Goal: Task Accomplishment & Management: Manage account settings

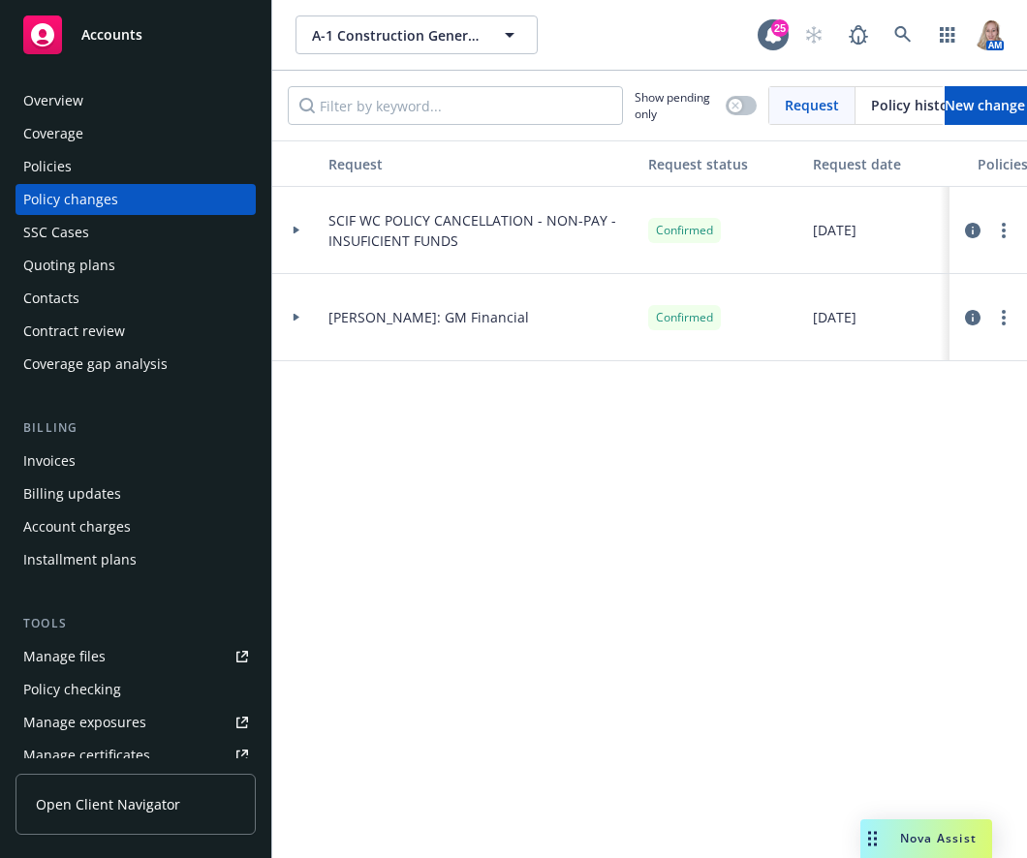
click at [110, 29] on span "Accounts" at bounding box center [111, 34] width 61 height 15
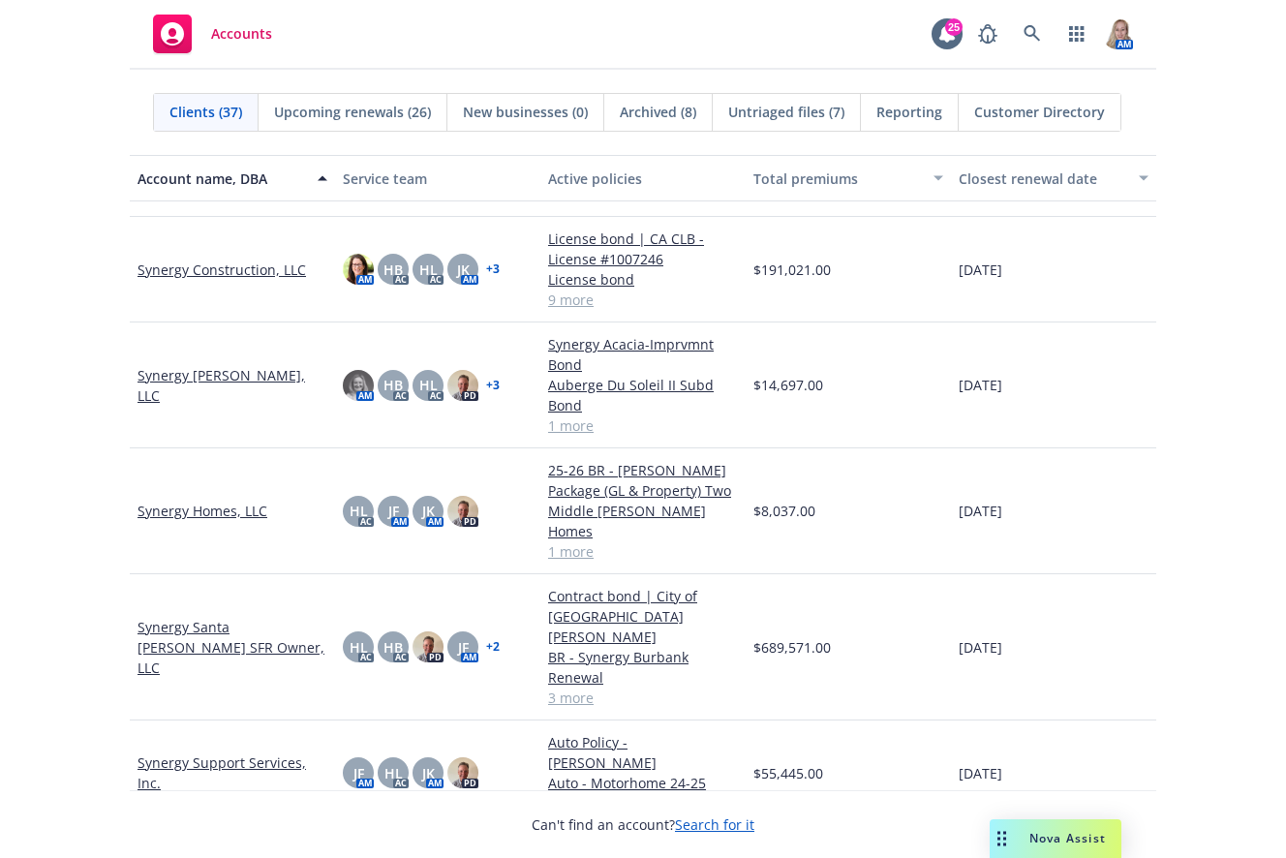
scroll to position [2459, 0]
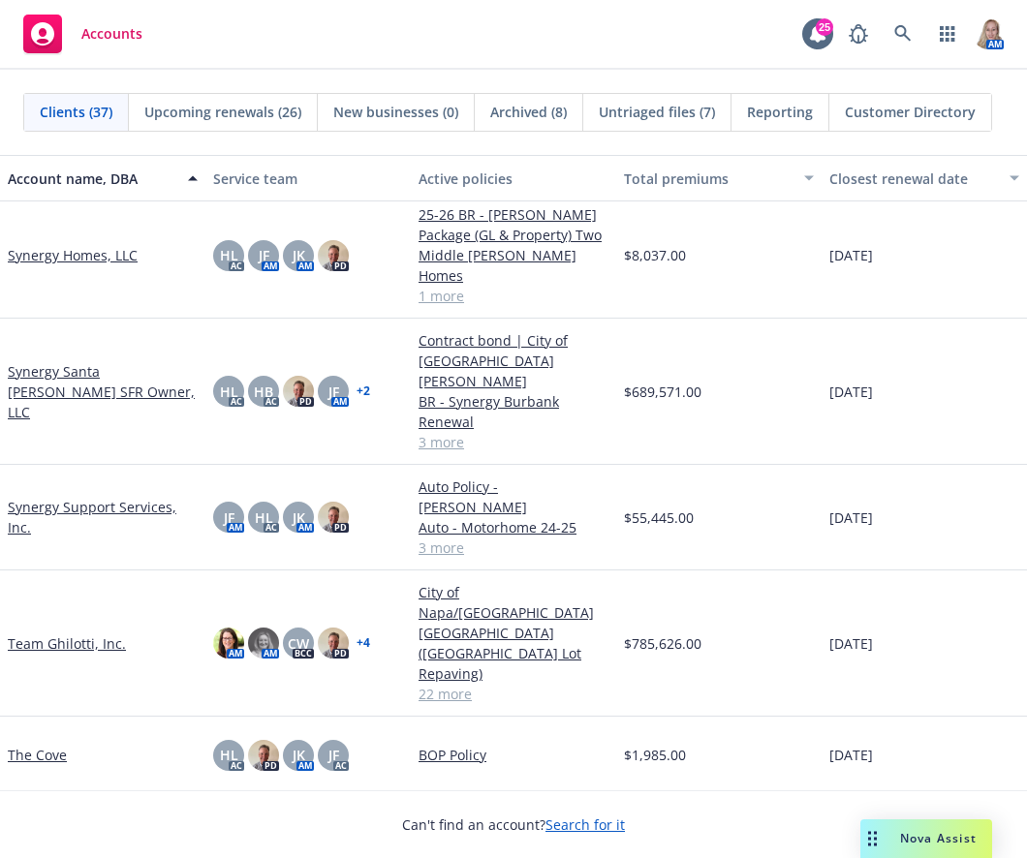
click at [104, 633] on link "Team Ghilotti, Inc." at bounding box center [67, 643] width 118 height 20
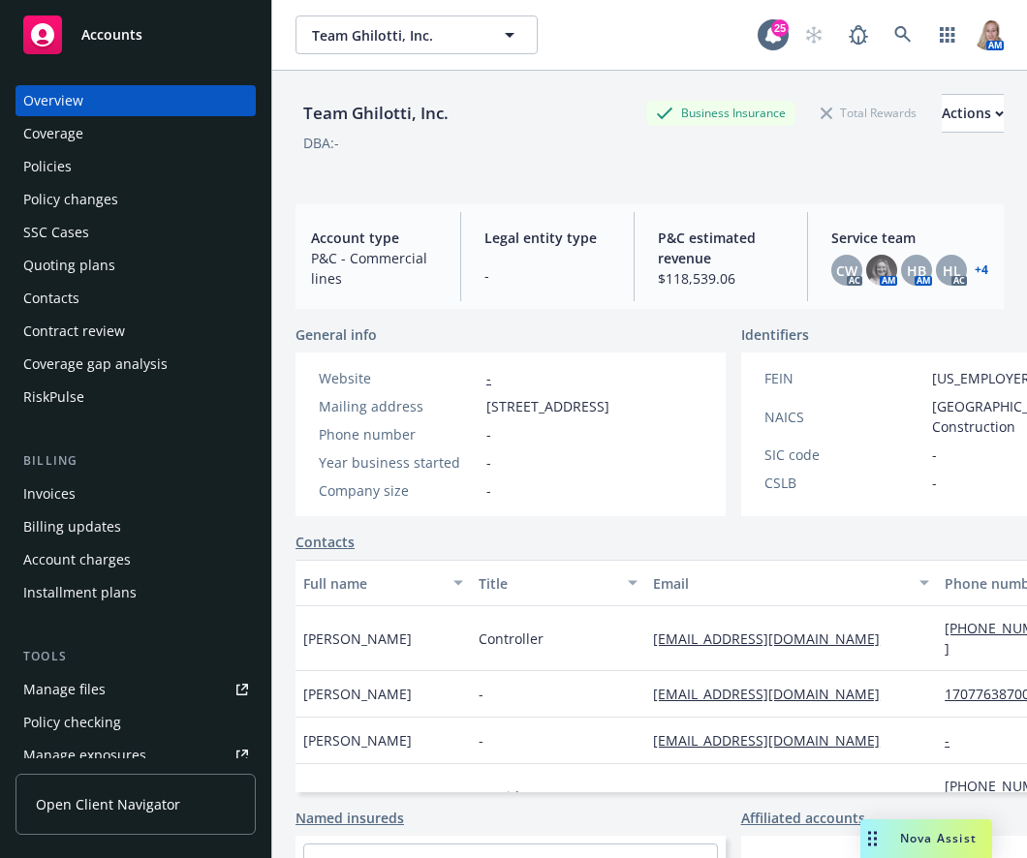
click at [63, 166] on div "Policies" at bounding box center [47, 166] width 48 height 31
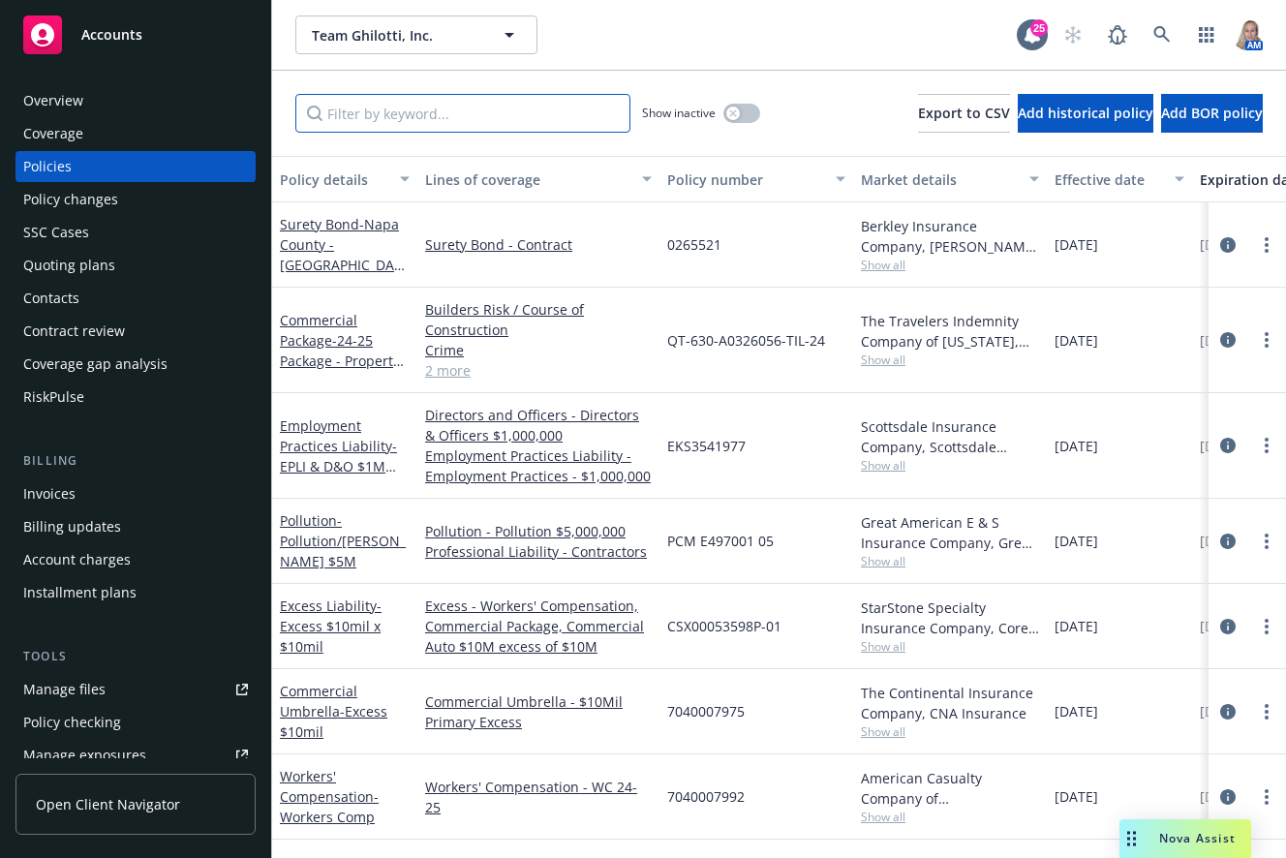
click at [510, 114] on input "Filter by keyword..." at bounding box center [462, 113] width 335 height 39
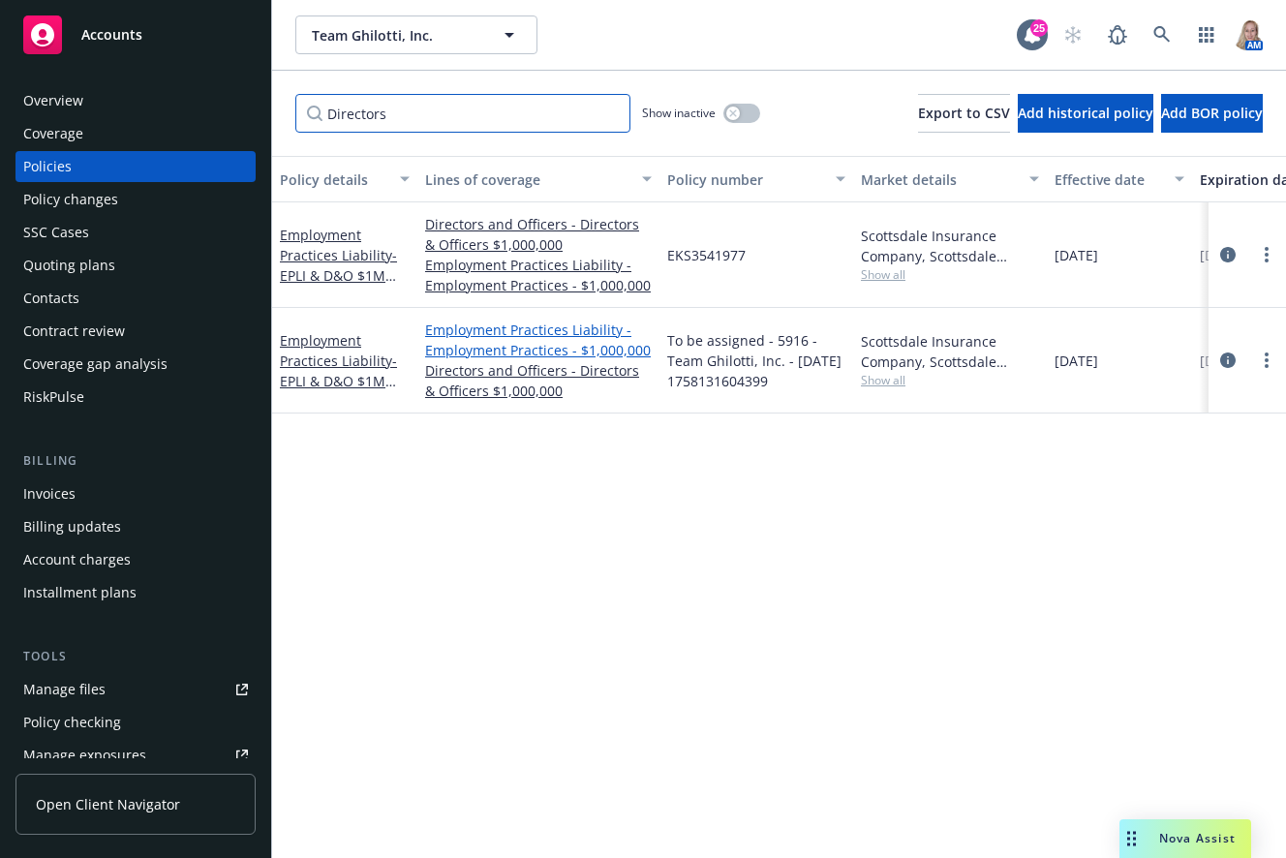
type input "Directors"
click at [535, 354] on link "Employment Practices Liability - Employment Practices - $1,000,000" at bounding box center [538, 340] width 227 height 41
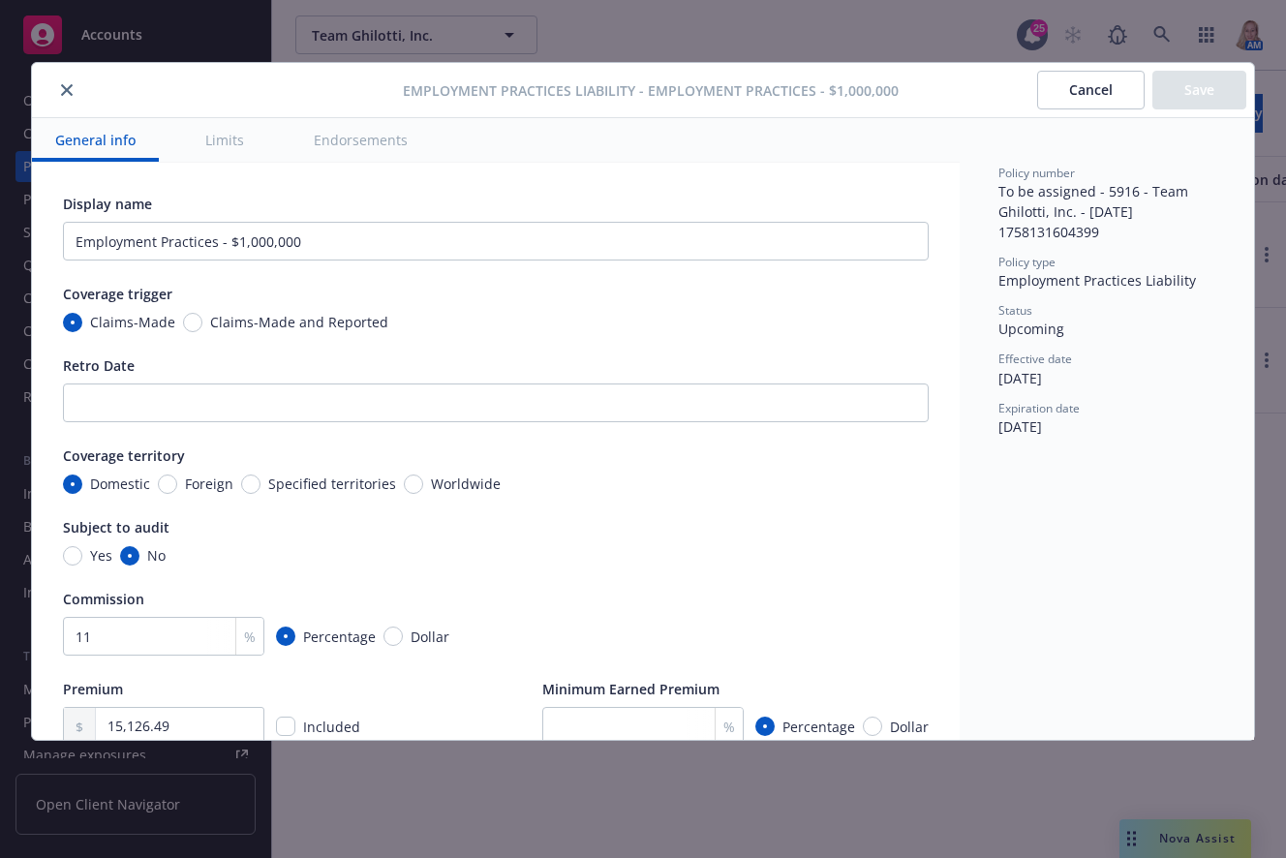
click at [58, 82] on button "close" at bounding box center [66, 89] width 23 height 23
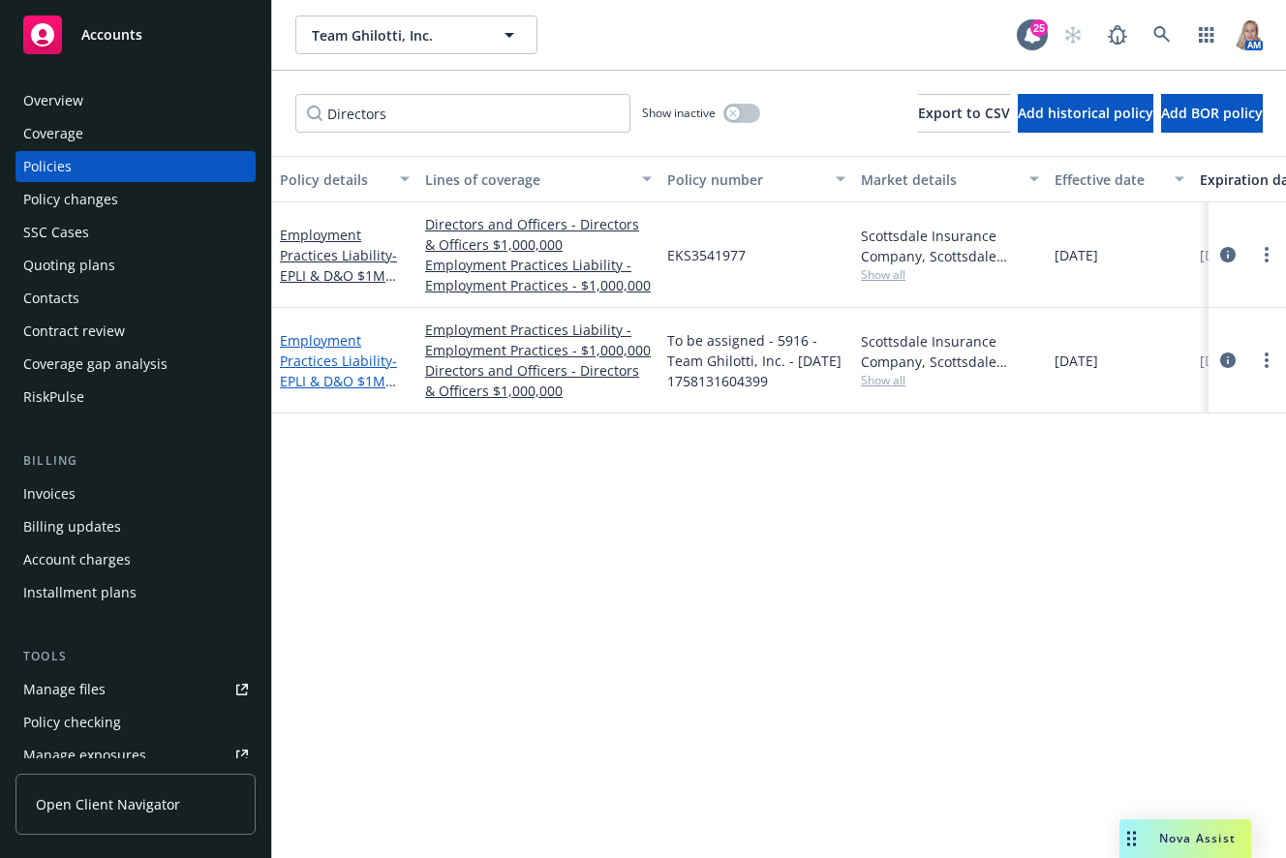
click at [332, 359] on link "Employment Practices Liability - EPLI & D&O $1M each" at bounding box center [338, 370] width 117 height 79
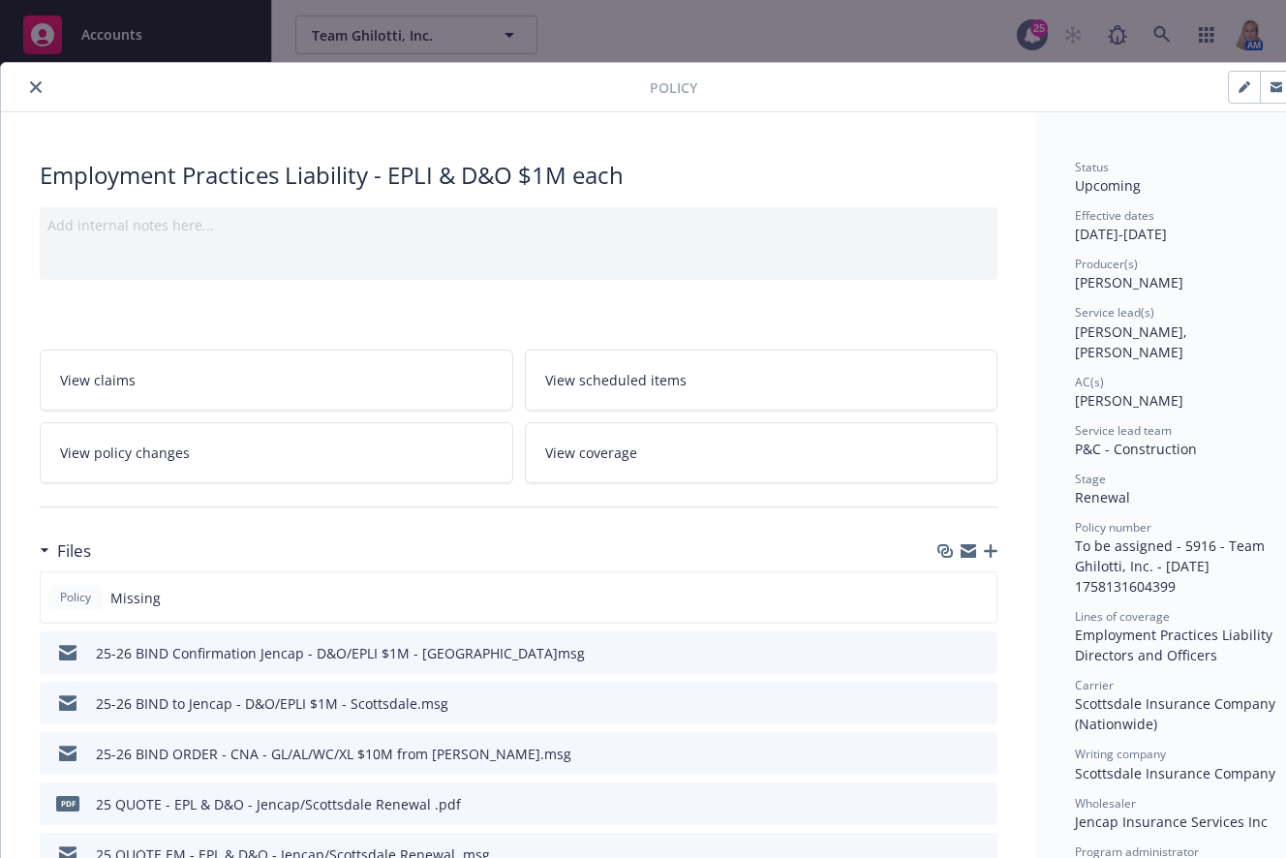
click at [993, 559] on div "Files" at bounding box center [519, 551] width 958 height 41
click at [991, 547] on icon "button" at bounding box center [991, 551] width 14 height 14
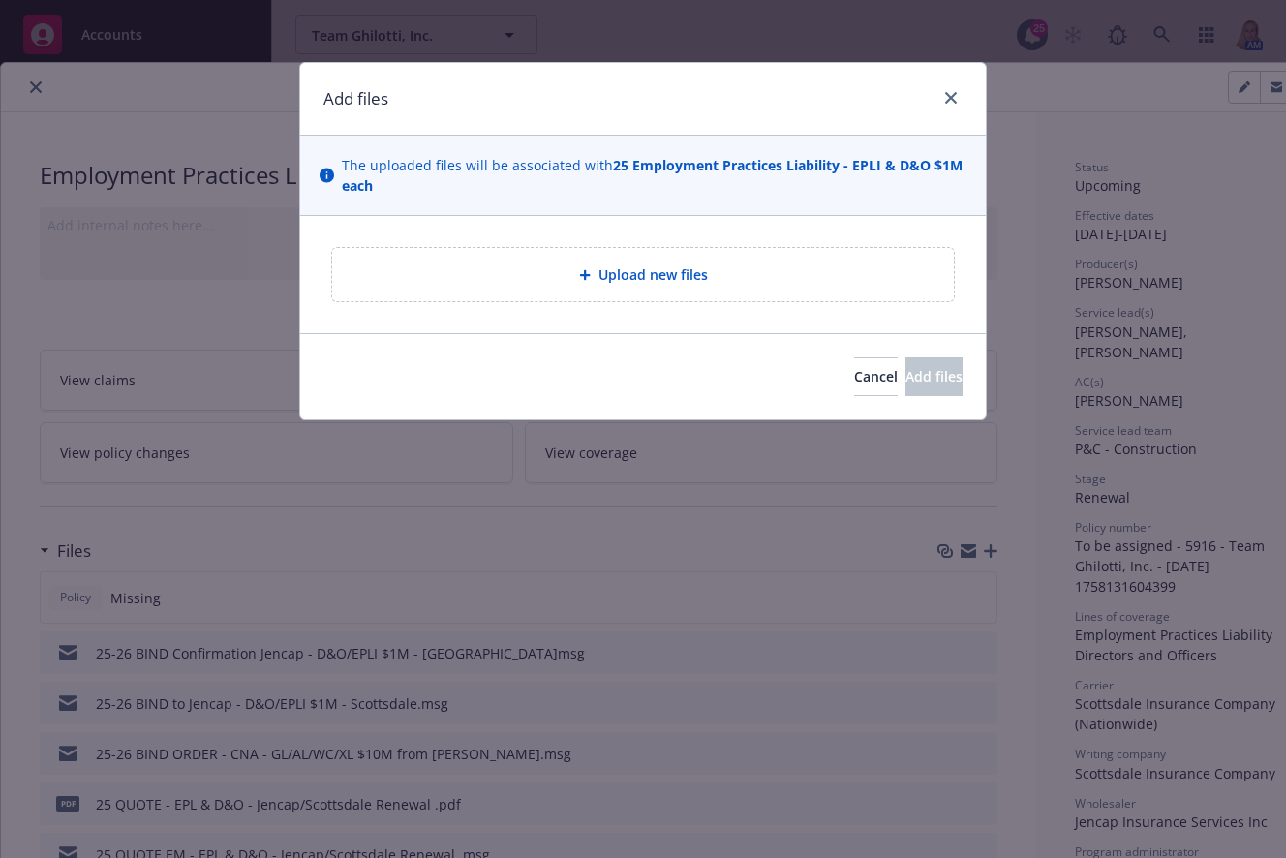
type textarea "x"
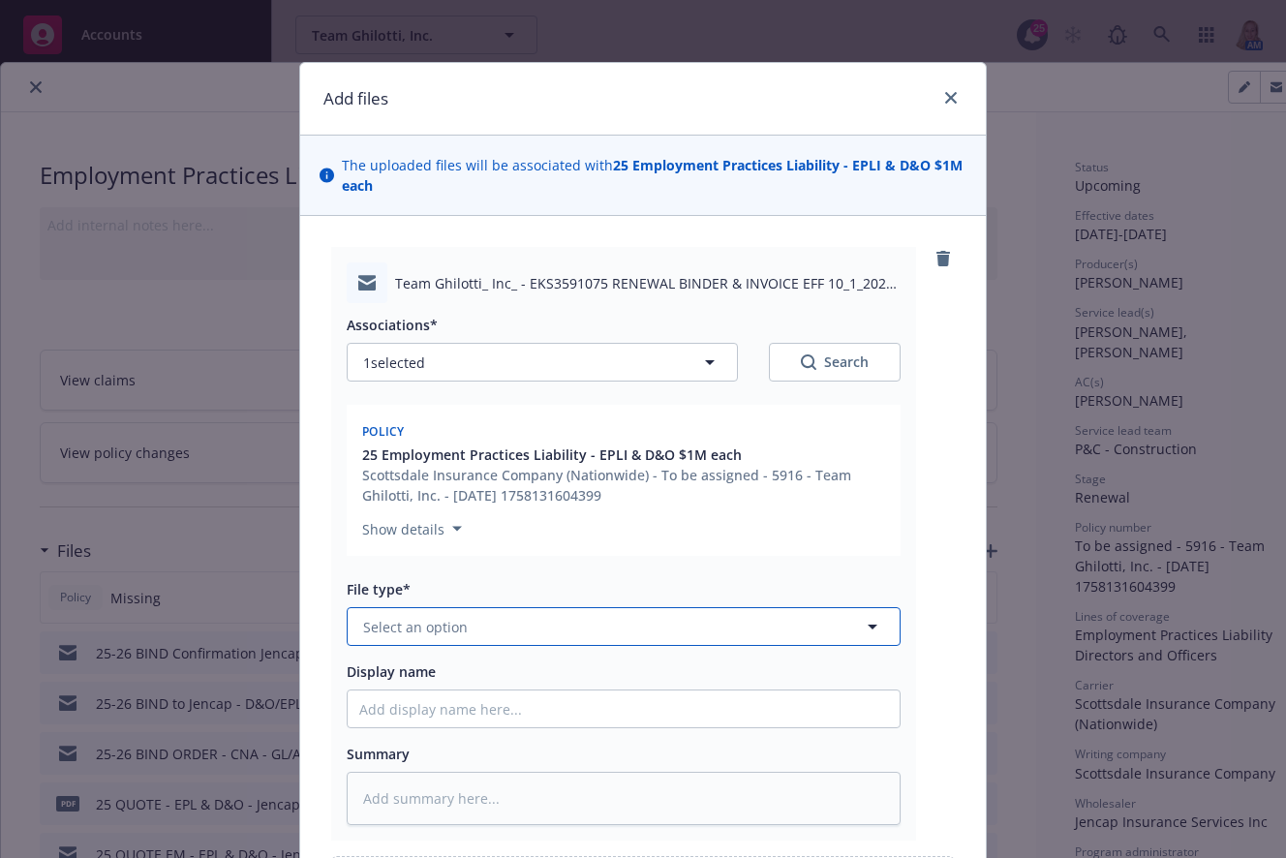
click at [458, 630] on button "Select an option" at bounding box center [624, 626] width 554 height 39
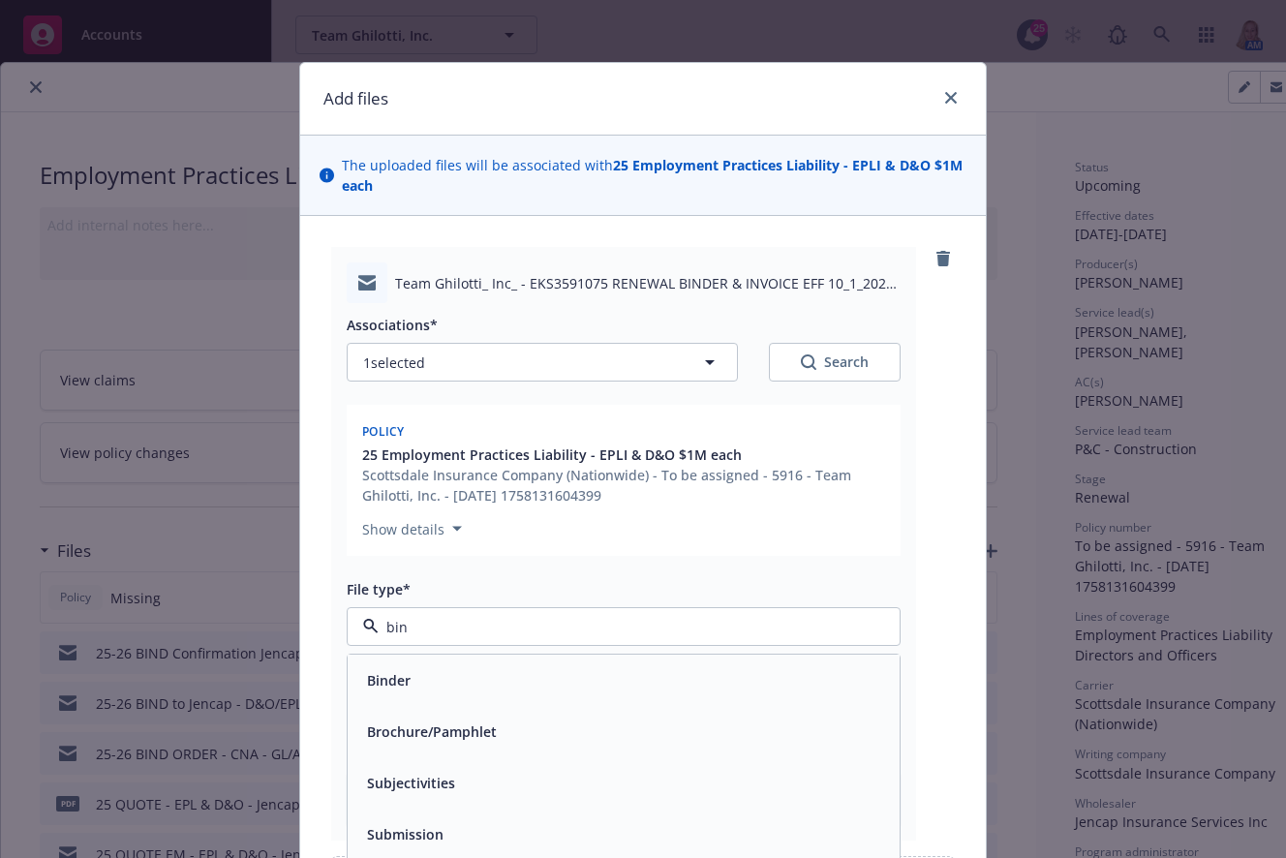
type input "bind"
click at [463, 796] on div "Bind confirmation" at bounding box center [425, 783] width 132 height 28
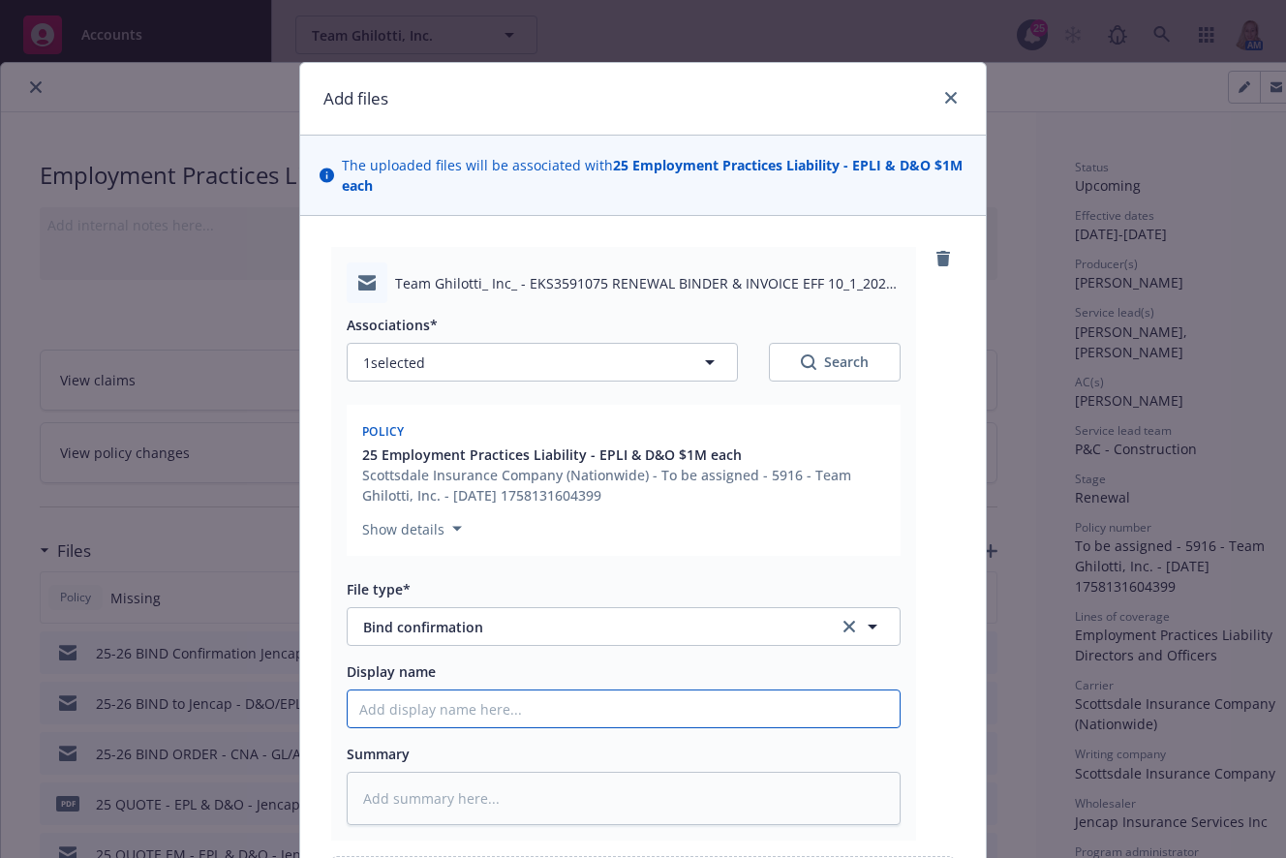
click at [437, 714] on input "Display name" at bounding box center [624, 708] width 552 height 37
type textarea "x"
type input "2"
type textarea "x"
type input "25"
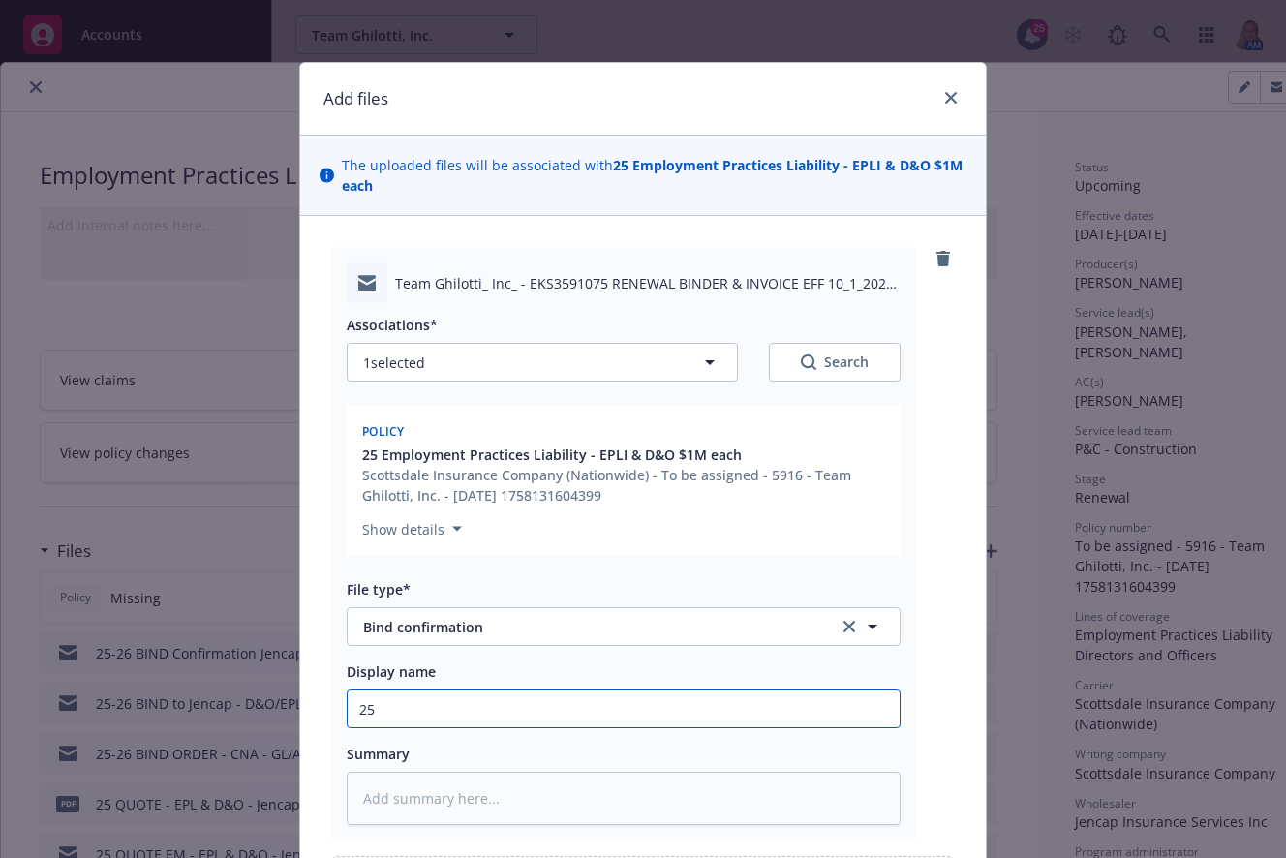
type textarea "x"
type input "25"
type textarea "x"
type input "25 J"
type textarea "x"
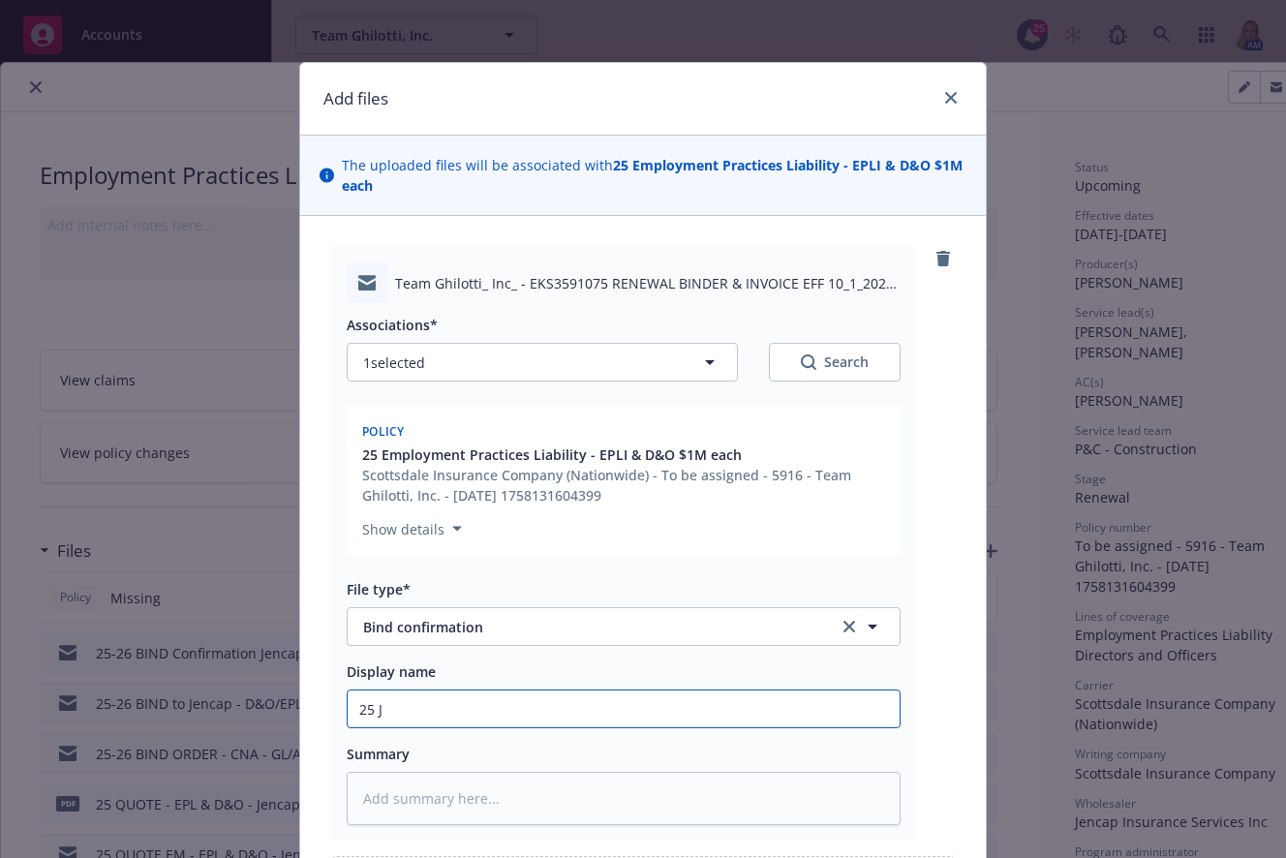
type input "25 Je"
type textarea "x"
type input "25 Jen"
type textarea "x"
type input "25 Jenc"
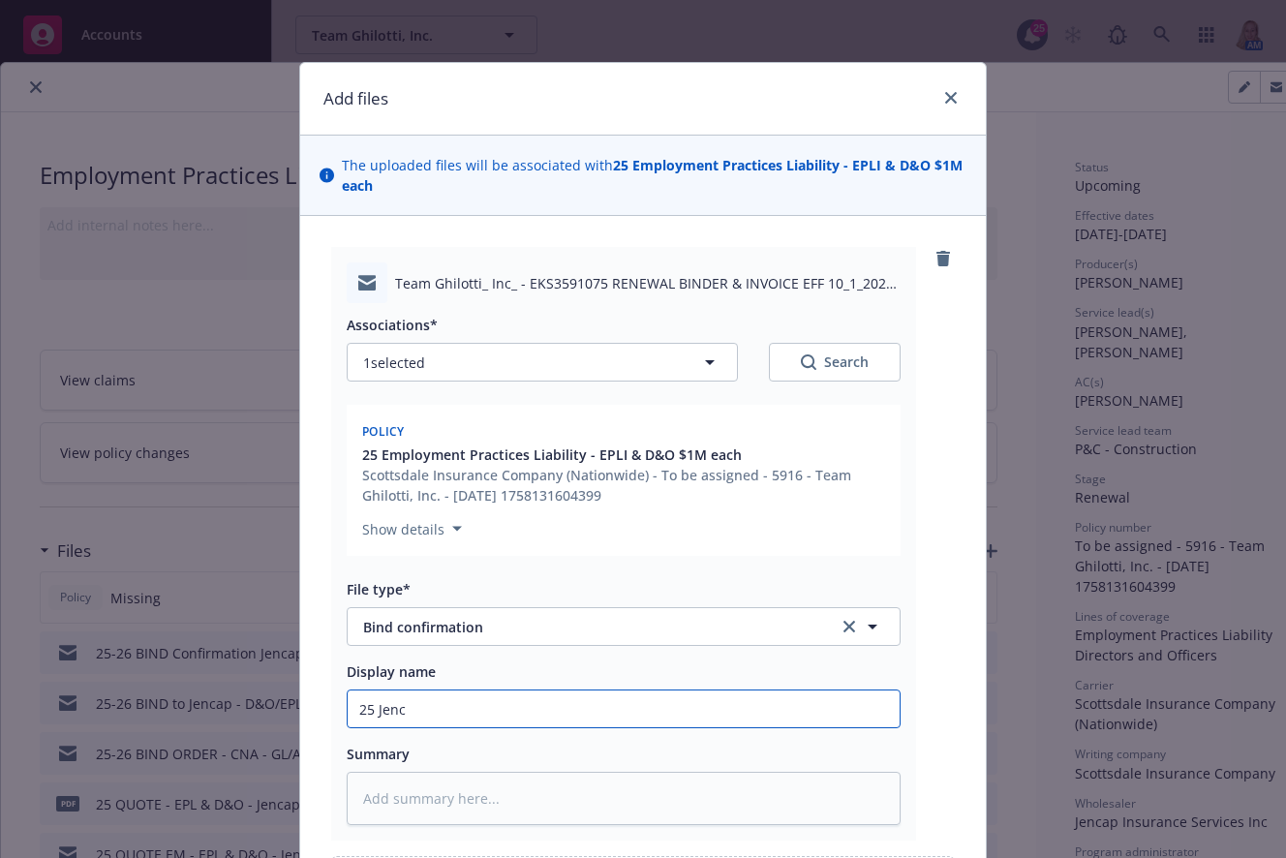
type textarea "x"
type input "25 Jenca"
type textarea "x"
type input "25 Jencap"
type textarea "x"
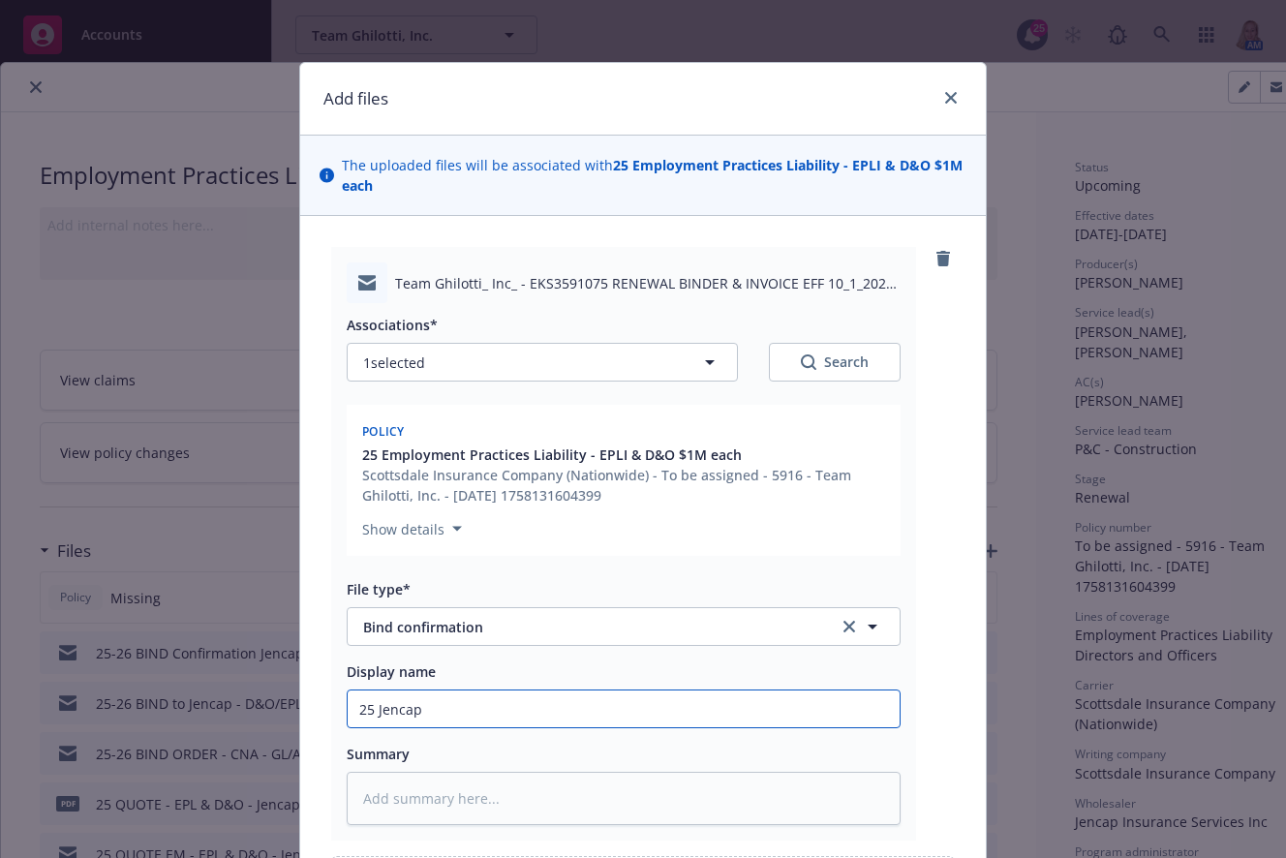
type input "25 Jencap"
type textarea "x"
type input "25 Jencap"
type textarea "x"
type input "25 Jencap/"
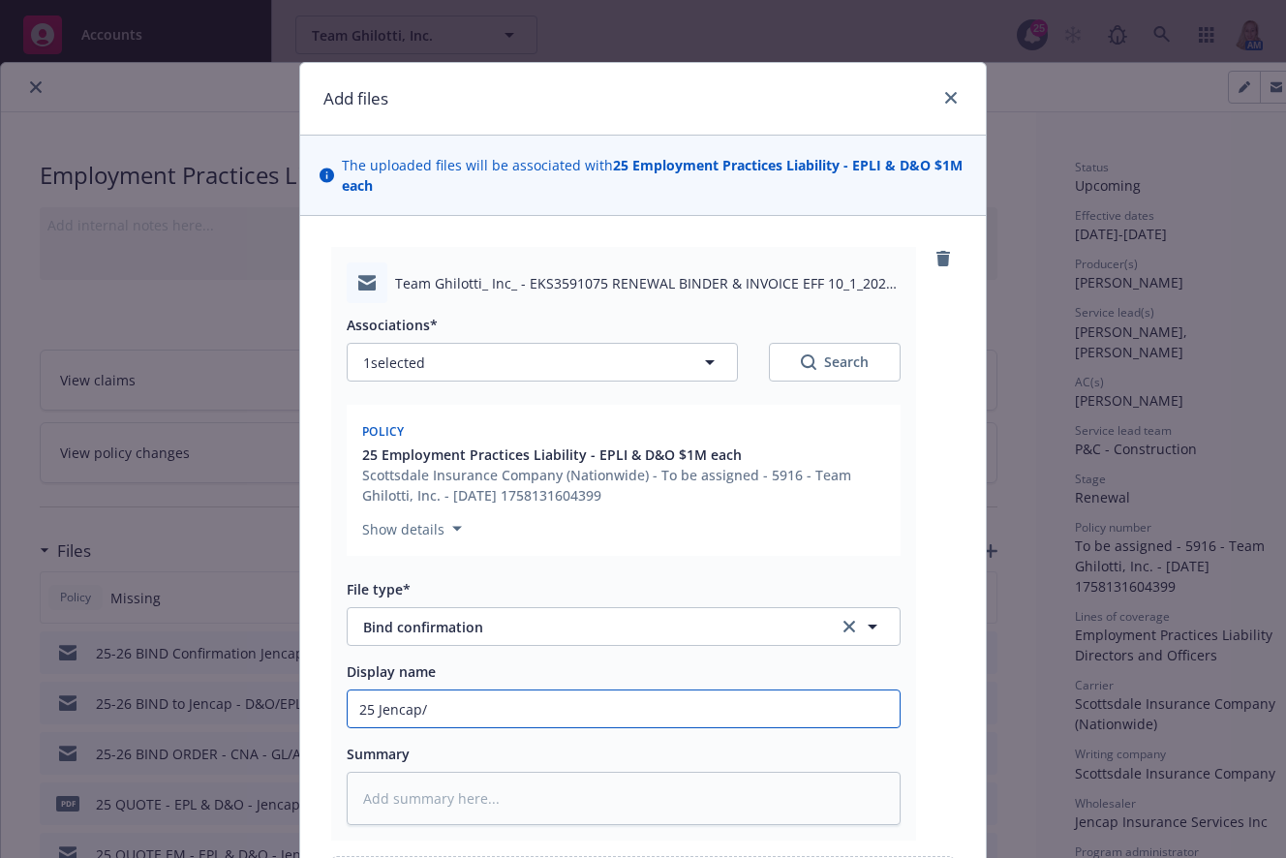
type textarea "x"
type input "25 Jencap/S"
type textarea "x"
type input "25 Jencap/Sc"
type textarea "x"
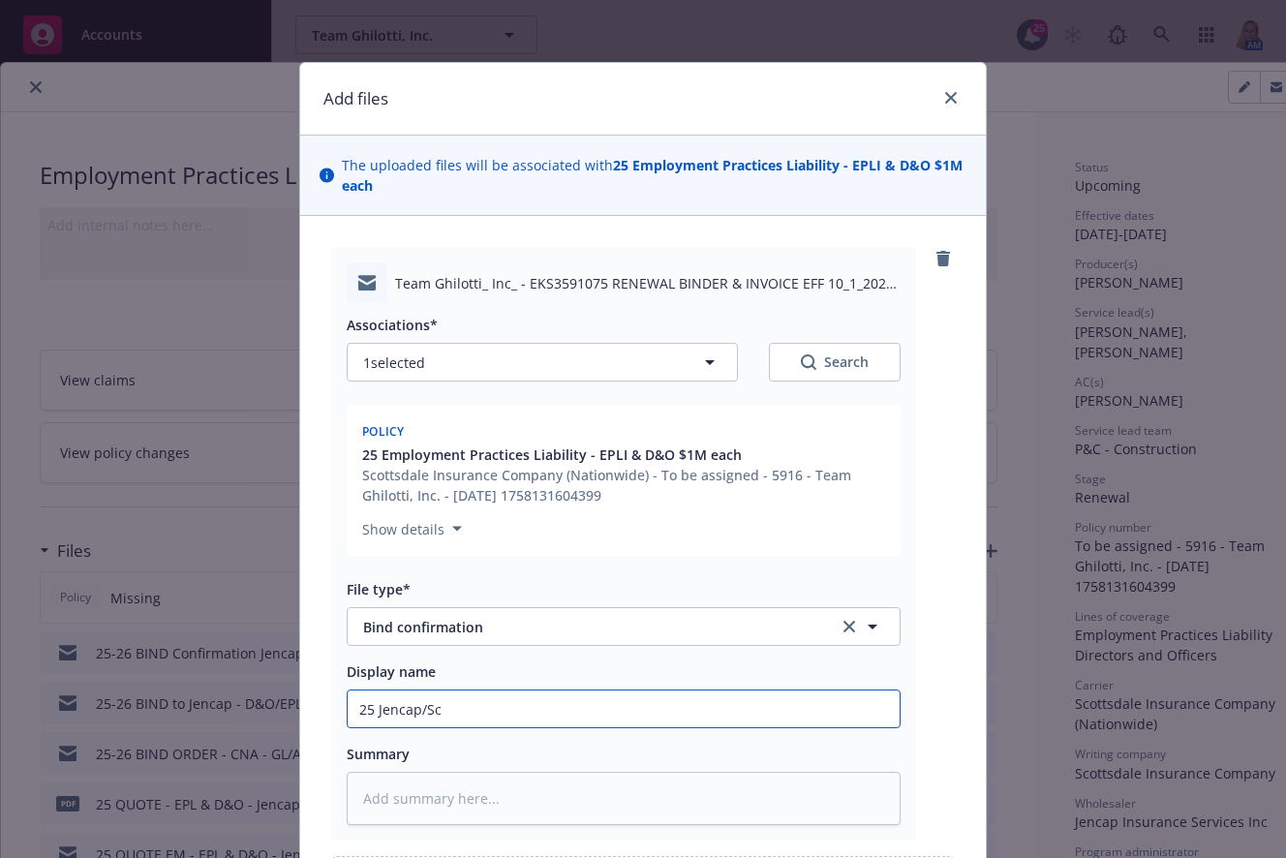
type input "25 Jencap/Sco"
type textarea "x"
type input "25 Jencap/[PERSON_NAME]"
type textarea "x"
type input "25 Jencap/[PERSON_NAME]"
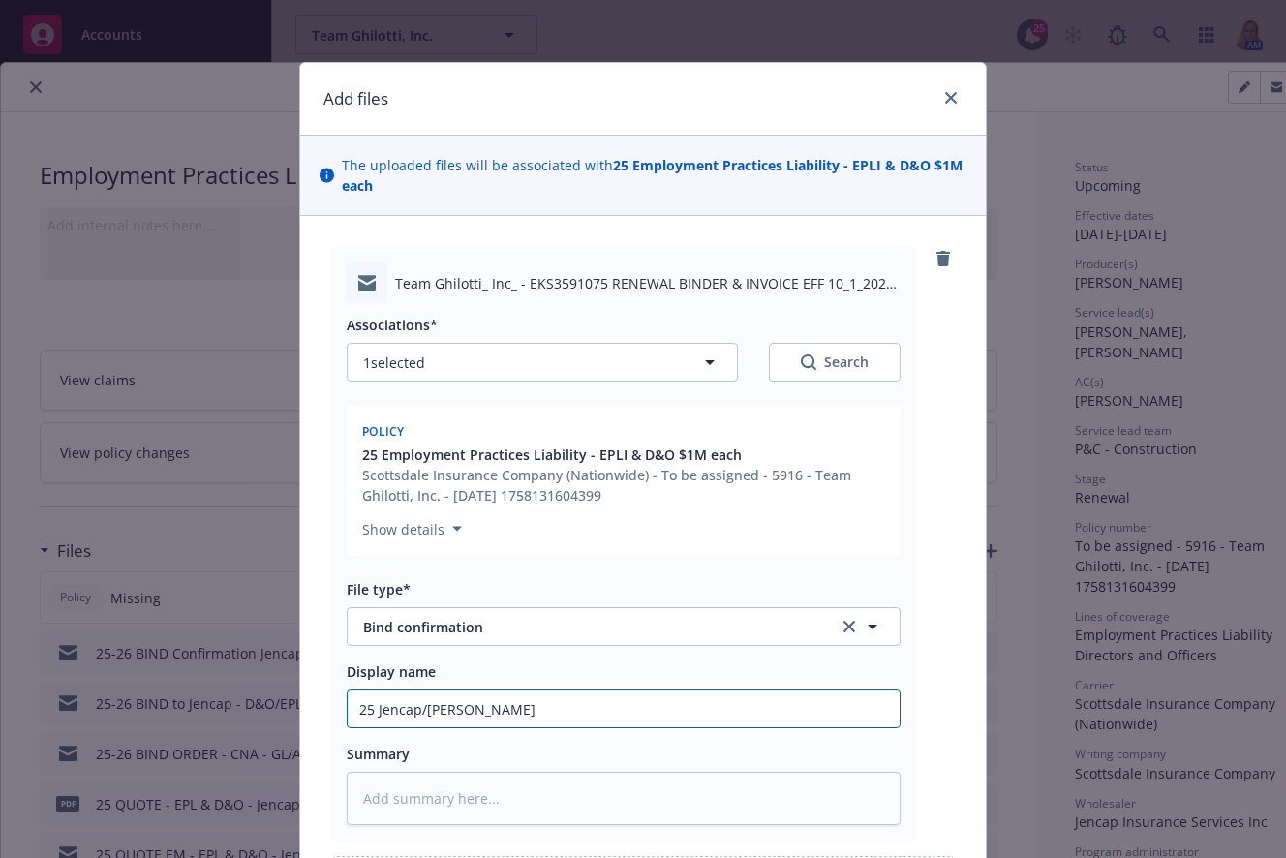
type textarea "x"
type input "25 Jencap/[PERSON_NAME]"
type textarea "x"
type input "25 Jencap/Scottsd"
type textarea "x"
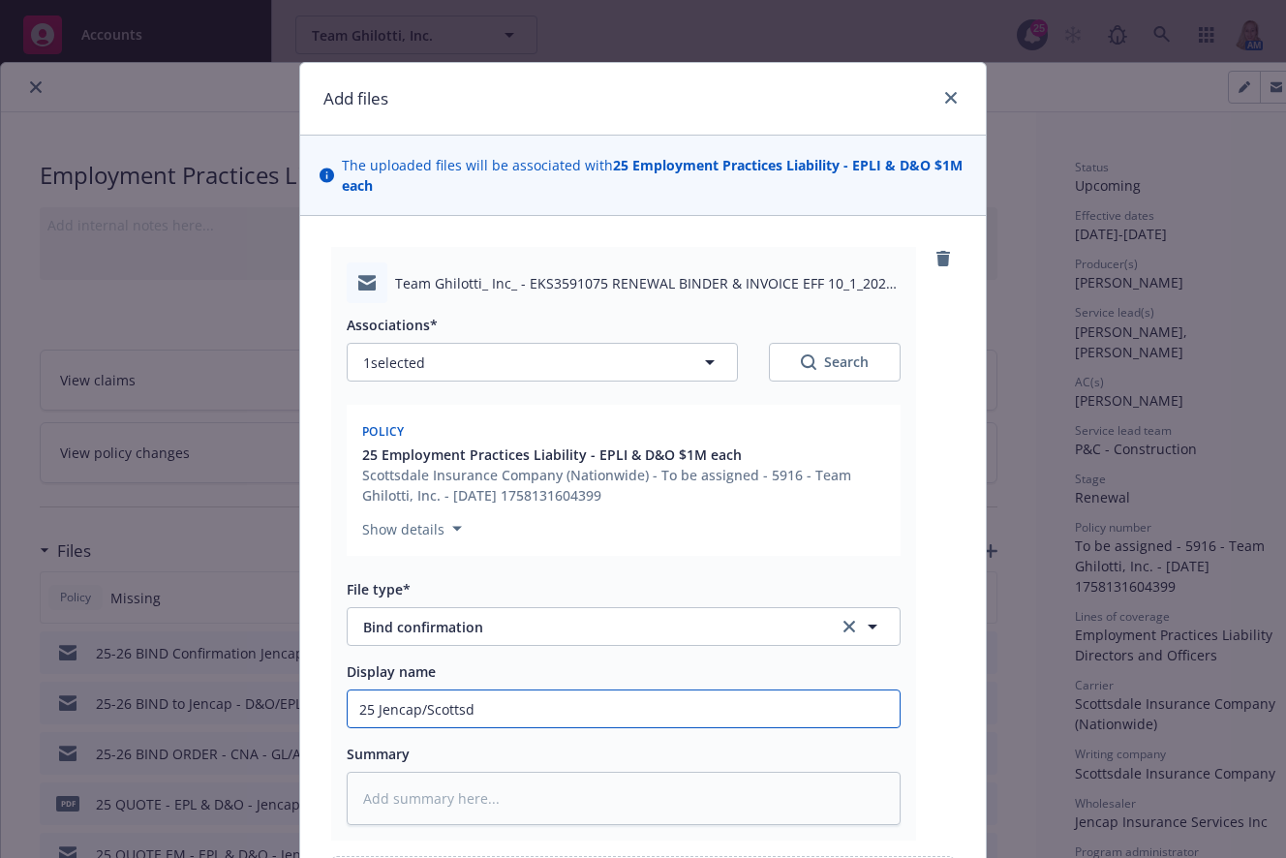
type input "25 Jencap/Scottsda"
type textarea "x"
type input "25 Jencap/[GEOGRAPHIC_DATA]"
type textarea "x"
type input "25 Jencap/[GEOGRAPHIC_DATA]"
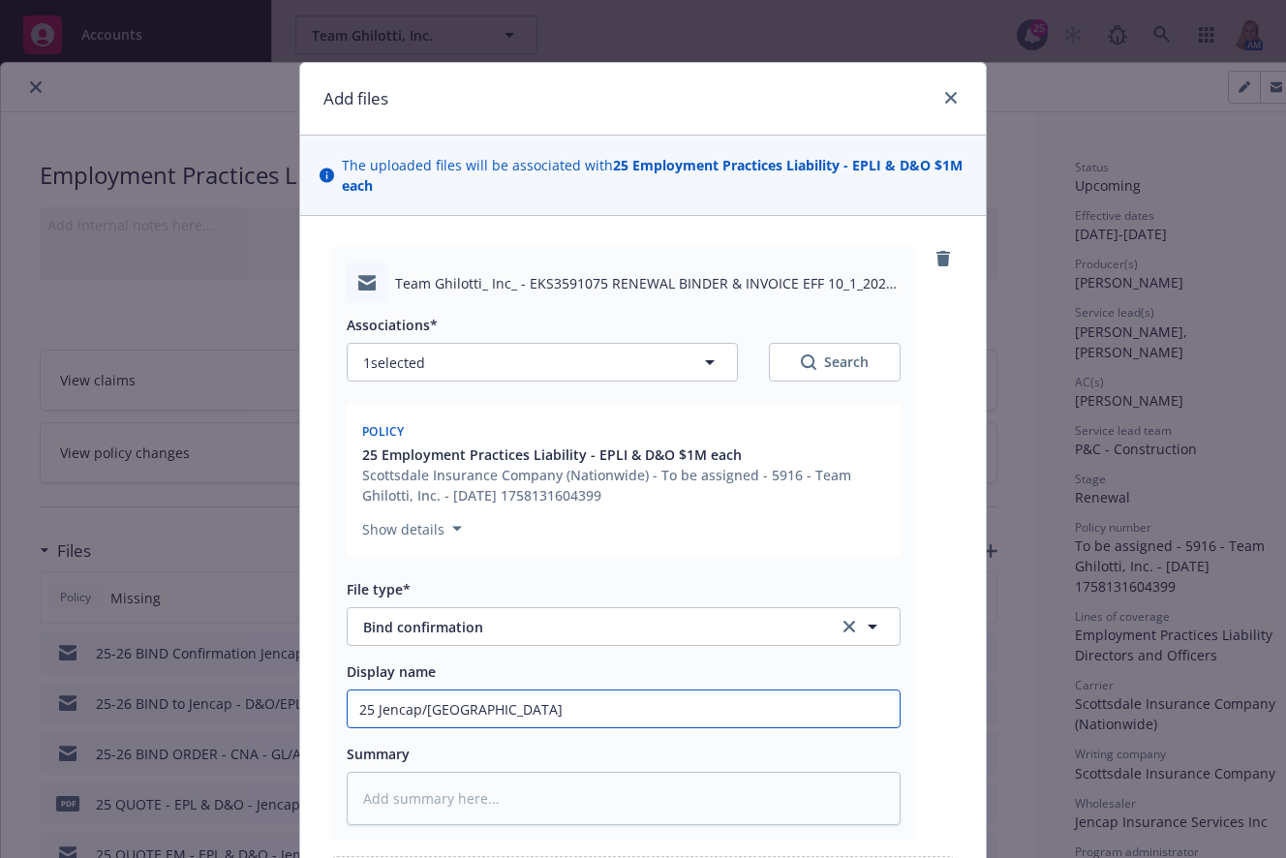
type textarea "x"
type input "25 Jencap/[GEOGRAPHIC_DATA]"
type textarea "x"
type input "25 Jencap/Scottsdale B"
type textarea "x"
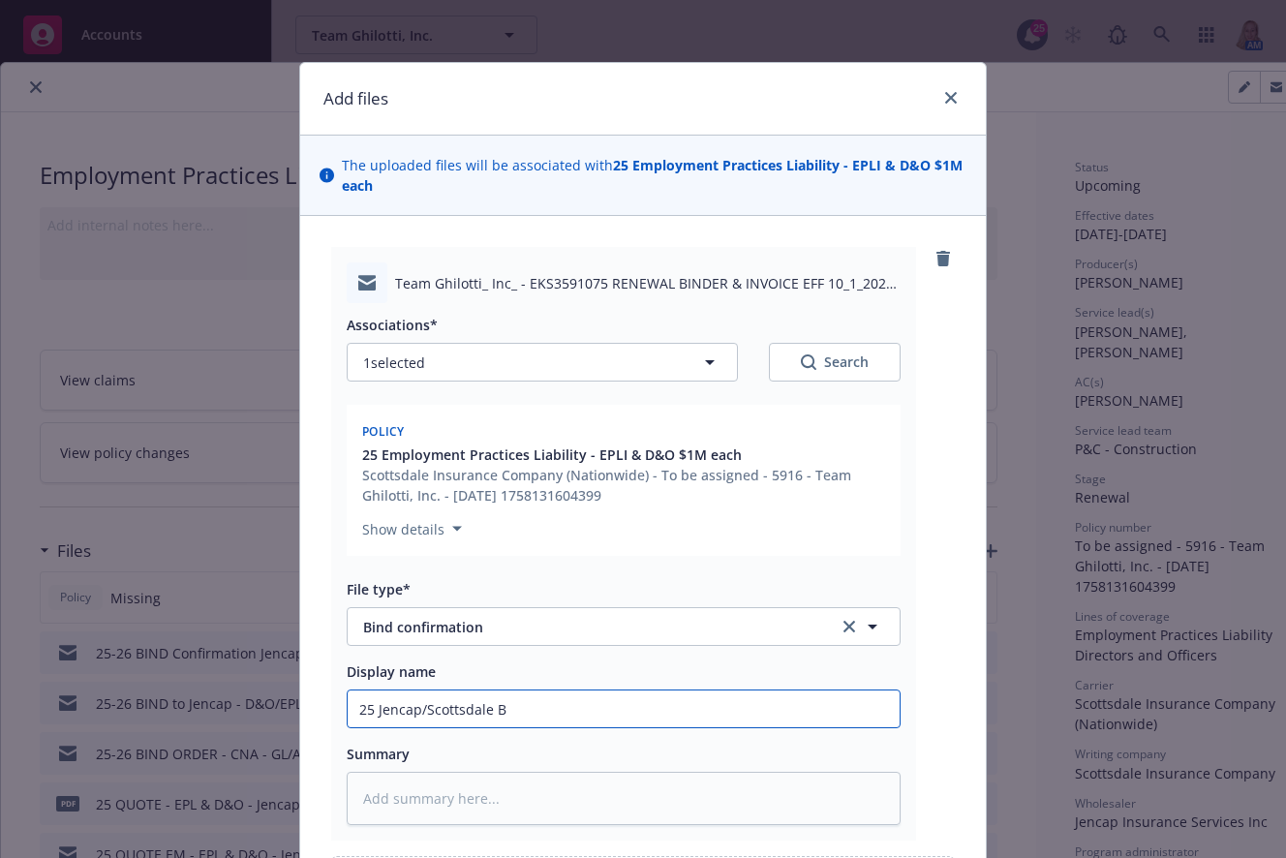
type input "25 Jencap/Scottsdale Bi"
type textarea "x"
type input "25 Jencap/Scottsdale Bin"
type textarea "x"
type input "25 Jencap/Scottsdale Bine"
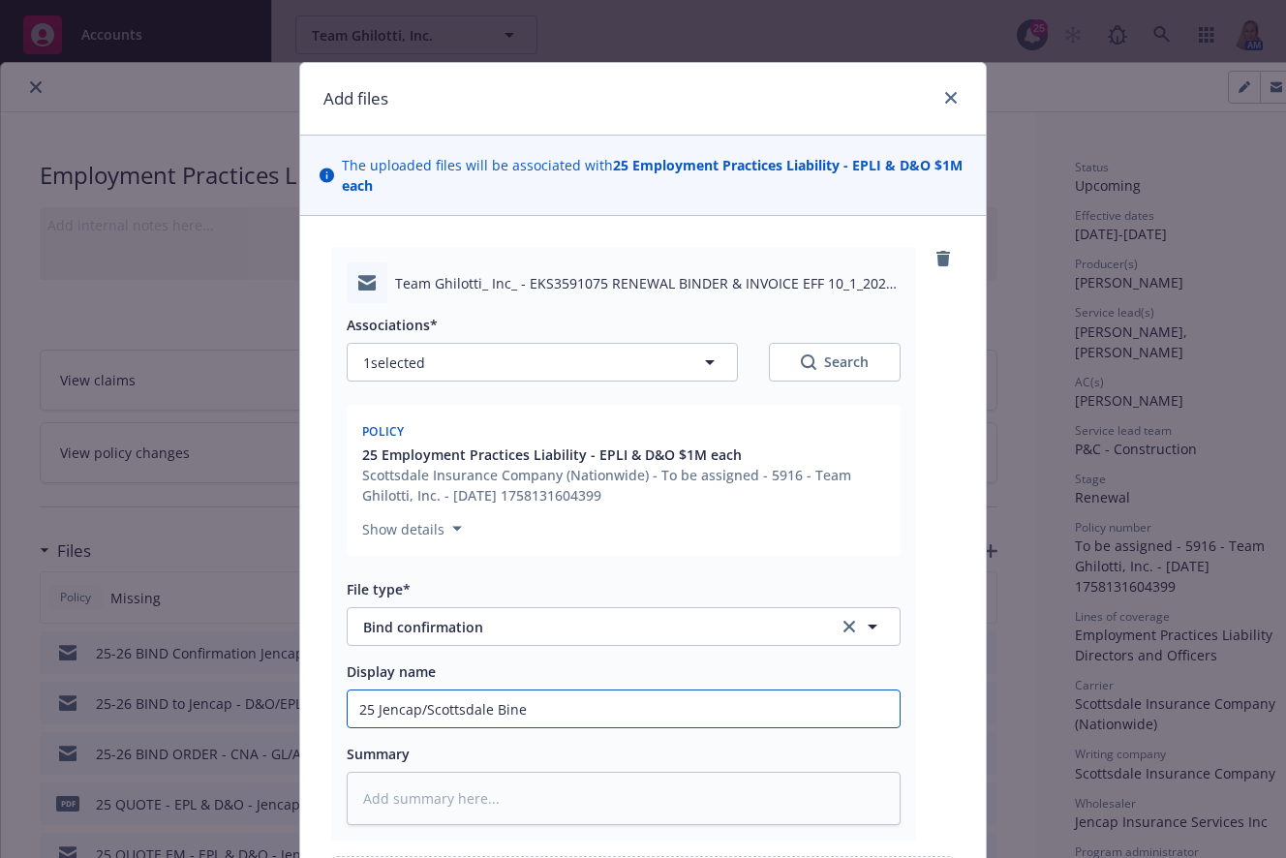
type textarea "x"
type input "25 Jencap/Scottsdale Biner"
type textarea "x"
type input "25 Jencap/Scottsdale Bine"
type textarea "x"
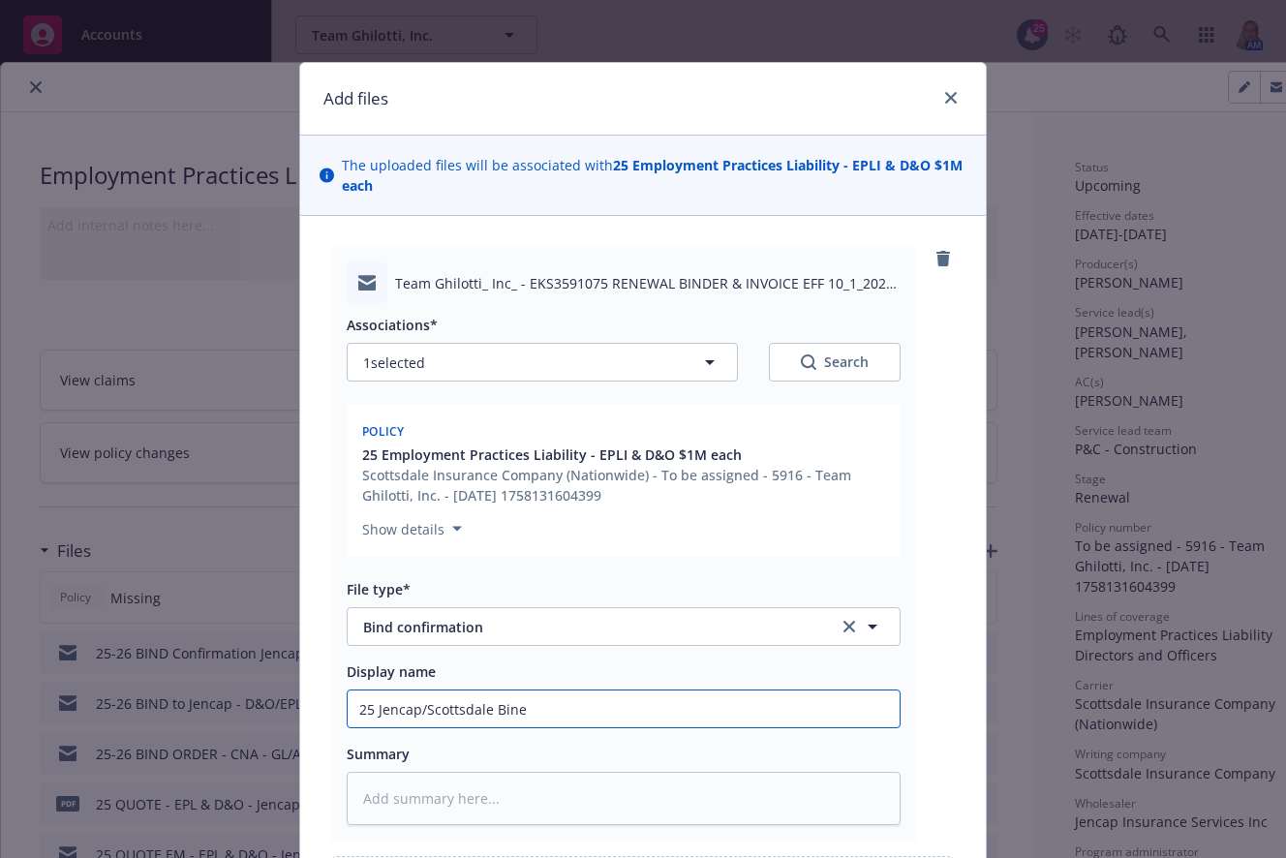
type input "25 Jencap/Scottsdale Bin"
type textarea "x"
type input "25 Jencap/Scottsdale Bind"
type textarea "x"
type input "25 Jencap/Scottsdale Binde"
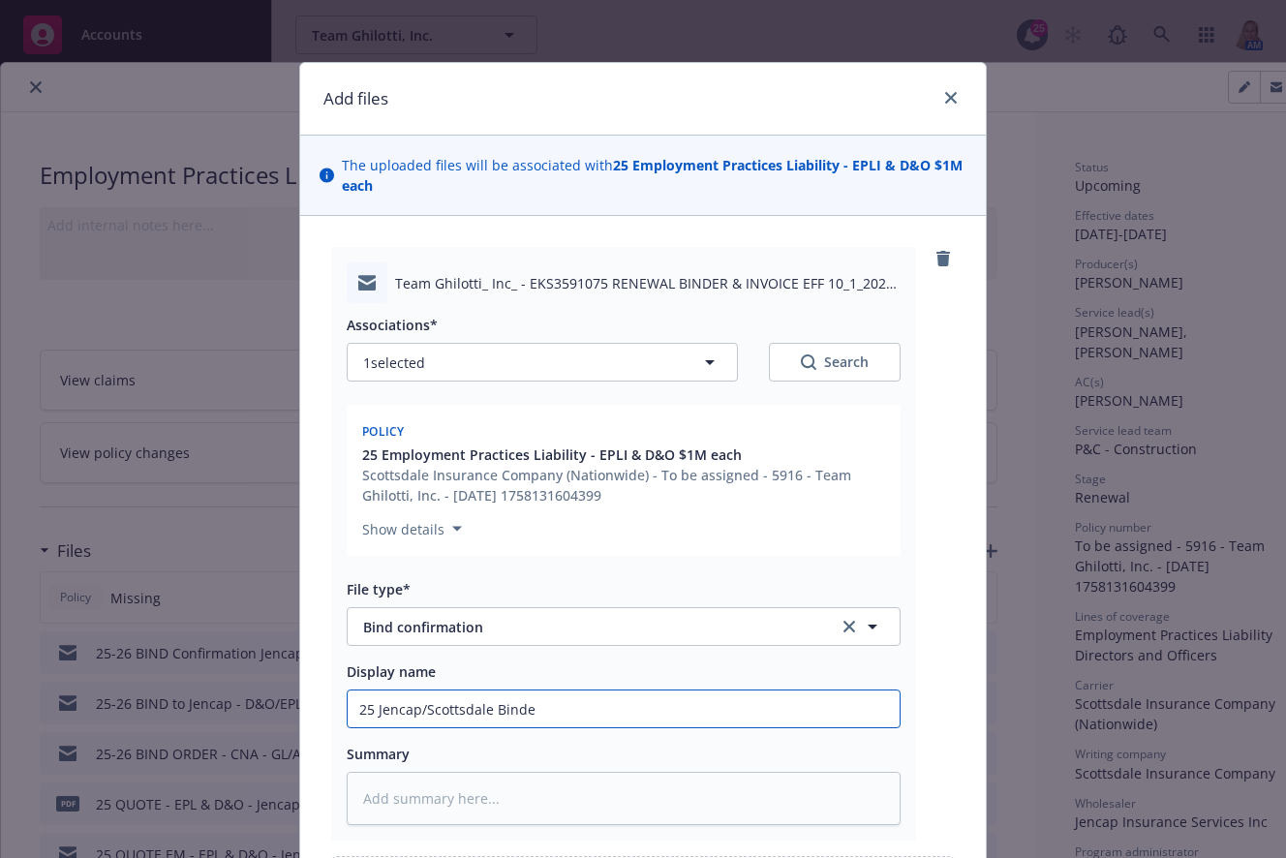
type textarea "x"
type input "25 Jencap/Scottsdale Binder"
type textarea "x"
type input "25 Jencap/Scottsdale Binder"
type textarea "x"
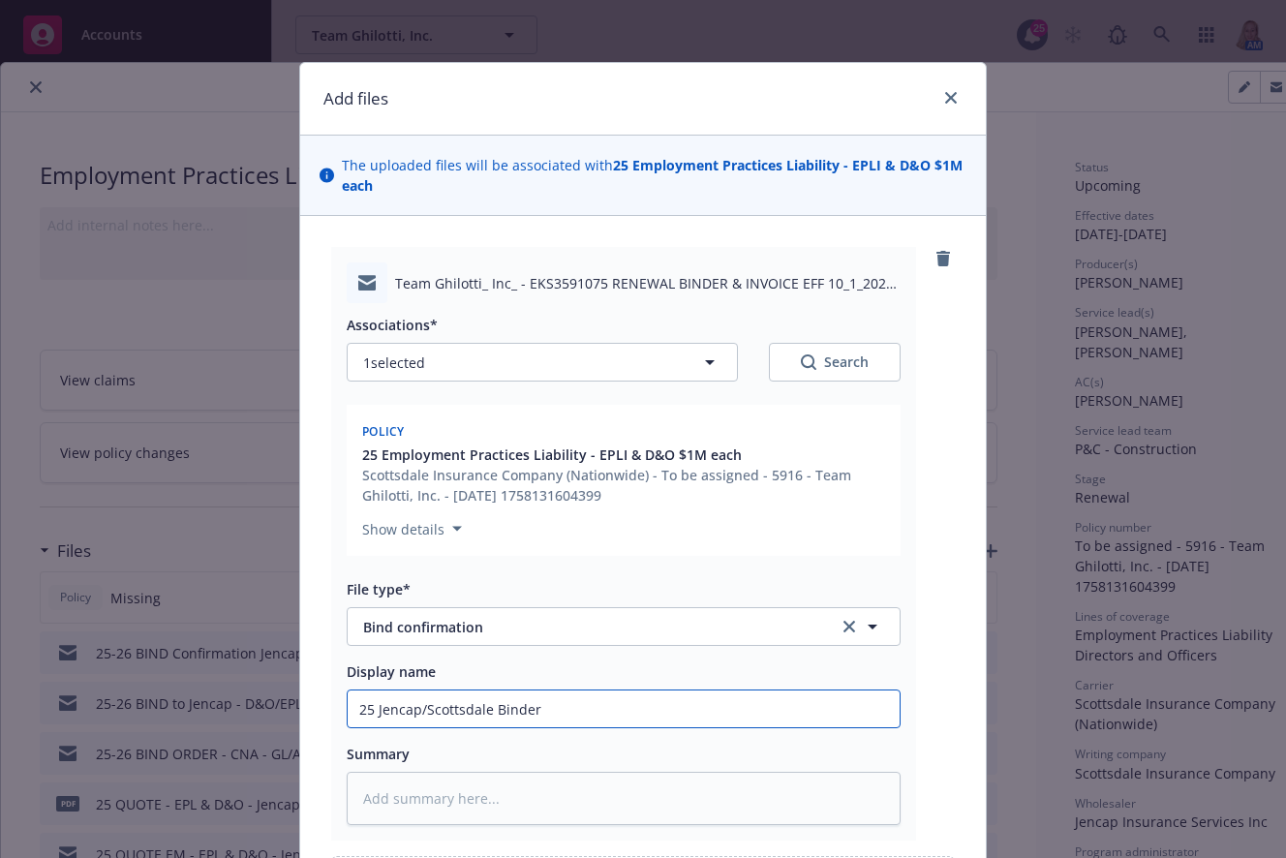
type input "25 Jencap/Scottsdale Binder &"
type textarea "x"
type input "25 Jencap/Scottsdale Binder &"
type textarea "x"
type input "25 Jencap/Scottsdale Binder & I"
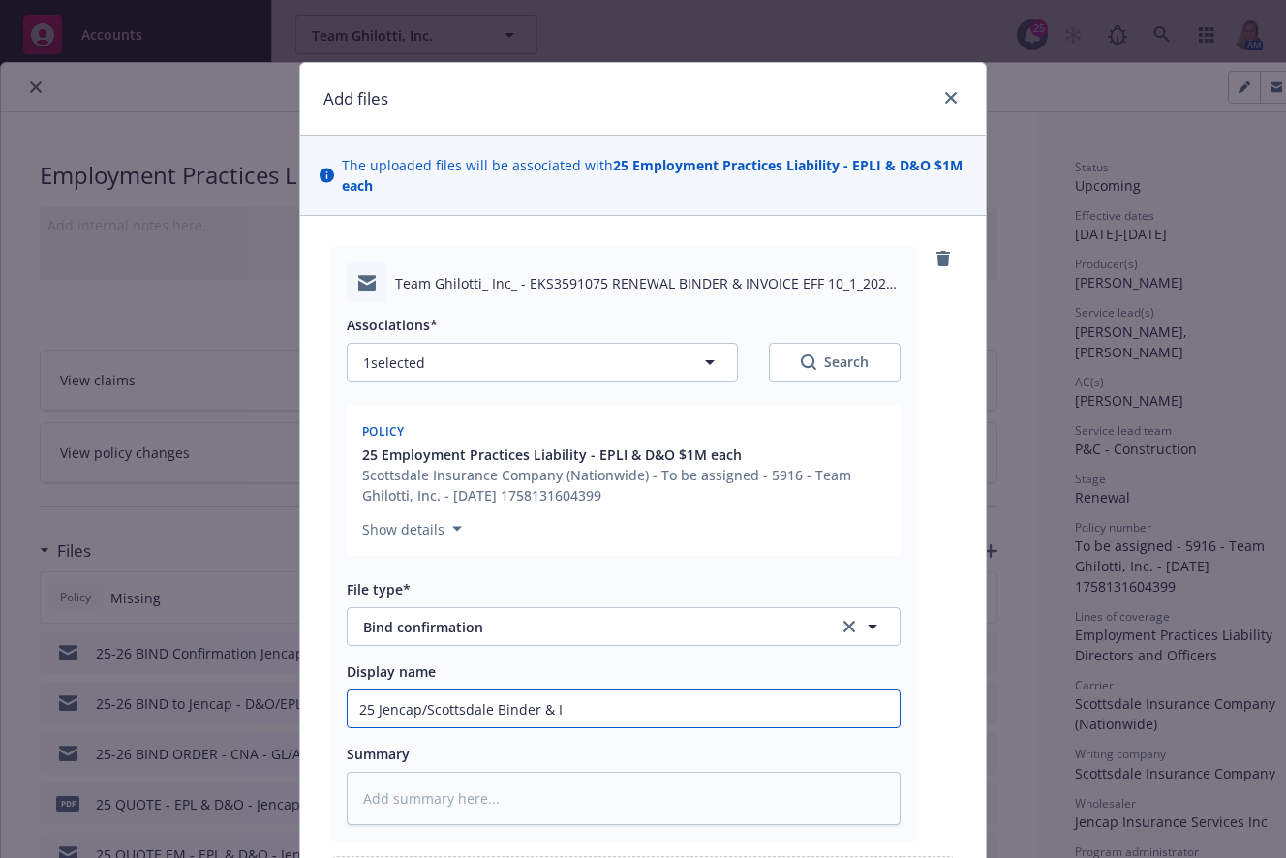
type textarea "x"
type input "25 Jencap/Scottsdale Binder & Inv"
type textarea "x"
type input "25 Jencap/Scottsdale Binder & Inv"
type textarea "x"
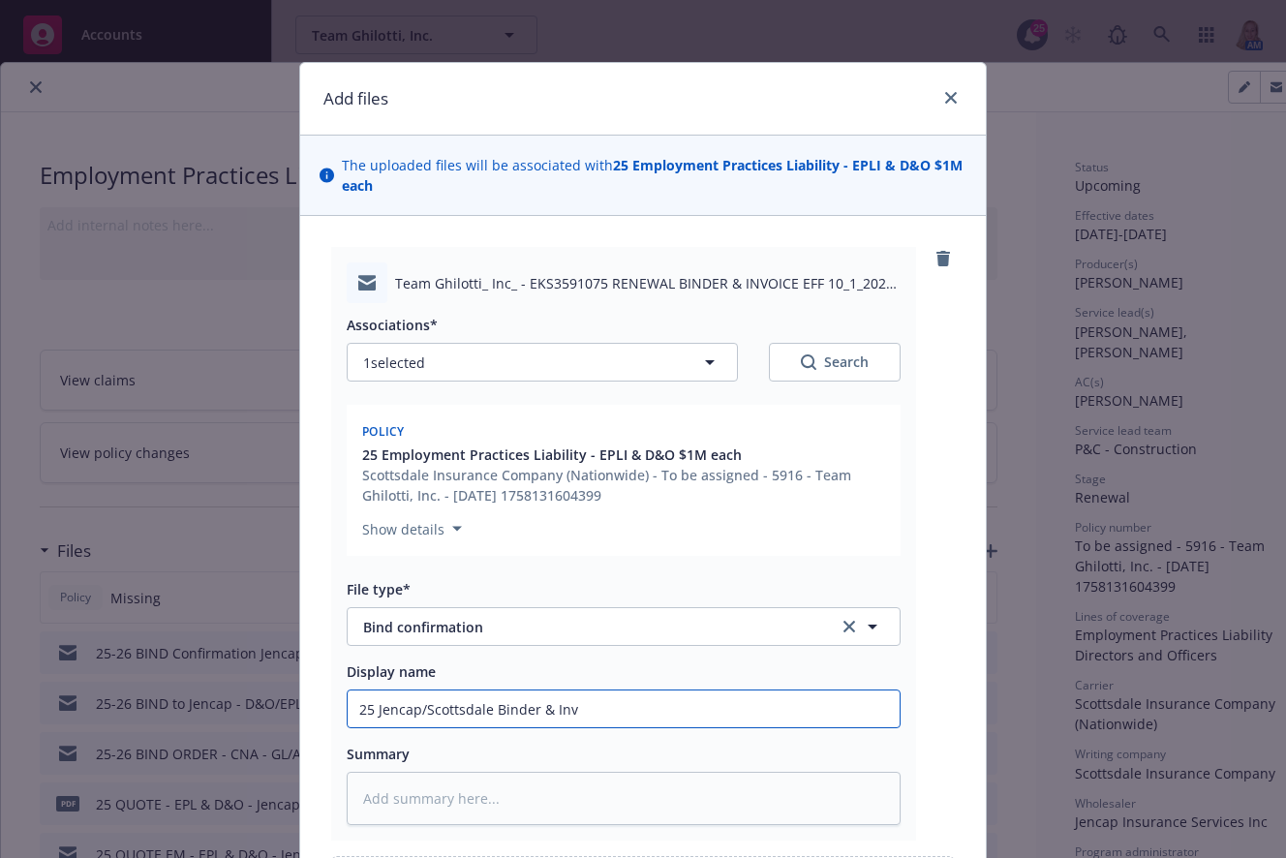
type input "25 Jencap/Scottsdale Binder & Inv"
type textarea "x"
type input "25 [PERSON_NAME]/Scottsdale Binder & Invo"
type textarea "x"
type input "25 Jencap/Scottsdale [PERSON_NAME] & Invoic"
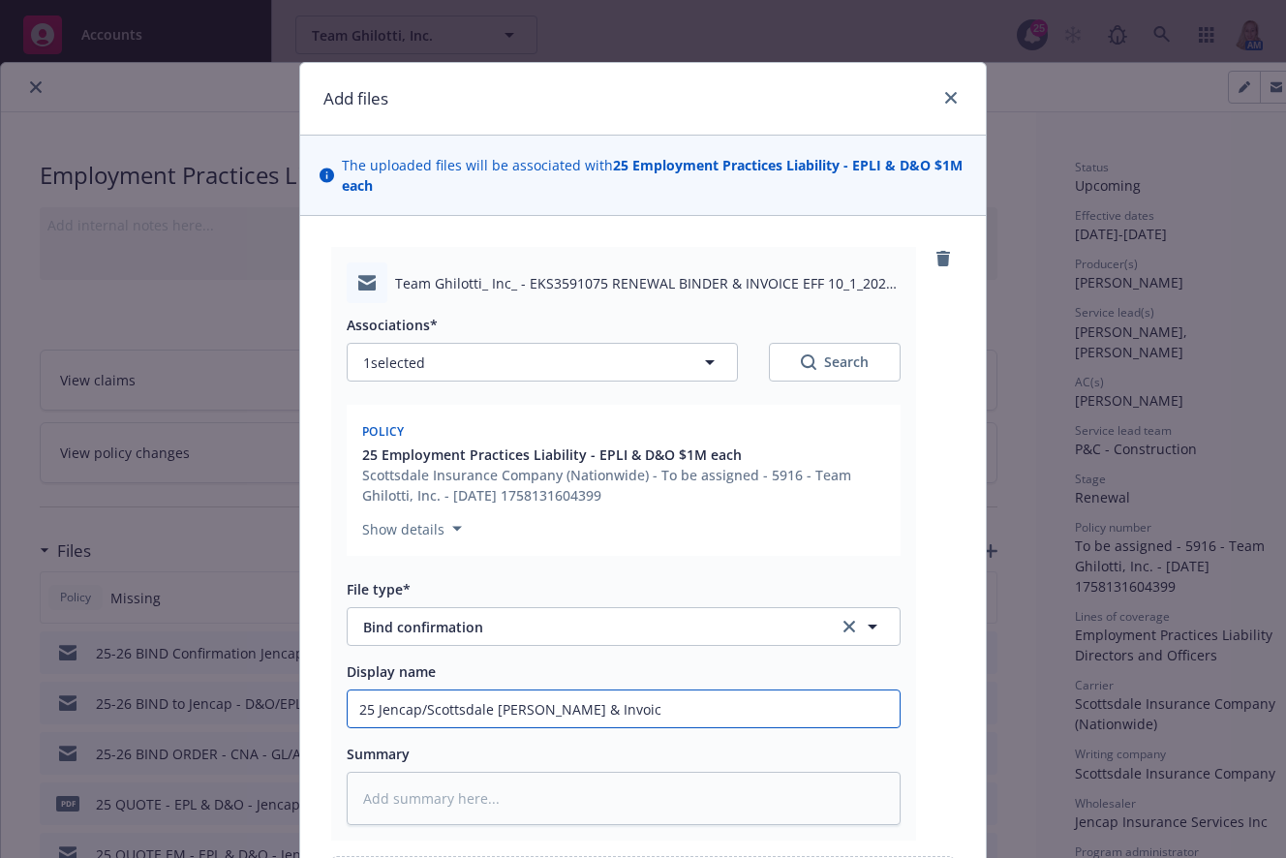
type textarea "x"
type input "25 Jencap/Scottsdale Binder & Invoice"
type textarea "x"
type input "25 Jencap/Scottsdale Binder & Invoice"
type textarea "x"
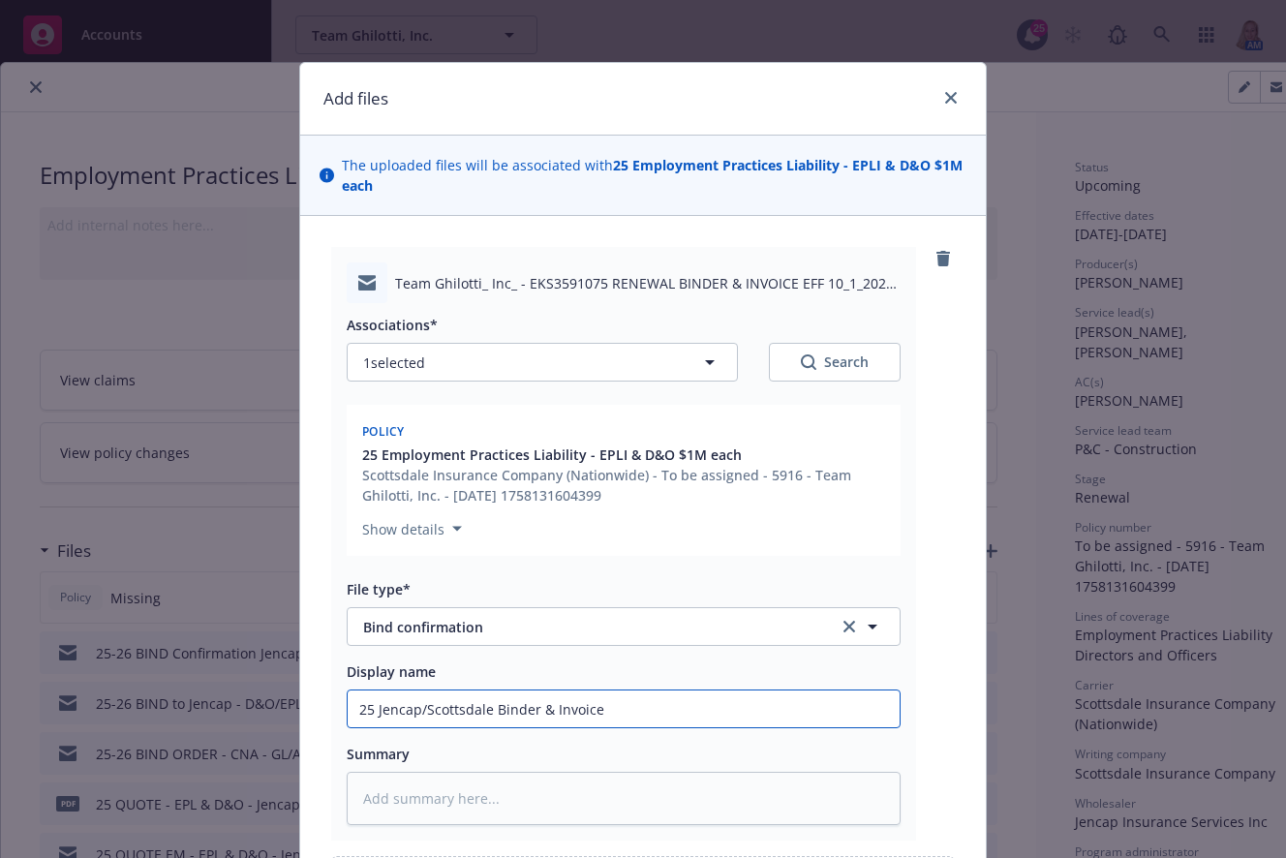
type input "25 Jencap/Scottsdale Binder & Invoice -"
type textarea "x"
type input "25 Jencap/Scottsdale Binder & Invoice -"
type textarea "x"
type input "25 Jencap/Scottsdale Binder & Invoice - D"
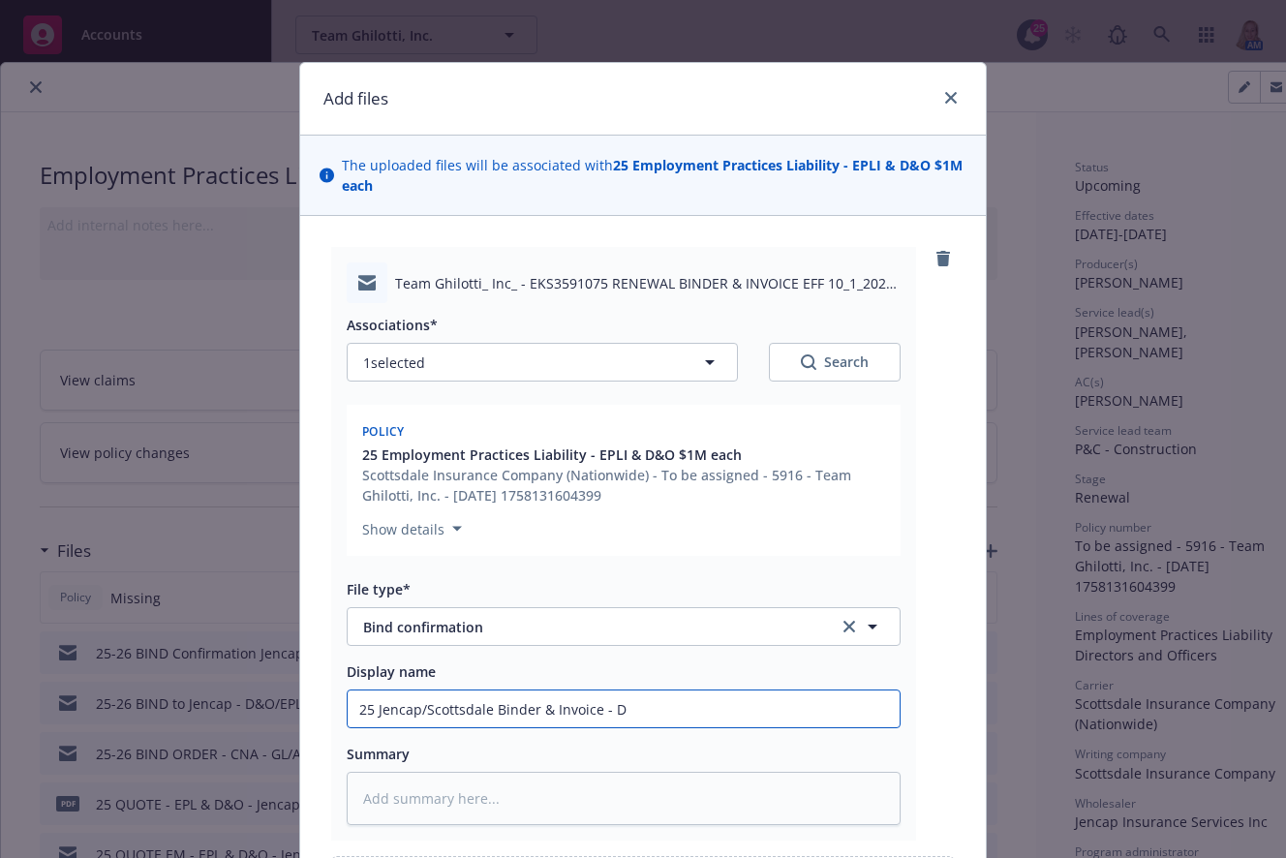
type textarea "x"
type input "25 [PERSON_NAME]/Scottsdale [PERSON_NAME] & Invoice - D&"
type textarea "x"
type input "25 [PERSON_NAME]/Scottsdale Binder & Invoice - D&O"
type textarea "x"
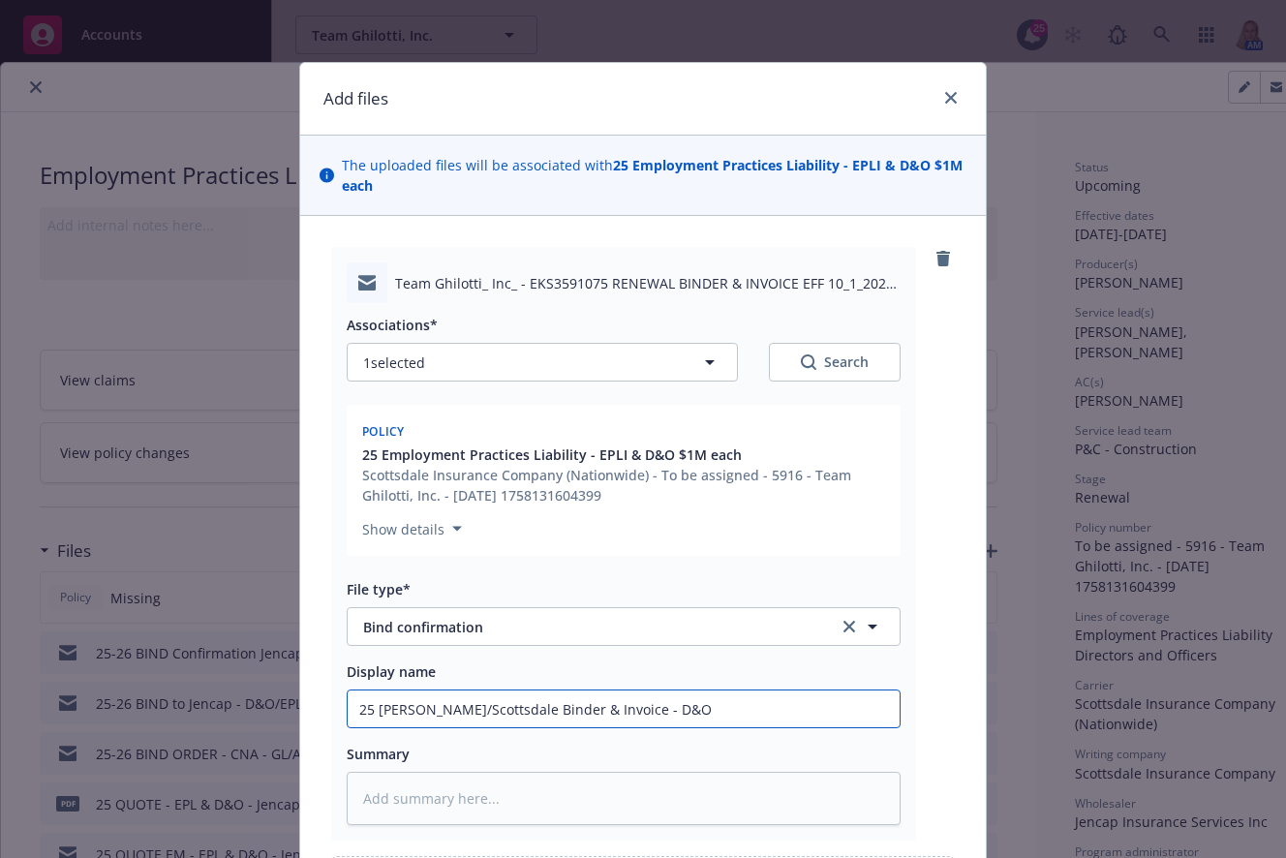
type input "25 Jencap/Scottsdale [PERSON_NAME] & Invoice - D&O/"
type textarea "x"
type input "25 [PERSON_NAME]/Scottsdale [PERSON_NAME] & Invoice - D&O/E"
type textarea "x"
type input "25 [PERSON_NAME]/Scottsdale Binder & Invoice - D&O/EP"
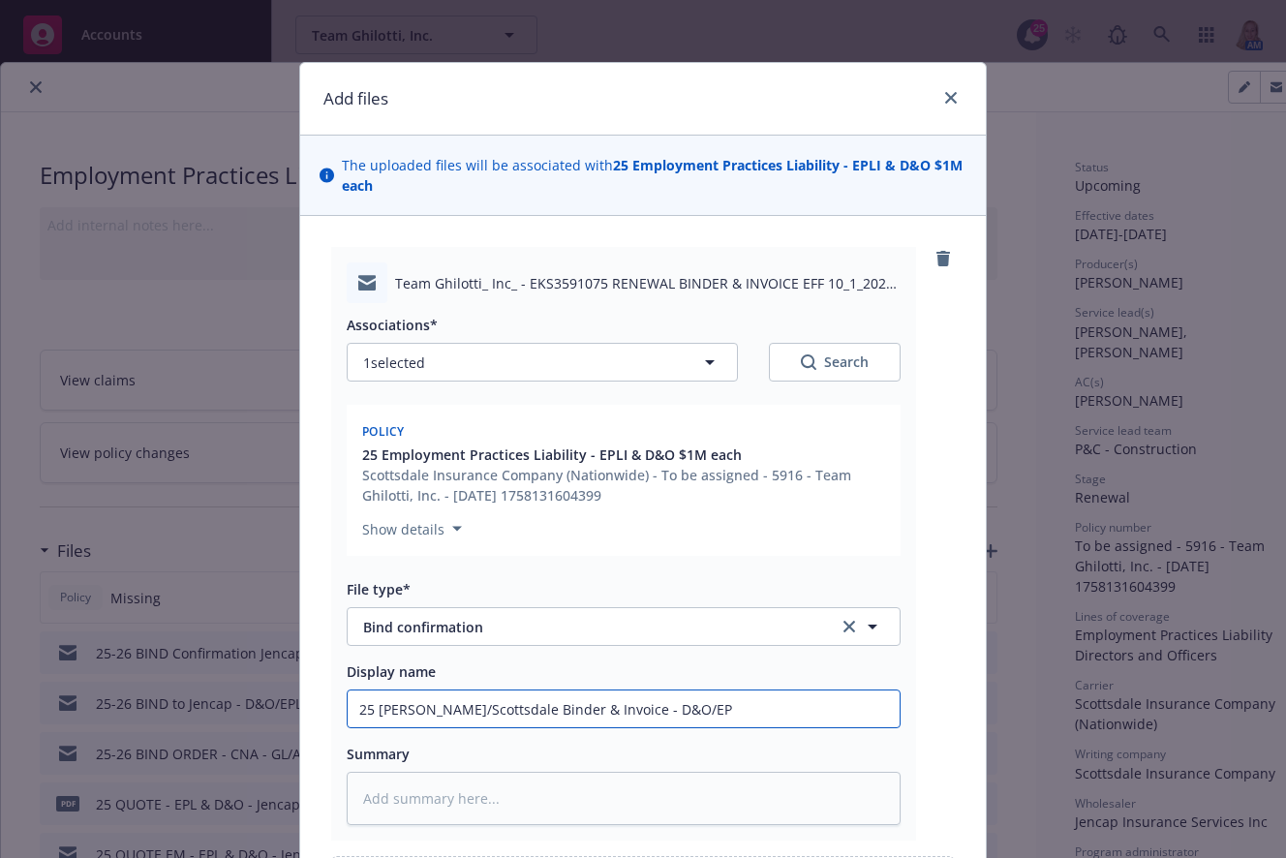
type textarea "x"
type input "25 [PERSON_NAME]/Scottsdale Binder & Invoice - D&O/EPL"
type textarea "x"
drag, startPoint x: 721, startPoint y: 706, endPoint x: 251, endPoint y: 705, distance: 470.6
click at [251, 705] on div "Add files The uploaded files will be associated with 25 Employment Practices Li…" at bounding box center [643, 429] width 1286 height 858
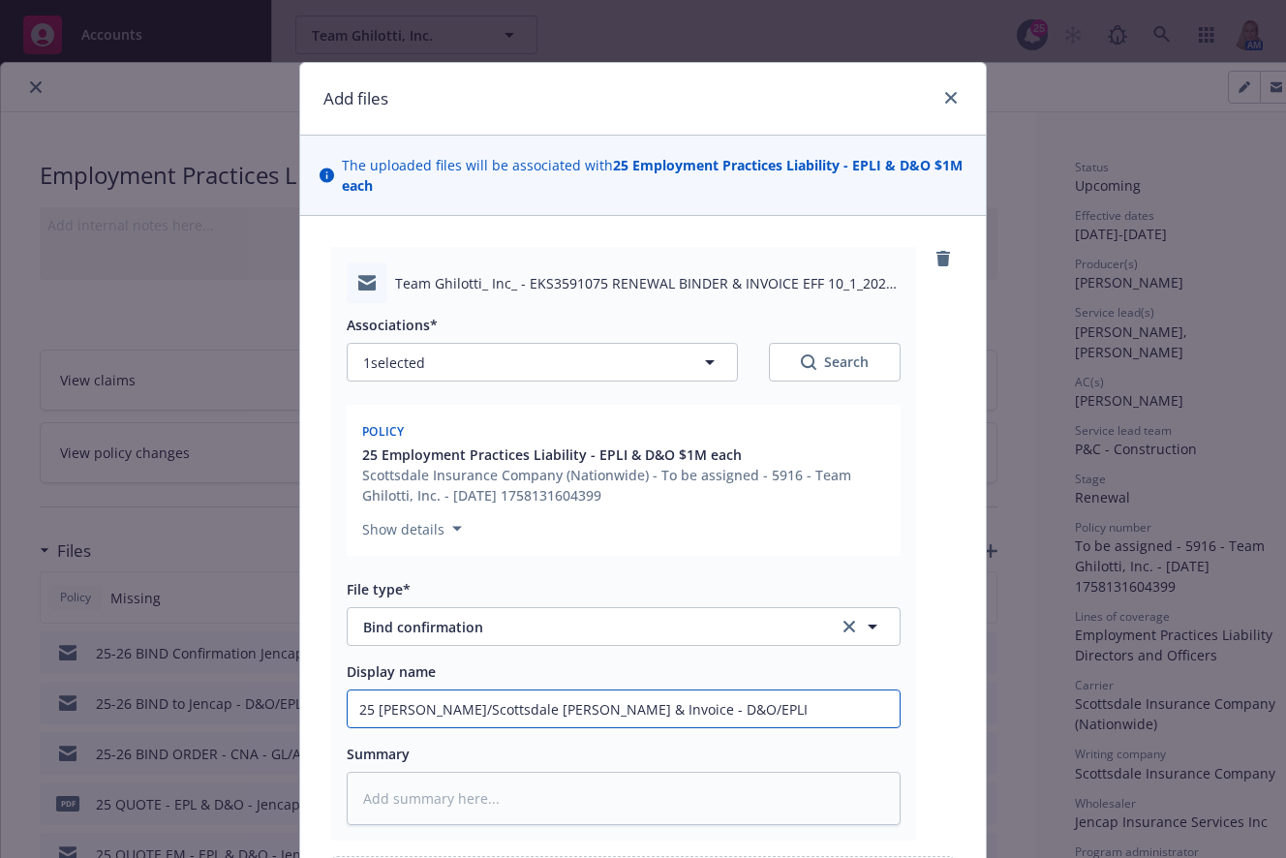
type input "25 [PERSON_NAME]/Scottsdale [PERSON_NAME] & Invoice - D&O/EPLI"
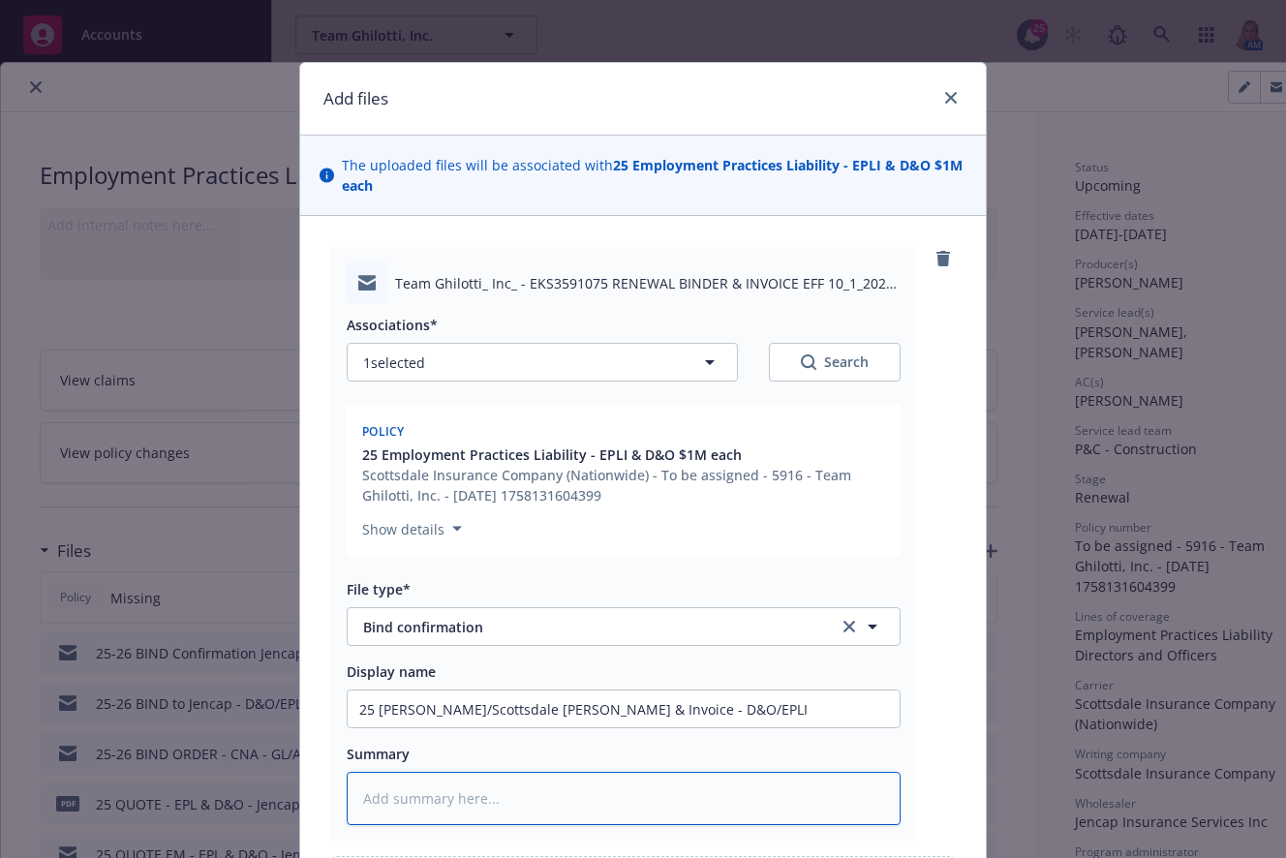
click at [533, 778] on textarea at bounding box center [624, 798] width 554 height 53
paste textarea "25 [PERSON_NAME]/Scottsdale [PERSON_NAME] & Invoice - D&O/EPLI"
type textarea "x"
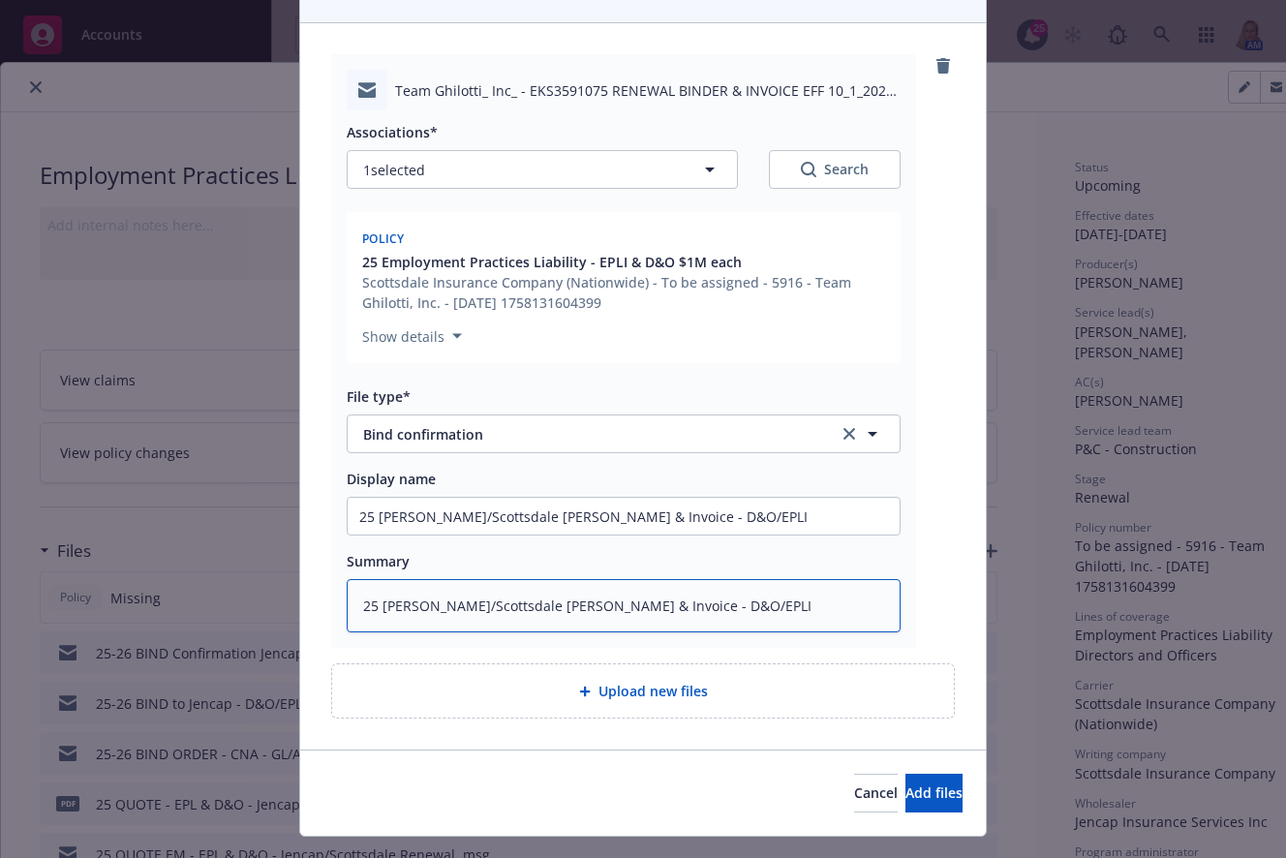
scroll to position [233, 0]
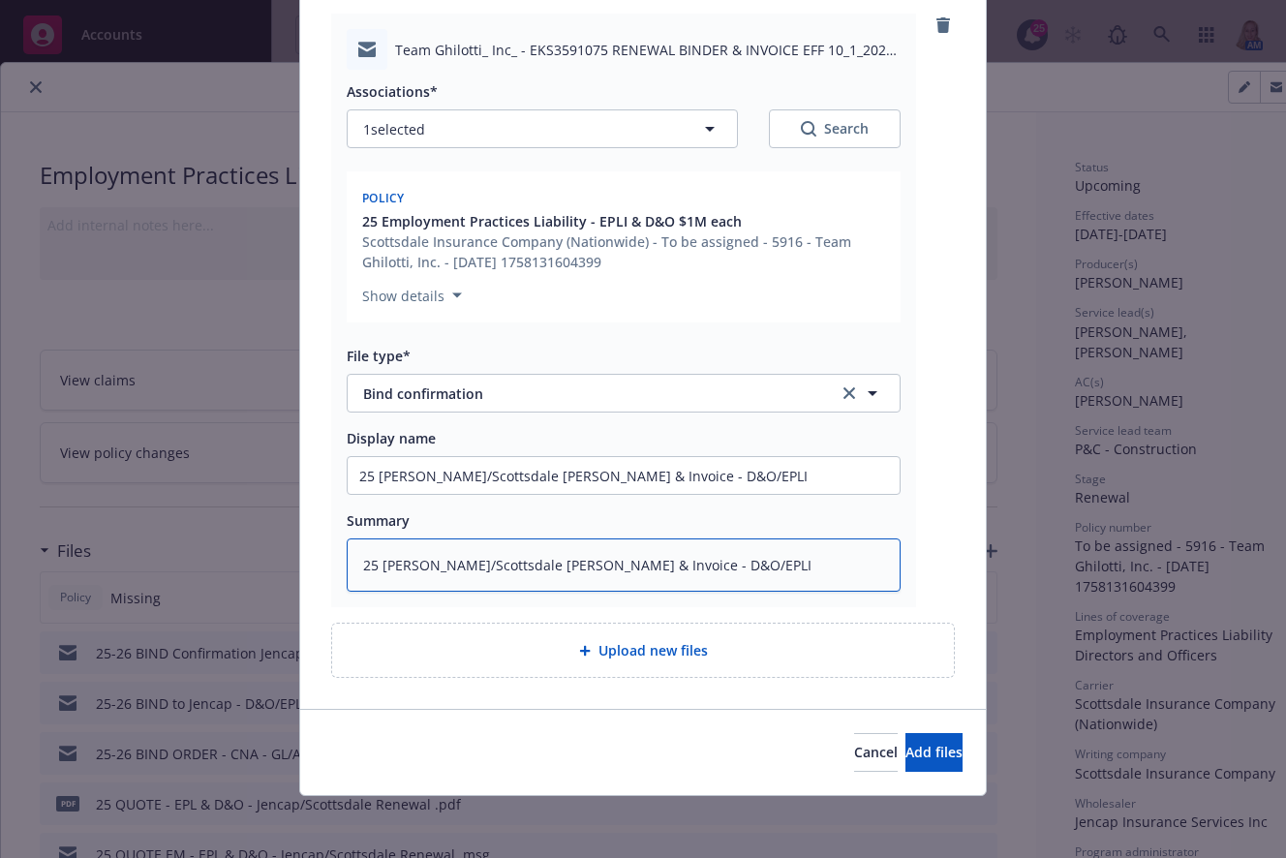
type textarea "25 [PERSON_NAME]/Scottsdale [PERSON_NAME] & Invoice - D&O/EPLI"
type textarea "x"
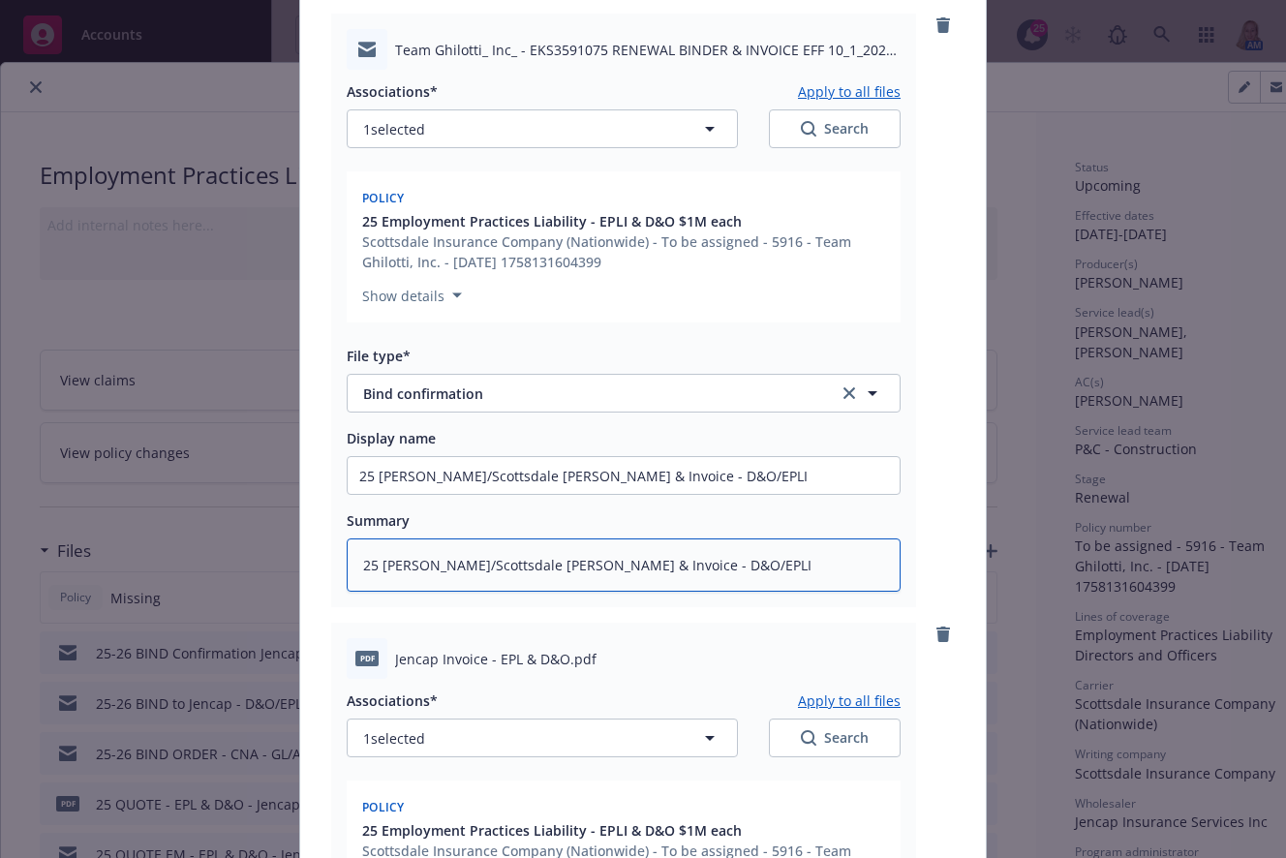
scroll to position [686, 0]
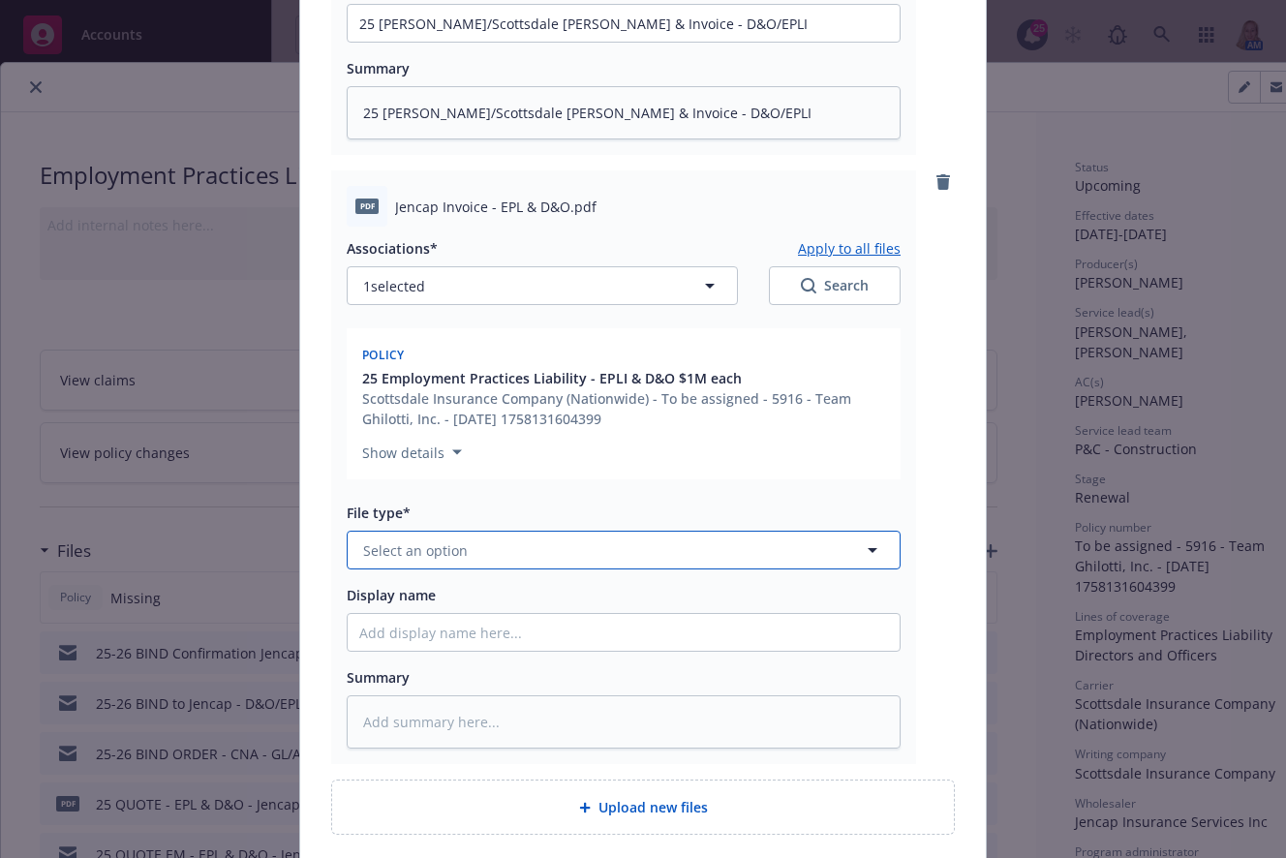
click at [475, 552] on button "Select an option" at bounding box center [624, 550] width 554 height 39
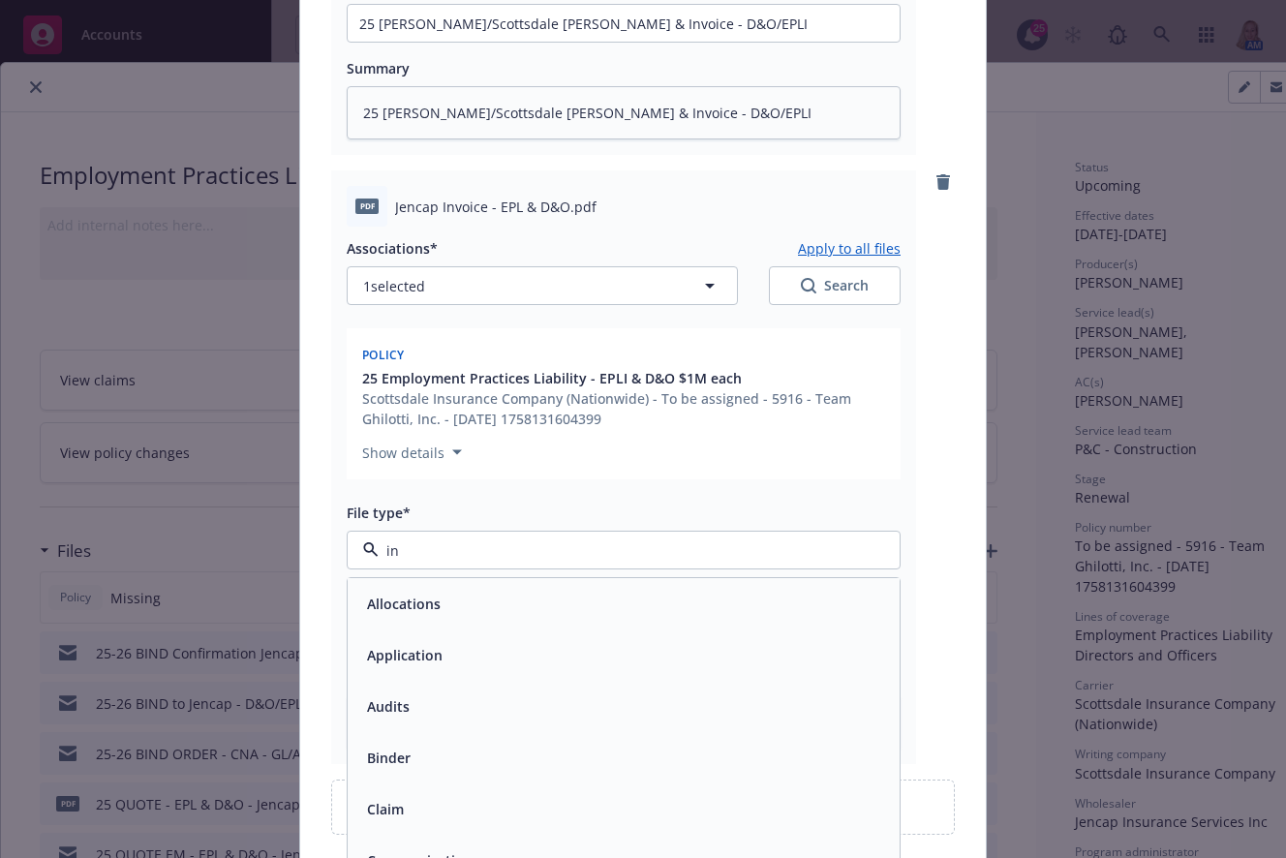
type input "inv"
click at [486, 653] on span "Invoice - Third Party" at bounding box center [434, 655] width 134 height 20
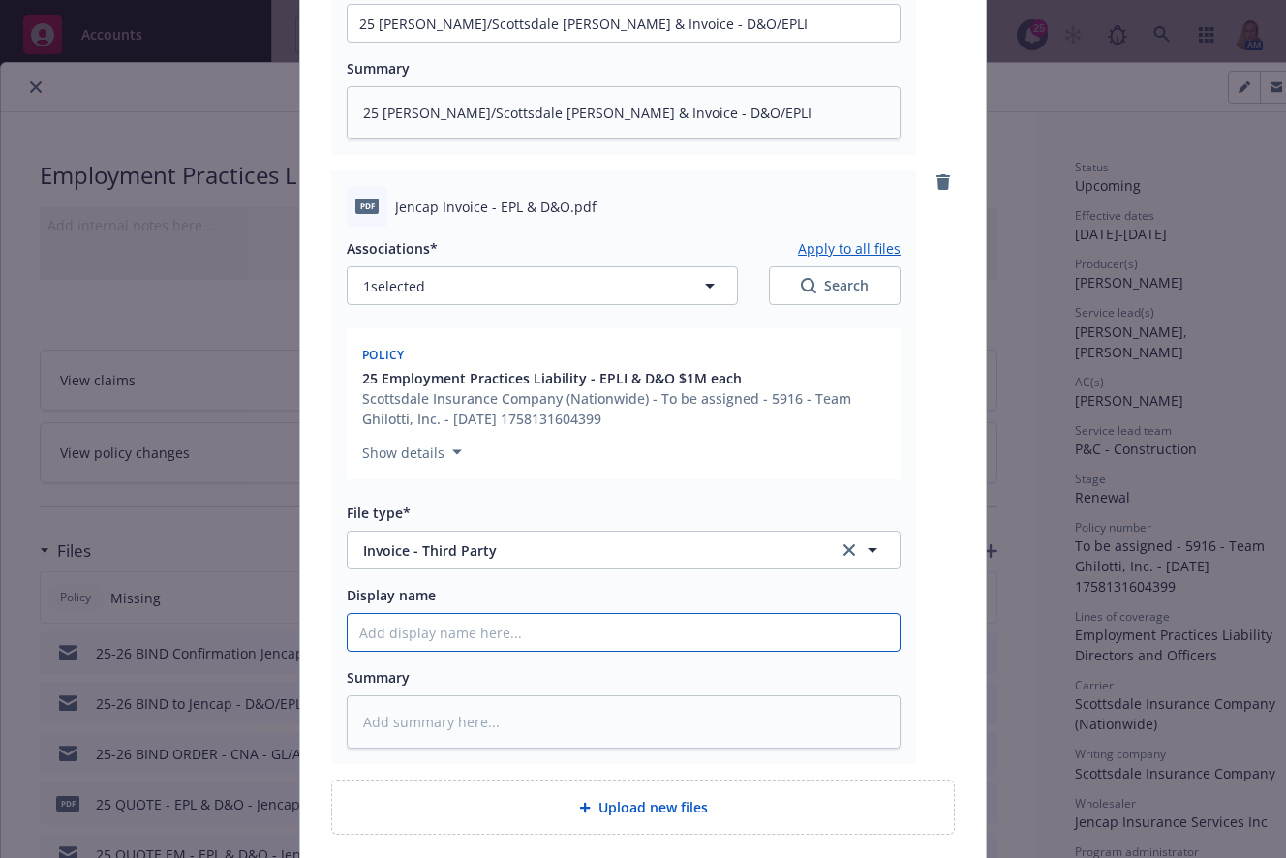
click at [481, 621] on input "Display name" at bounding box center [624, 632] width 552 height 37
paste input "25 [PERSON_NAME]/Scottsdale [PERSON_NAME] & Invoice - D&O/EPLI"
type textarea "x"
type input "25 [PERSON_NAME]/Scottsdale [PERSON_NAME] & Invoice - D&O/EPLI"
click at [546, 628] on input "25 [PERSON_NAME]/Scottsdale [PERSON_NAME] & Invoice - D&O/EPLI" at bounding box center [624, 632] width 552 height 37
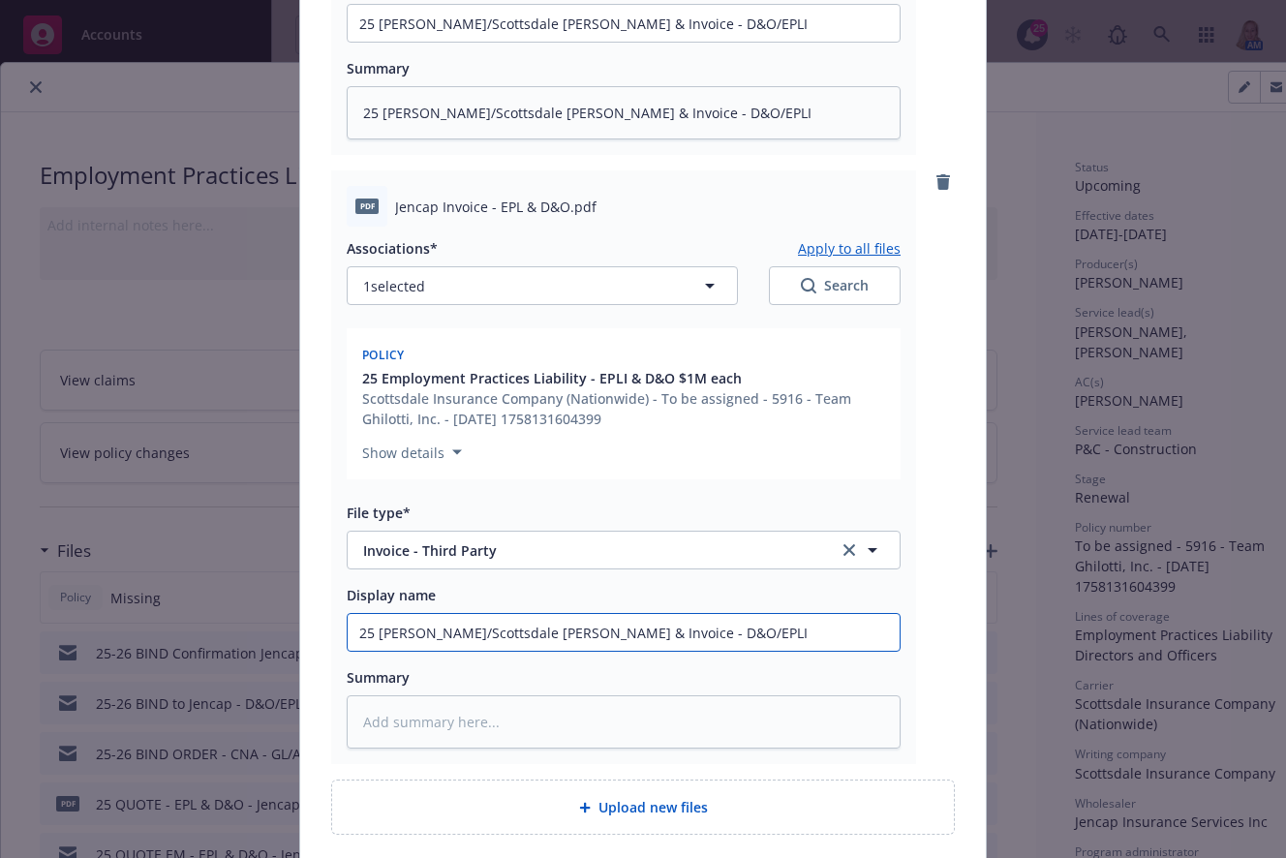
type textarea "x"
type input "25 [PERSON_NAME]/Scottsdale [PERSON_NAME] &Invoice - D&O/EPLI"
type textarea "x"
type input "25 [PERSON_NAME]/Scottsdale Binder Invoice - D&O/EPLI"
type textarea "x"
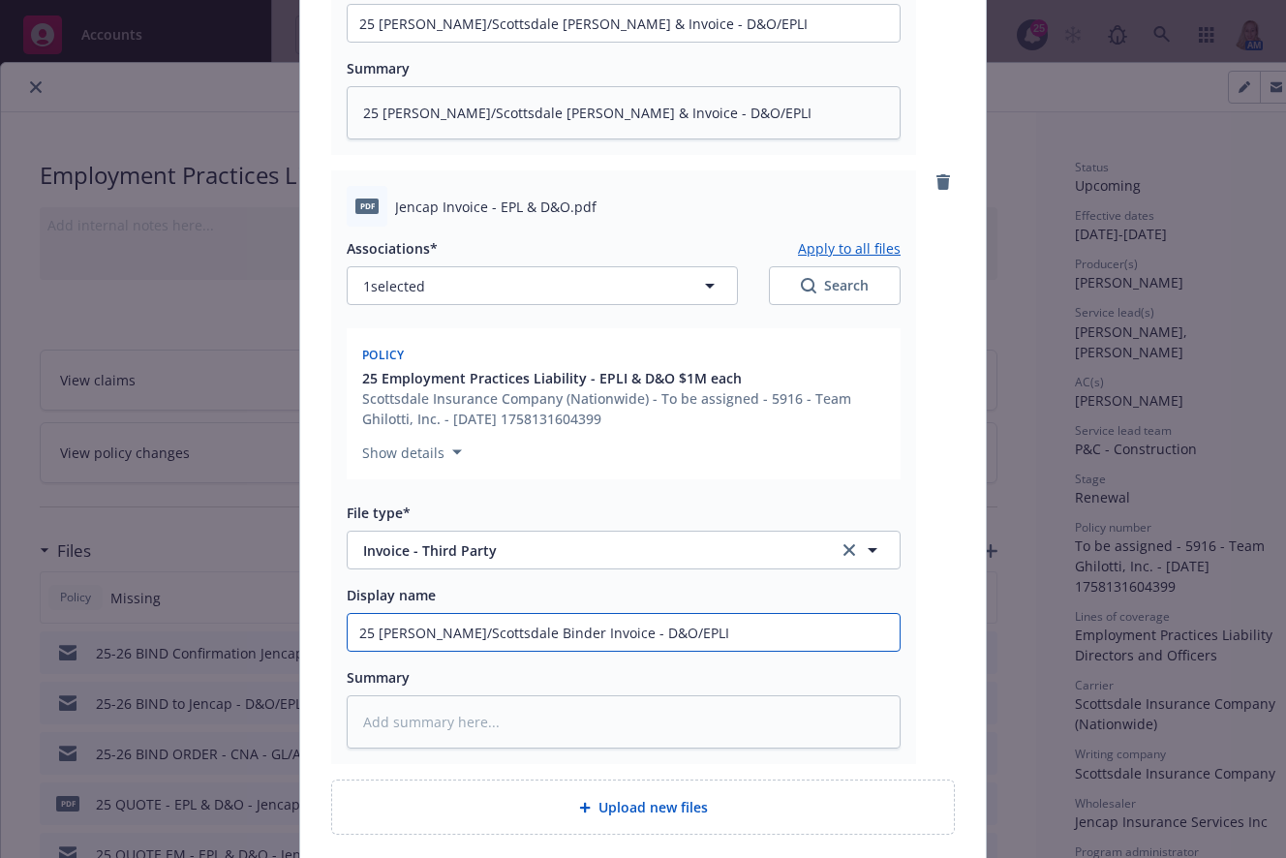
type input "25 Jencap/Scottsdale BinderInvoice - D&O/EPLI"
type textarea "x"
type input "25 Jencap/Scottsdale BindeInvoice - D&O/EPLI"
type textarea "x"
type input "25 [PERSON_NAME]/Scottsdale BindInvoice - D&O/EPLI"
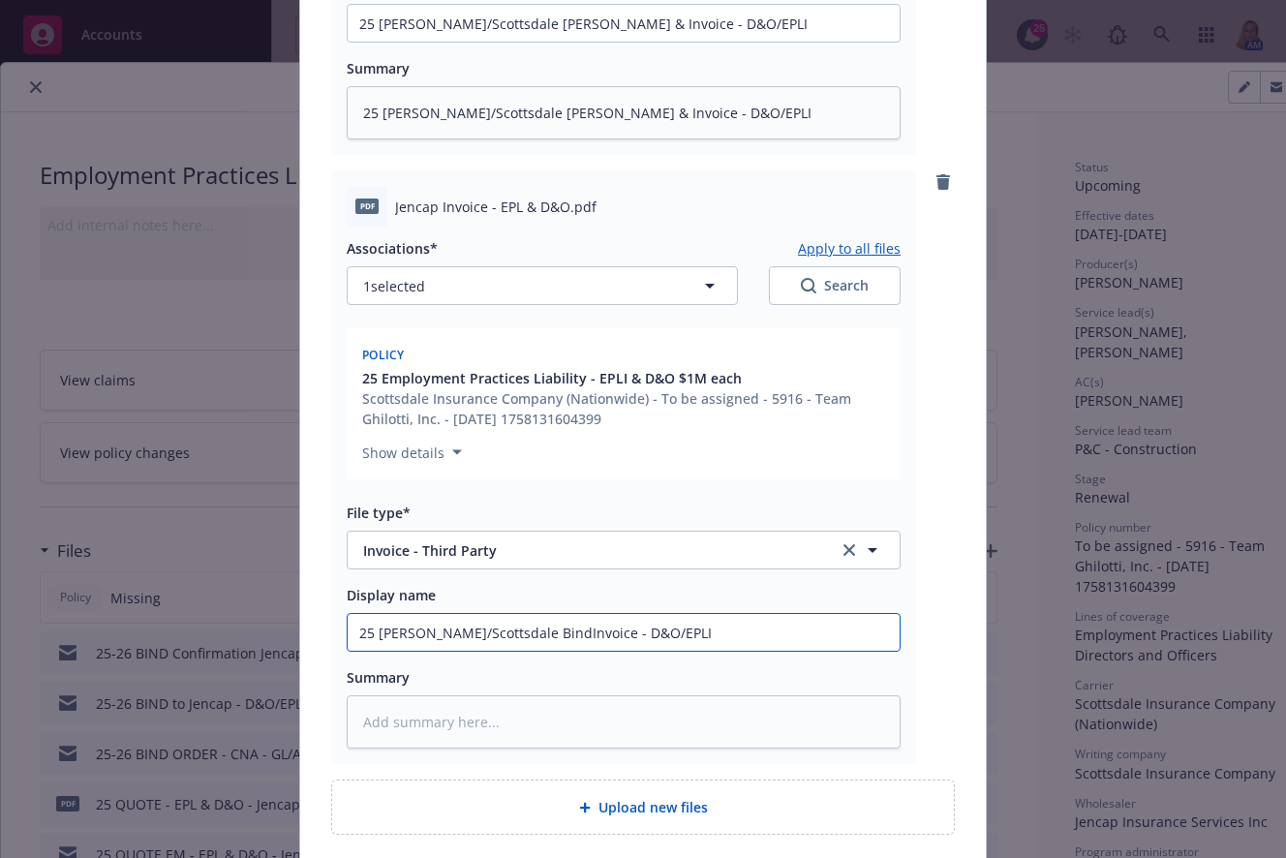
type textarea "x"
type input "25 Jencap/Scottsdale BinInvoice - D&O/EPLI"
type textarea "x"
type input "25 Jencap/Scottsdale BiInvoice - D&O/EPLI"
type textarea "x"
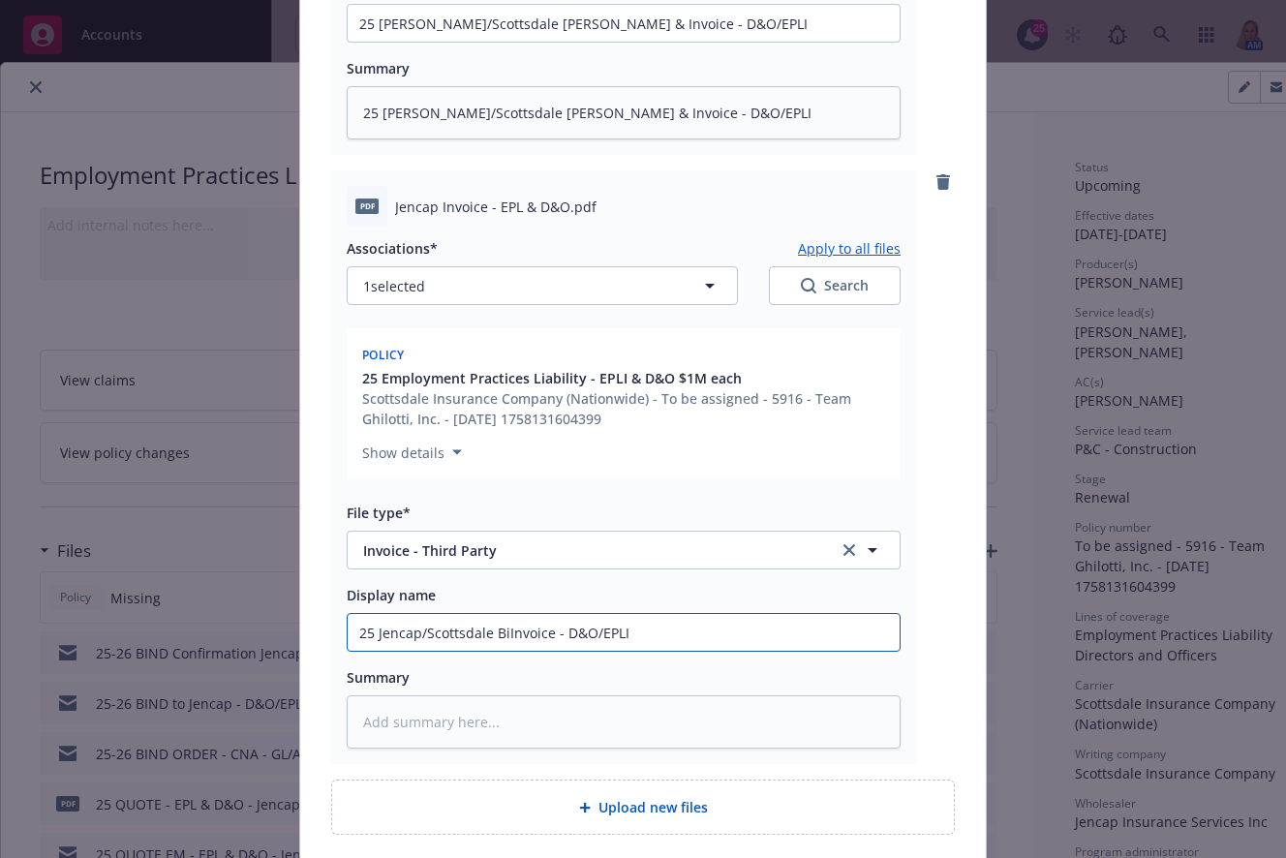
type input "25 Jencap/Scottsdale BInvoice - D&O/EPLI"
type textarea "x"
click at [628, 647] on input "25 [PERSON_NAME]/Scottsdale Invoice - D&O/EPLI" at bounding box center [624, 632] width 552 height 37
type input "25 [PERSON_NAME]/Scottsdale Invoice - D&O/EPLI"
type textarea "x"
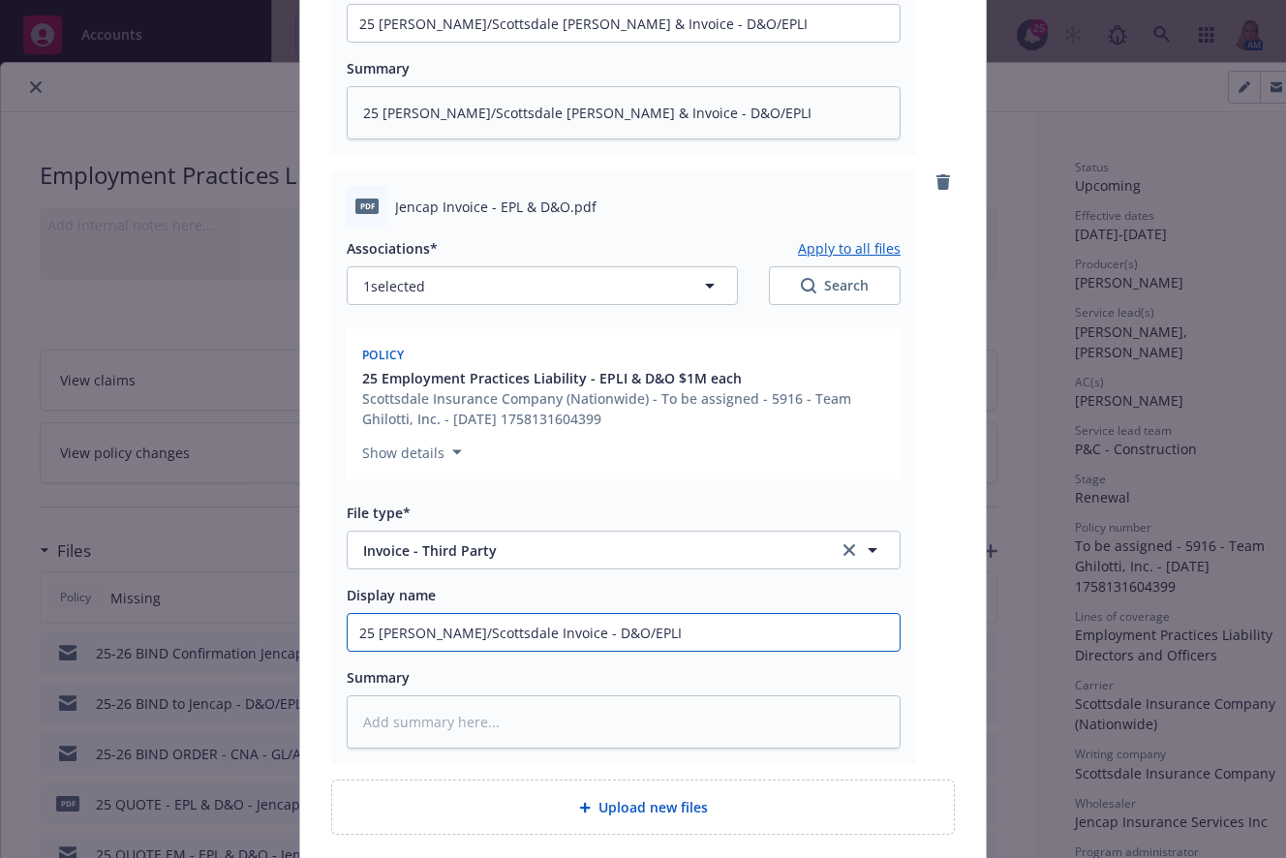
type input "25 [PERSON_NAME]/Scottsdale Invoice - D&O/EPLI E"
type textarea "x"
type input "25 [PERSON_NAME]/Scottsdale Invoice - D&O/EPLI EK"
type textarea "x"
type input "25 Jencap/Scottsdale Invoice - D&O/EPLI EKS"
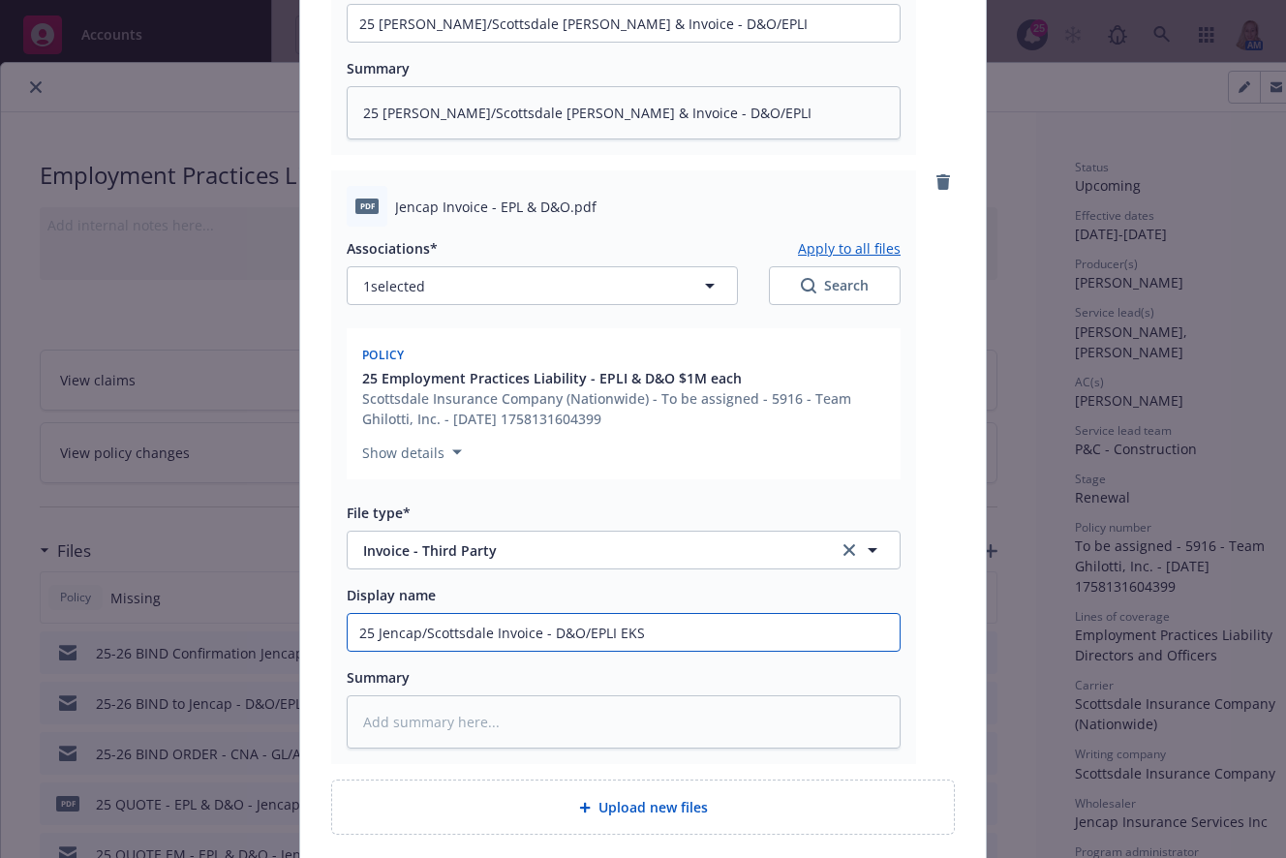
type textarea "x"
type input "25 Jencap/Scottsdale Invoice - D&O/EPLI EKS3"
type textarea "x"
type input "25 Jencap/Scottsdale Invoice - D&O/EPLI EKS35"
type textarea "x"
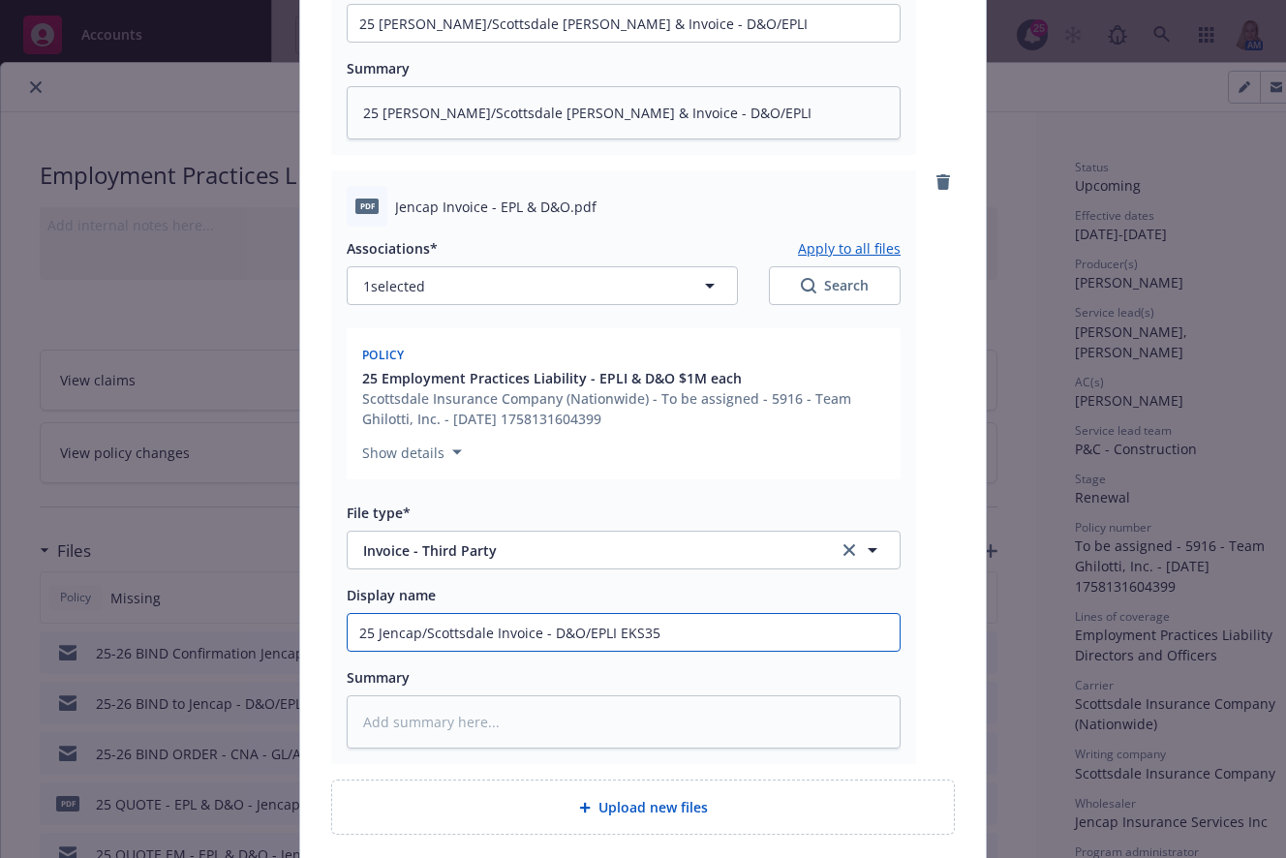
type input "25 Jencap/Scottsdale Invoice - D&O/EPLI EKS359"
type textarea "x"
type input "25 Jencap/Scottsdale Invoice - D&O/EPLI EKS3591"
type textarea "x"
type input "25 Jencap/Scottsdale Invoice - D&O/EPLI EKS35910"
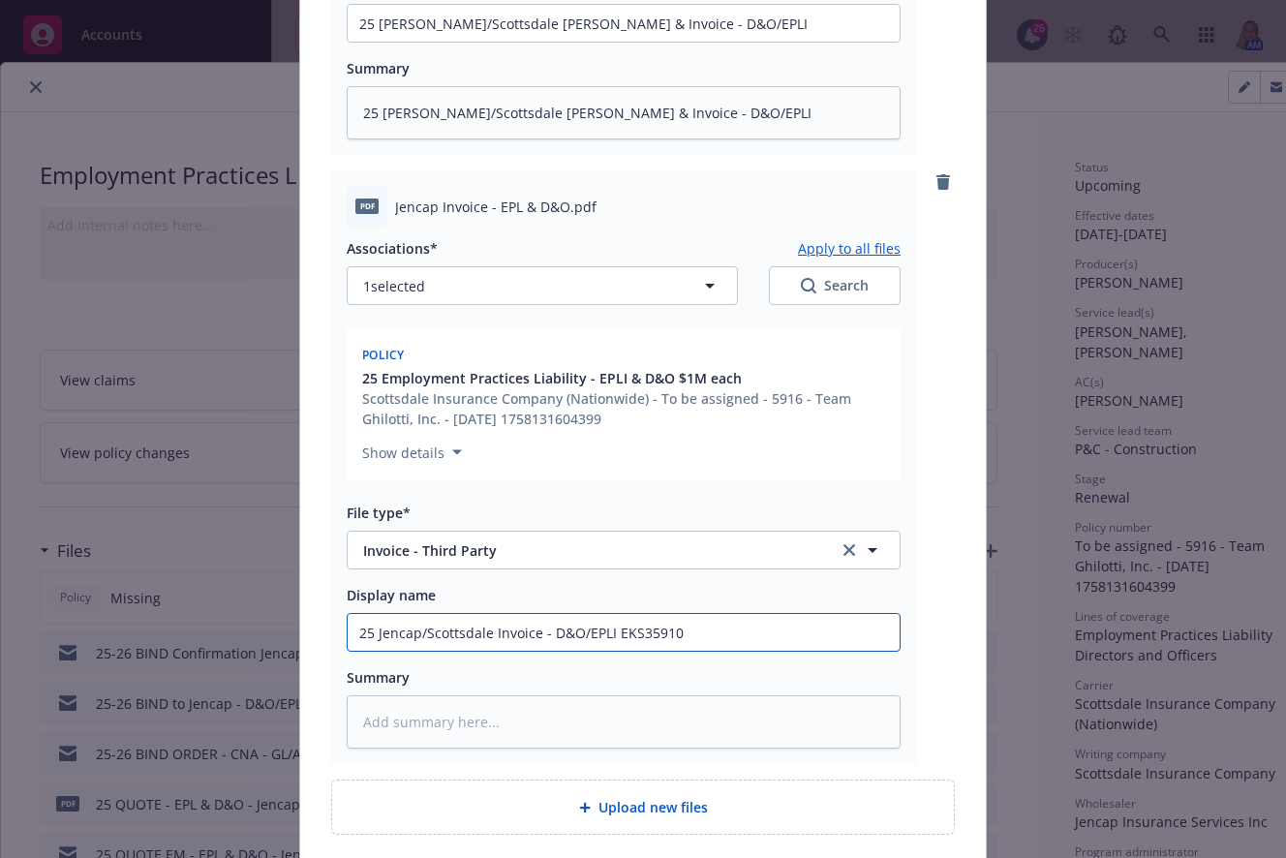
type textarea "x"
type input "25 [PERSON_NAME]/Scottsdale Invoice - D&O/EPLI EKS359107"
type textarea "x"
drag, startPoint x: 742, startPoint y: 626, endPoint x: 383, endPoint y: 660, distance: 360.0
click at [231, 627] on div "Add files The uploaded files will be associated with 25 Employment Practices Li…" at bounding box center [643, 429] width 1286 height 858
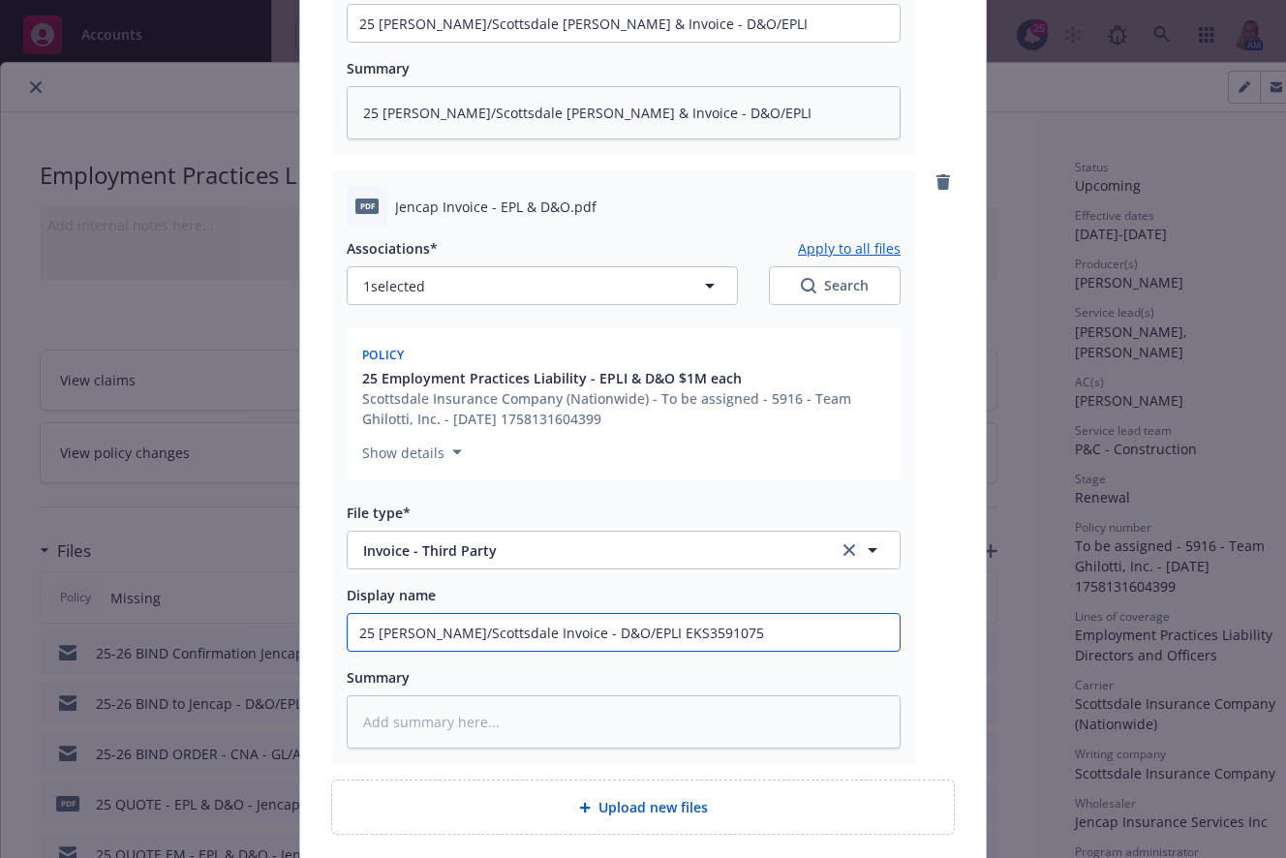
type input "25 [PERSON_NAME]/Scottsdale Invoice - D&O/EPLI EKS3591075"
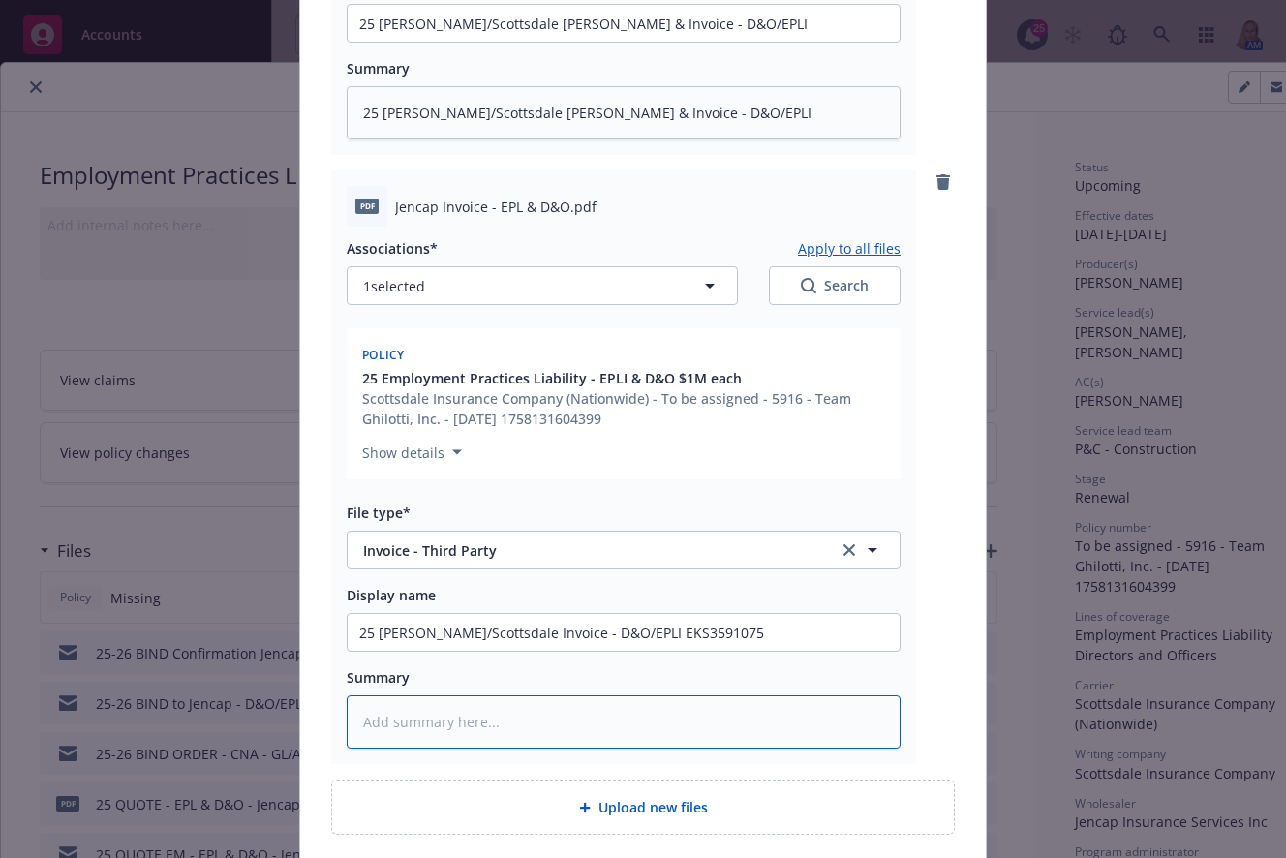
click at [501, 712] on textarea at bounding box center [624, 721] width 554 height 53
paste textarea "25 [PERSON_NAME]/Scottsdale Invoice - D&O/EPLI EKS3591075"
type textarea "x"
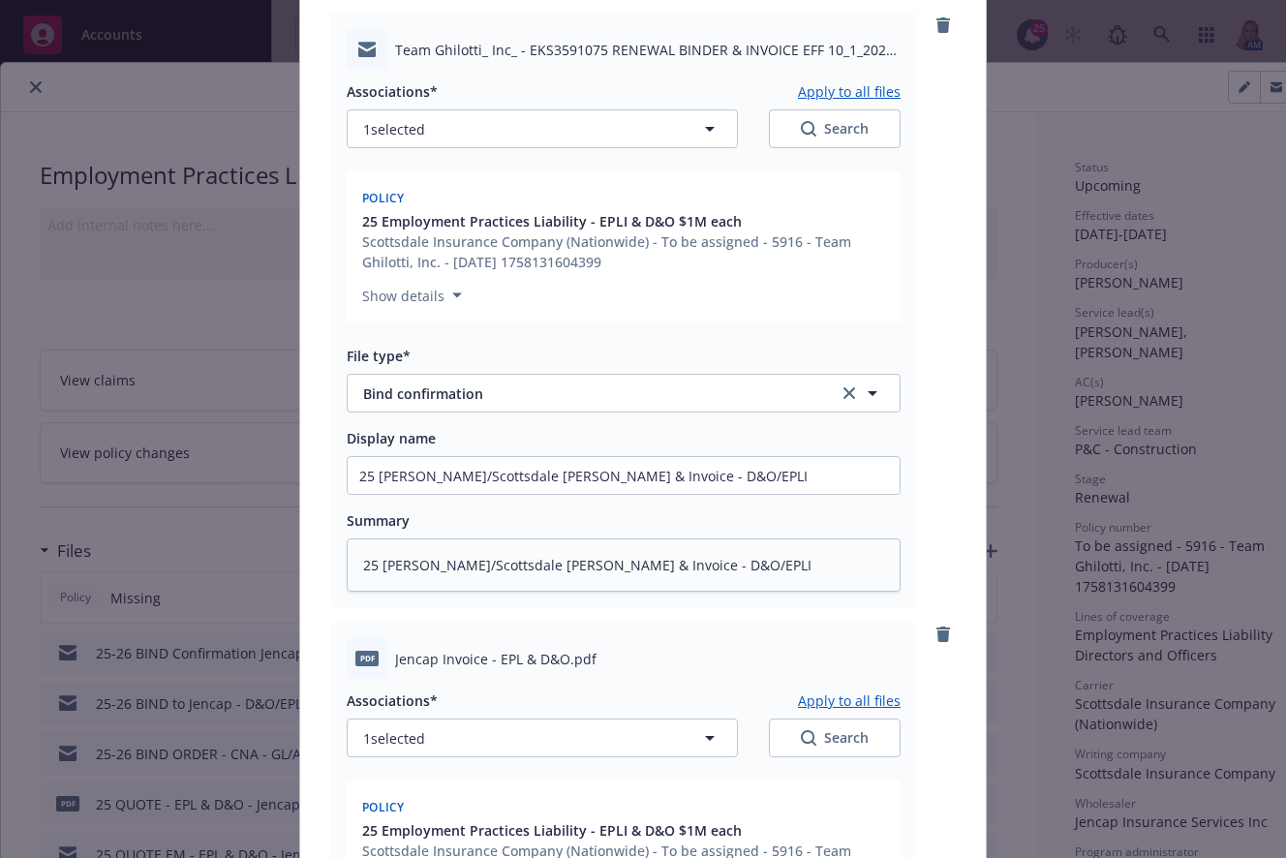
type textarea "25 [PERSON_NAME]/Scottsdale Invoice - D&O/EPLI EKS3591075"
click at [728, 482] on input "25 [PERSON_NAME]/Scottsdale [PERSON_NAME] & Invoice - D&O/EPLI" at bounding box center [624, 475] width 552 height 37
type textarea "x"
type input "25 [PERSON_NAME]/Scottsdale [PERSON_NAME] & Invoice - D&O/EPLI"
type textarea "x"
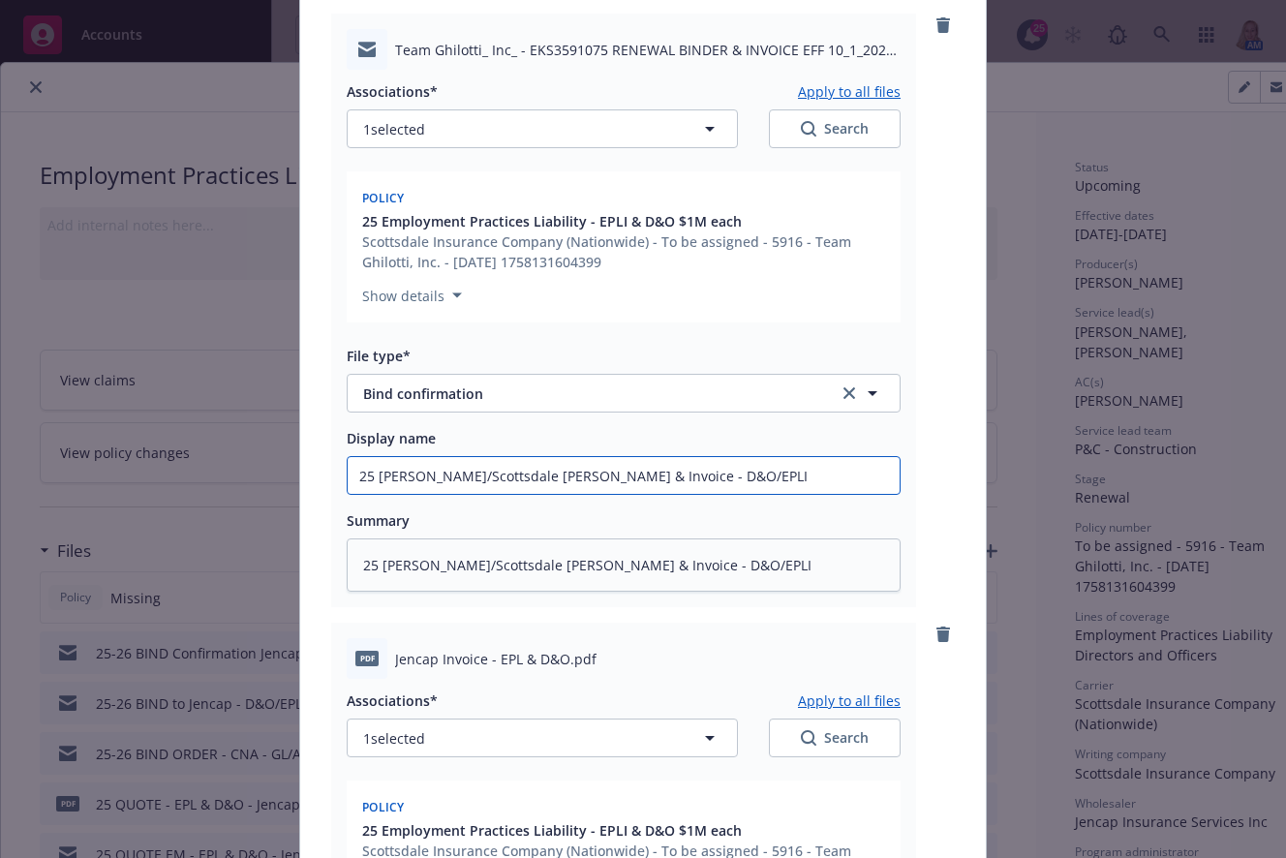
type input "25 [PERSON_NAME]/Scottsdale [PERSON_NAME] & Invoice - D&O/[PERSON_NAME] E"
type textarea "x"
type input "25 [PERSON_NAME]/Scottsdale Binder & Invoice - D&O/EPLI EP"
type textarea "x"
type input "25 [PERSON_NAME]/Scottsdale [PERSON_NAME] & Invoice - D&O/[PERSON_NAME] E"
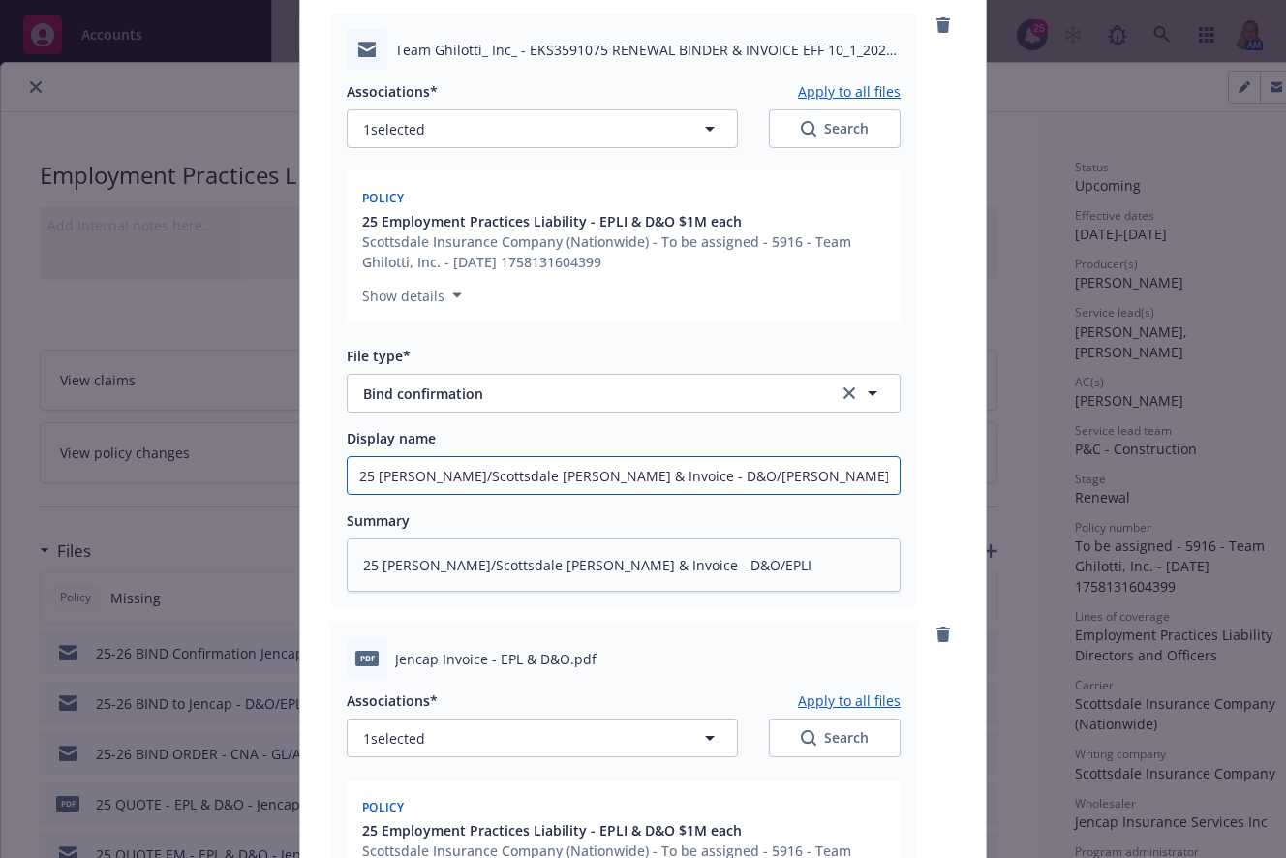
type textarea "x"
type input "25 [PERSON_NAME]/Scottsdale [PERSON_NAME] & Invoice - D&O/EPLI EK"
type textarea "x"
type input "25 Jencap/Scottsdale [PERSON_NAME] & Invoice - D&O/EPLI EKS"
type textarea "x"
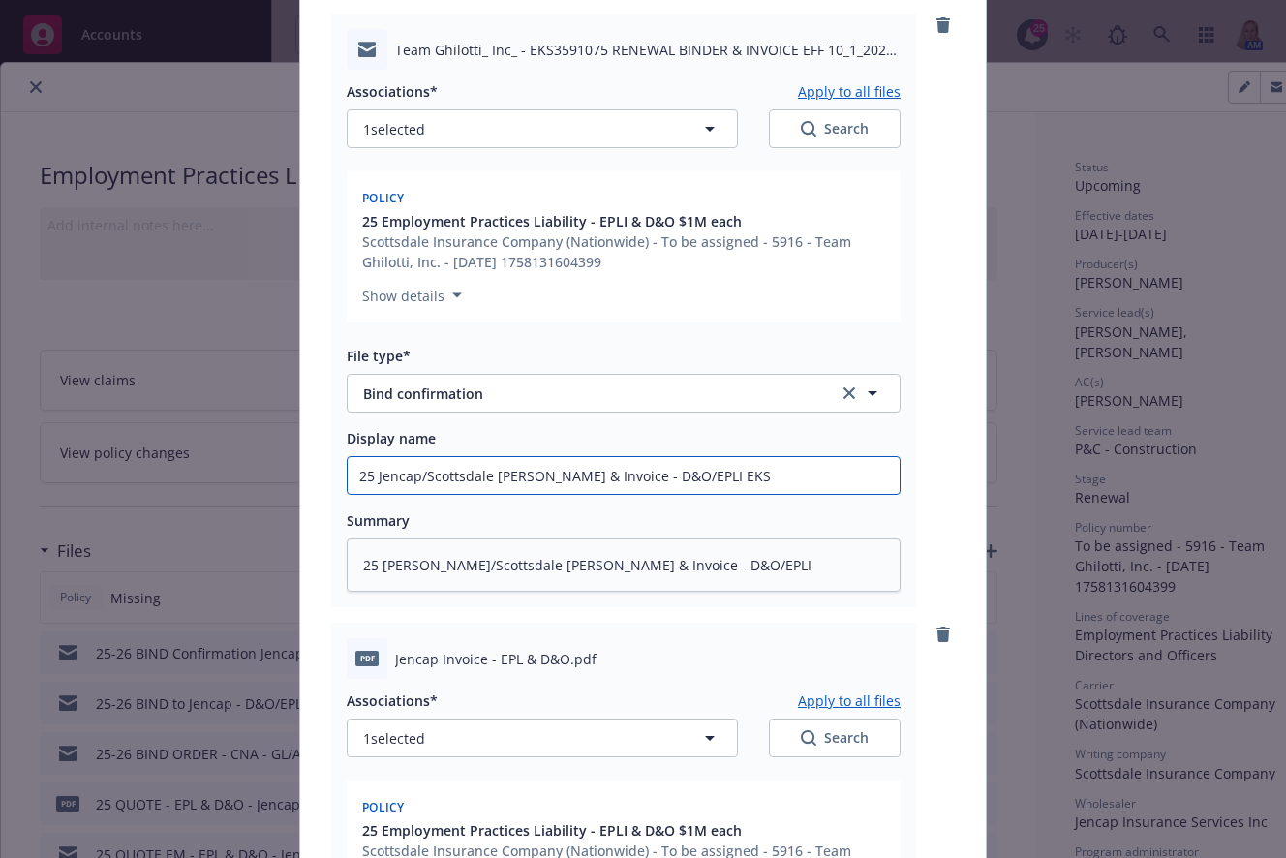
type input "25 [PERSON_NAME]/Scottsdale [PERSON_NAME] & Invoice - D&O/EPLI EKS3"
type textarea "x"
type input "25 Jencap/Scottsdale [PERSON_NAME] & Invoice - D&O/EPLI EKS35"
type textarea "x"
type input "25 [PERSON_NAME]/Scottsdale [PERSON_NAME] & Invoice - D&O/EPLI EKS359"
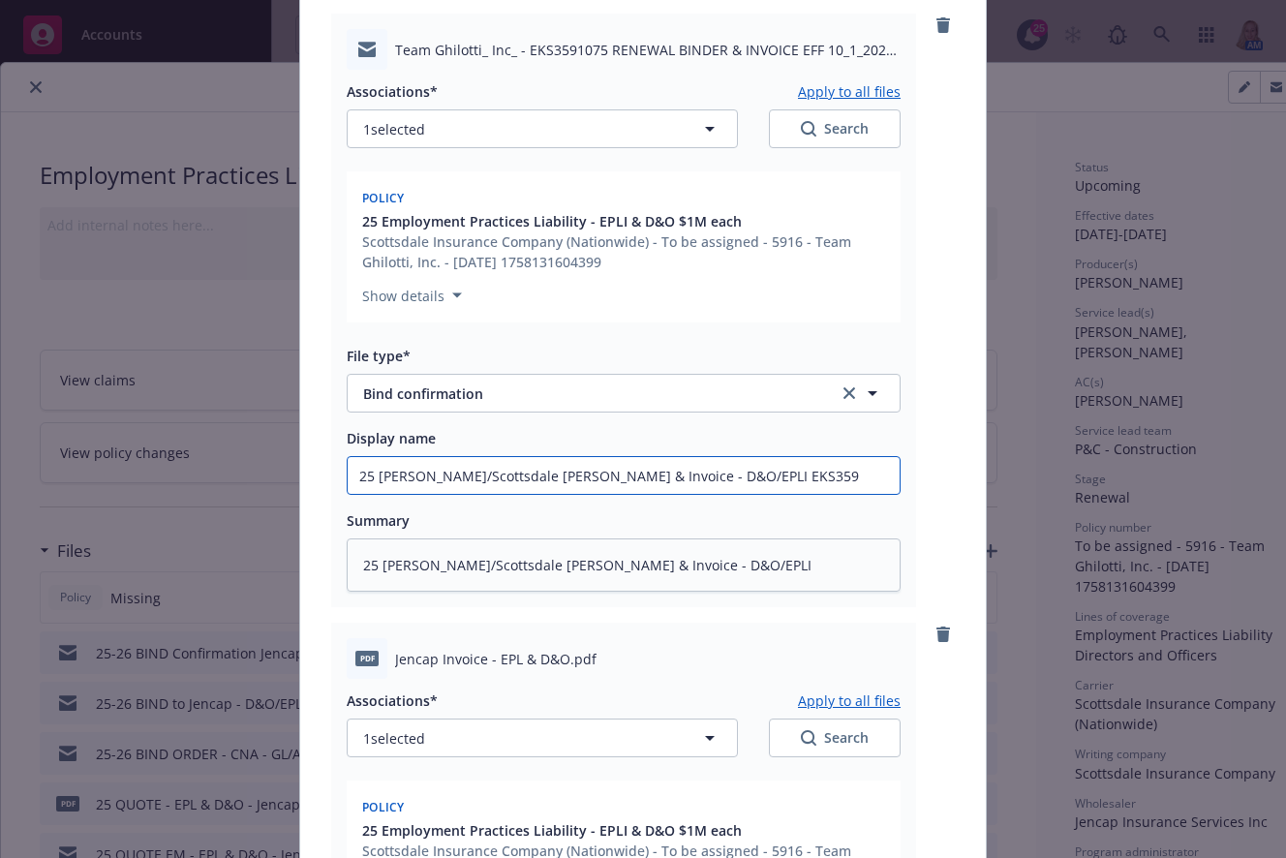
type textarea "x"
type input "25 [PERSON_NAME]/Scottsdale [PERSON_NAME] & Invoice - D&O/EPLI EKS3591"
type textarea "x"
type input "25 Jencap/Scottsdale Binder & Invoice - D&O/EPLI EKS35910"
type textarea "x"
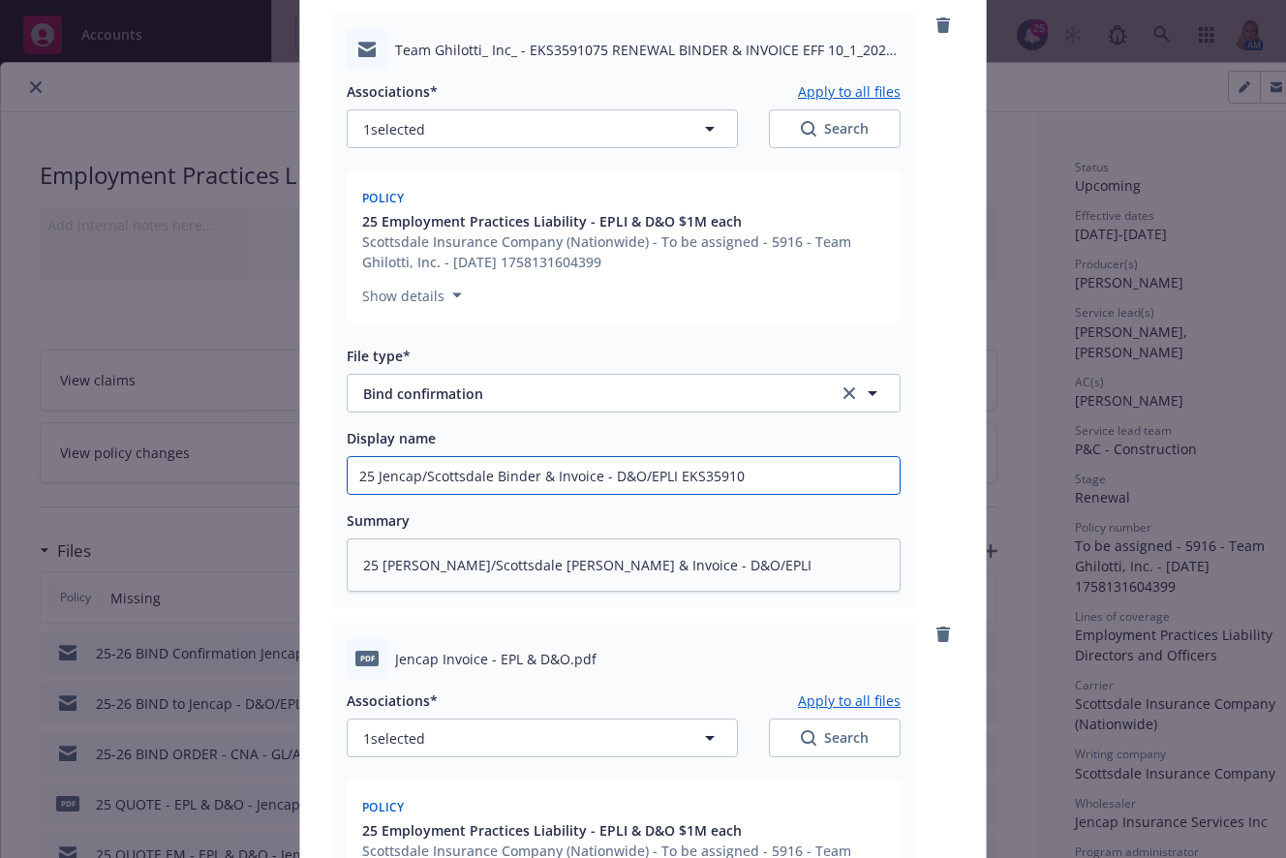
type input "25 [PERSON_NAME]/Scottsdale Binder & Invoice - D&O/EPLI EKS359107"
type textarea "x"
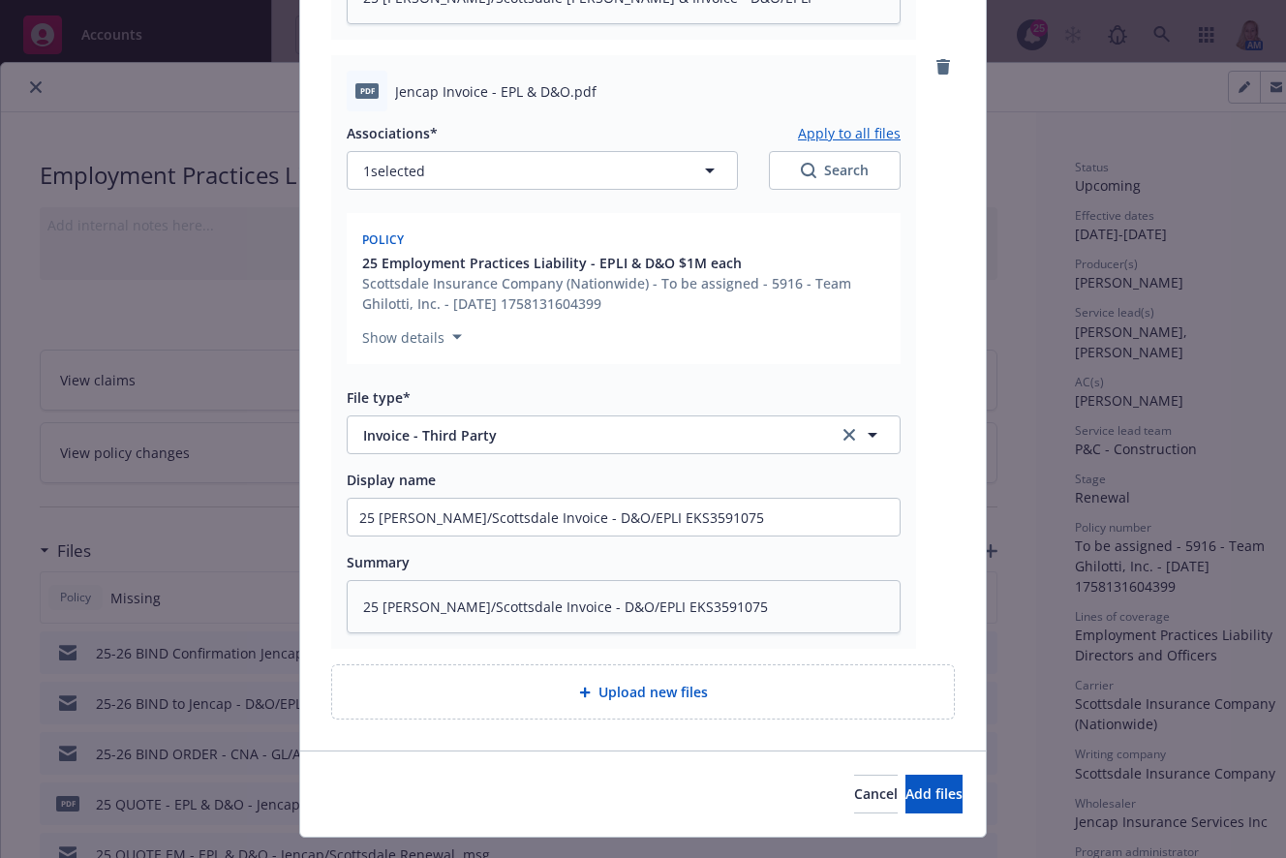
scroll to position [843, 0]
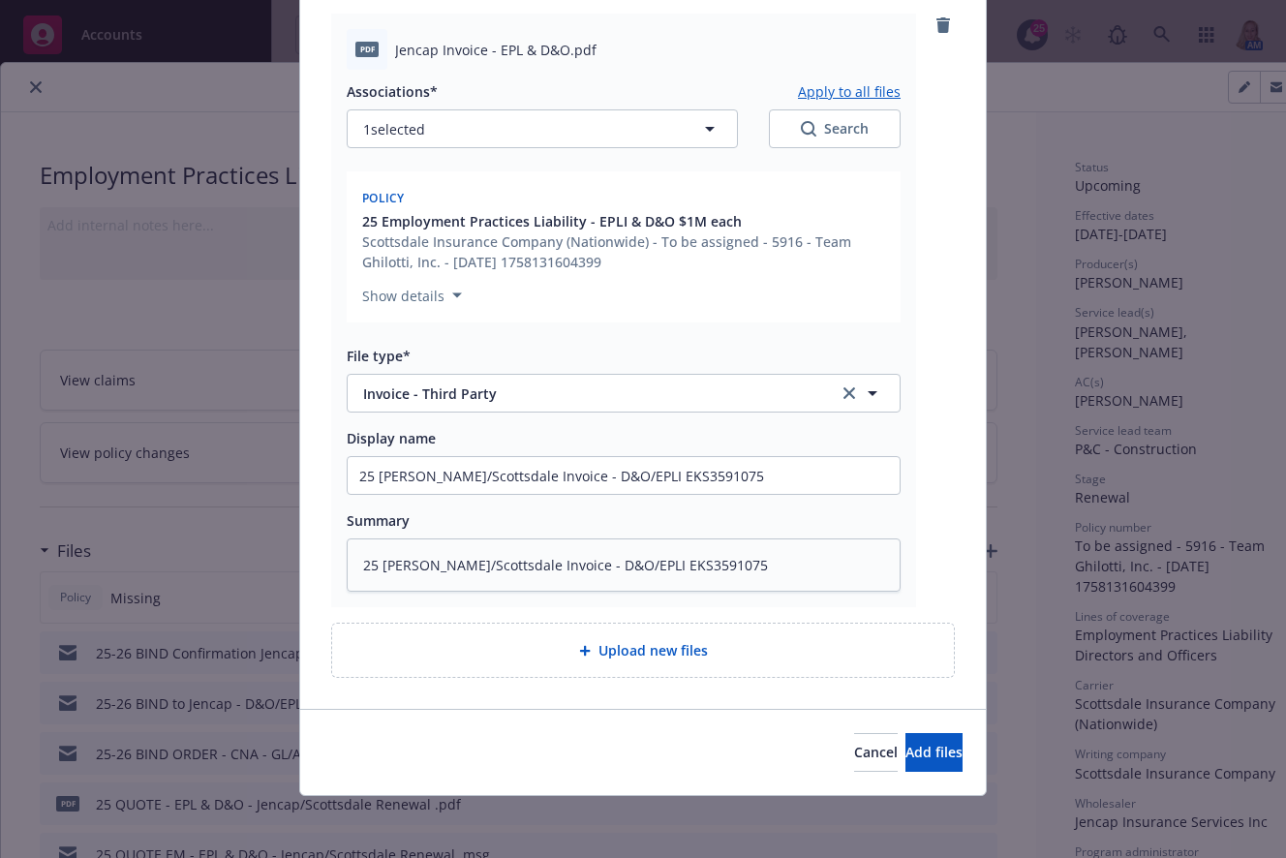
type input "25 [PERSON_NAME]/Scottsdale Binder & Invoice - D&O/EPLI EKS3591075"
type textarea "x"
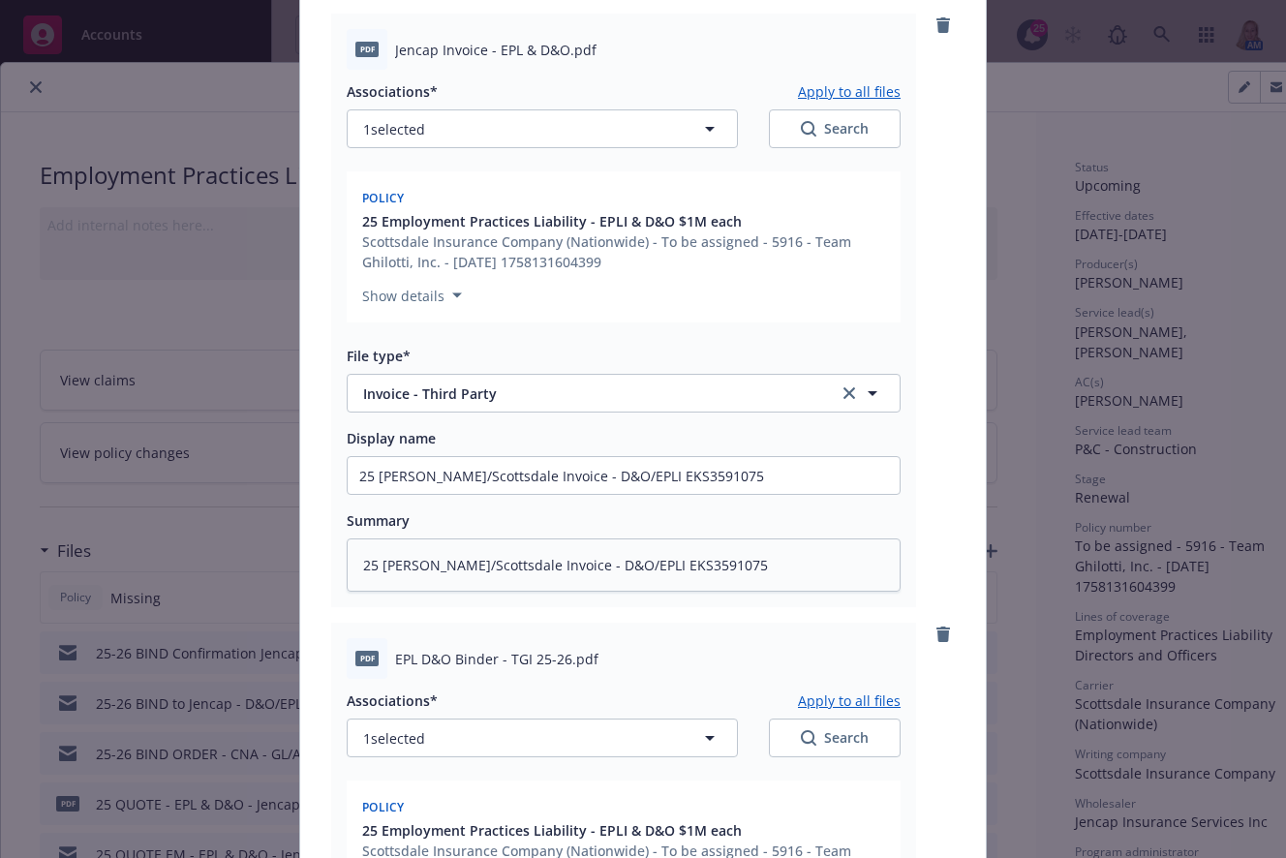
scroll to position [1295, 0]
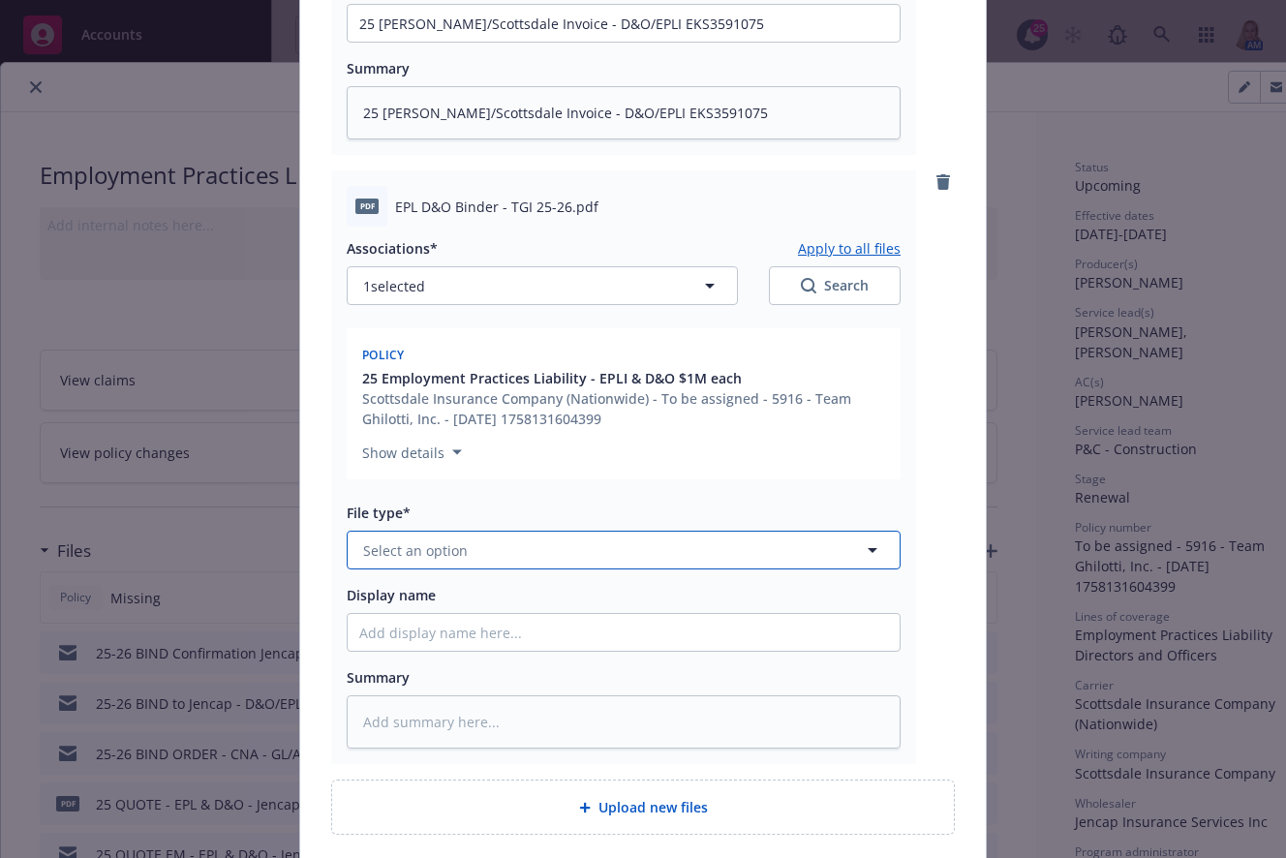
click at [511, 555] on button "Select an option" at bounding box center [624, 550] width 554 height 39
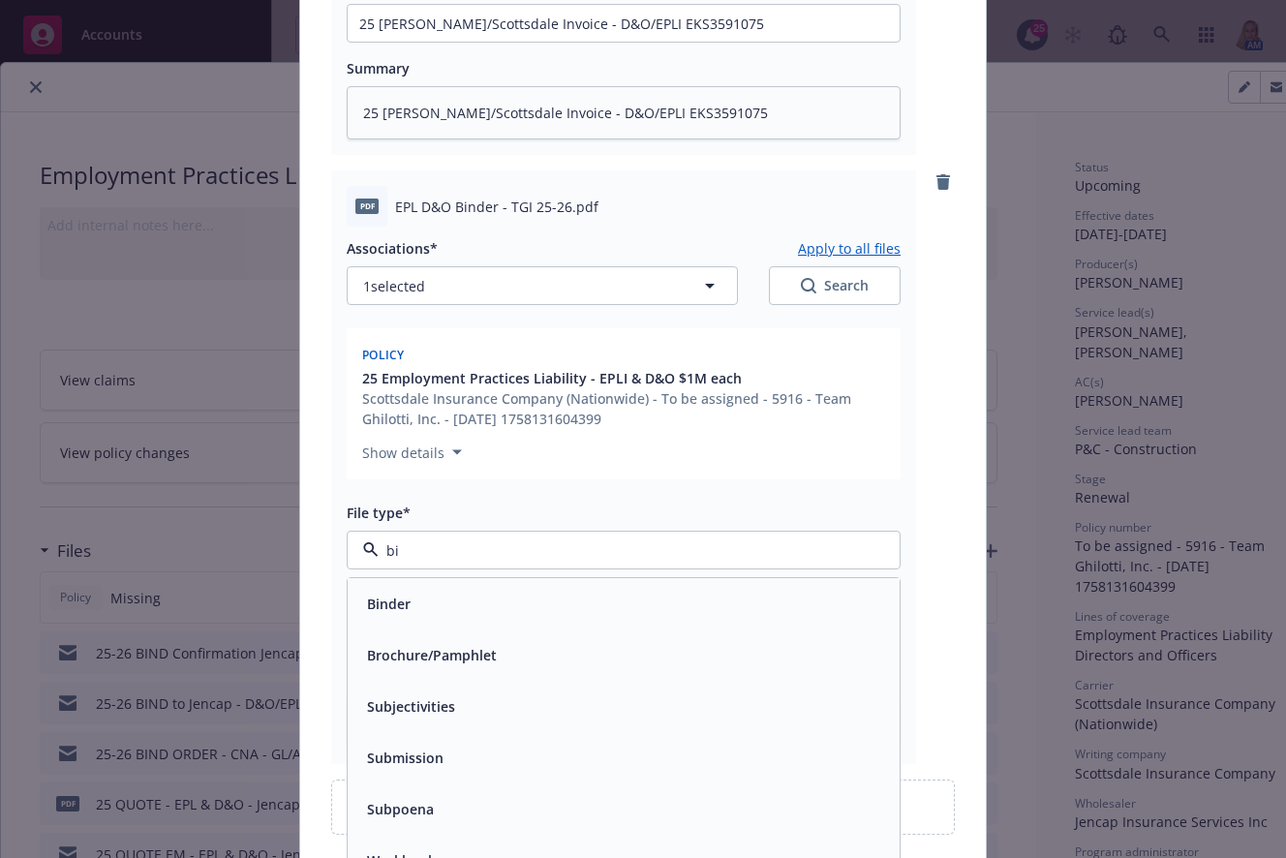
type input "bin"
click at [443, 607] on div "Binder" at bounding box center [623, 604] width 529 height 28
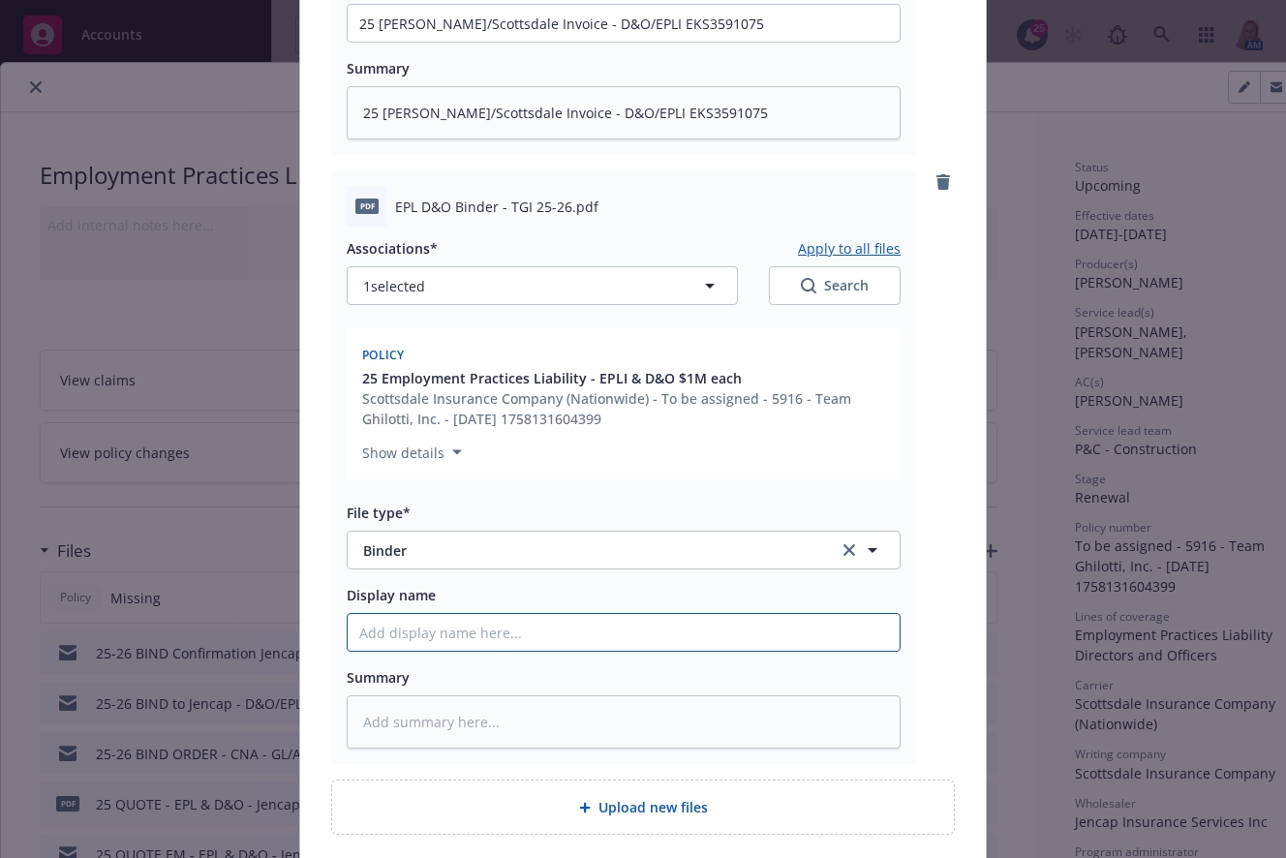
click at [450, 639] on input "Display name" at bounding box center [624, 632] width 552 height 37
paste input "25 [PERSON_NAME]/Scottsdale Invoice - D&O/EPLI EKS3591075"
type textarea "x"
type input "25 [PERSON_NAME]/Scottsdale Invoice - D&O/EPLI EKS3591075"
click at [507, 643] on input "25 [PERSON_NAME]/Scottsdale Invoice - D&O/EPLI EKS3591075" at bounding box center [624, 632] width 552 height 37
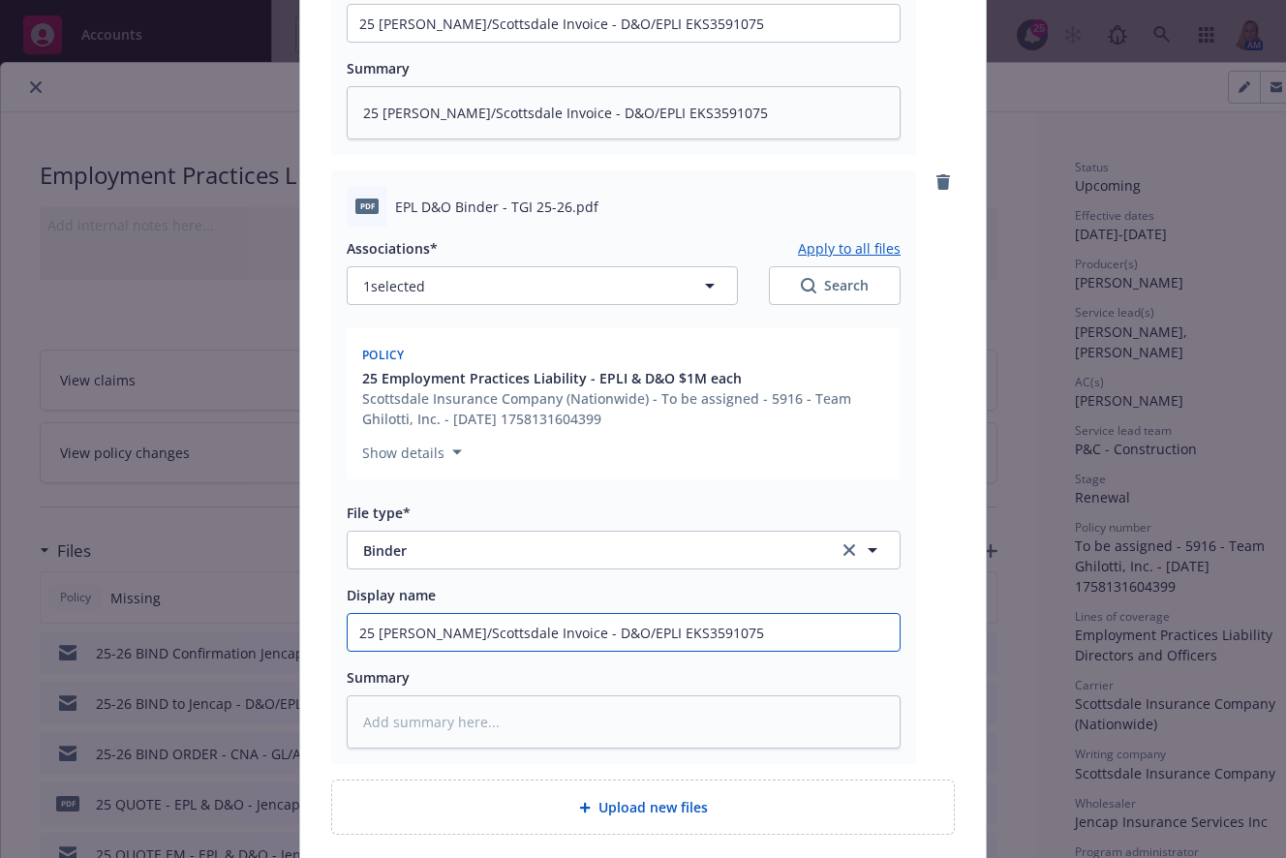
click at [507, 643] on input "25 [PERSON_NAME]/Scottsdale Invoice - D&O/EPLI EKS3591075" at bounding box center [624, 632] width 552 height 37
type textarea "x"
type input "25 [PERSON_NAME]/Scottsdale B- D&O/EPLI EKS3591075"
type textarea "x"
type input "25 [PERSON_NAME]/Scottsdale BI- D&O/EPLI EKS3591075"
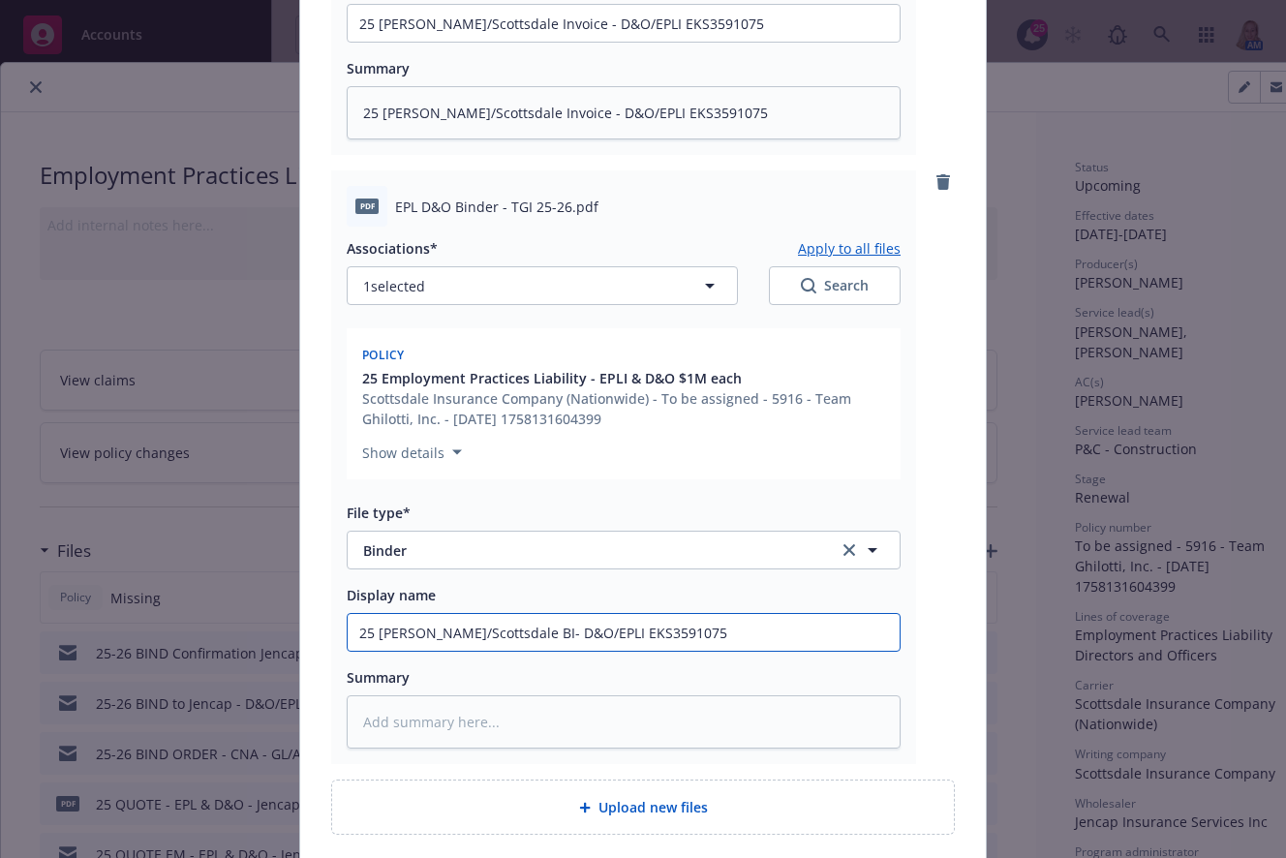
type textarea "x"
type input "25 [PERSON_NAME]/Scottsdale BIN- D&O/EPLI EKS3591075"
type textarea "x"
type input "25 [PERSON_NAME]/Scottsdale BIND- D&O/EPLI EKS3591075"
type textarea "x"
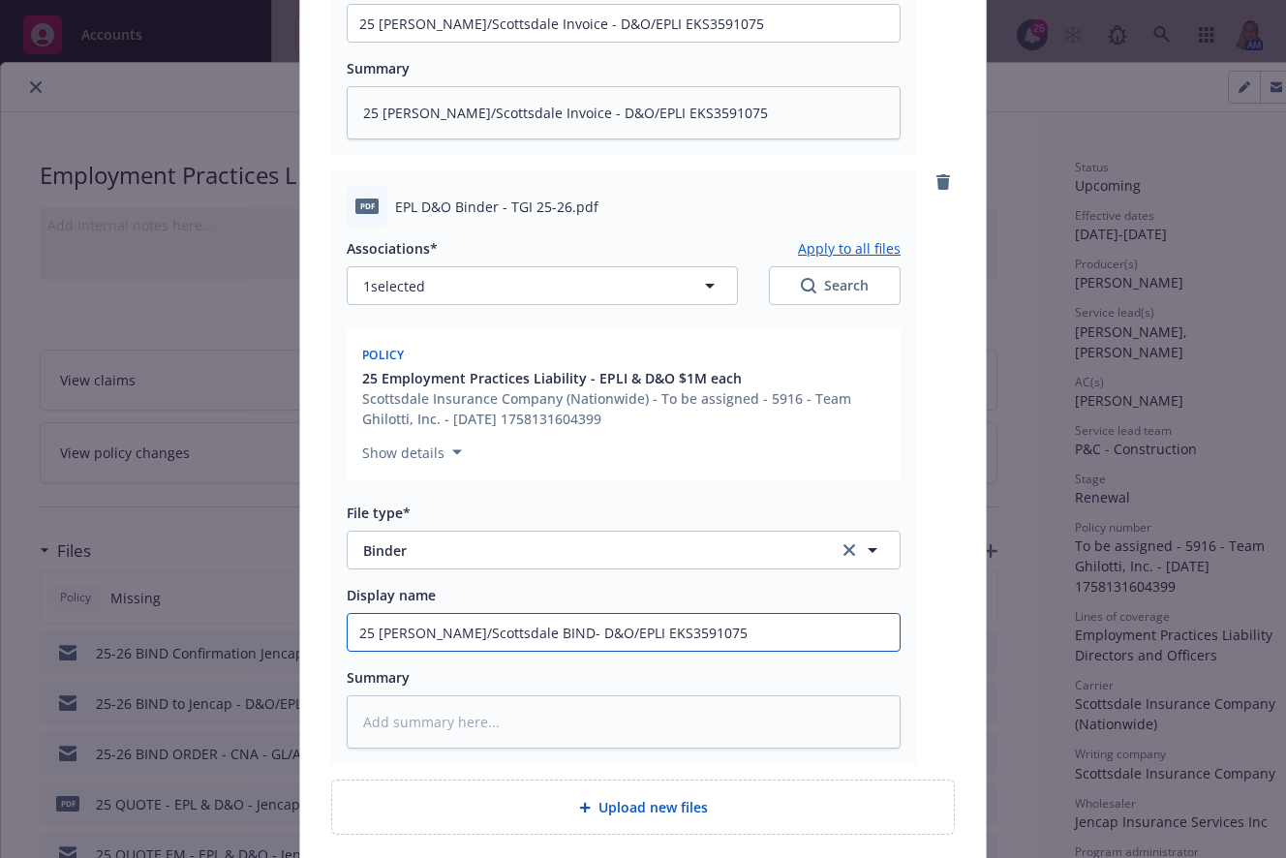
type input "25 [PERSON_NAME]/Scottsdale BINDE- D&O/EPLI EKS3591075"
type textarea "x"
type input "25 [PERSON_NAME]/Scottsdale BINDER- D&O/EPLI EKS3591075"
type textarea "x"
drag, startPoint x: 720, startPoint y: 637, endPoint x: 220, endPoint y: 627, distance: 499.8
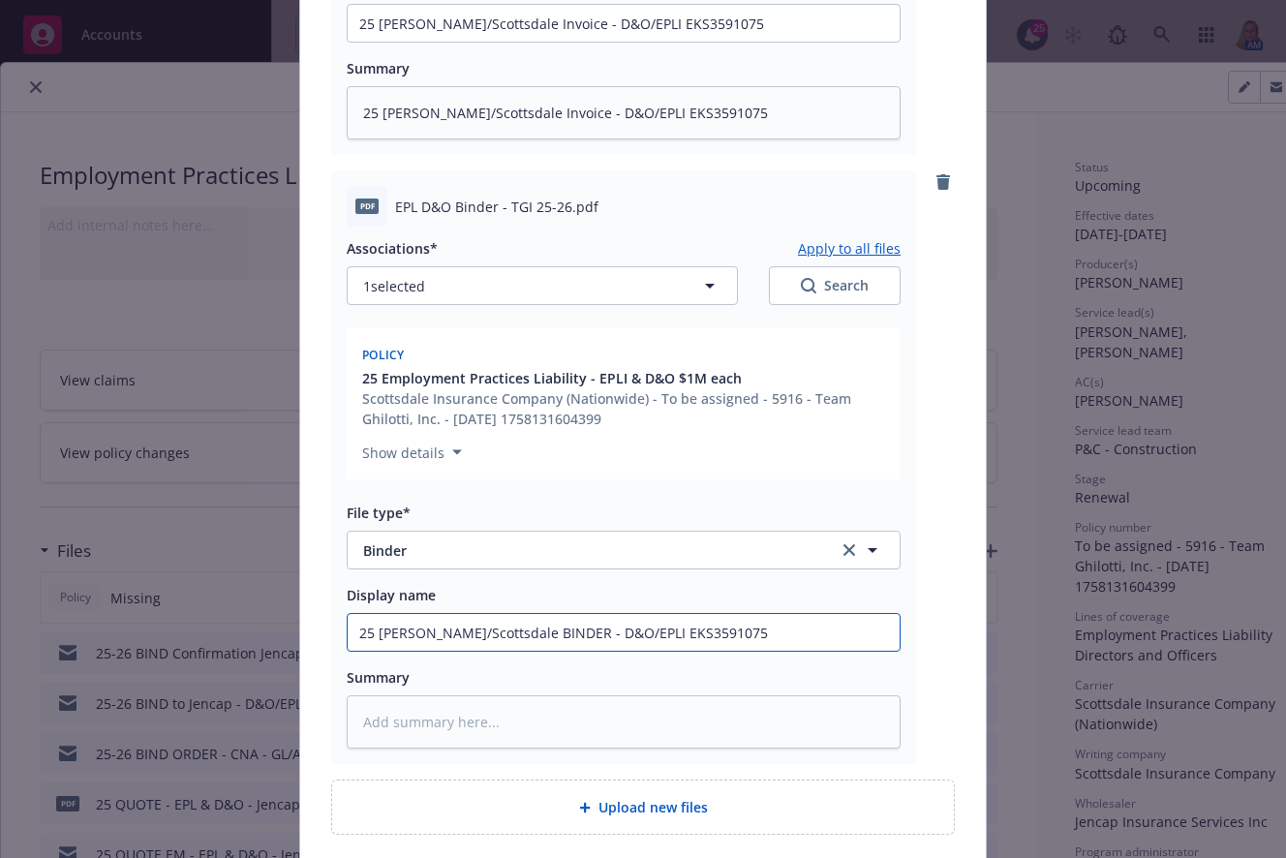
click at [183, 636] on div "Add files The uploaded files will be associated with 25 Employment Practices Li…" at bounding box center [643, 429] width 1286 height 858
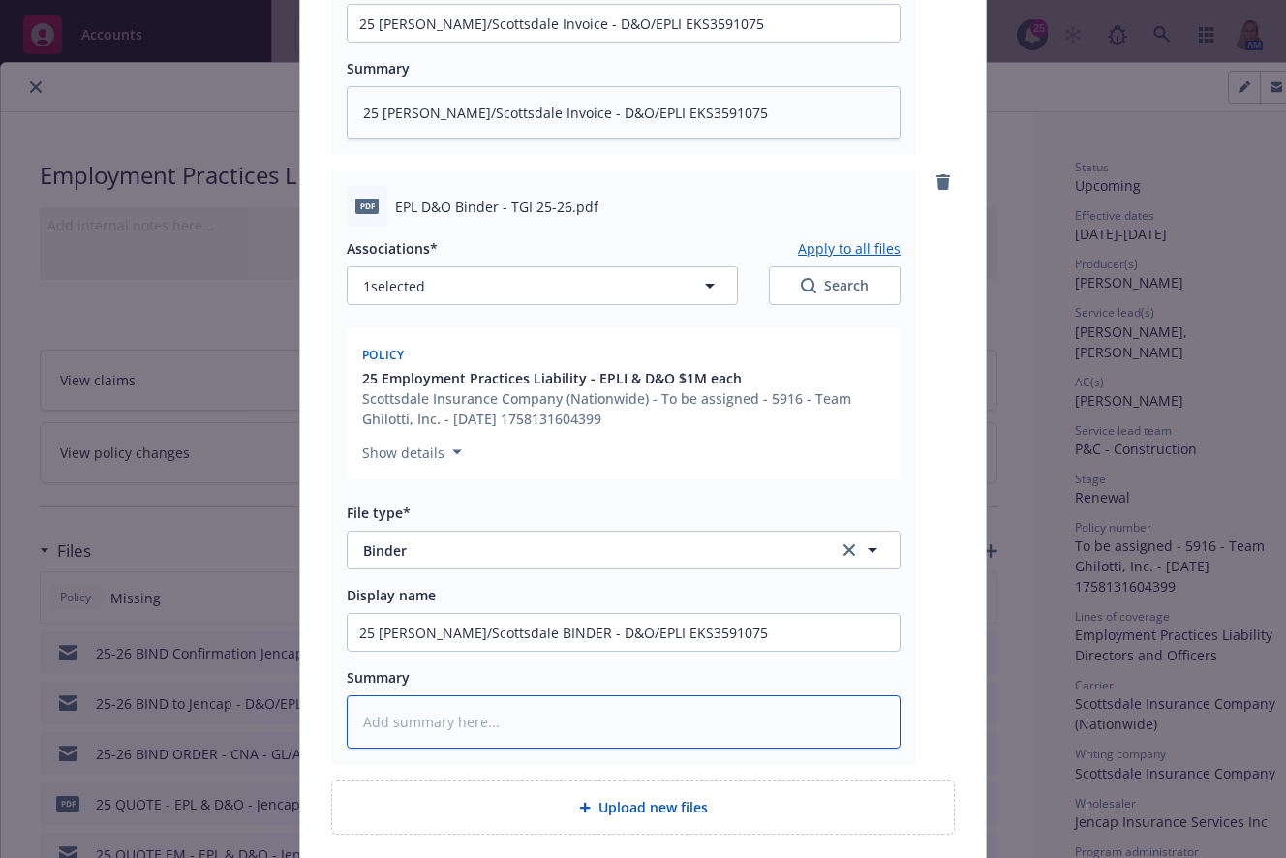
click at [444, 727] on textarea at bounding box center [624, 721] width 554 height 53
paste textarea "25 [PERSON_NAME]/Scottsdale BINDER - D&O/EPLI EKS3591075"
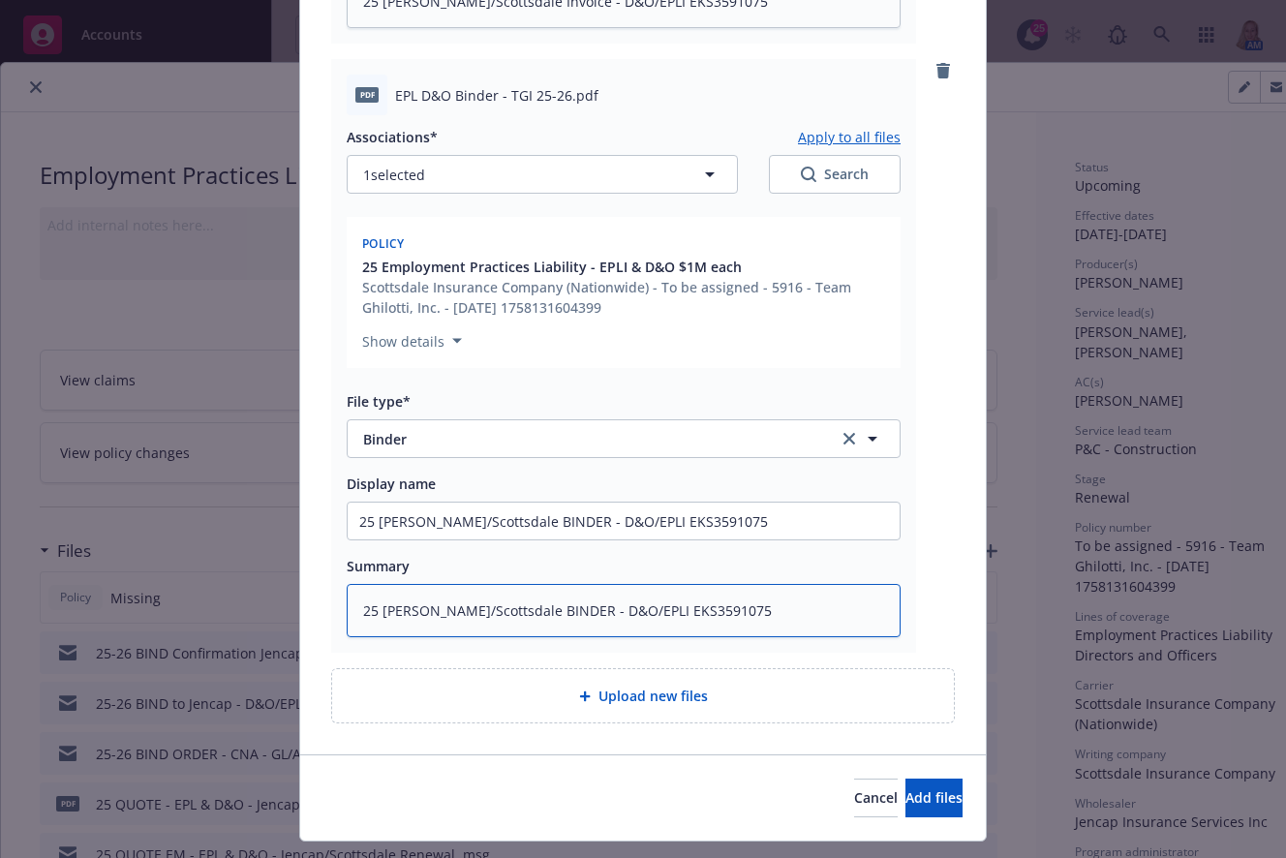
scroll to position [1452, 0]
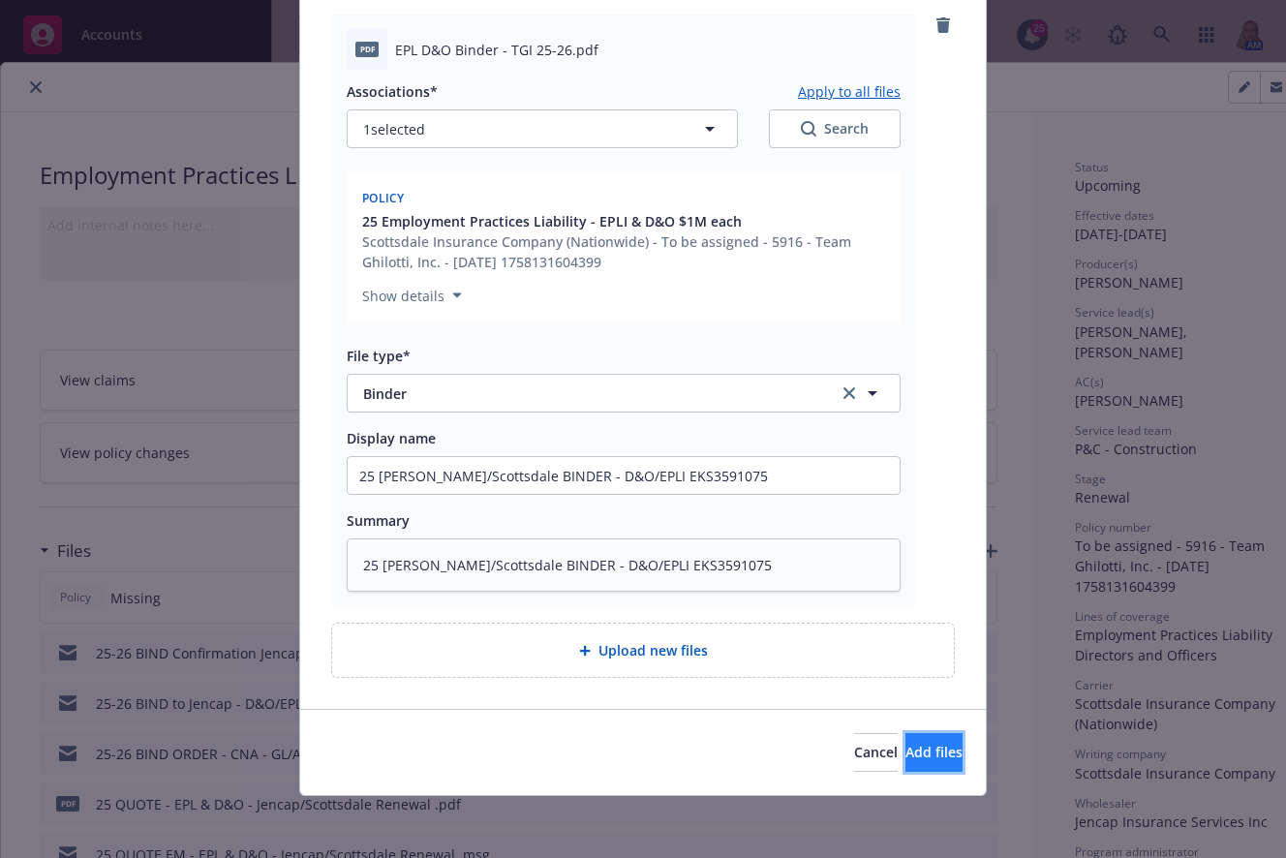
click at [905, 749] on button "Add files" at bounding box center [933, 752] width 57 height 39
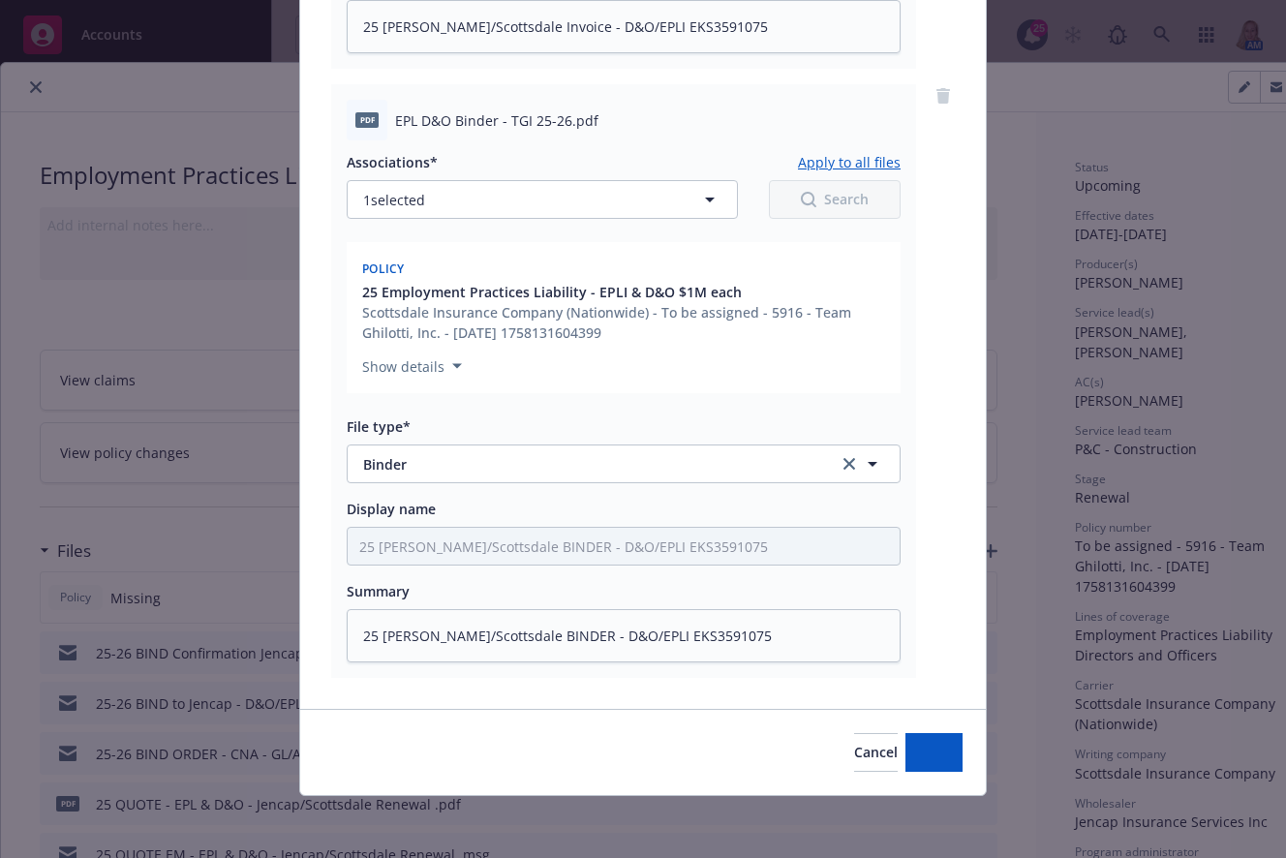
scroll to position [1381, 0]
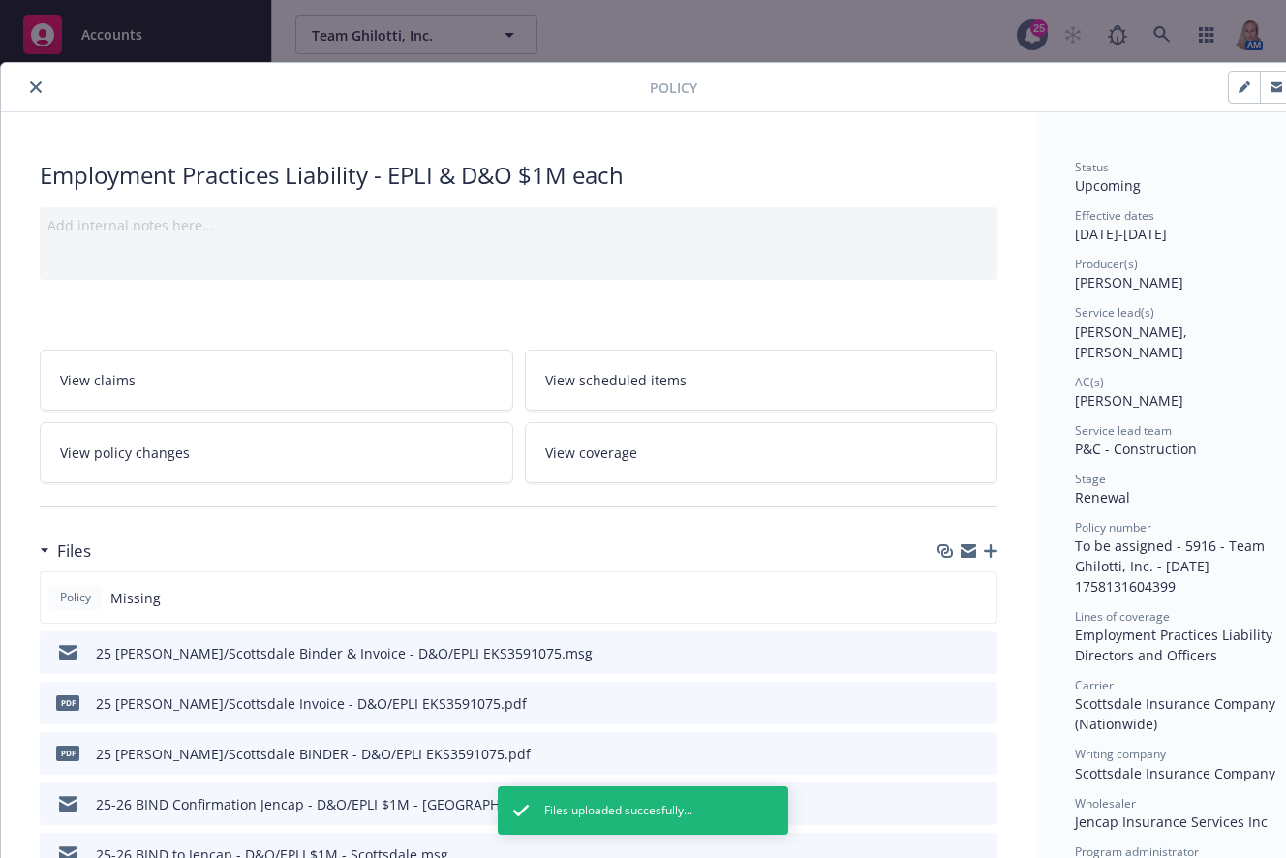
click at [1026, 91] on button "button" at bounding box center [1244, 87] width 31 height 31
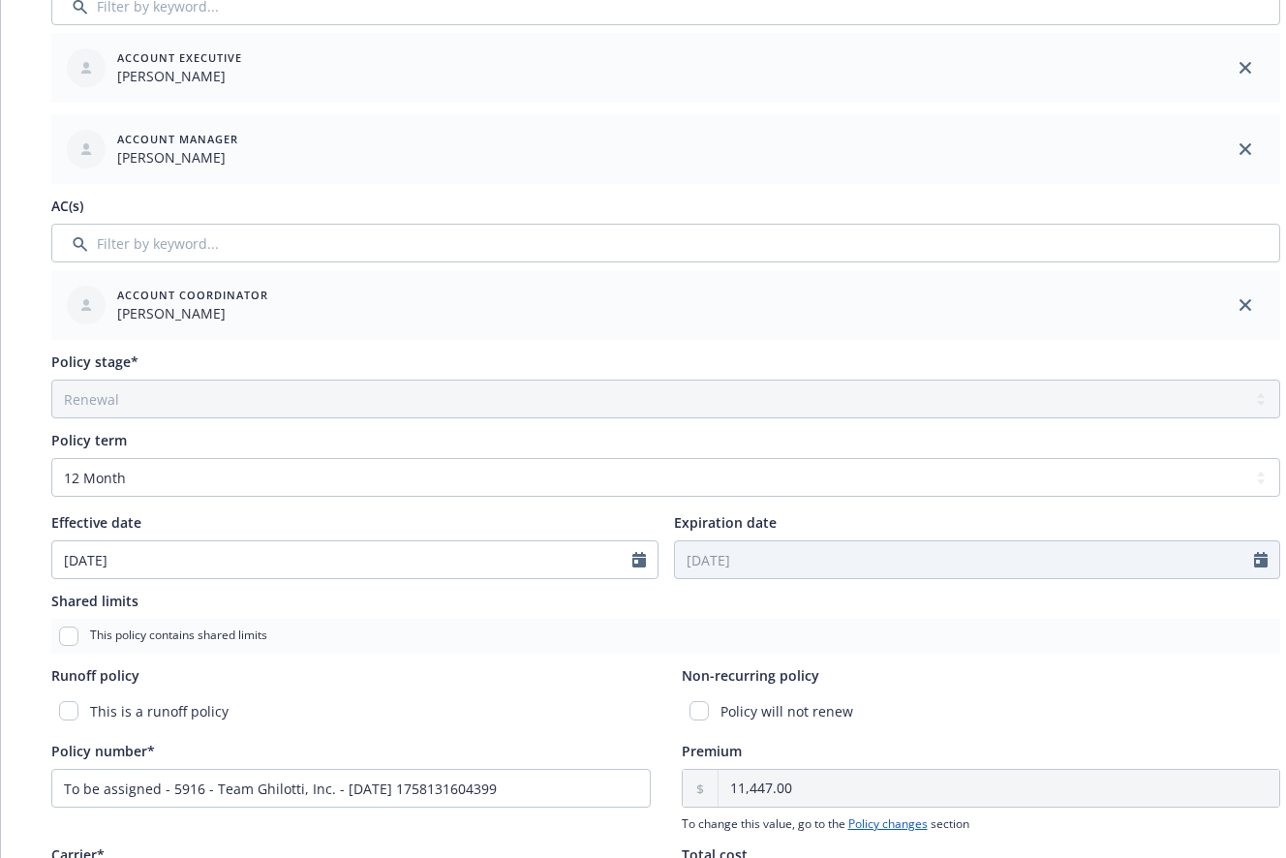
scroll to position [902, 0]
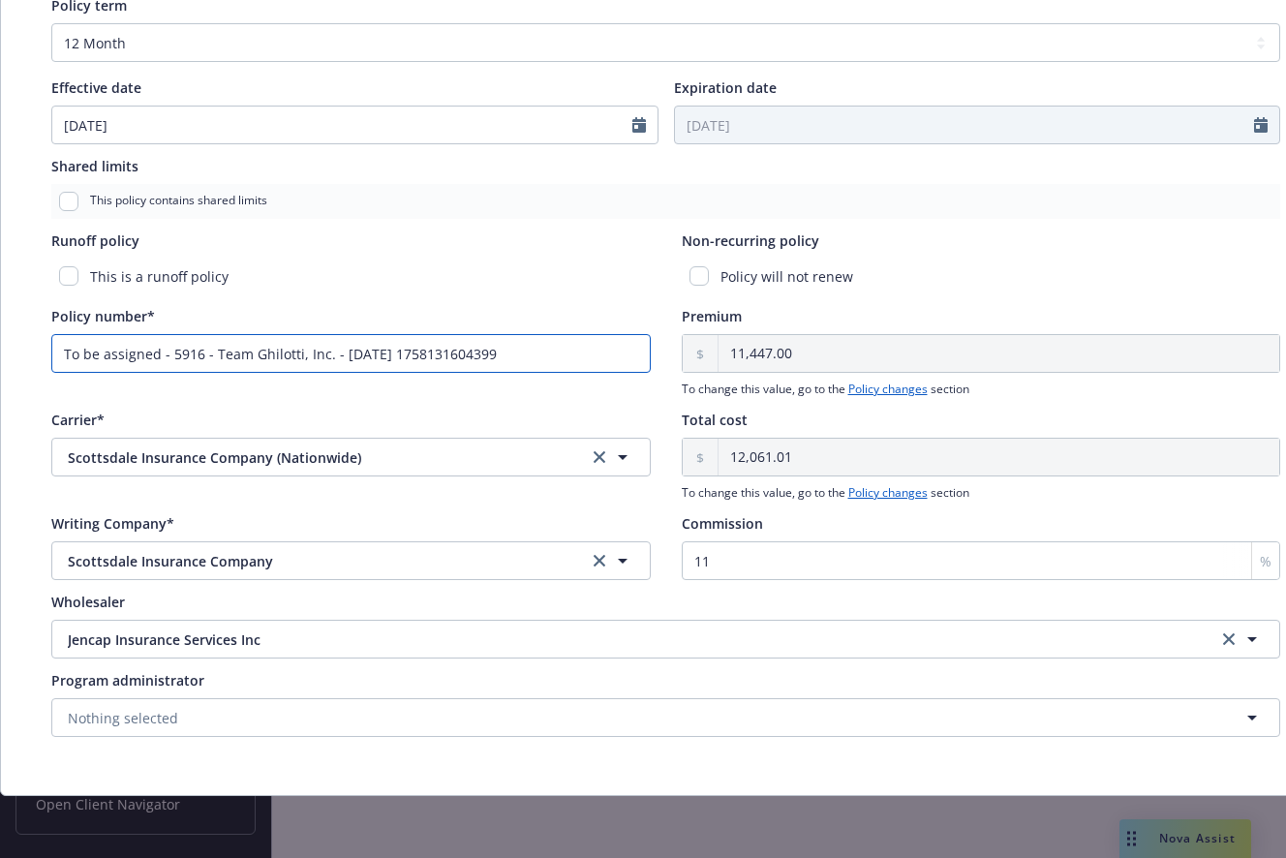
click at [548, 334] on input "To be assigned - 5916 - Team Ghilotti, Inc. - [DATE] 1758131604399" at bounding box center [350, 353] width 599 height 39
drag, startPoint x: 548, startPoint y: 333, endPoint x: -5, endPoint y: 327, distance: 553.0
click at [0, 327] on html "Accounts Overview Coverage Policies Policy changes SSC Cases Quoting plans Cont…" at bounding box center [643, 429] width 1286 height 858
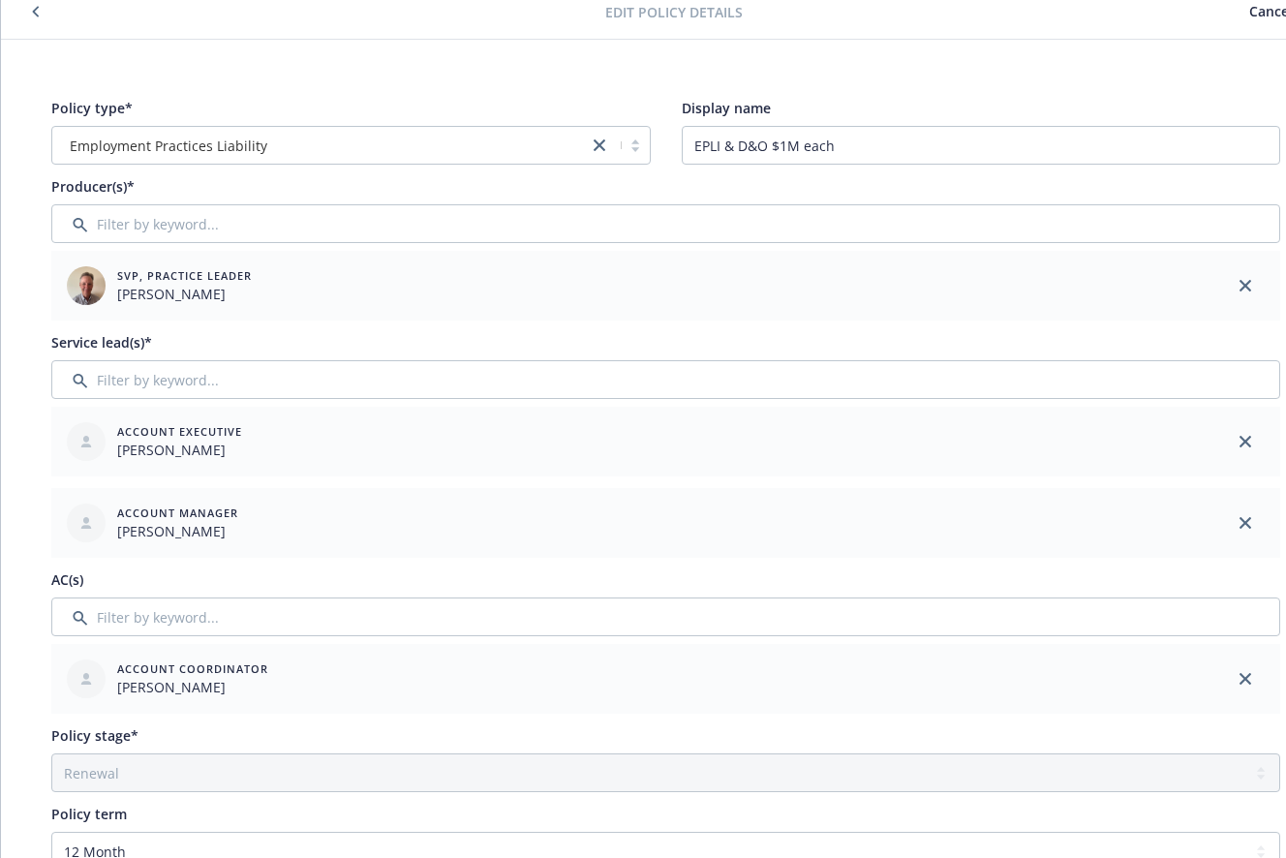
scroll to position [0, 0]
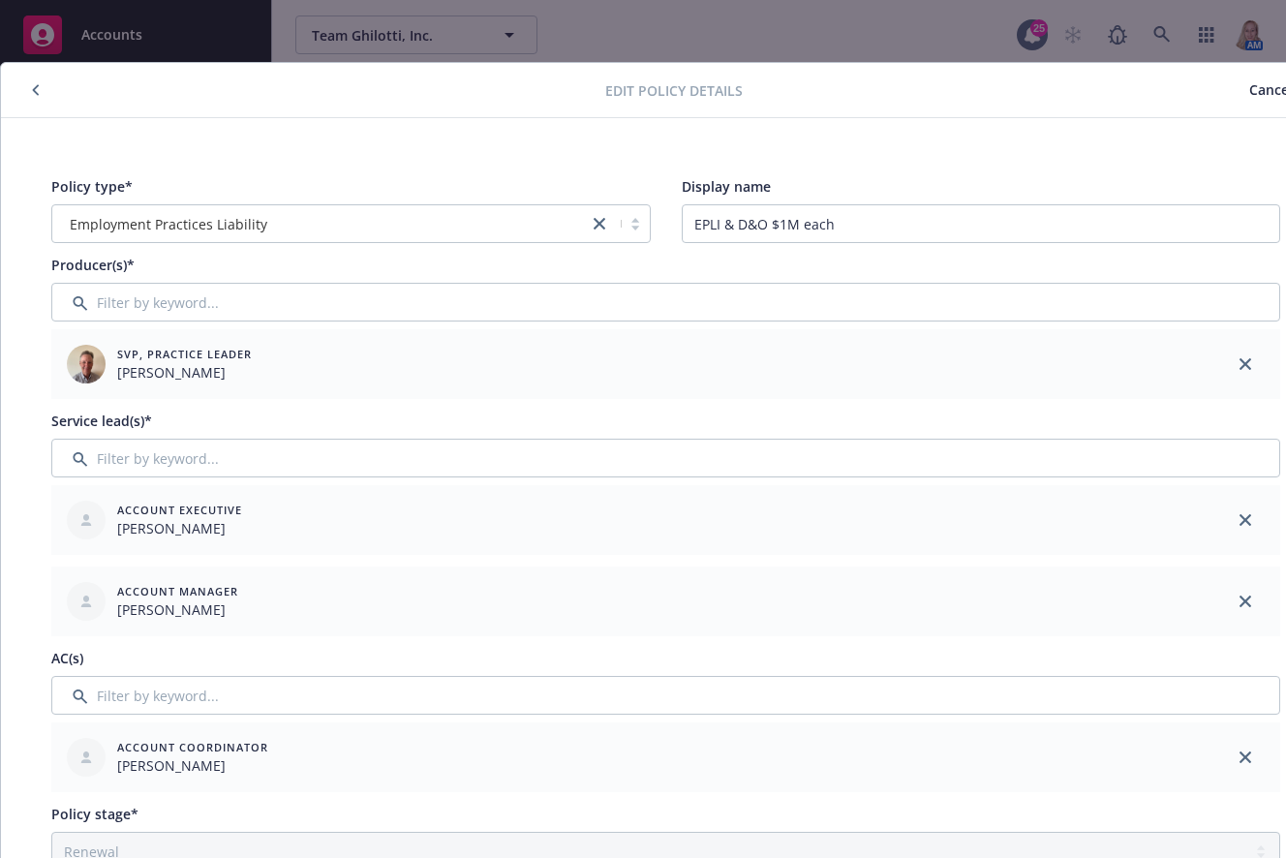
click at [1026, 100] on button "Save" at bounding box center [1308, 90] width 30 height 39
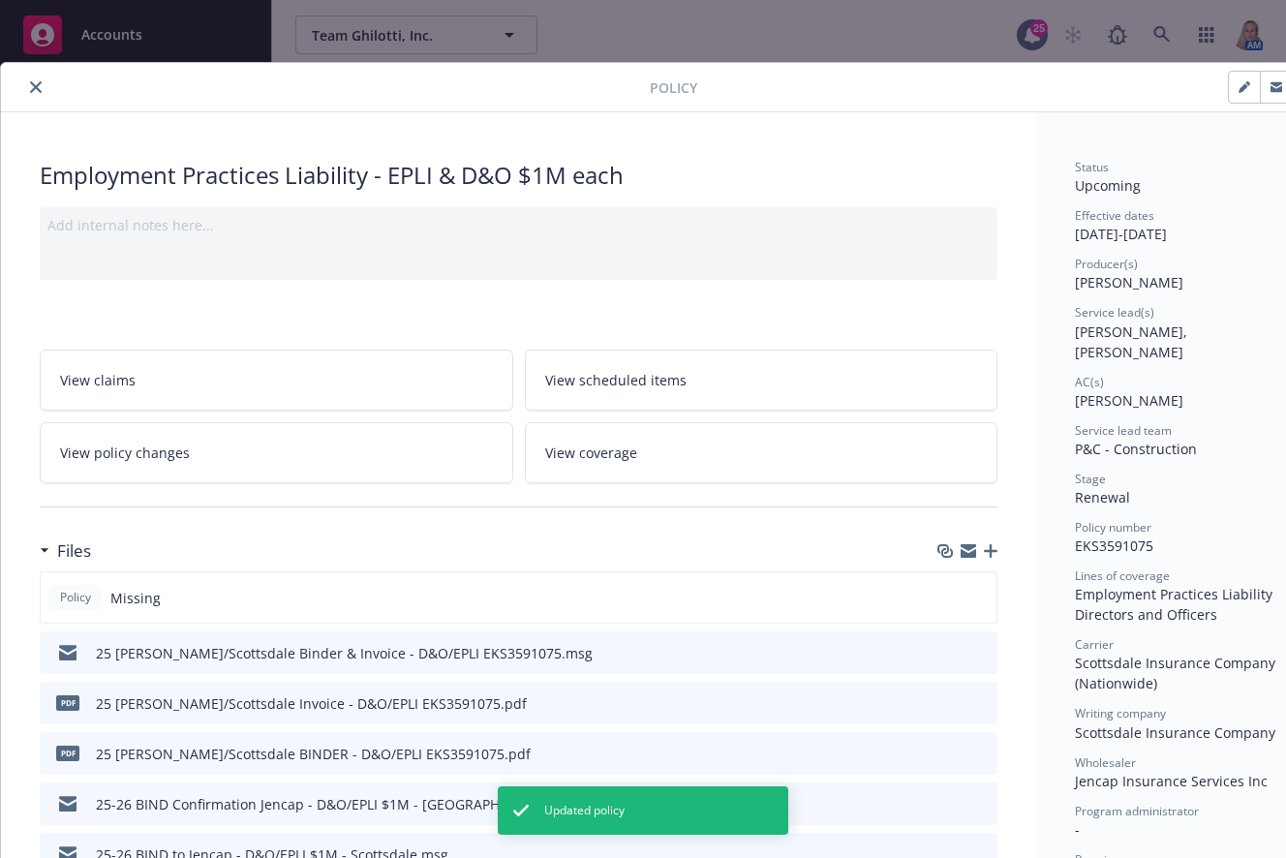
click at [37, 91] on icon "close" at bounding box center [36, 87] width 12 height 12
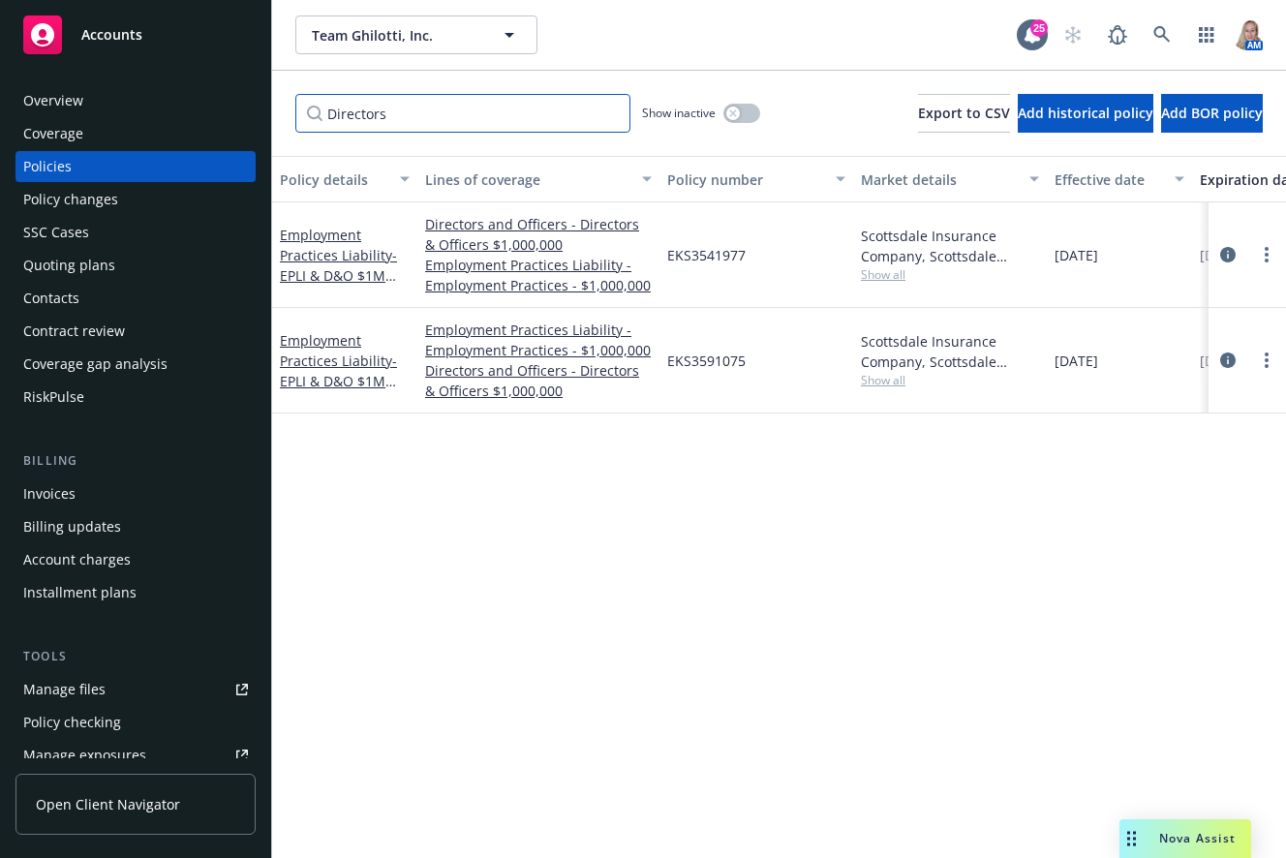
click at [478, 111] on input "Directors" at bounding box center [462, 113] width 335 height 39
drag, startPoint x: 478, startPoint y: 111, endPoint x: 258, endPoint y: 94, distance: 221.5
click at [258, 94] on div "Accounts Overview Coverage Policies Policy changes SSC Cases Quoting plans Cont…" at bounding box center [643, 429] width 1286 height 858
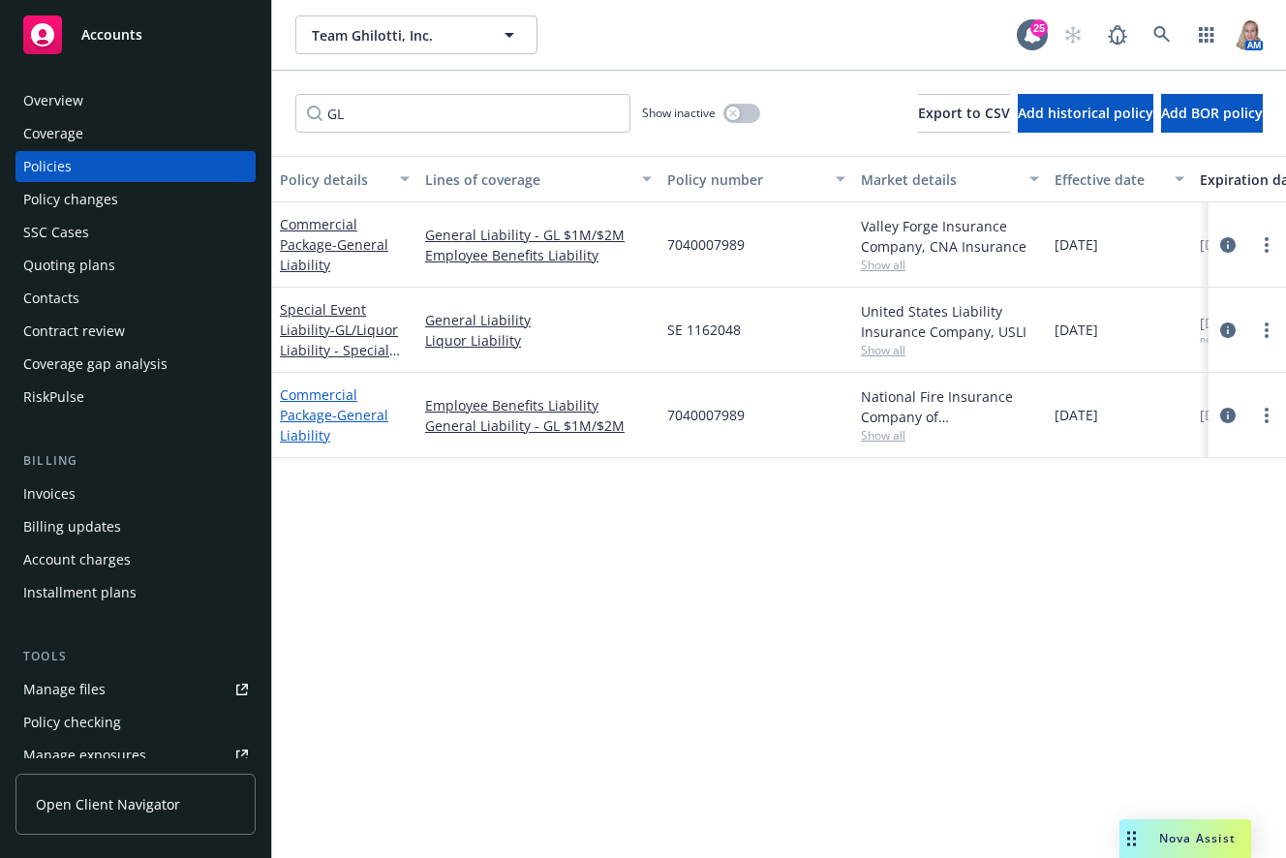
click at [323, 414] on link "Commercial Package - General Liability" at bounding box center [334, 414] width 108 height 59
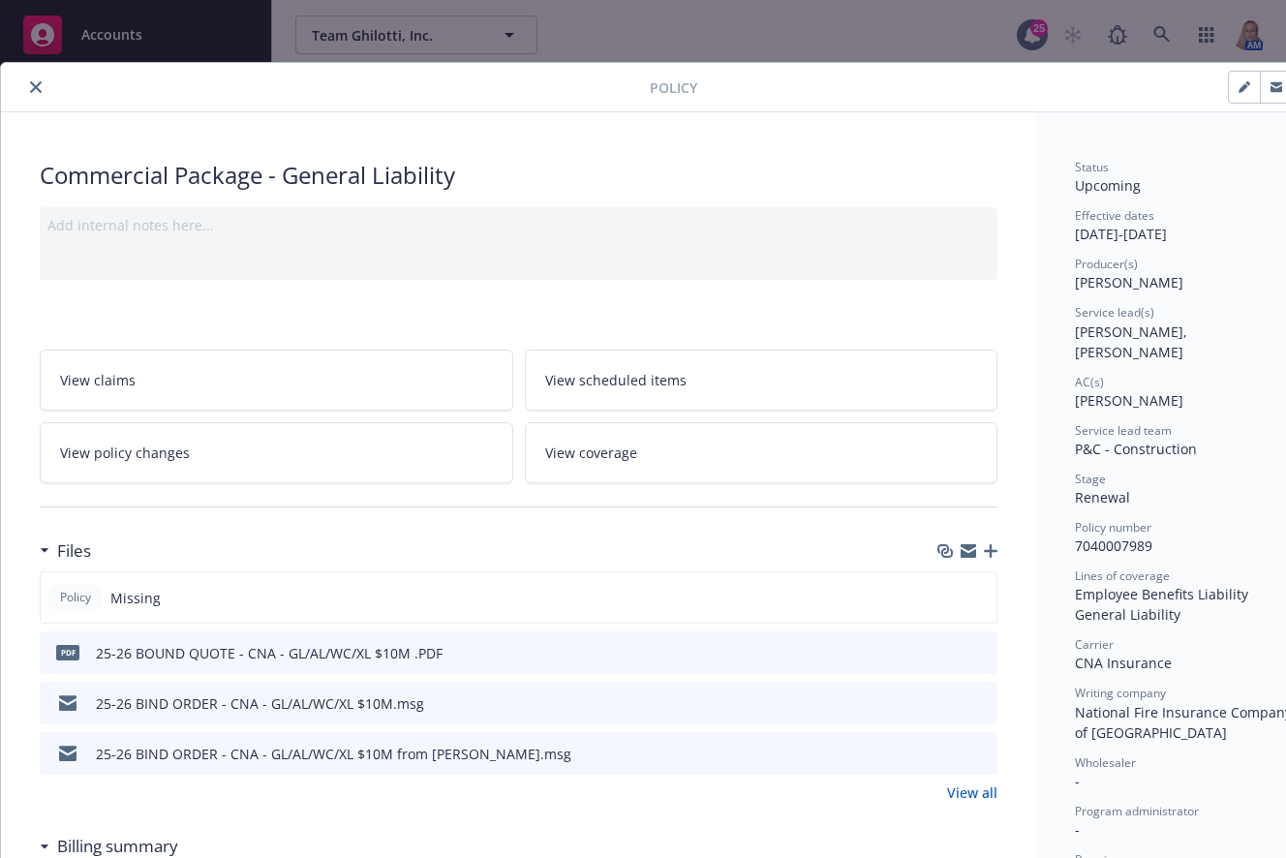
click at [993, 552] on icon "button" at bounding box center [991, 551] width 14 height 14
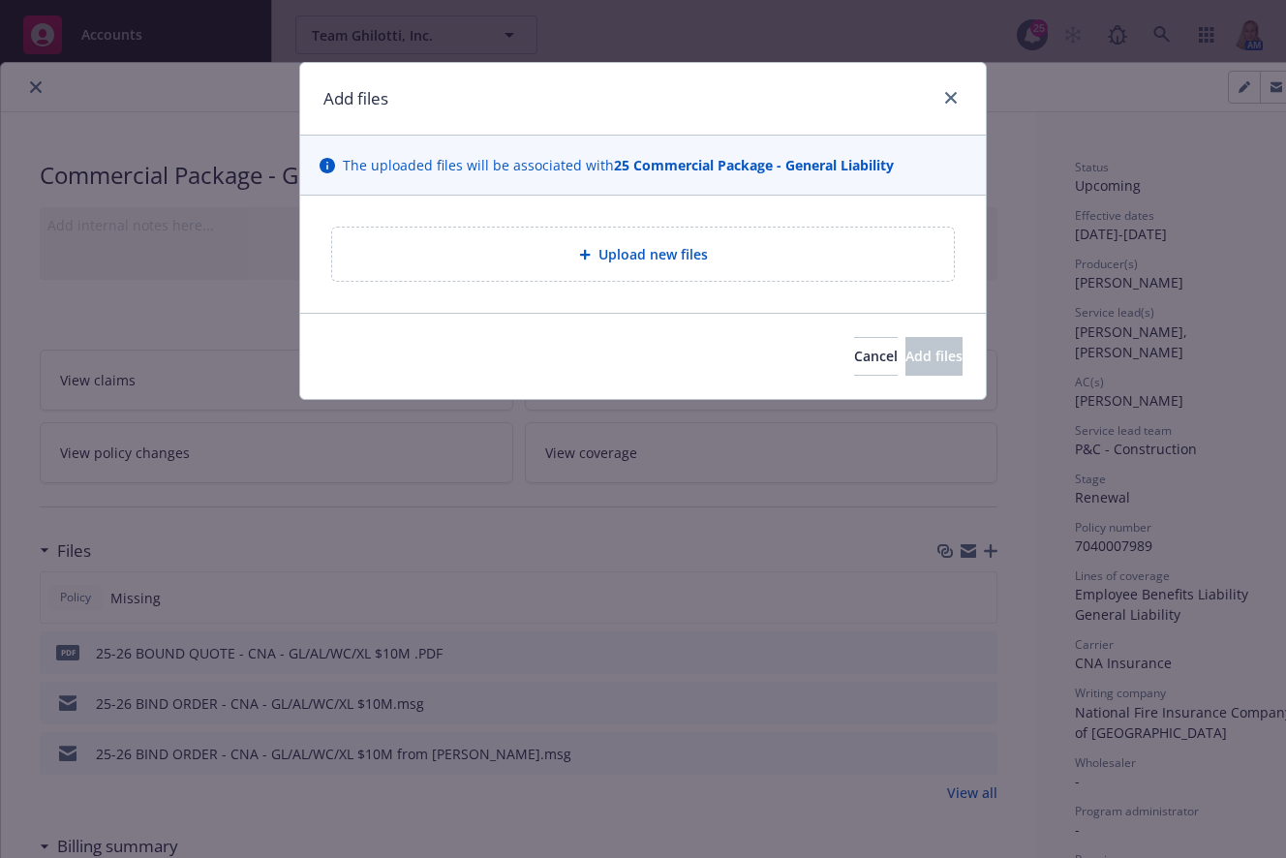
click at [632, 255] on span "Upload new files" at bounding box center [652, 254] width 109 height 20
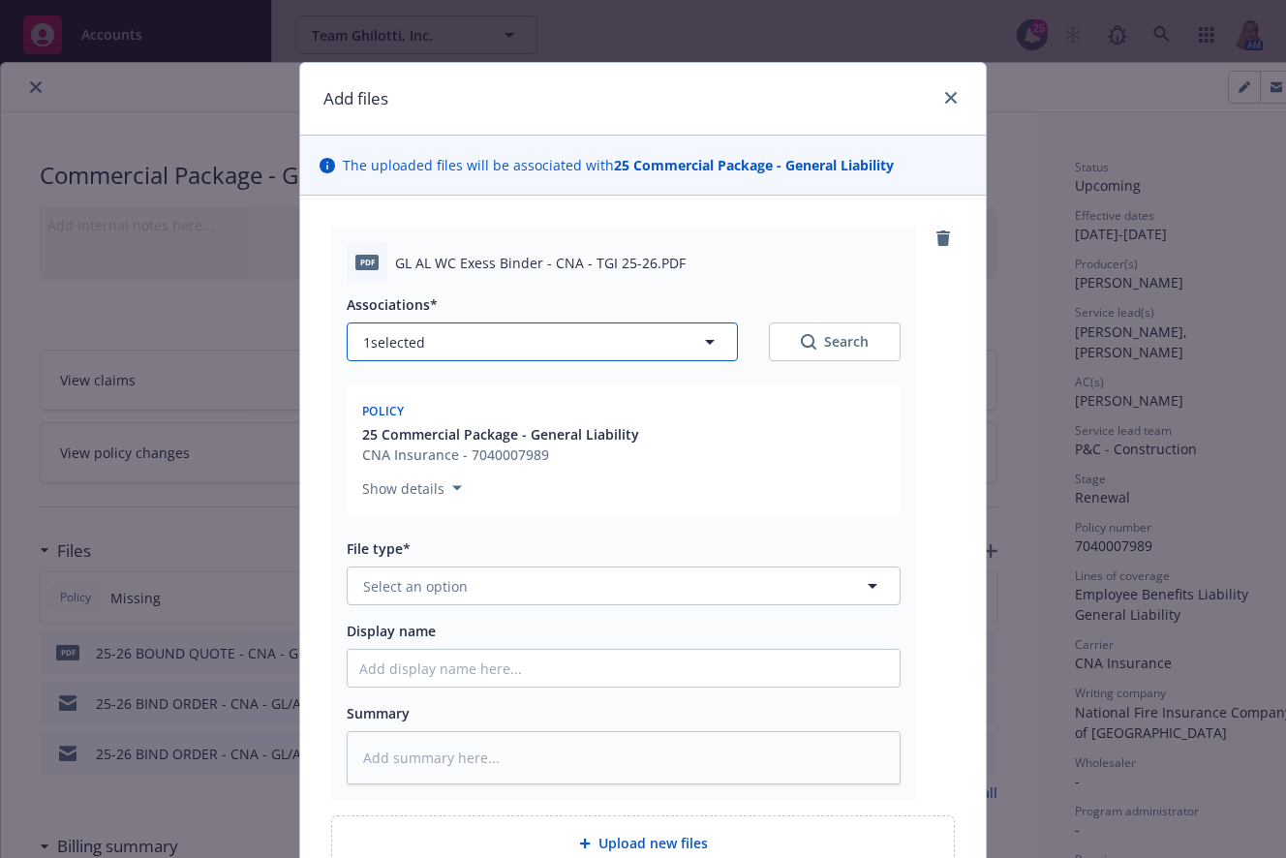
click at [645, 348] on button "1 selected" at bounding box center [542, 341] width 391 height 39
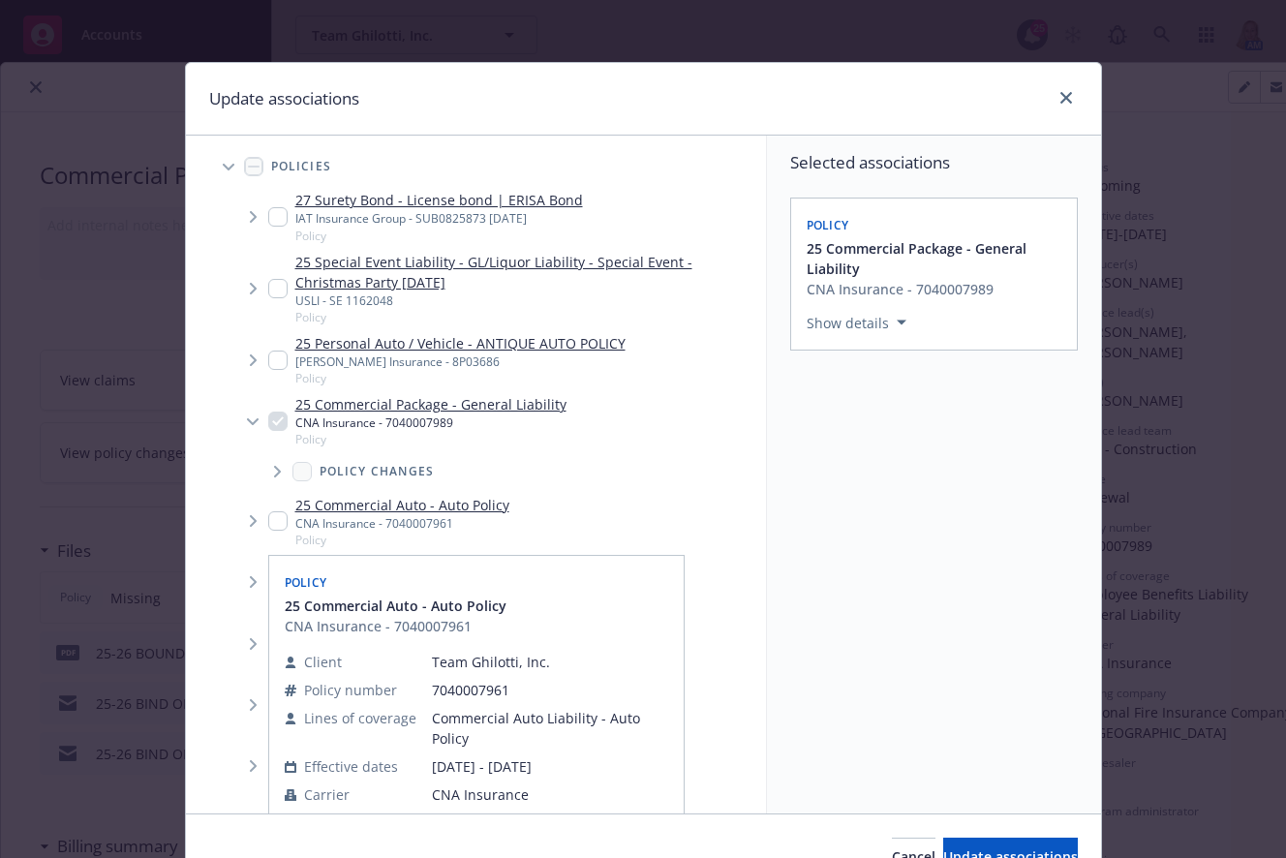
click at [276, 523] on input "Tree Example" at bounding box center [277, 520] width 19 height 19
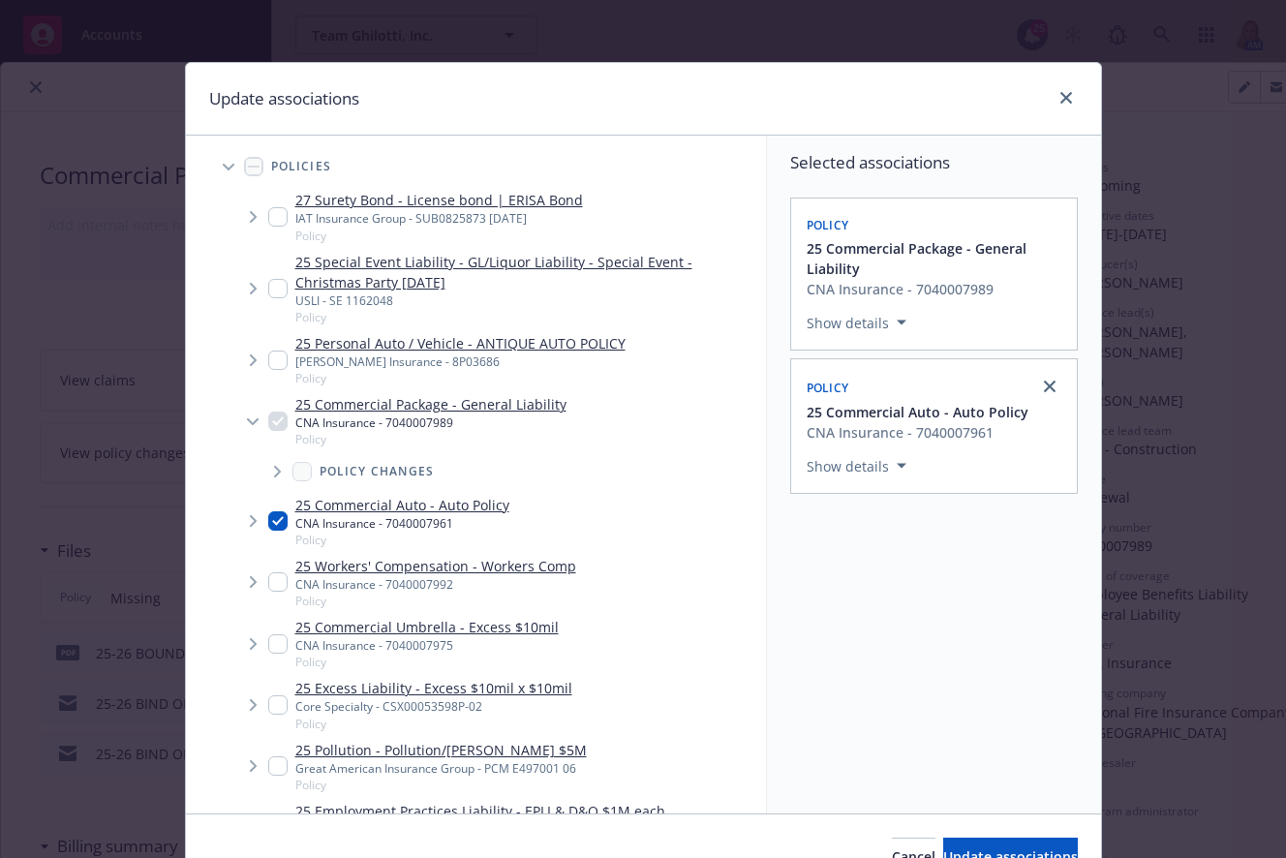
click at [270, 581] on input "Tree Example" at bounding box center [277, 581] width 19 height 19
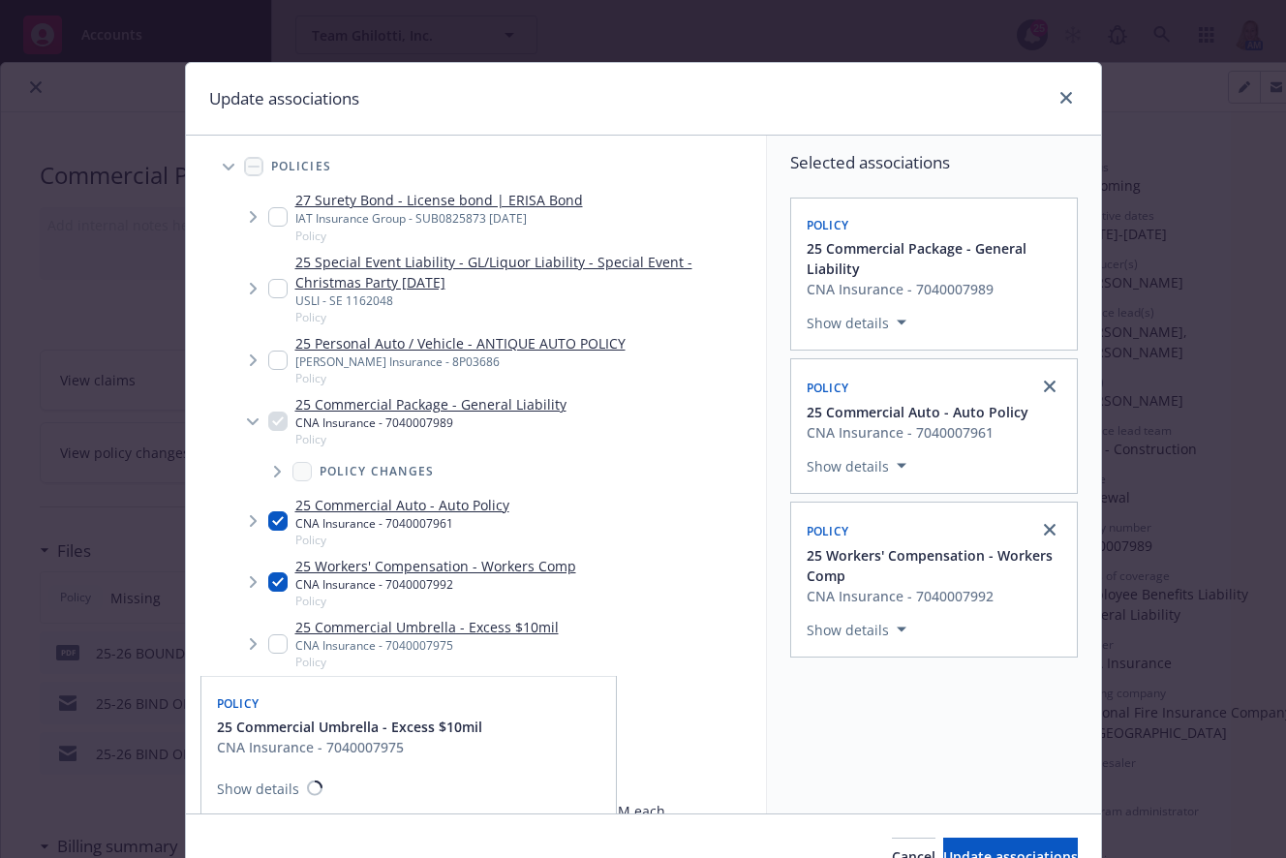
click at [268, 652] on input "Tree Example" at bounding box center [277, 643] width 19 height 19
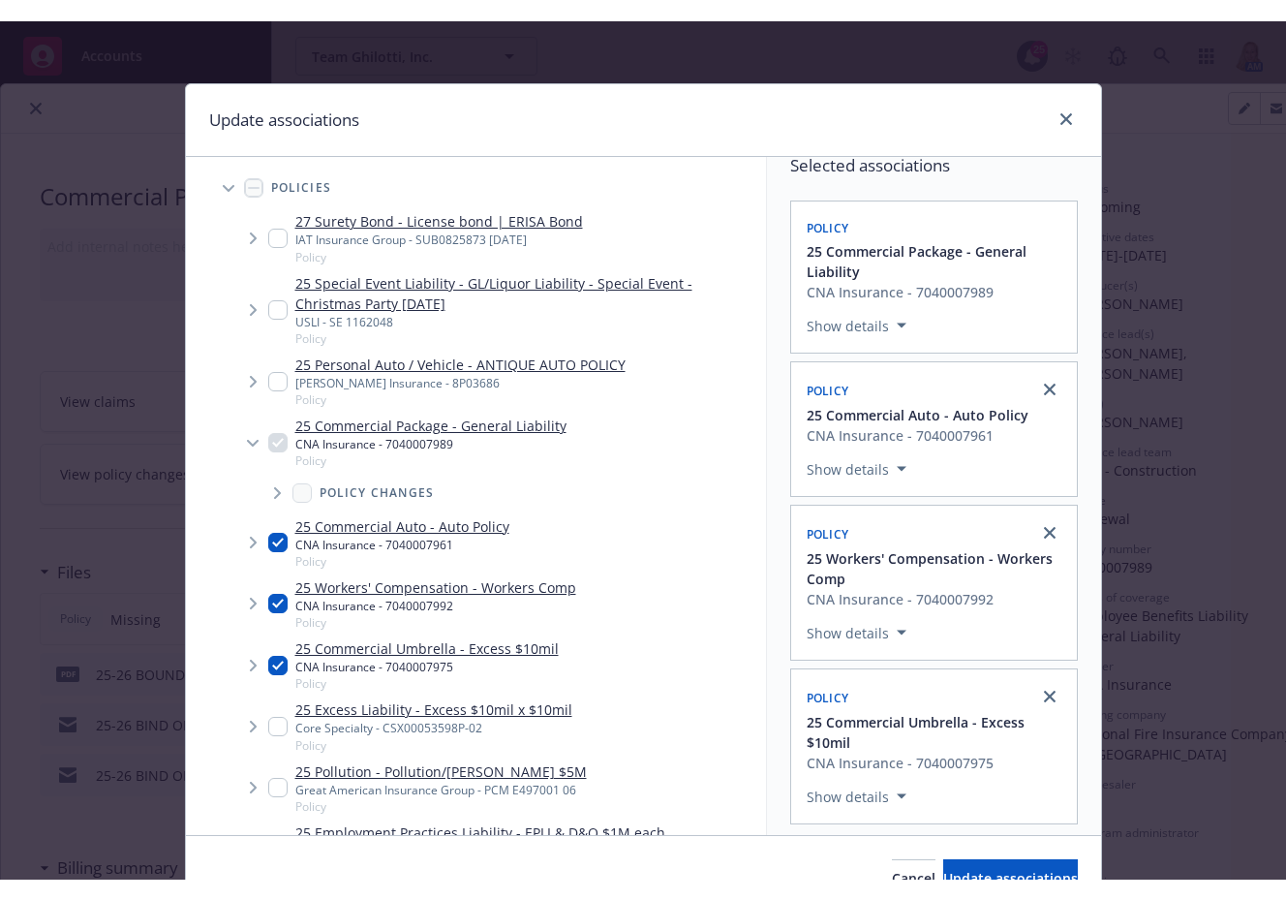
scroll to position [23, 0]
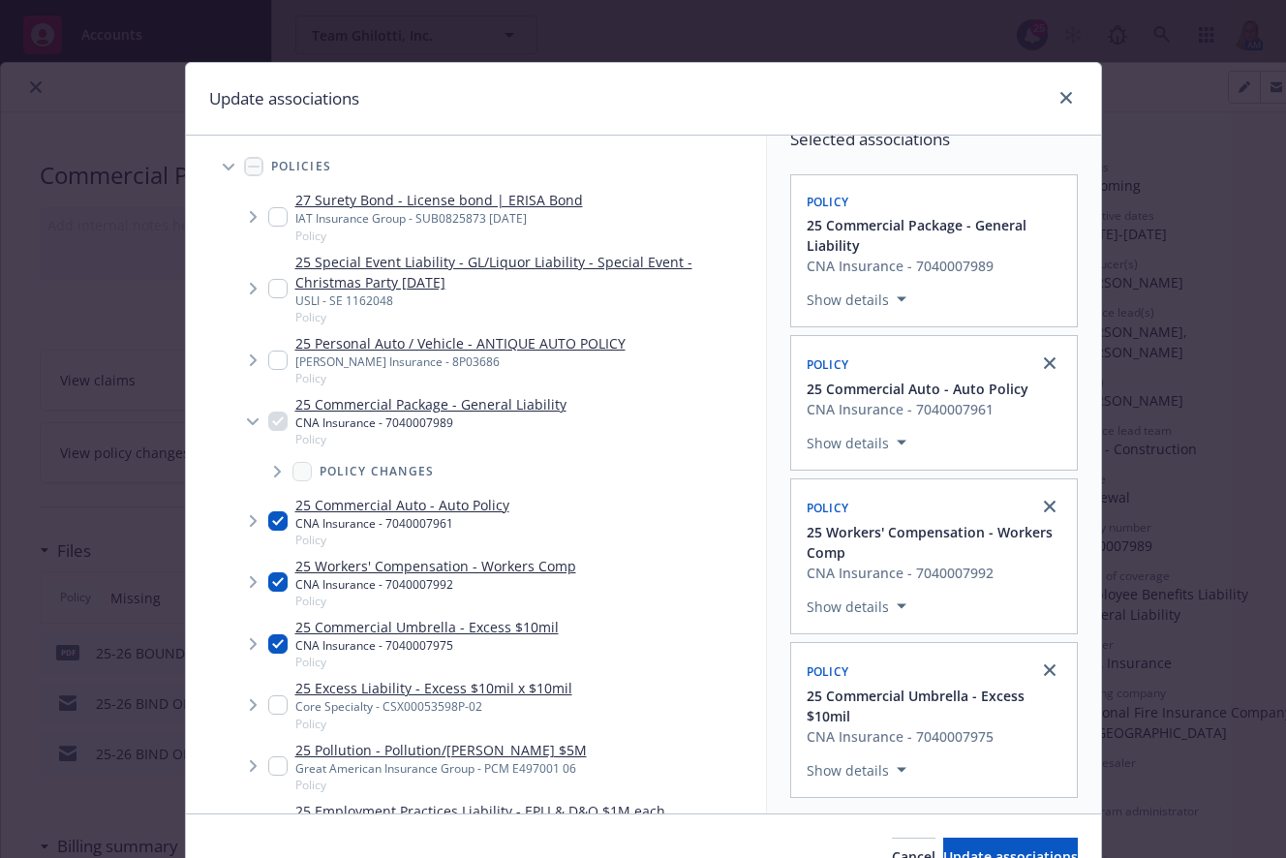
drag, startPoint x: 887, startPoint y: 92, endPoint x: 913, endPoint y: 32, distance: 65.5
click at [913, 32] on div "Update associations Accessibility guide for tree Tree Example. Navigate the tre…" at bounding box center [643, 429] width 1286 height 858
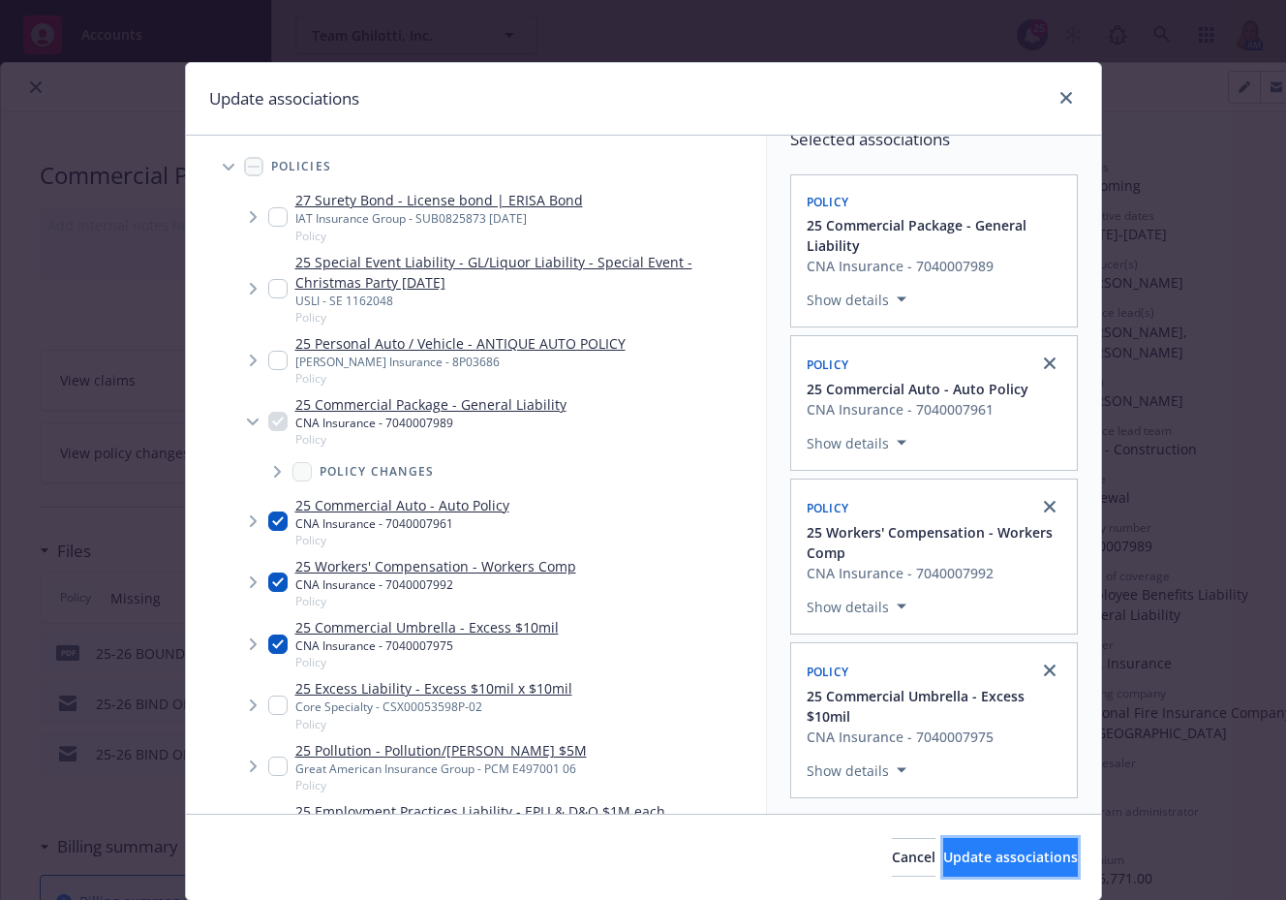
click at [953, 857] on span "Update associations" at bounding box center [1010, 856] width 135 height 18
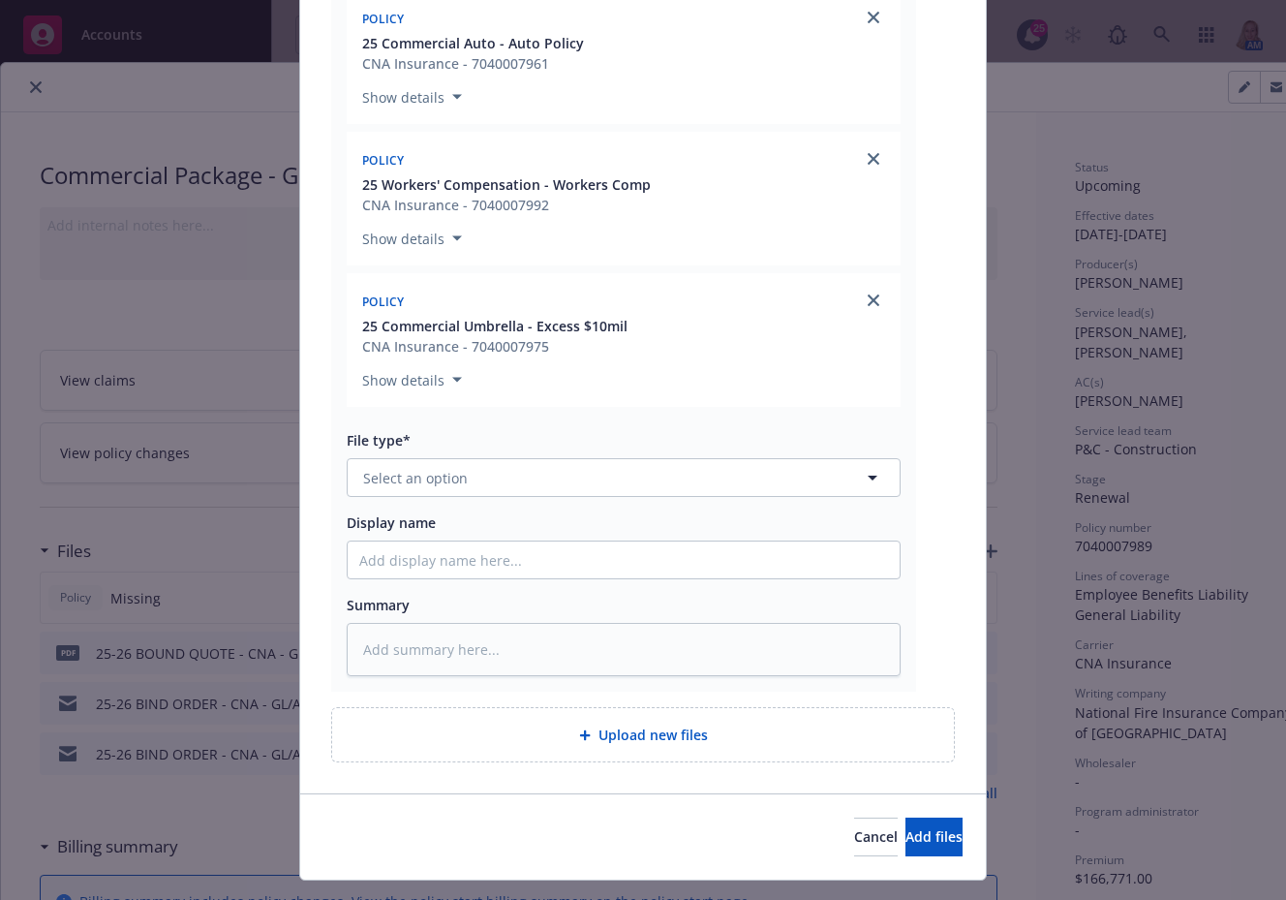
scroll to position [575, 0]
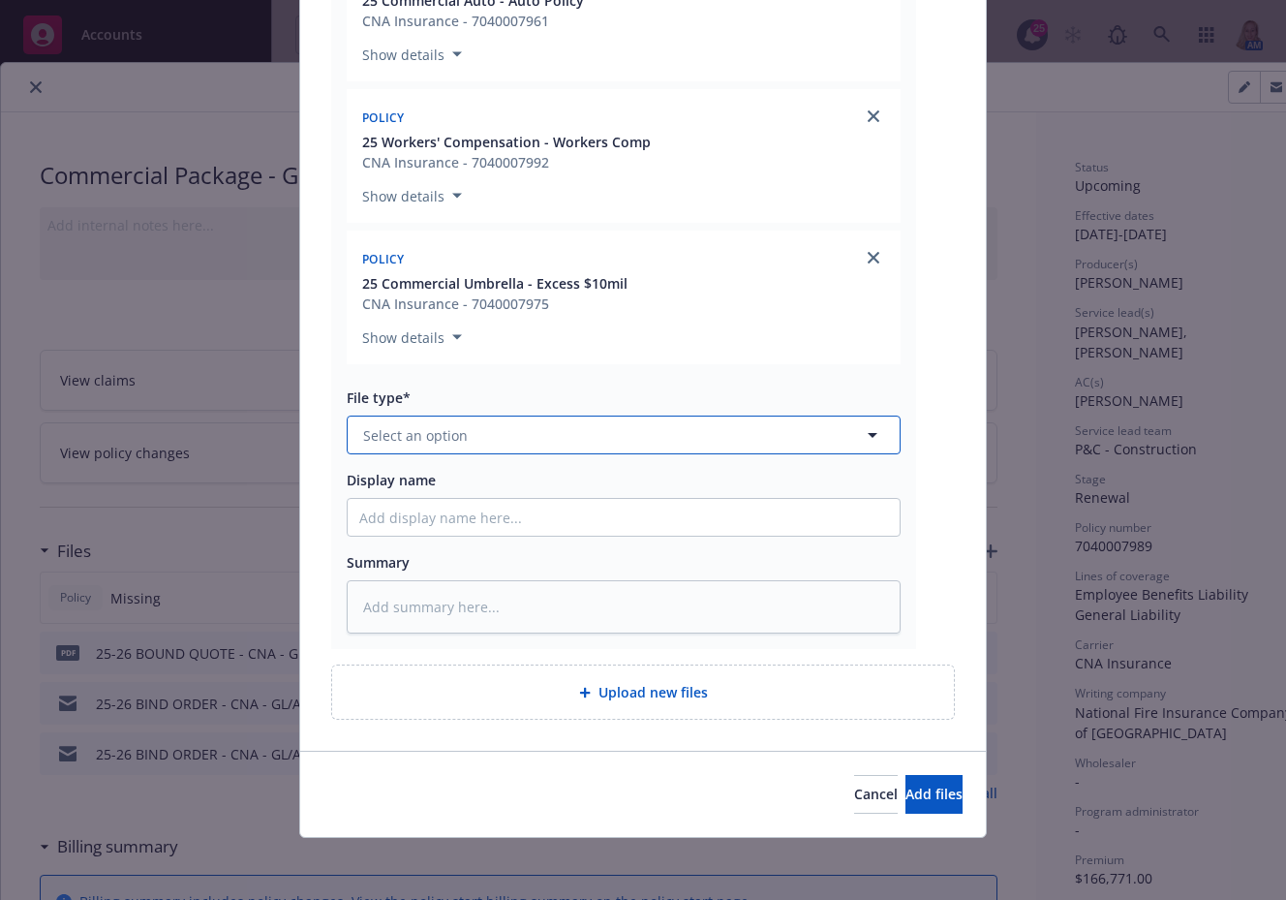
click at [465, 436] on button "Select an option" at bounding box center [624, 434] width 554 height 39
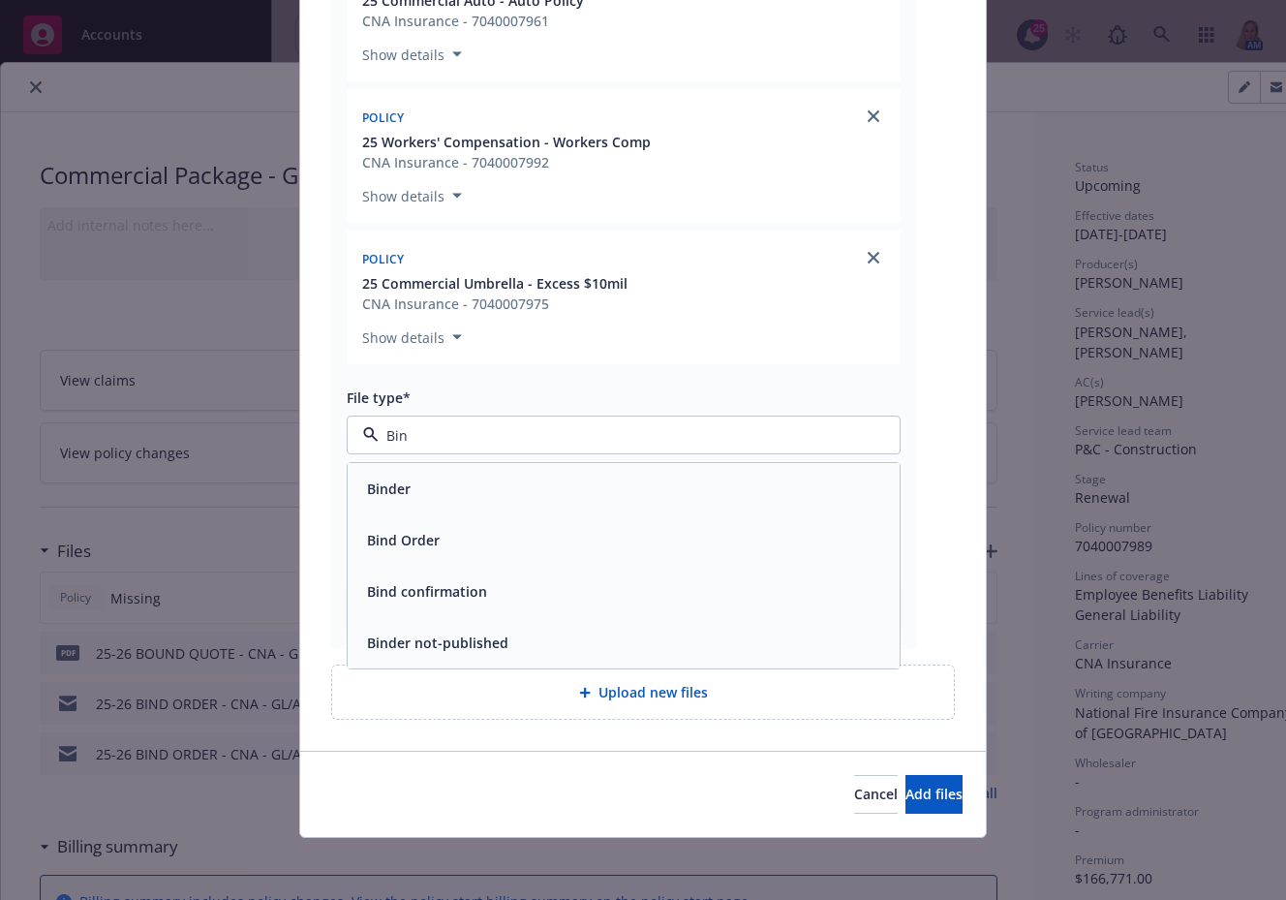
click at [454, 470] on div "Binder" at bounding box center [624, 488] width 552 height 51
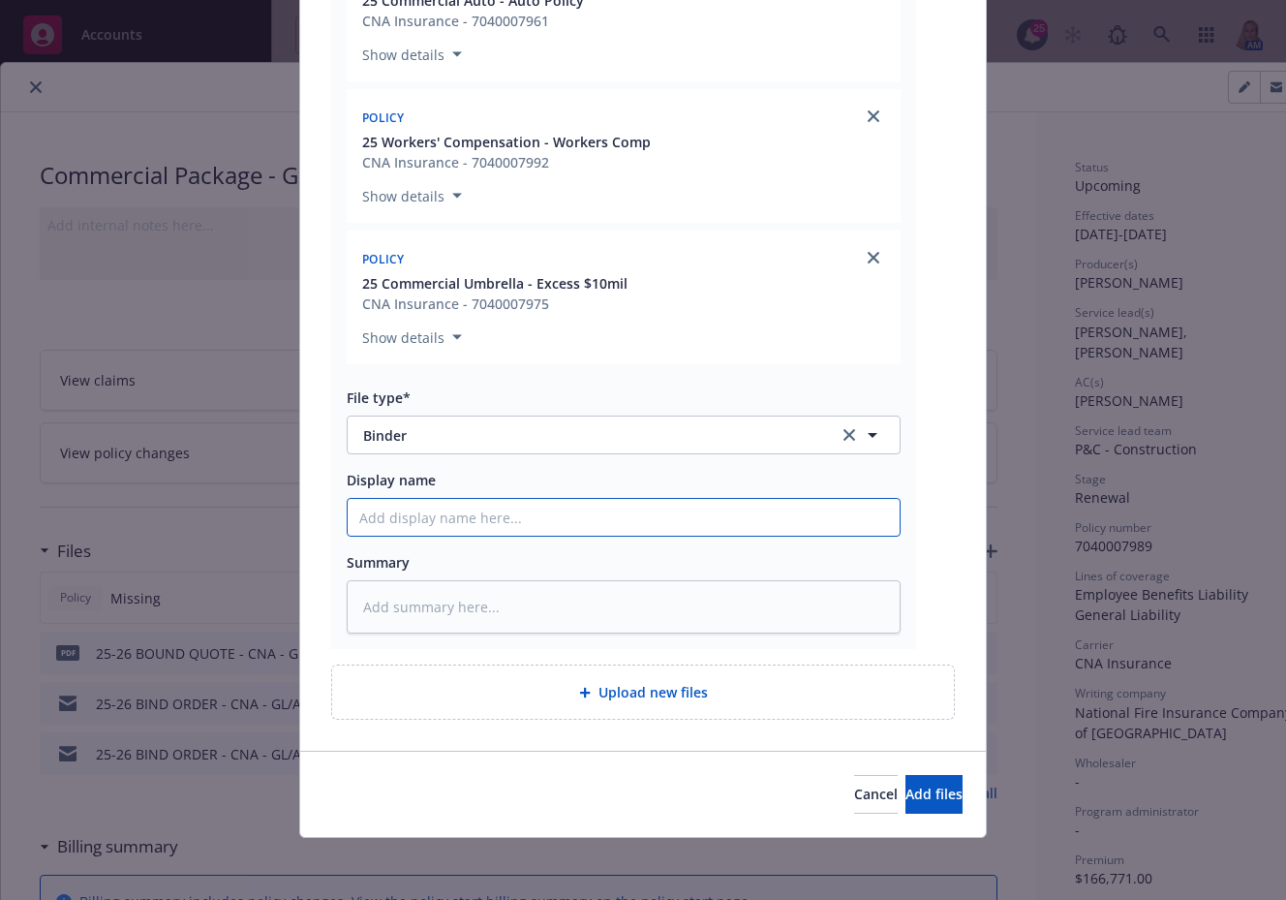
click at [449, 527] on input "Display name" at bounding box center [624, 517] width 552 height 37
drag, startPoint x: 474, startPoint y: 518, endPoint x: 392, endPoint y: 517, distance: 81.4
click at [306, 518] on div "PDF GL AL WC Exess Binder - CNA - TGI 25-26.PDF Associations* 4 selected Search…" at bounding box center [643, 185] width 686 height 1130
click at [546, 606] on textarea at bounding box center [624, 606] width 554 height 53
drag, startPoint x: 546, startPoint y: 606, endPoint x: 536, endPoint y: 591, distance: 18.3
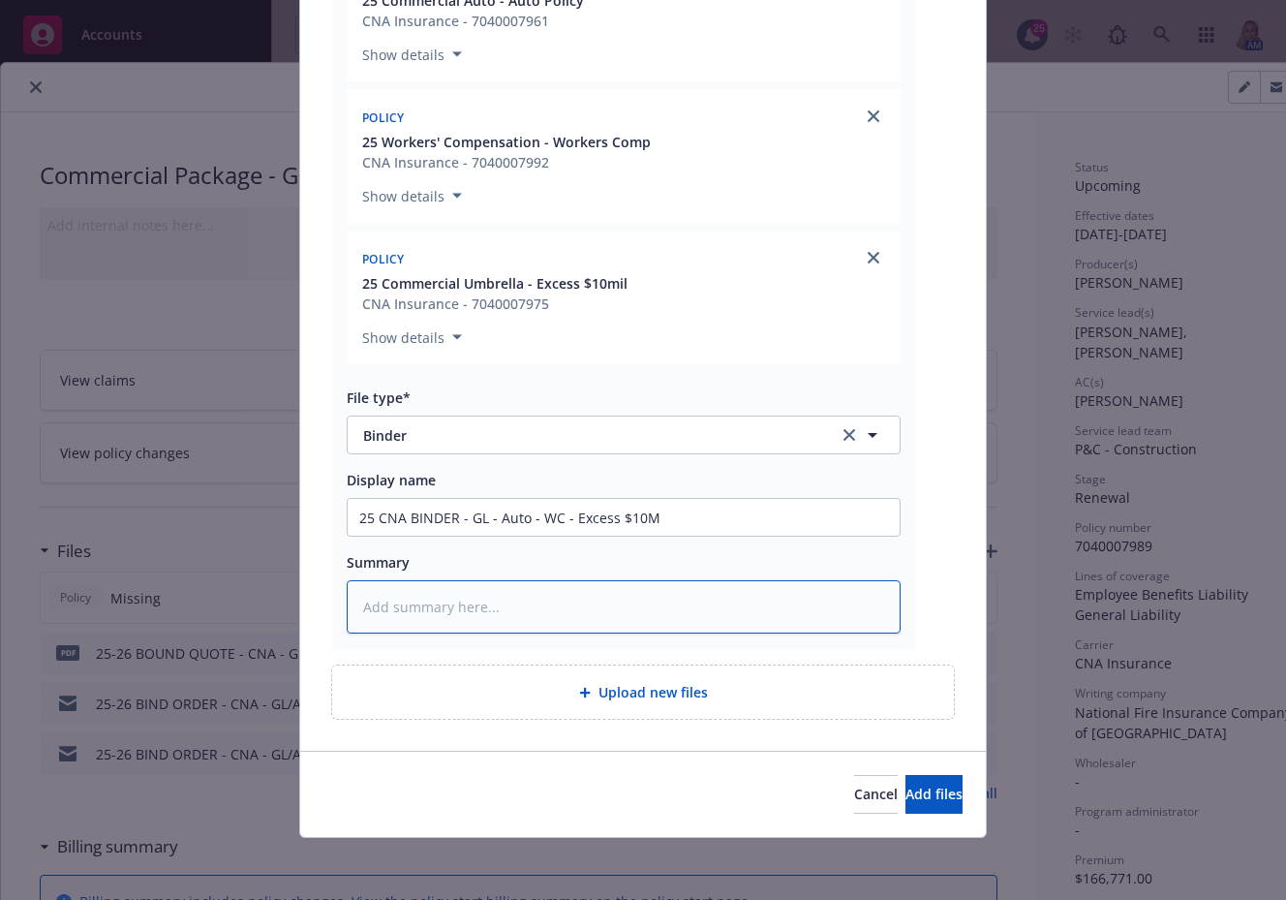
paste textarea "25 CNA BINDER - GL - Auto - WC - Excess $10M"
click at [927, 773] on div "Cancel Add files" at bounding box center [643, 794] width 686 height 86
click at [924, 787] on button "Add files" at bounding box center [933, 794] width 57 height 39
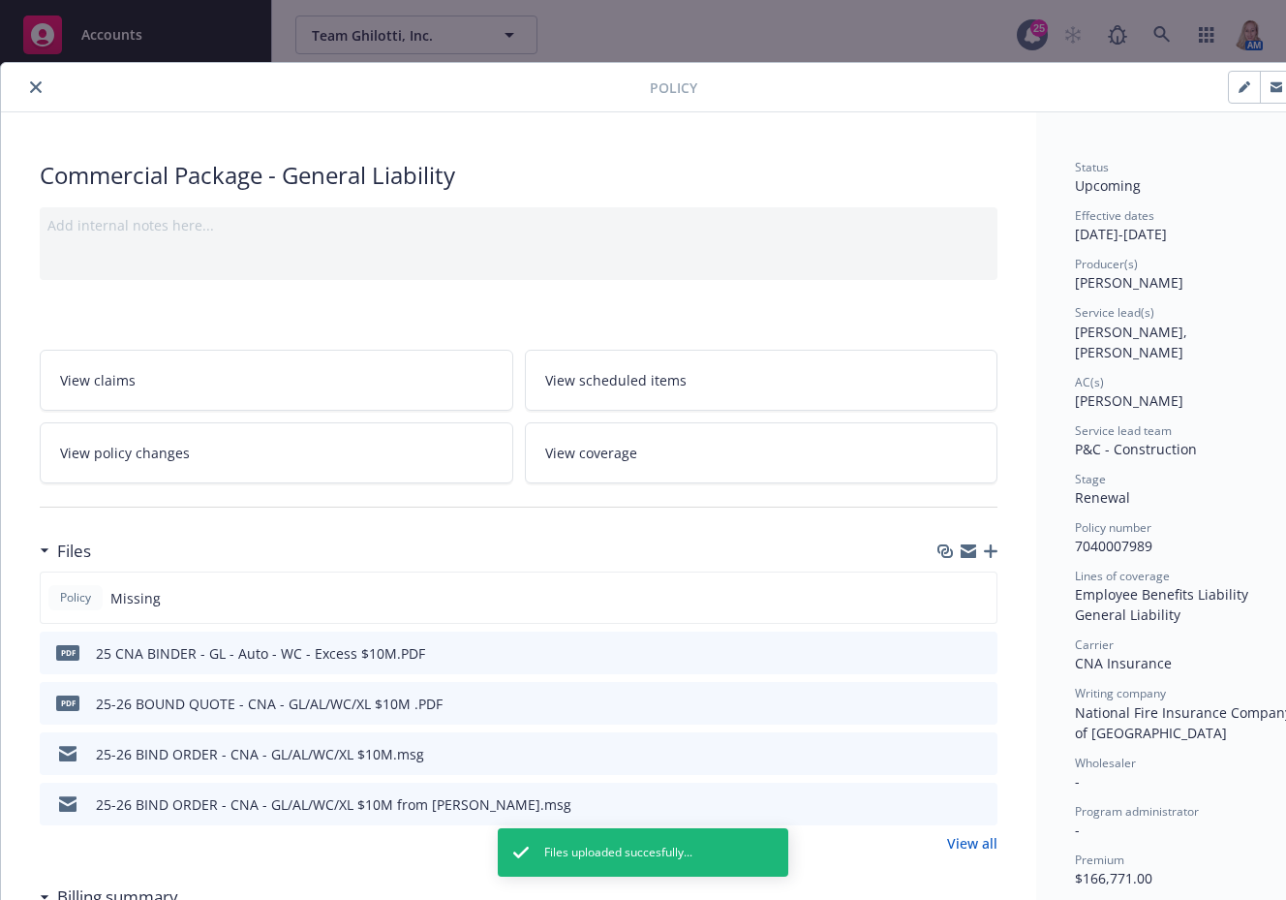
click at [35, 87] on icon "close" at bounding box center [36, 87] width 12 height 12
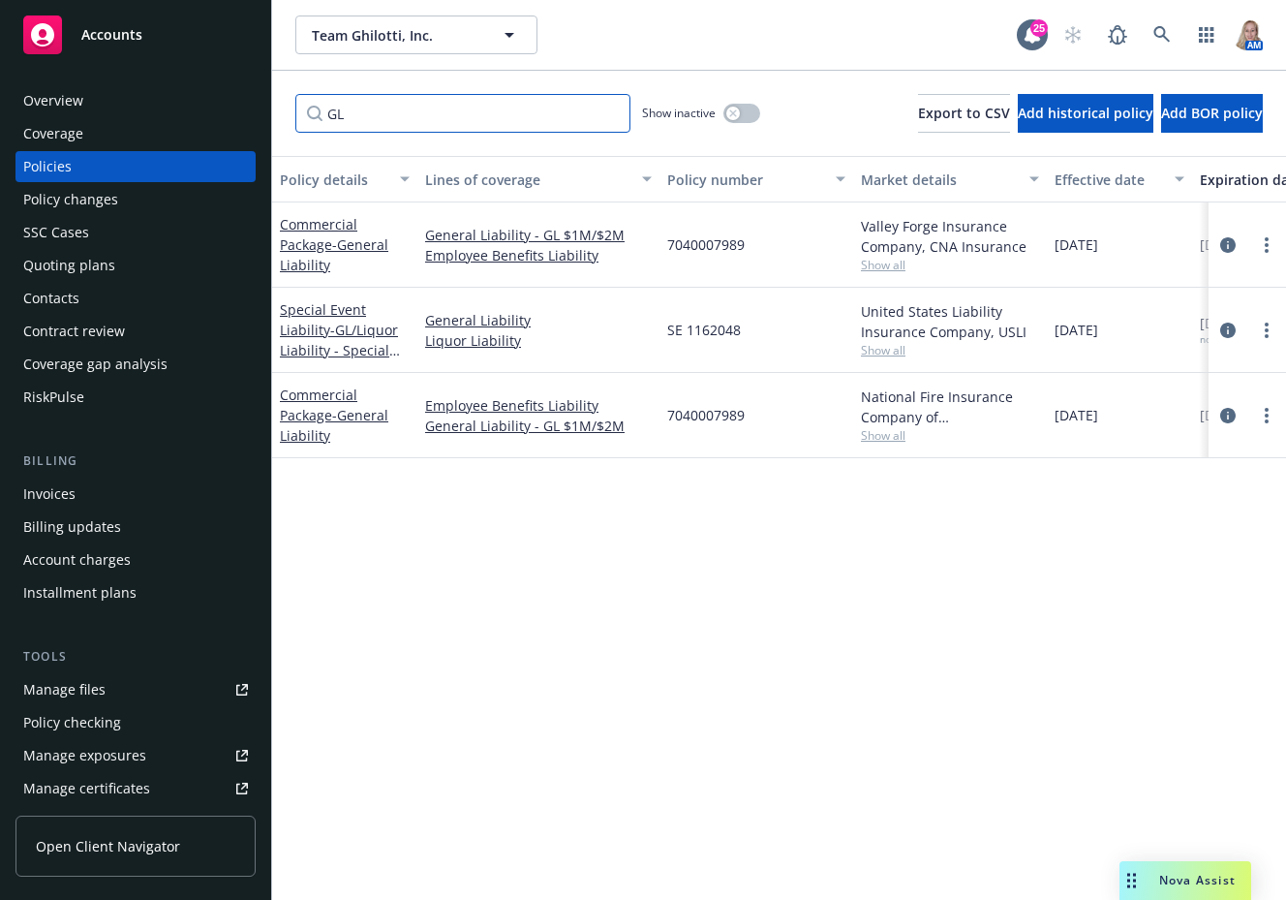
drag, startPoint x: 392, startPoint y: 115, endPoint x: 289, endPoint y: 119, distance: 103.7
click at [291, 122] on div "GL Show inactive Export to CSV Add historical policy Add BOR policy" at bounding box center [779, 113] width 1014 height 85
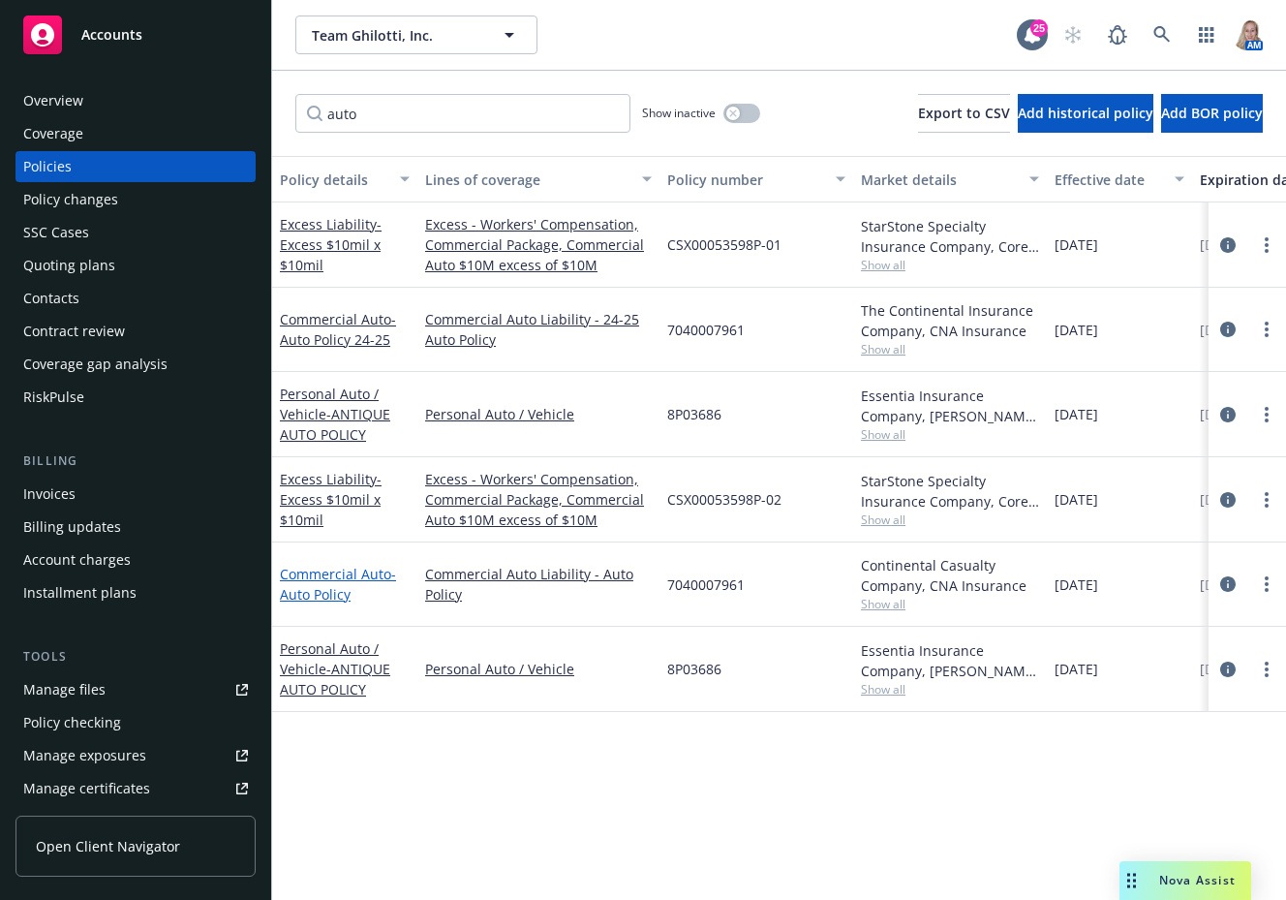
click at [359, 579] on link "Commercial Auto - Auto Policy" at bounding box center [338, 584] width 116 height 39
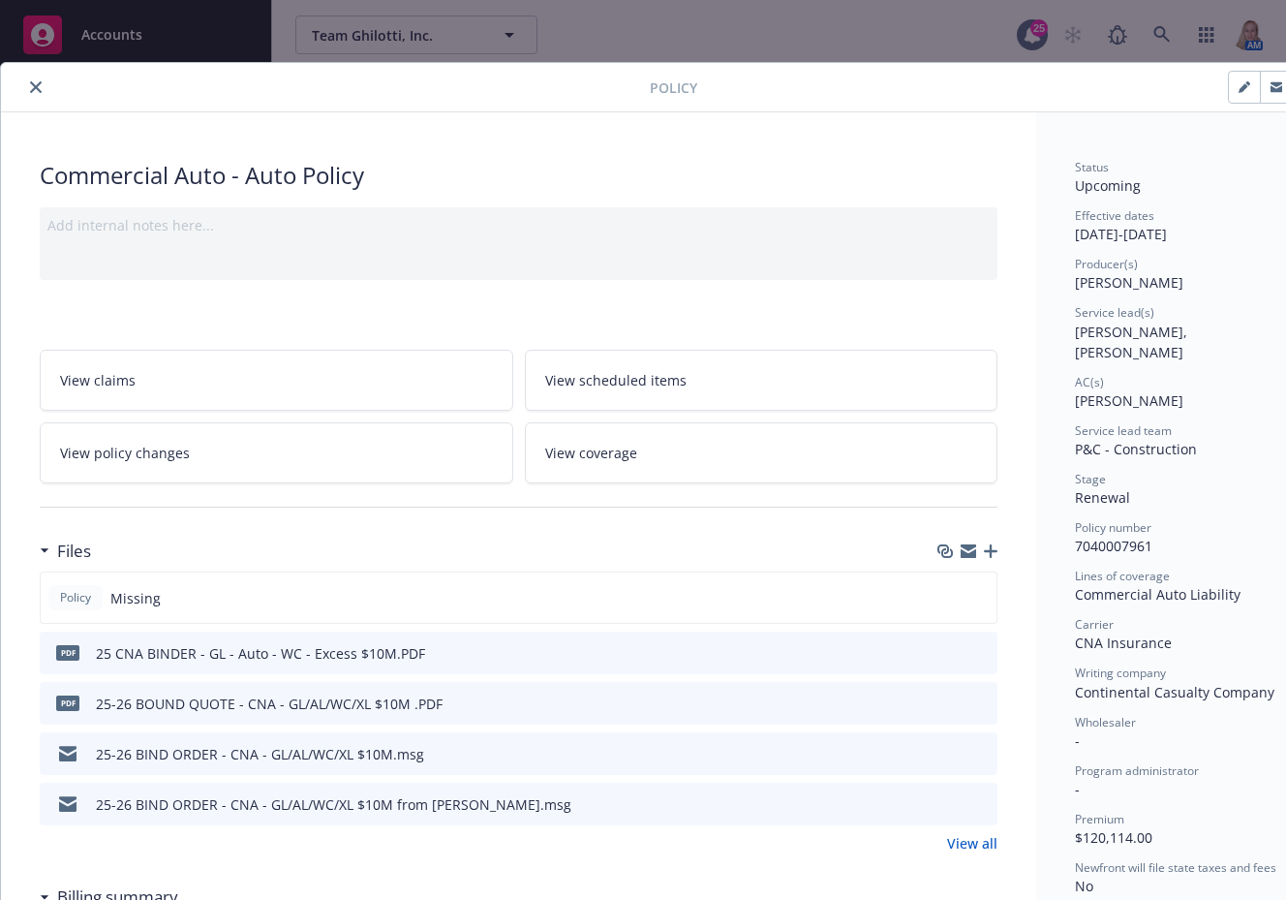
click at [45, 89] on button "close" at bounding box center [35, 87] width 23 height 23
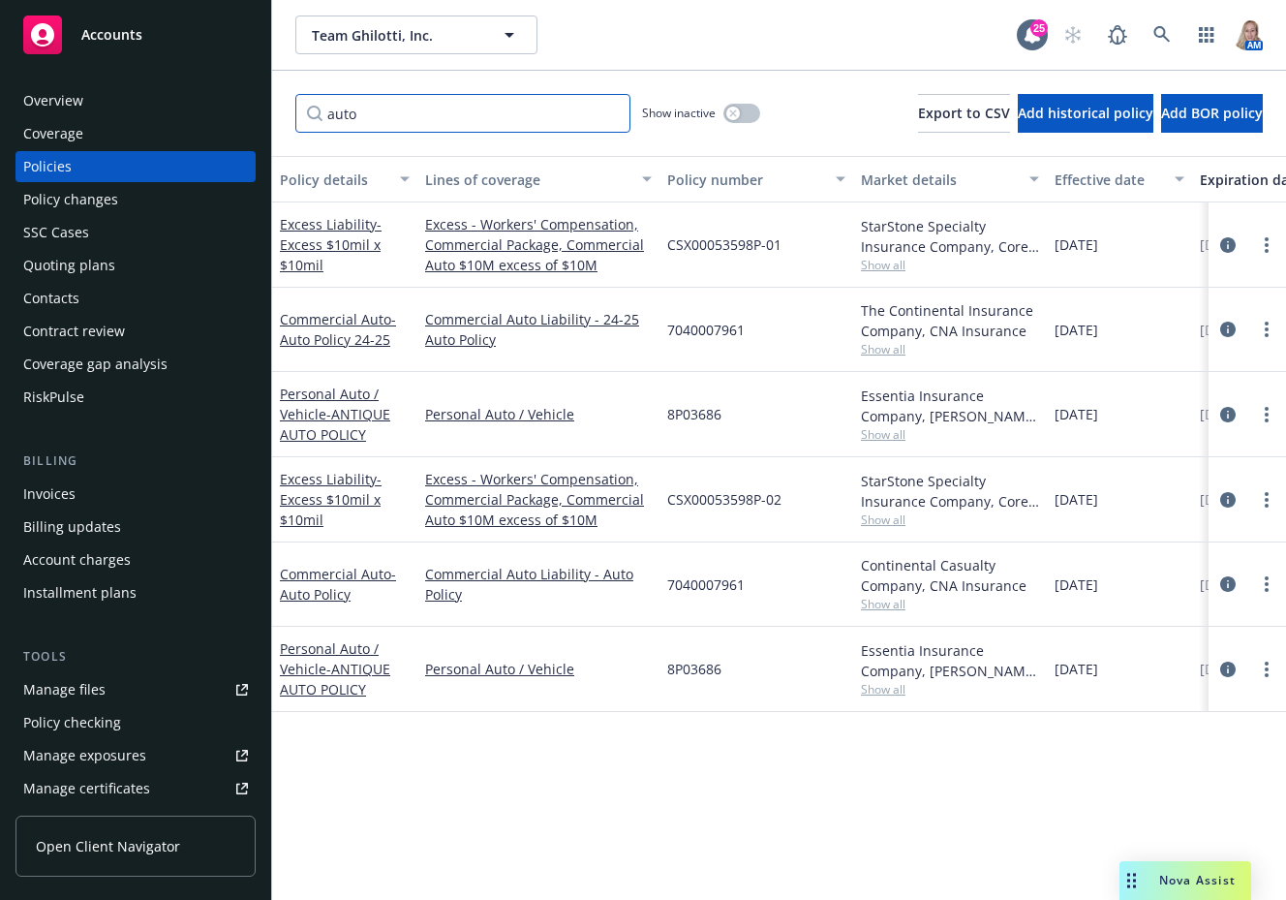
drag, startPoint x: 381, startPoint y: 120, endPoint x: 330, endPoint y: 121, distance: 50.4
click at [330, 121] on input "auto" at bounding box center [462, 113] width 335 height 39
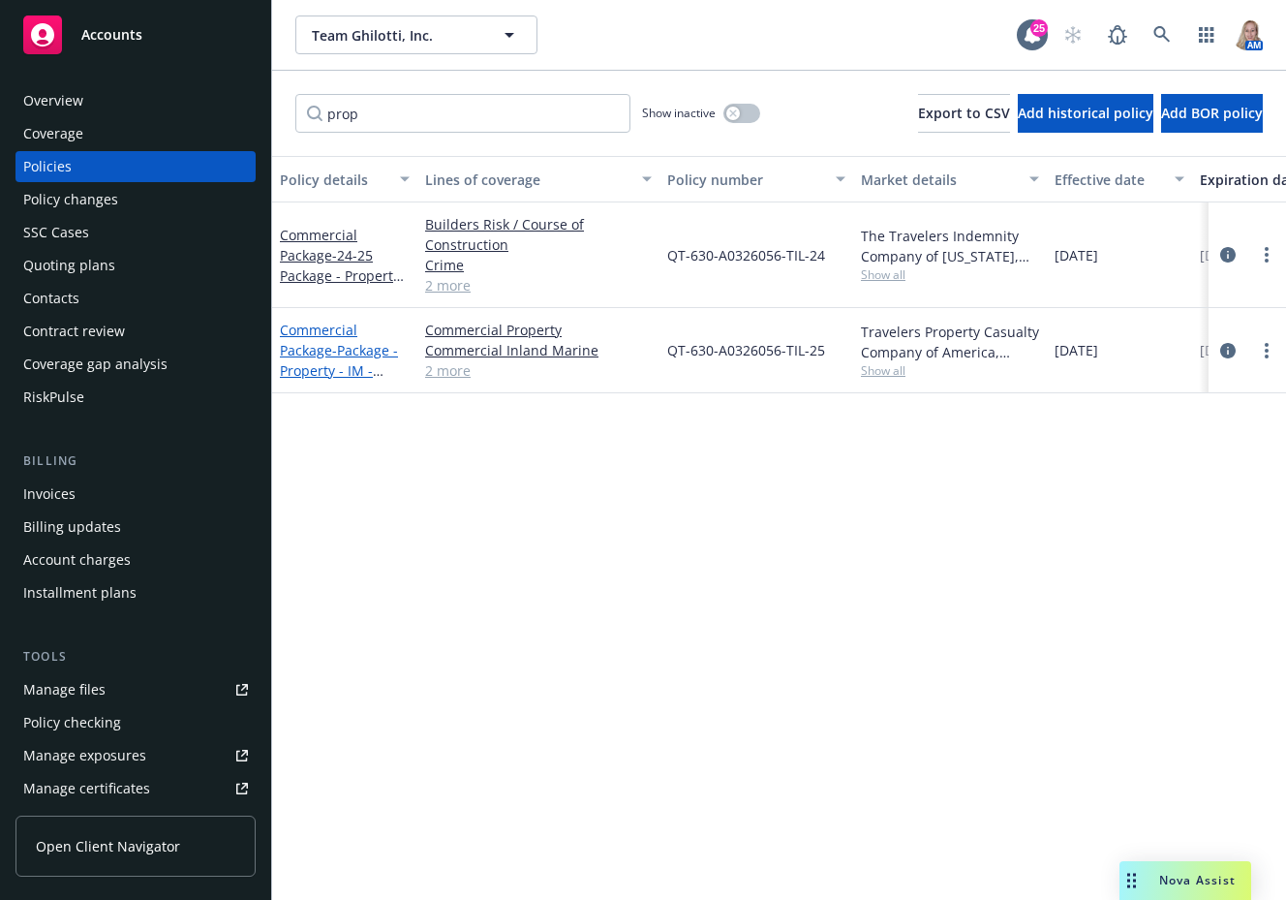
click at [326, 353] on link "Commercial Package - Package - Property - IM - Crime - Inst Fltr" at bounding box center [339, 360] width 118 height 79
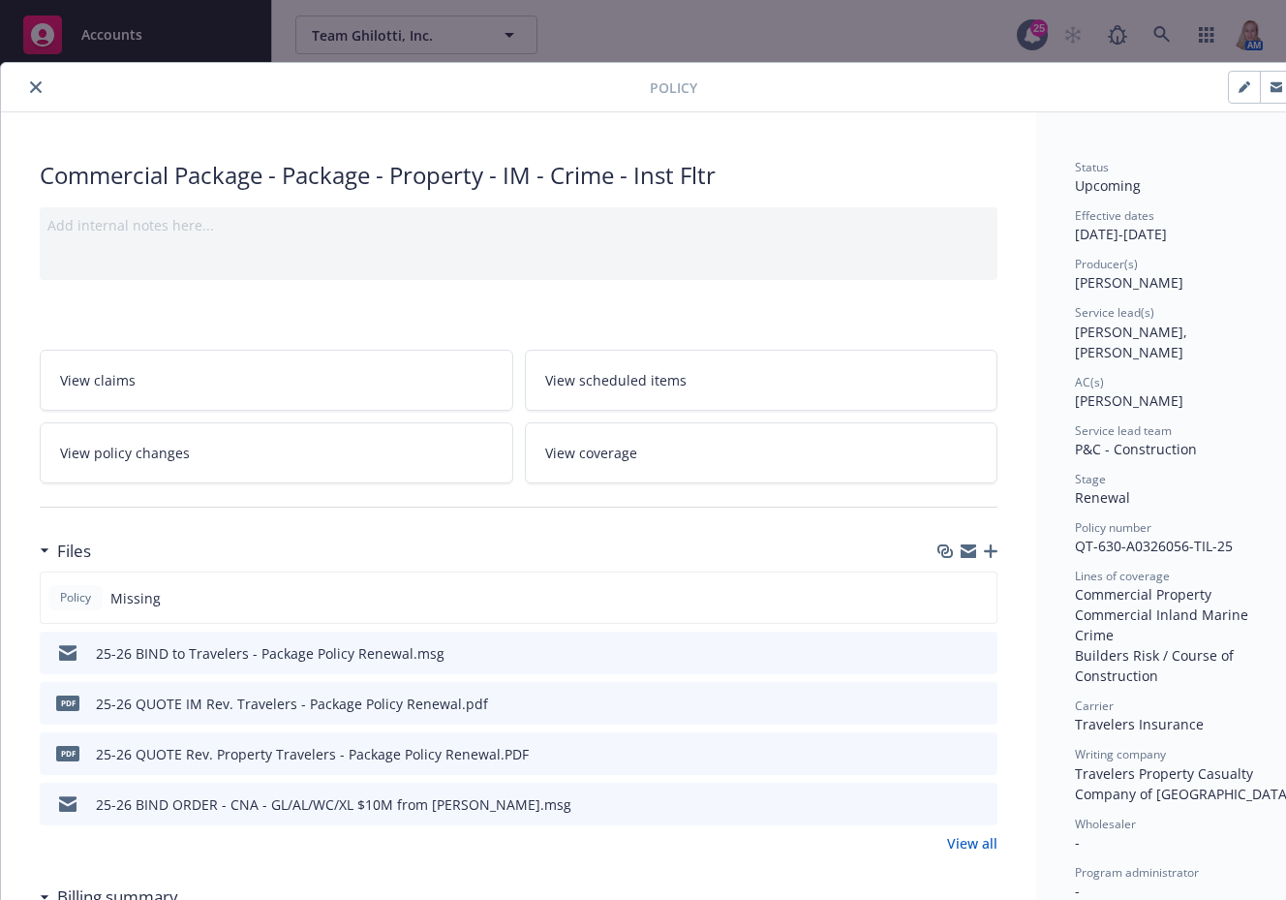
click at [984, 550] on icon "button" at bounding box center [991, 551] width 14 height 14
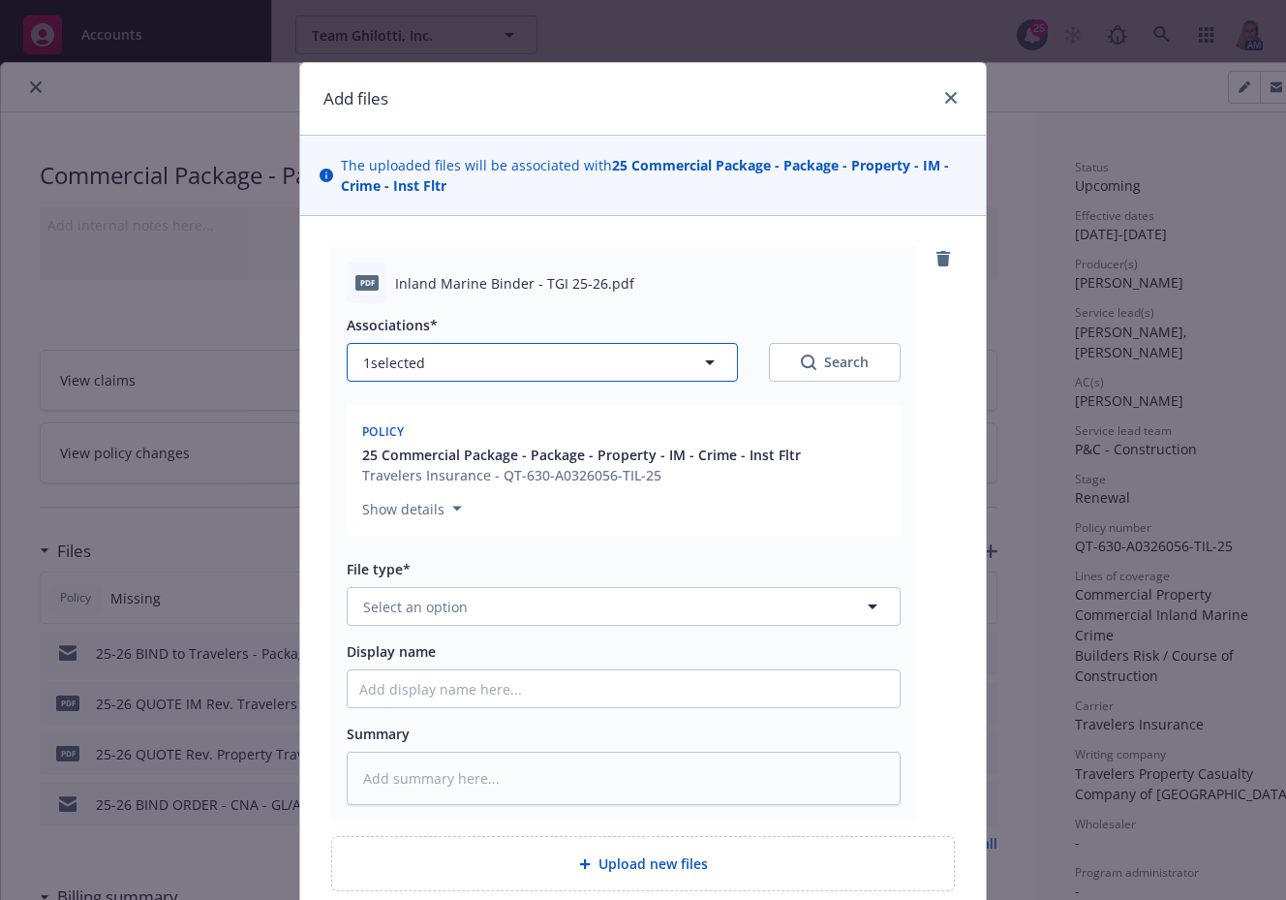
click at [578, 373] on button "1 selected" at bounding box center [542, 362] width 391 height 39
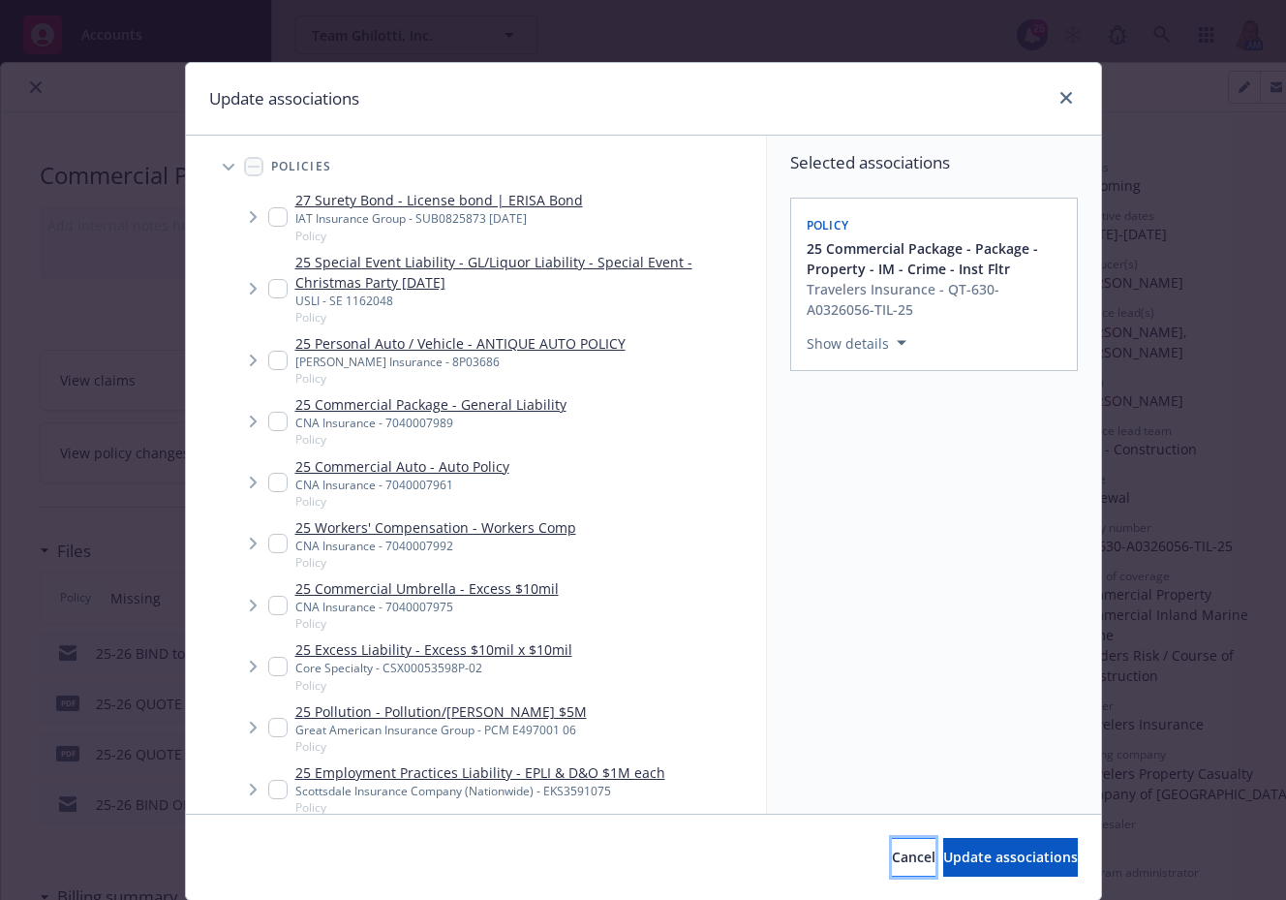
click at [892, 852] on span "Cancel" at bounding box center [914, 856] width 44 height 18
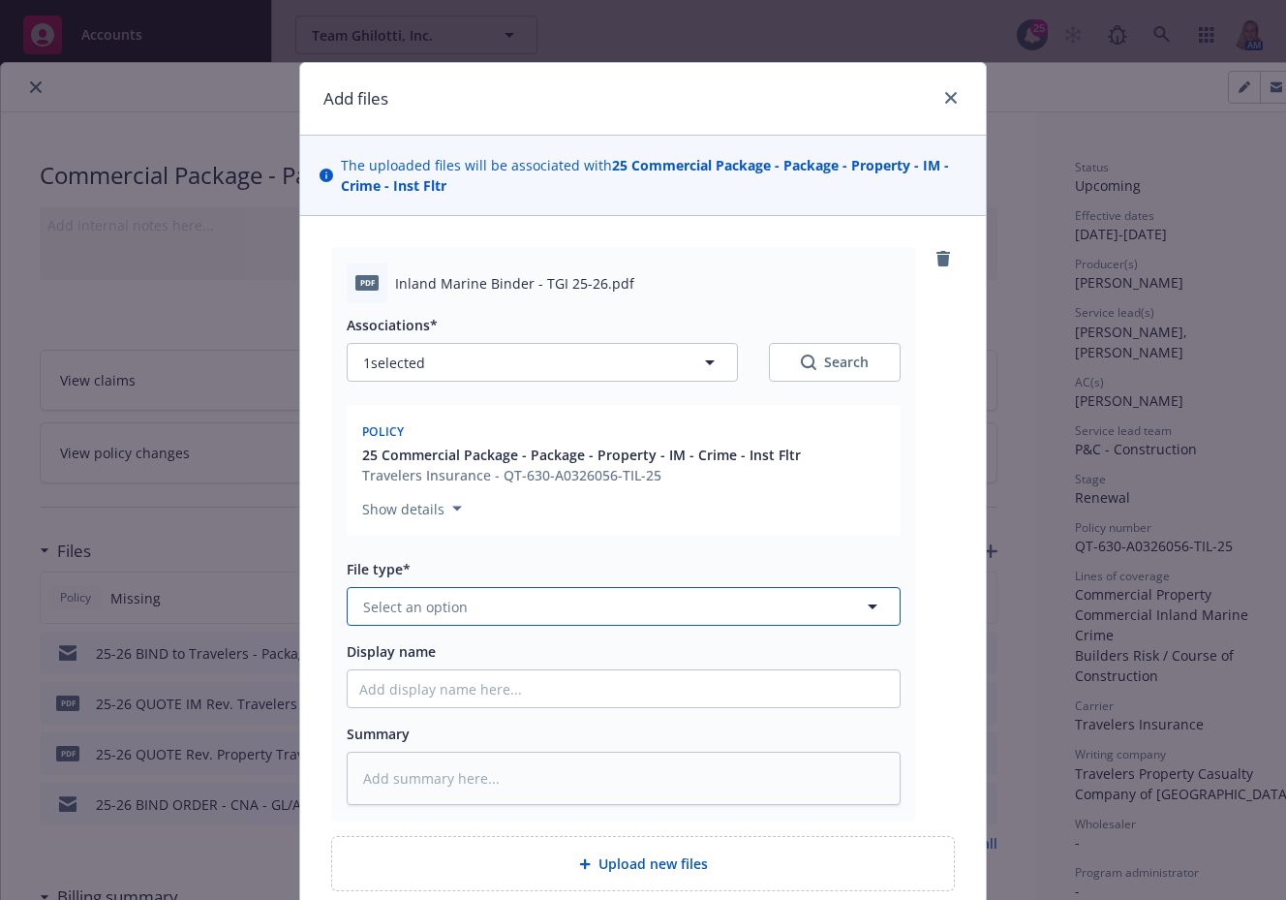
click at [452, 615] on span "Select an option" at bounding box center [415, 607] width 105 height 20
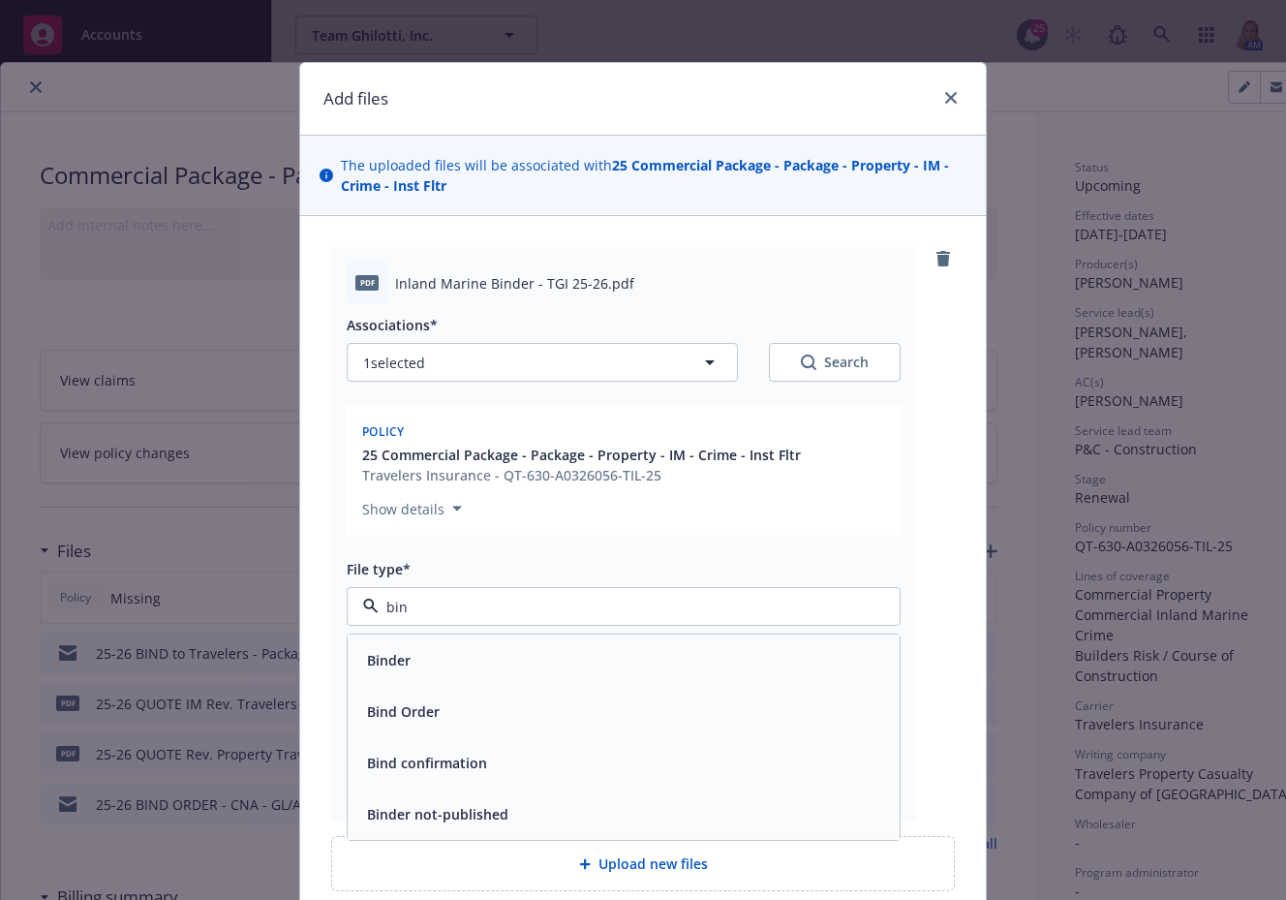
click at [510, 666] on div "Binder" at bounding box center [623, 660] width 529 height 28
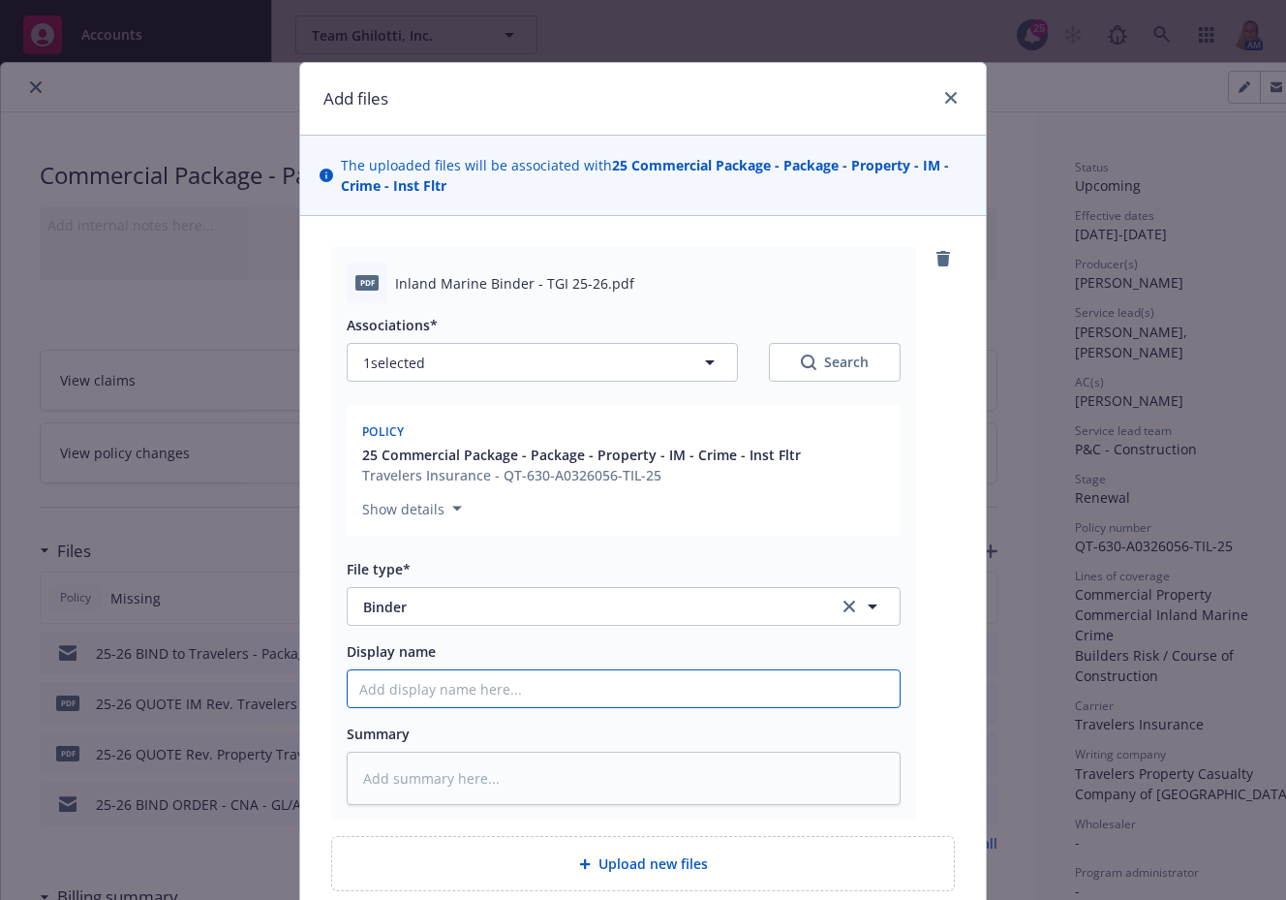
click at [501, 682] on input "Display name" at bounding box center [624, 688] width 552 height 37
click at [535, 686] on input "Display name" at bounding box center [624, 688] width 552 height 37
click at [636, 699] on input "25 Travelers Binder - Inland Marine" at bounding box center [624, 688] width 552 height 37
drag, startPoint x: 643, startPoint y: 689, endPoint x: 311, endPoint y: 695, distance: 332.2
click at [311, 695] on div "pdf Inland Marine Binder - TGI 25-26.pdf Associations* 1 selected Search Policy…" at bounding box center [643, 569] width 686 height 706
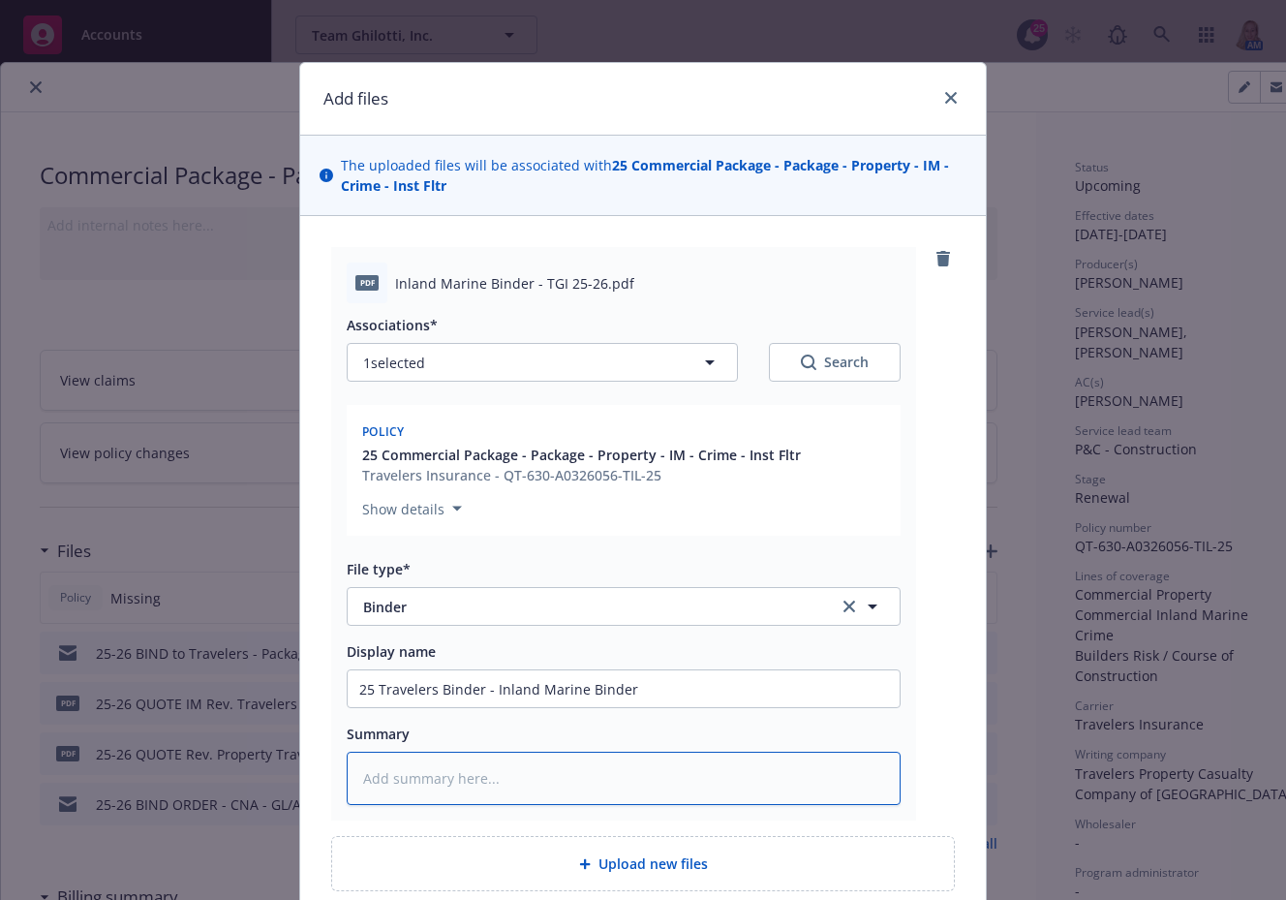
click at [455, 772] on textarea at bounding box center [624, 777] width 554 height 53
paste textarea "25 Travelers Binder - Inland Marine Binder"
click at [455, 690] on input "25 Travelers Binder - Inland Marine Binder" at bounding box center [624, 688] width 552 height 37
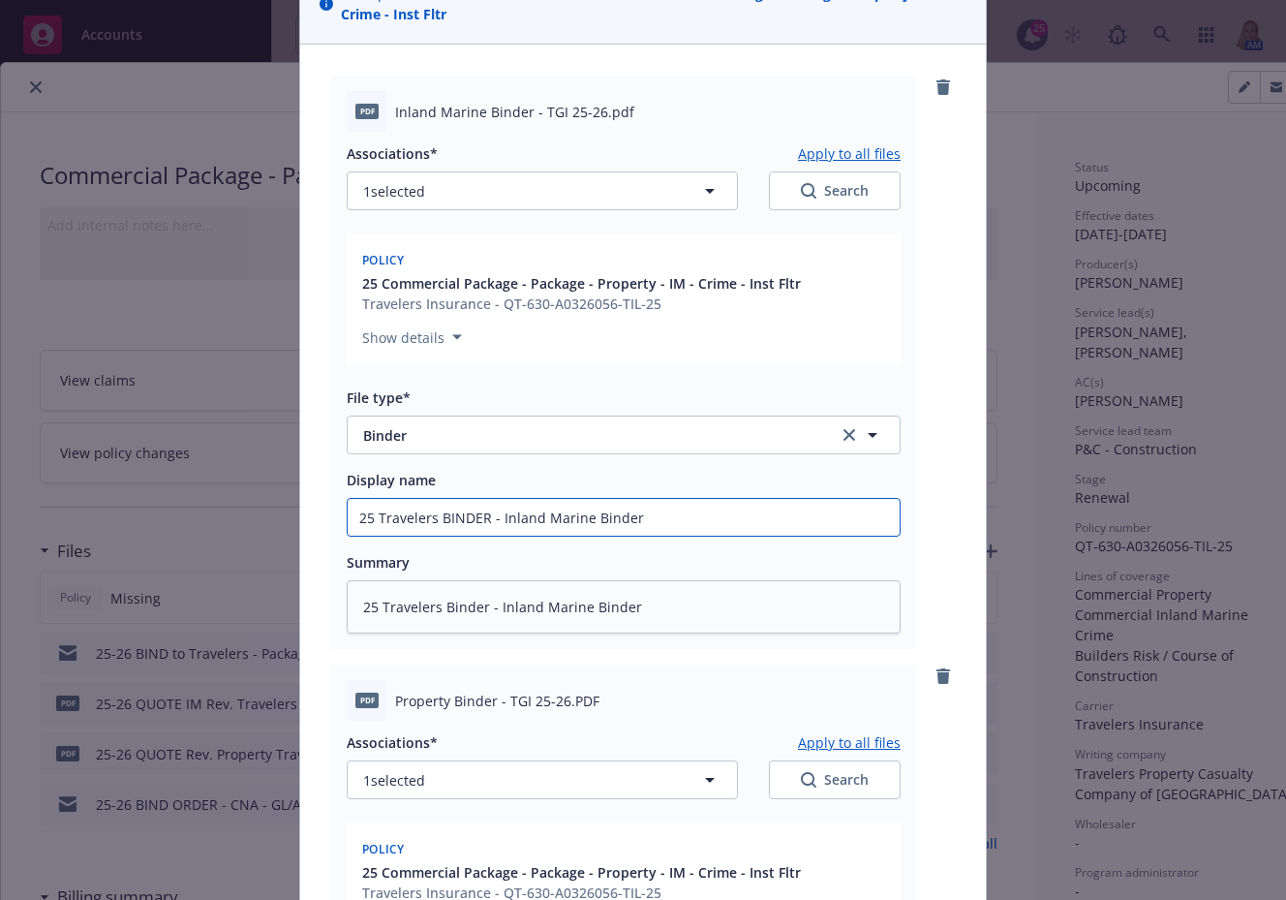
scroll to position [624, 0]
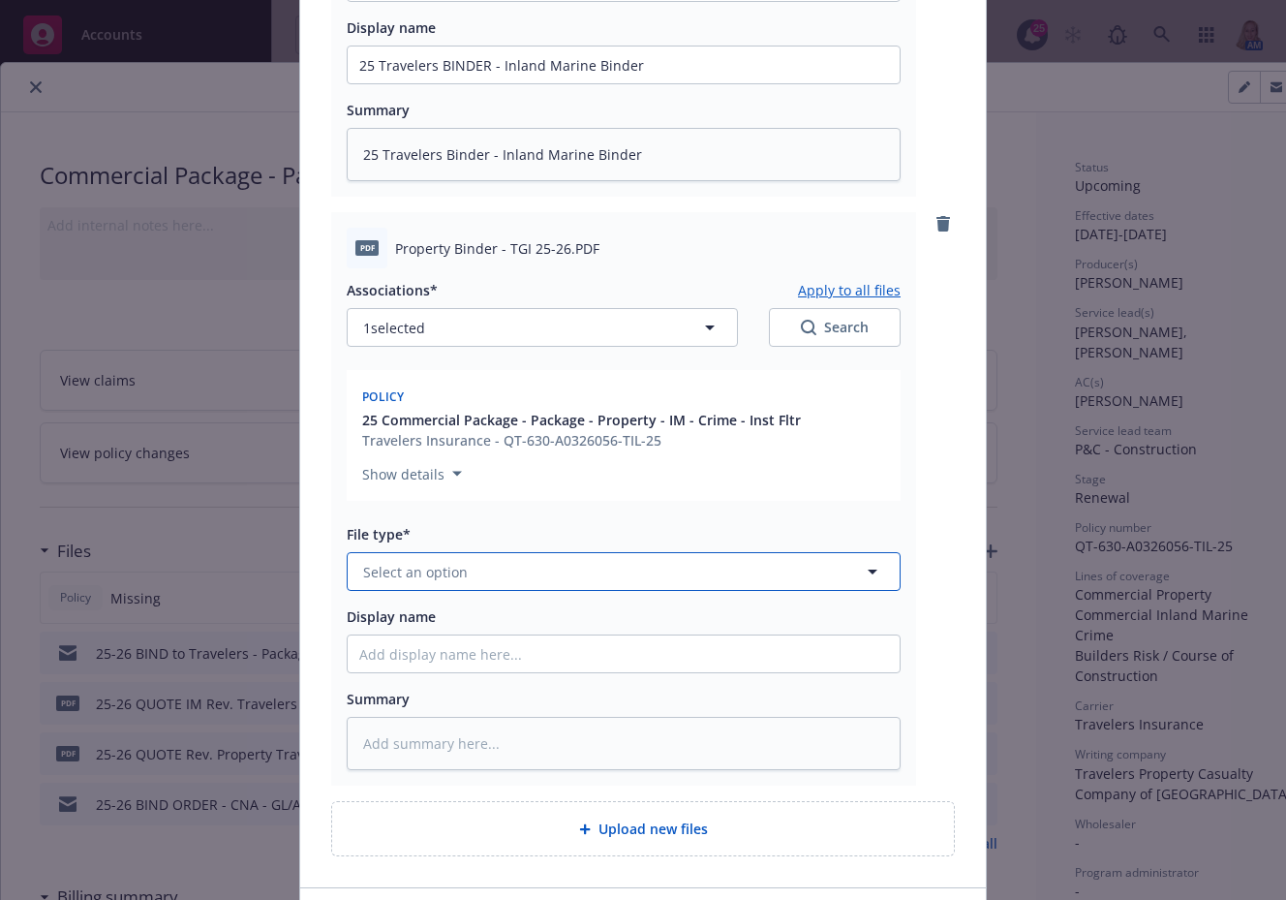
click at [504, 568] on button "Select an option" at bounding box center [624, 571] width 554 height 39
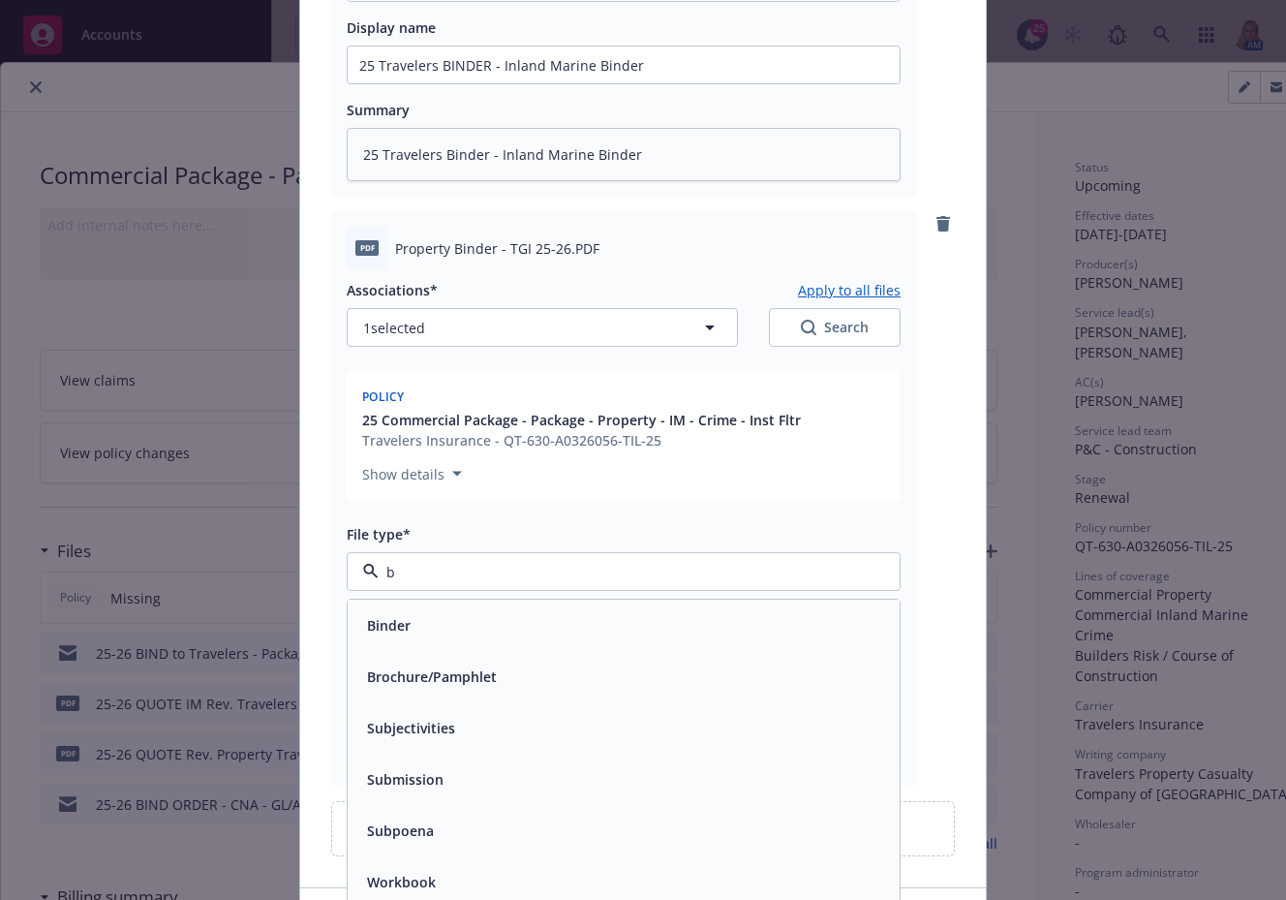
click at [504, 622] on div "Binder" at bounding box center [623, 625] width 529 height 28
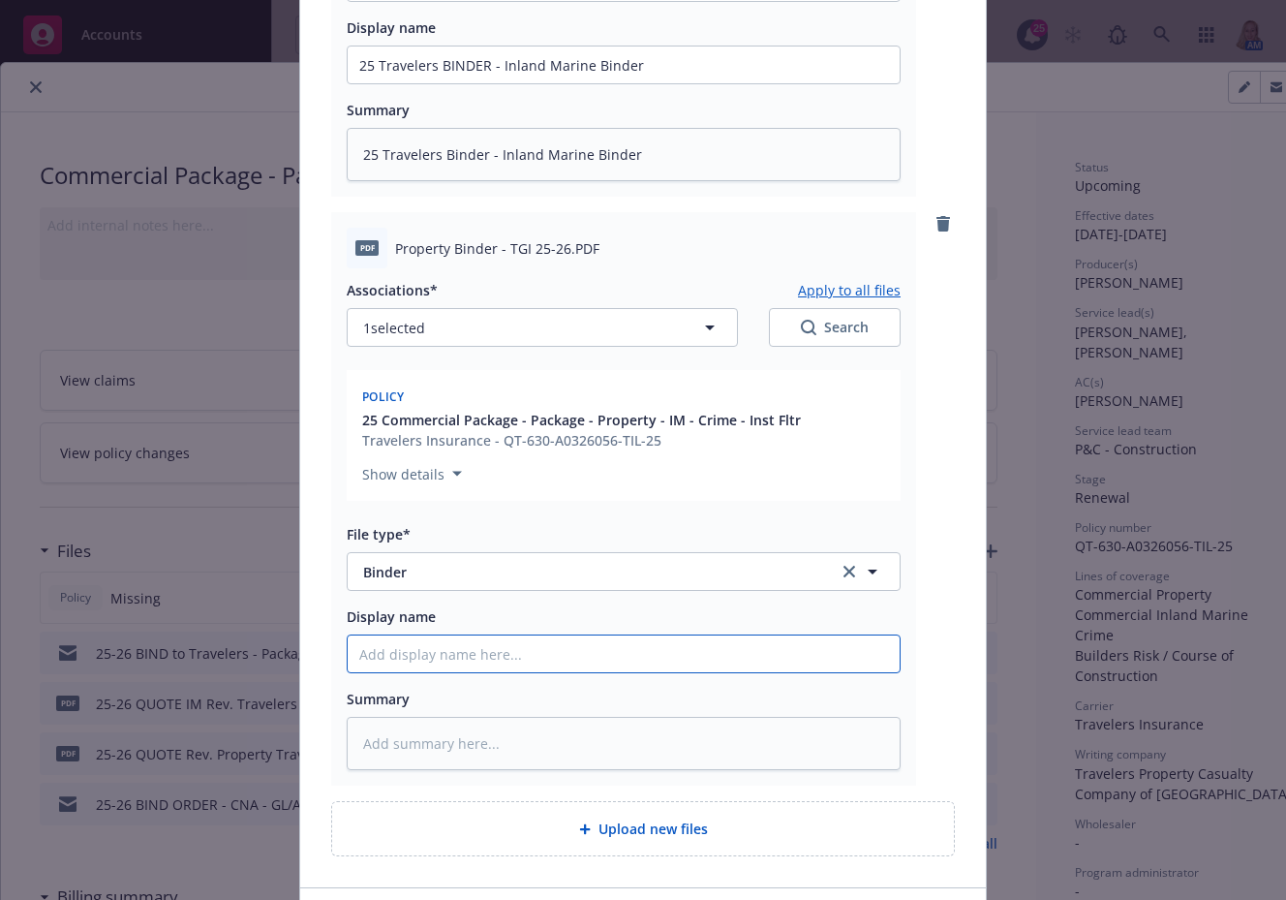
click at [482, 663] on input "Display name" at bounding box center [624, 653] width 552 height 37
paste input "25 Travelers Binder - Inland Marine Binder"
drag, startPoint x: 647, startPoint y: 643, endPoint x: 486, endPoint y: 652, distance: 161.0
click at [486, 652] on input "25 Travelers Binder - Inland Marine Binder" at bounding box center [624, 653] width 552 height 37
drag, startPoint x: 624, startPoint y: 652, endPoint x: 260, endPoint y: 651, distance: 364.1
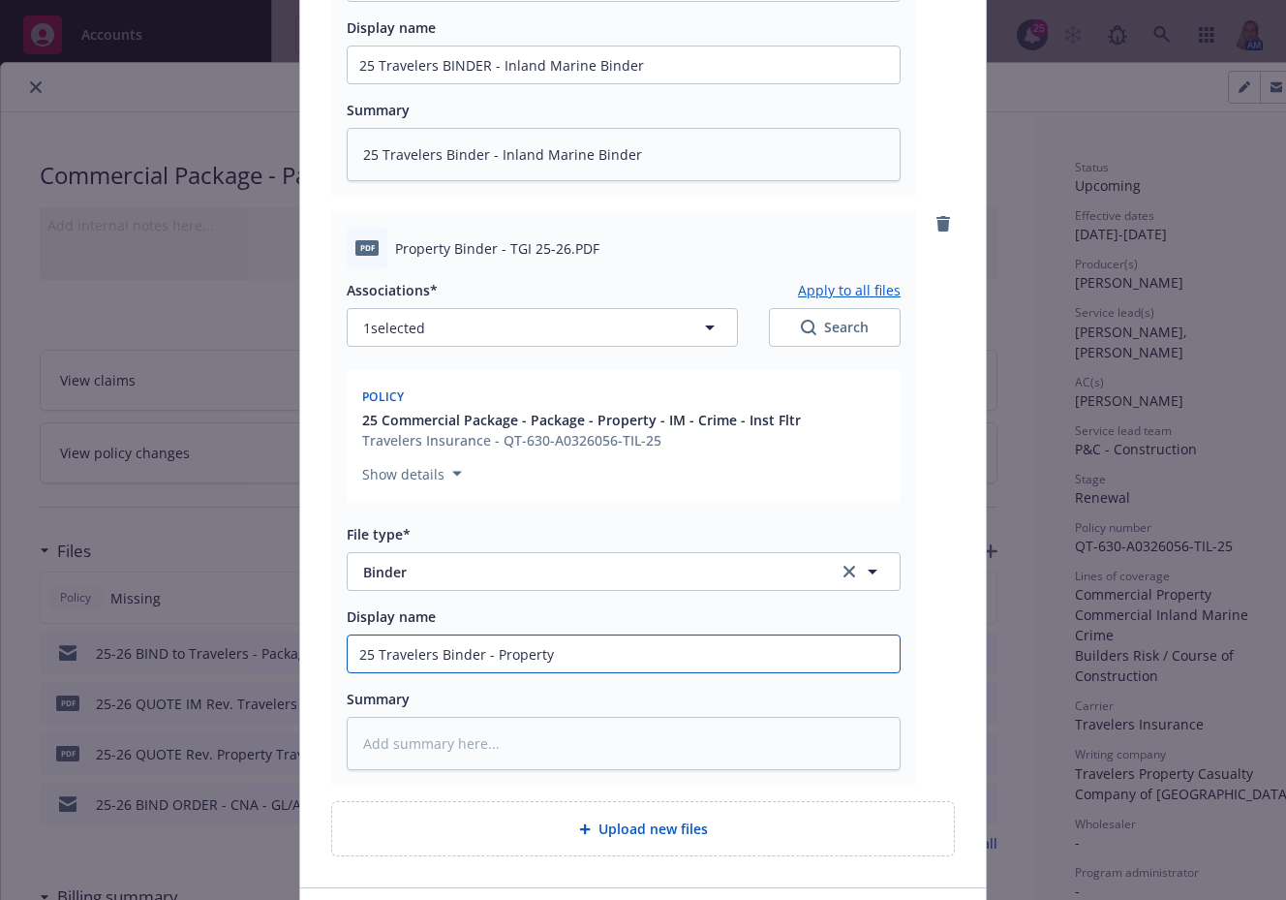
click at [260, 651] on div "Add files The uploaded files will be associated with 25 Commercial Package - Pa…" at bounding box center [643, 450] width 1286 height 900
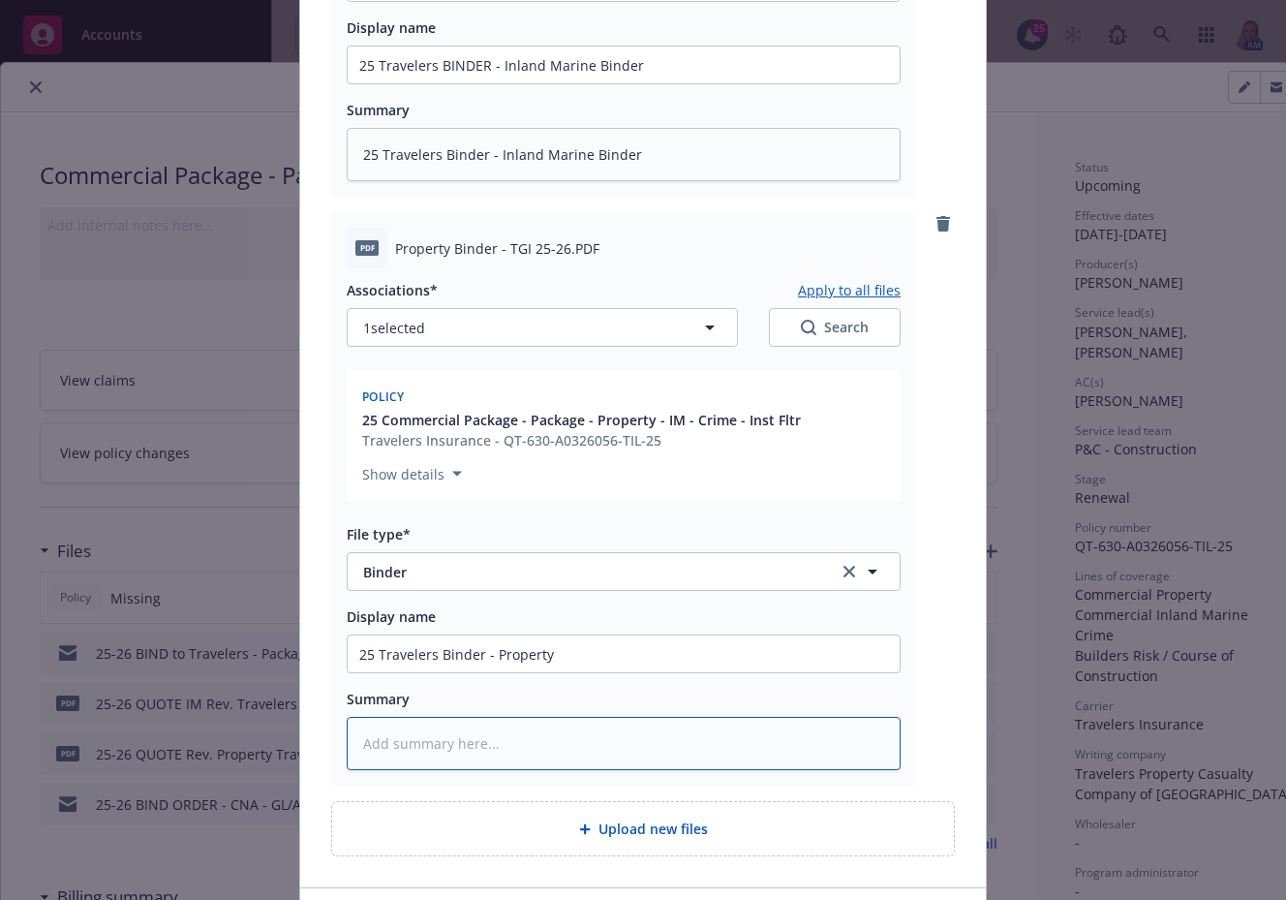
click at [447, 733] on textarea at bounding box center [624, 743] width 554 height 53
paste textarea "25 Travelers Binder - Property"
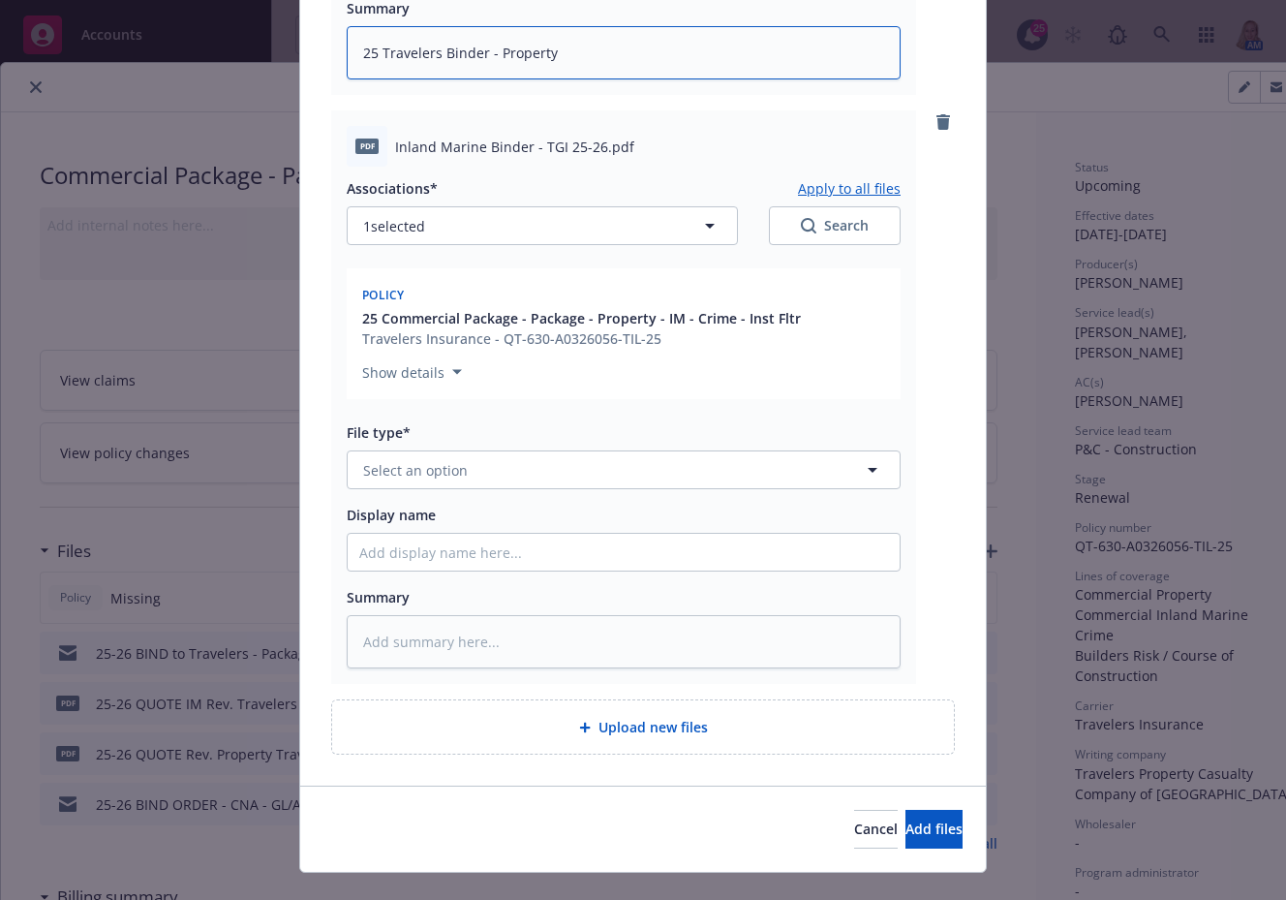
scroll to position [1349, 0]
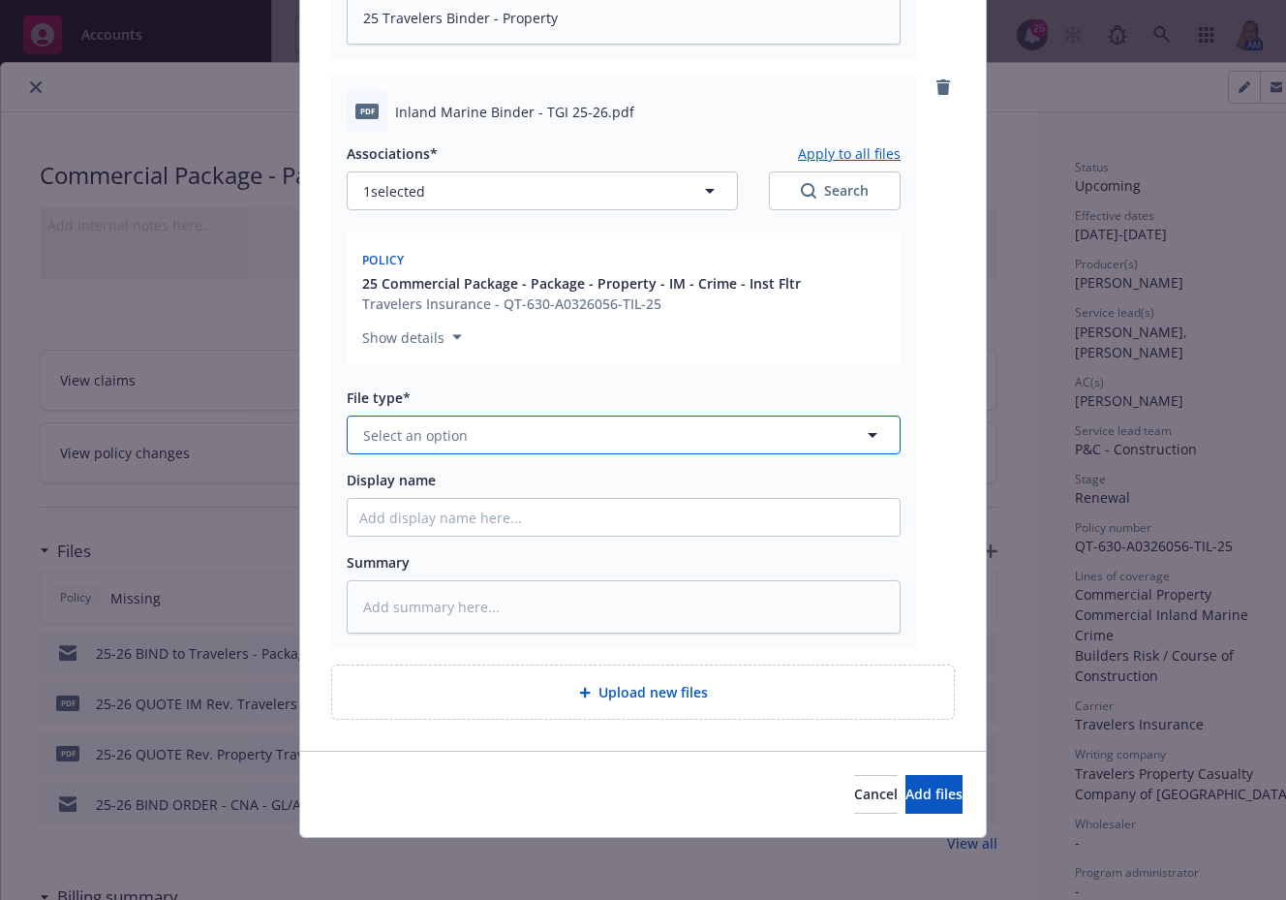
click at [490, 442] on button "Select an option" at bounding box center [624, 434] width 554 height 39
click at [477, 536] on span "Invoice - Third Party" at bounding box center [434, 540] width 134 height 20
click at [474, 512] on input "Display name" at bounding box center [624, 517] width 552 height 37
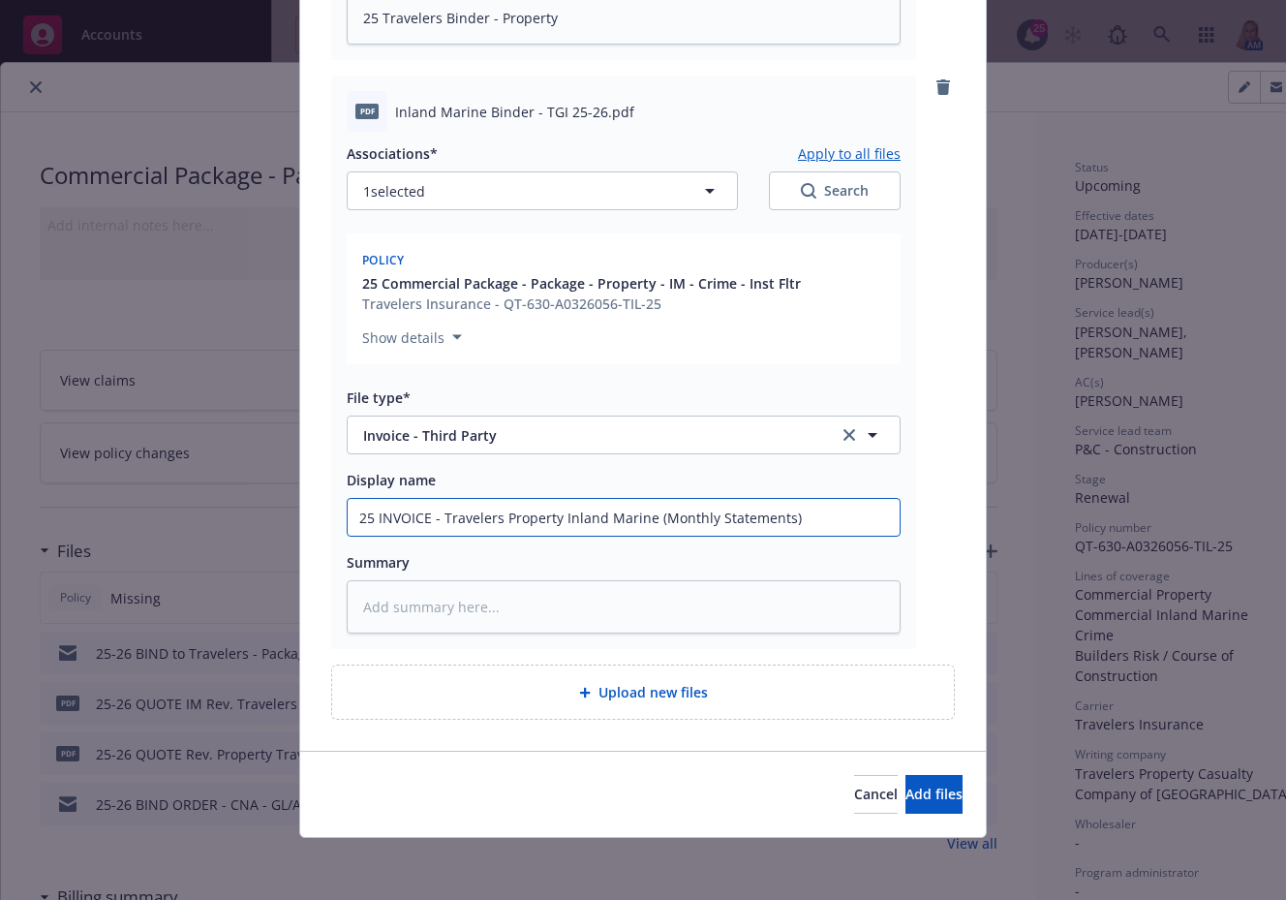
drag, startPoint x: 822, startPoint y: 515, endPoint x: 143, endPoint y: 499, distance: 679.1
click at [143, 499] on div "Add files The uploaded files will be associated with 25 Commercial Package - Pa…" at bounding box center [643, 450] width 1286 height 900
click at [455, 626] on textarea at bounding box center [624, 606] width 554 height 53
paste textarea "25 INVOICE - Travelers Property Inland Marine (Monthly Statements)"
click at [905, 795] on span "Add files" at bounding box center [933, 793] width 57 height 18
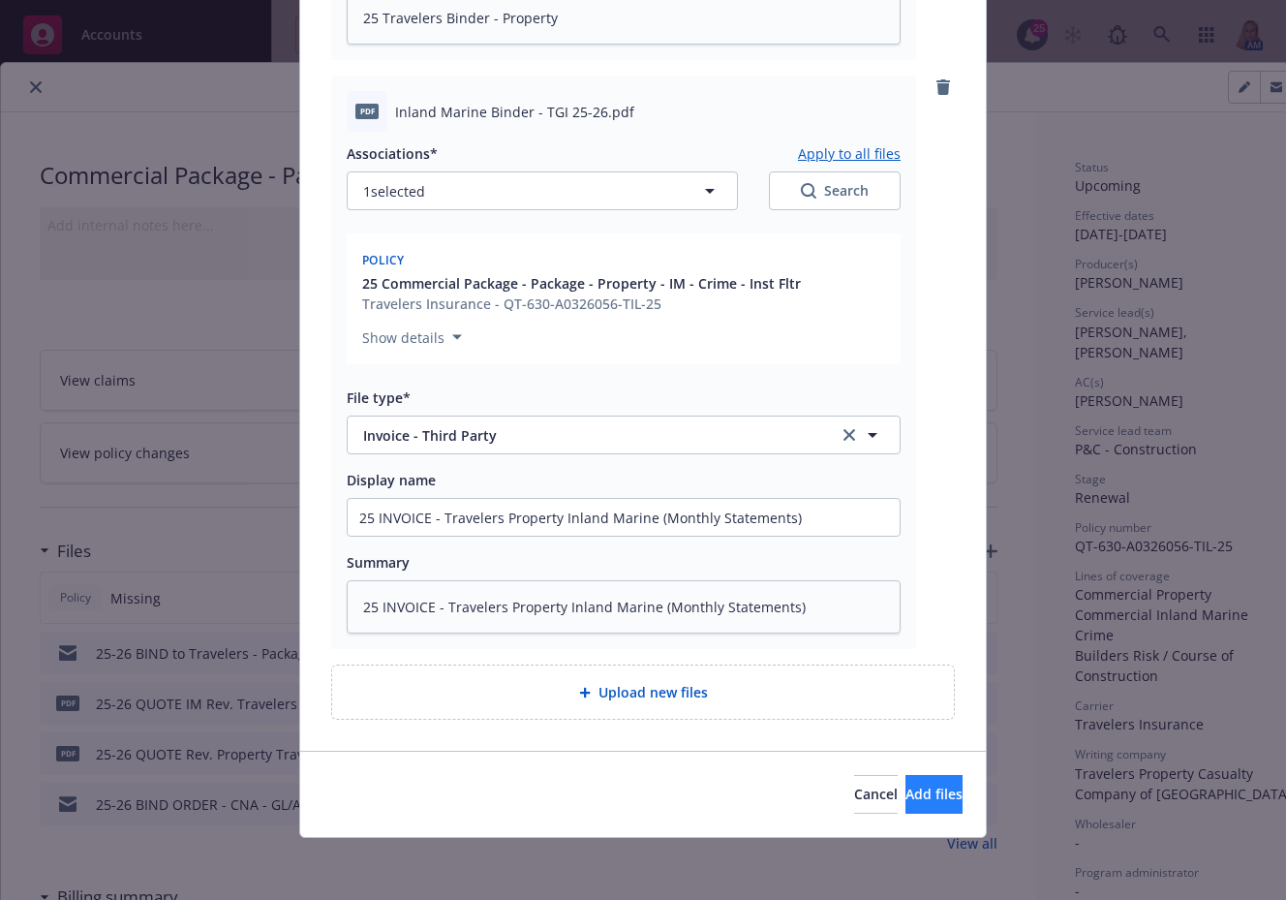
scroll to position [1278, 0]
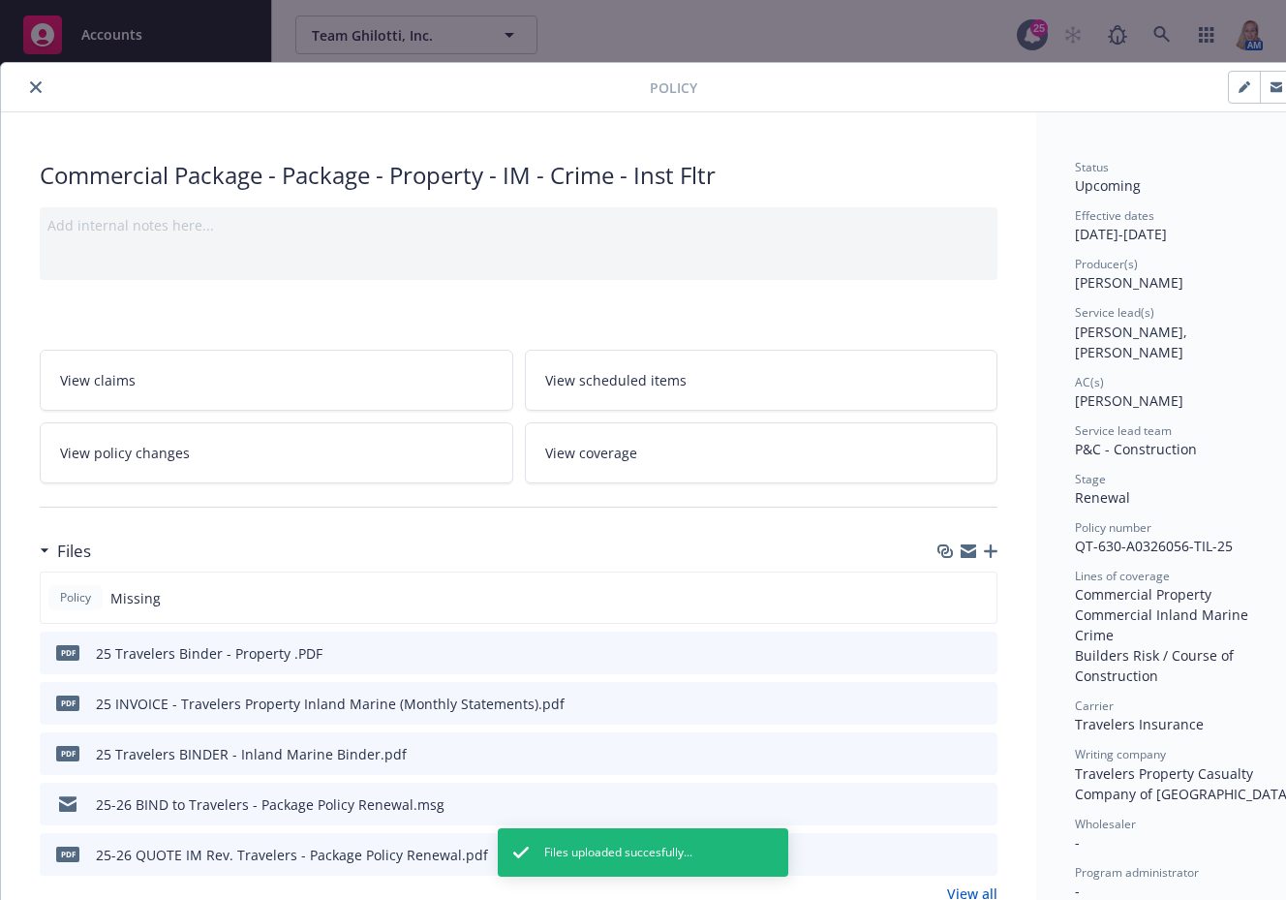
click at [36, 92] on icon "close" at bounding box center [36, 87] width 12 height 12
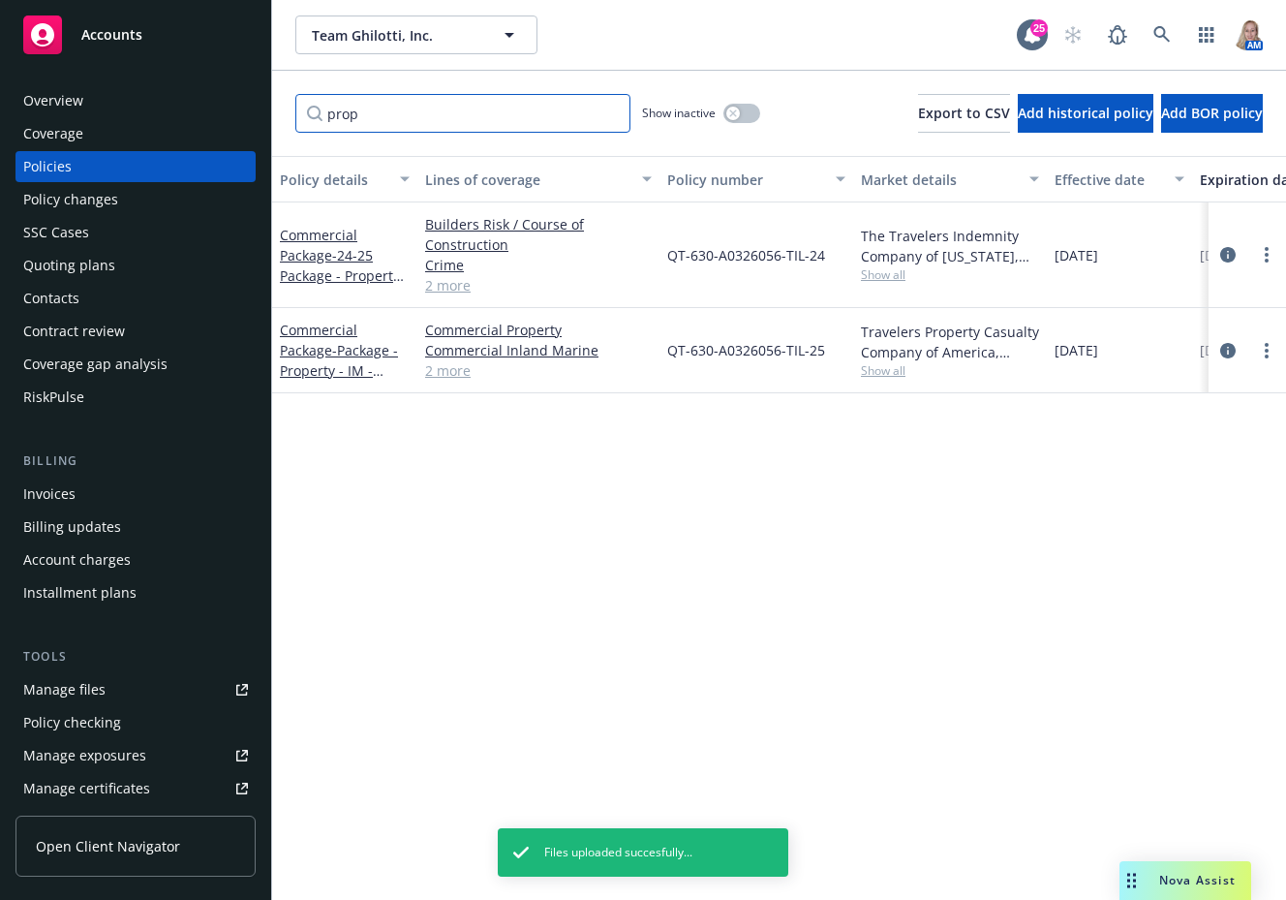
drag, startPoint x: 357, startPoint y: 121, endPoint x: 259, endPoint y: 121, distance: 98.8
click at [259, 121] on div "Accounts Overview Coverage Policies Policy changes SSC Cases Quoting plans Cont…" at bounding box center [643, 450] width 1286 height 900
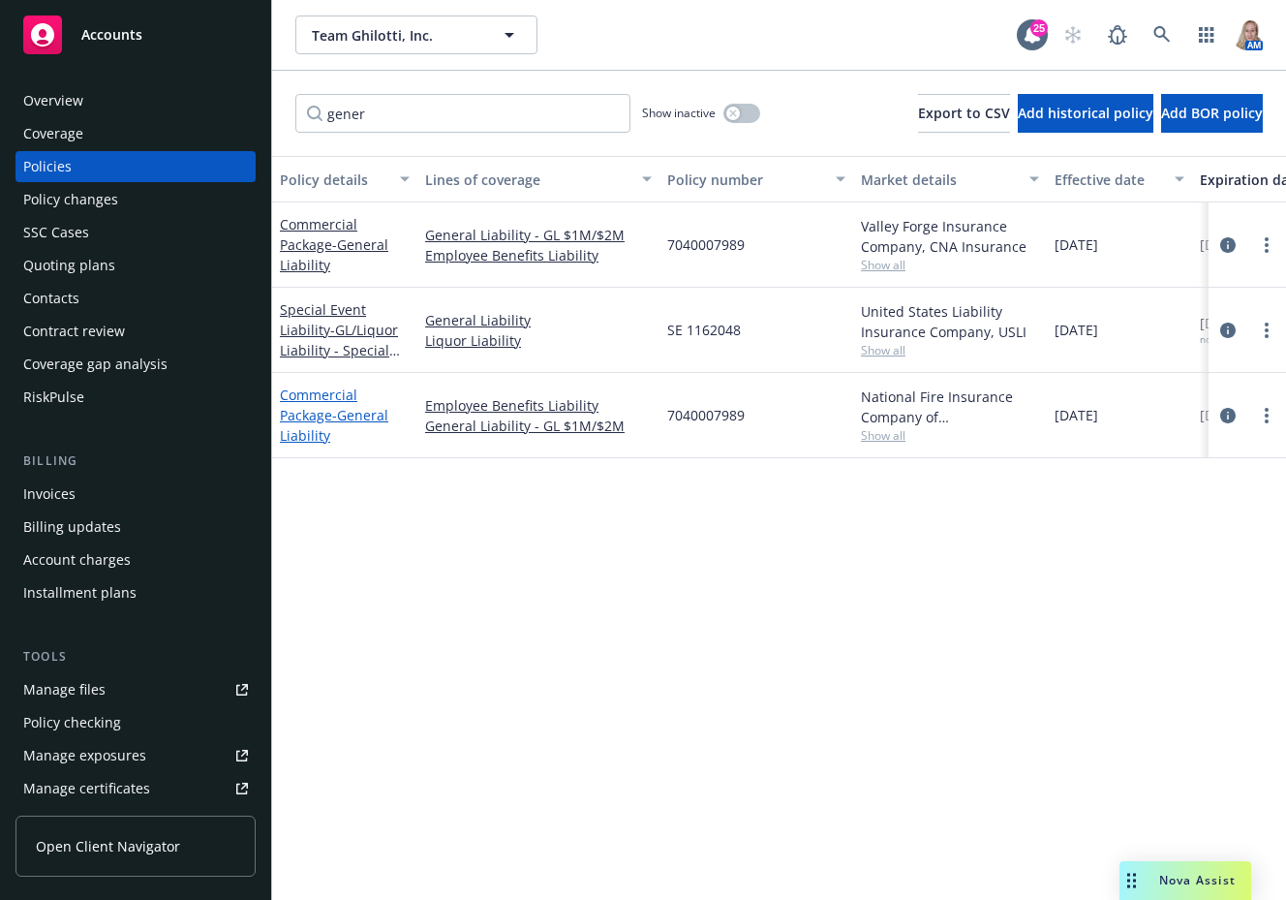
click at [340, 413] on span "- General Liability" at bounding box center [334, 425] width 108 height 39
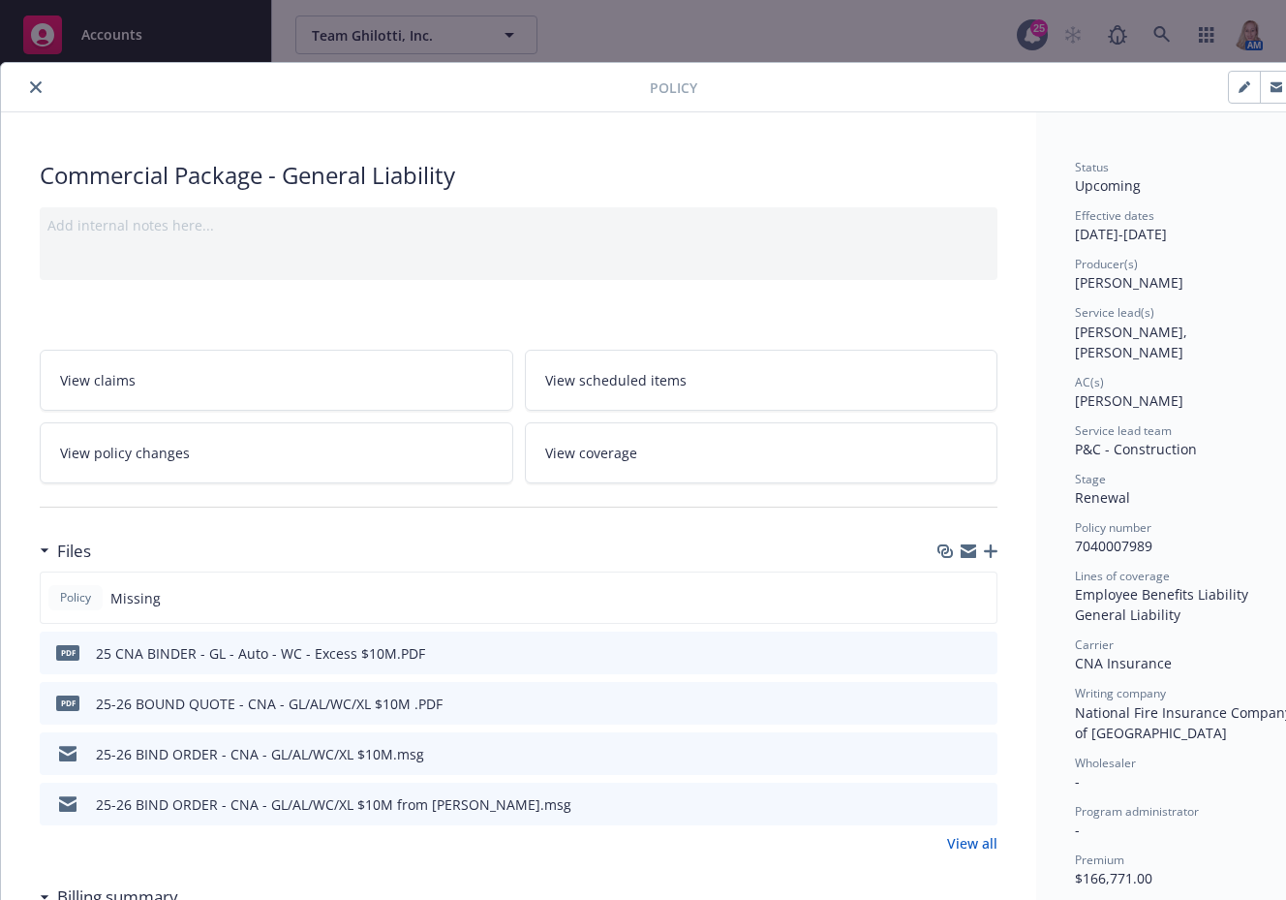
scroll to position [58, 0]
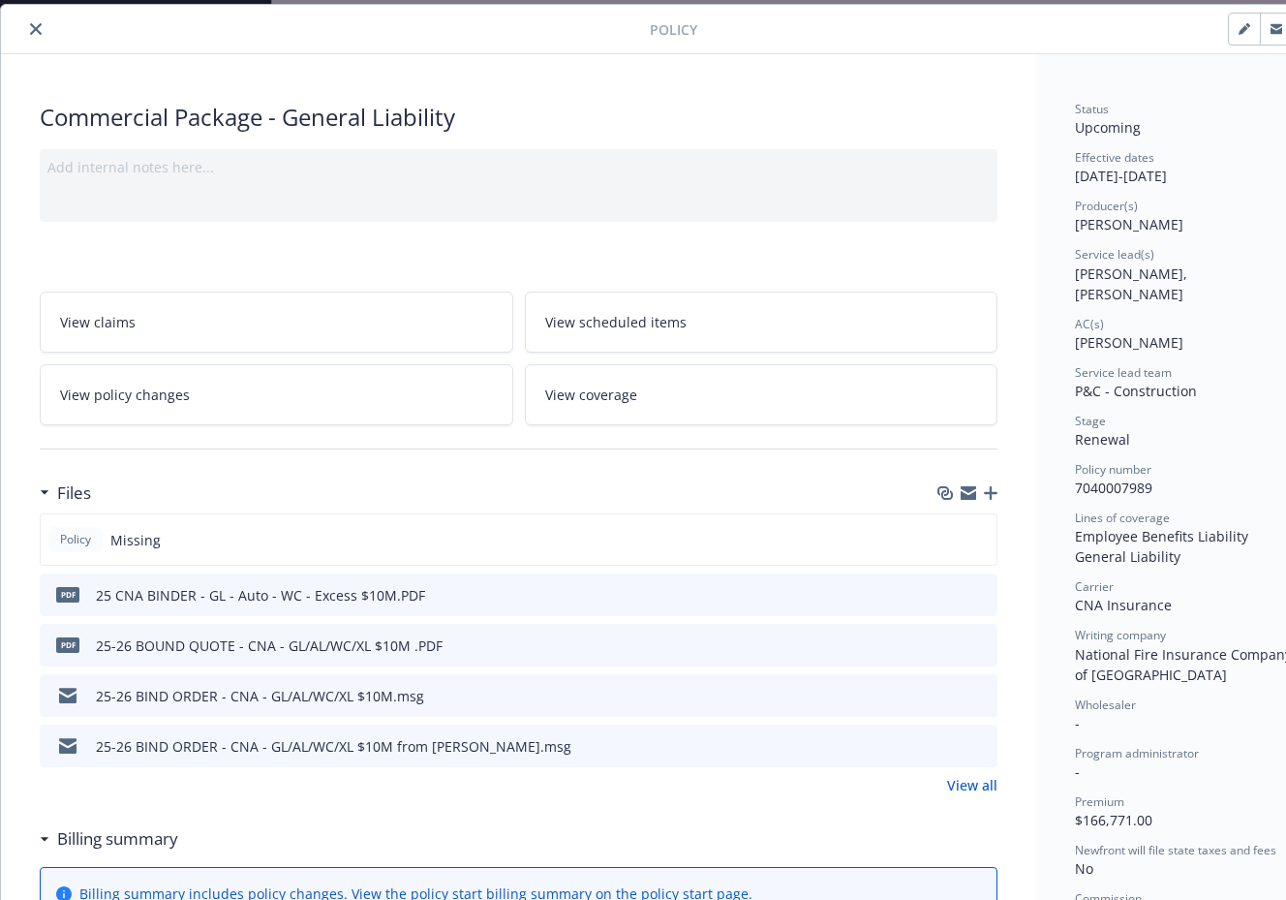
click at [993, 496] on icon "button" at bounding box center [991, 493] width 14 height 14
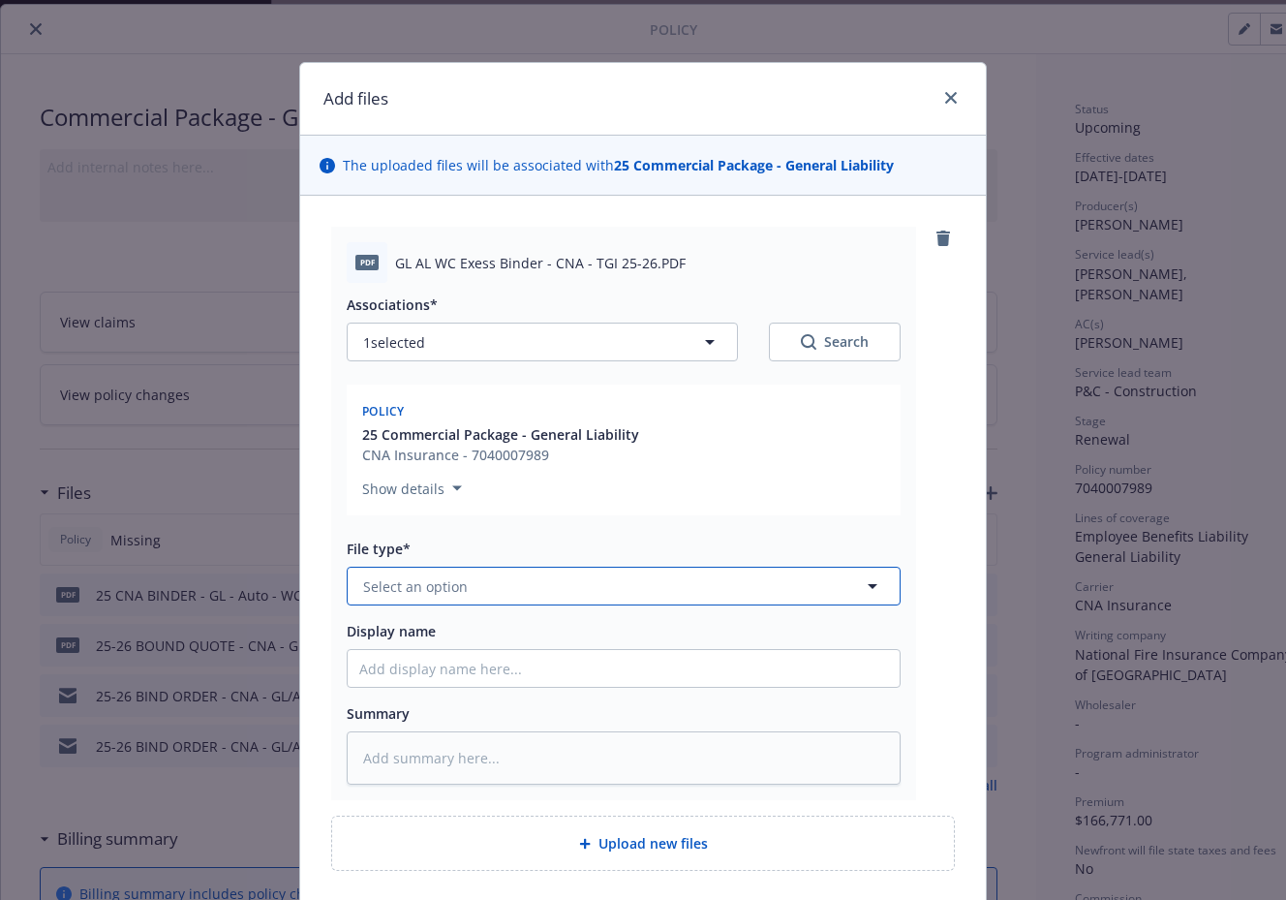
click at [445, 589] on span "Select an option" at bounding box center [415, 586] width 105 height 20
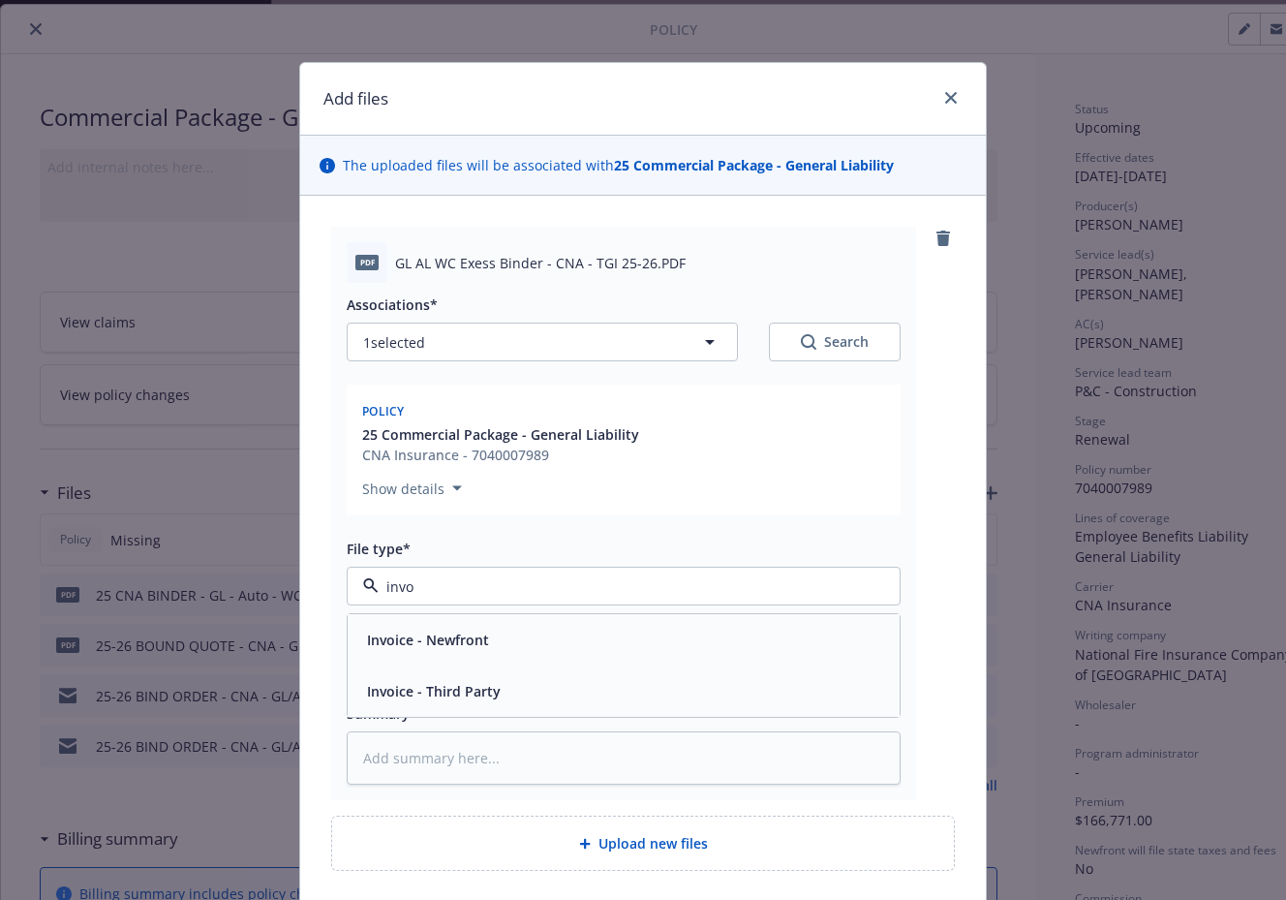
click at [478, 679] on div "Invoice - Third Party" at bounding box center [431, 691] width 145 height 28
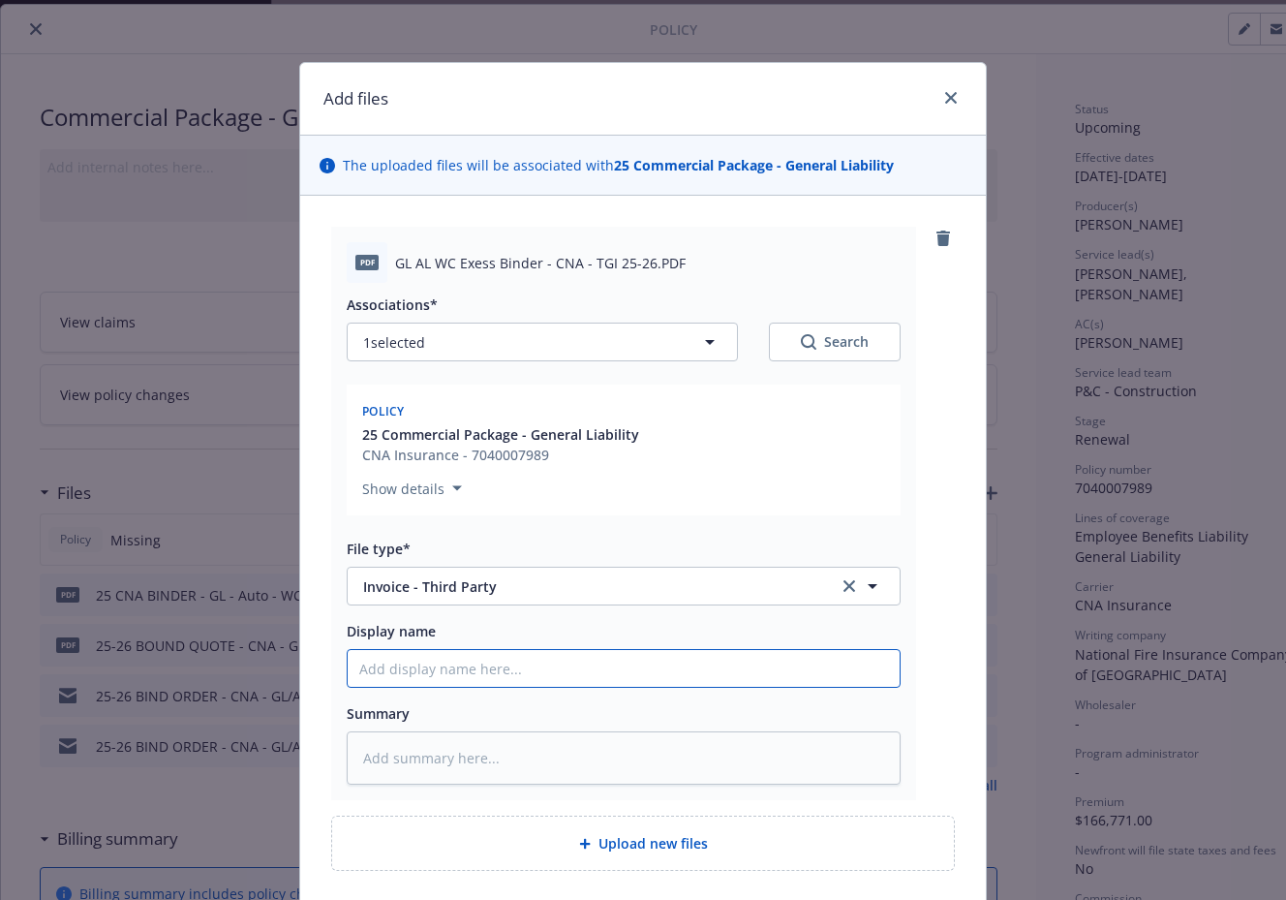
click at [445, 667] on input "Display name" at bounding box center [624, 668] width 552 height 37
drag, startPoint x: 445, startPoint y: 667, endPoint x: 355, endPoint y: 673, distance: 89.3
click at [355, 673] on input "Display name" at bounding box center [624, 668] width 552 height 37
click at [461, 667] on input "25 CNA Invoice - Premium on Monthly Statements" at bounding box center [624, 668] width 552 height 37
drag, startPoint x: 787, startPoint y: 662, endPoint x: 317, endPoint y: 642, distance: 471.1
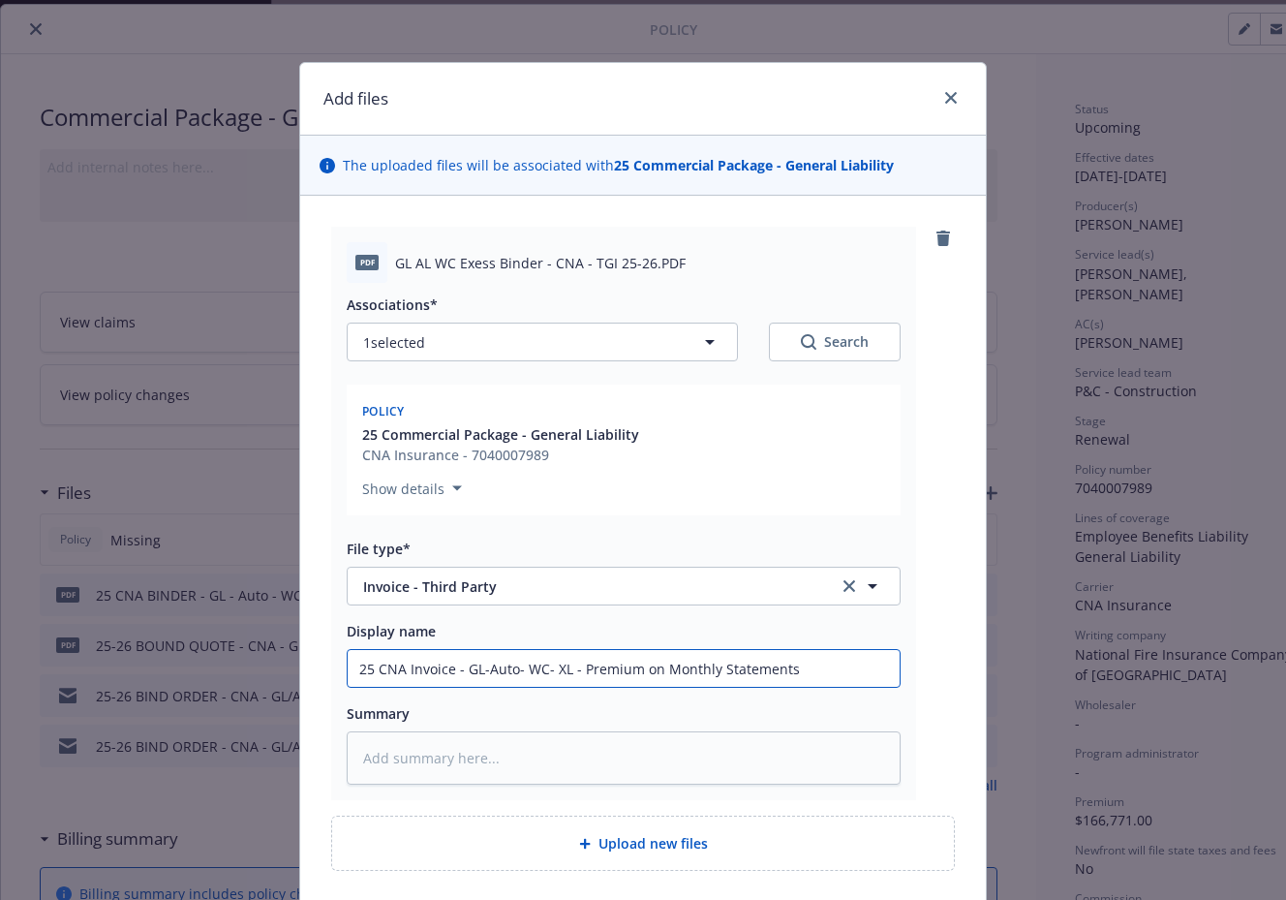
click at [317, 642] on div "PDF GL AL WC Exess Binder - CNA - TGI 25-26.PDF Associations* 1 selected Search…" at bounding box center [643, 549] width 686 height 706
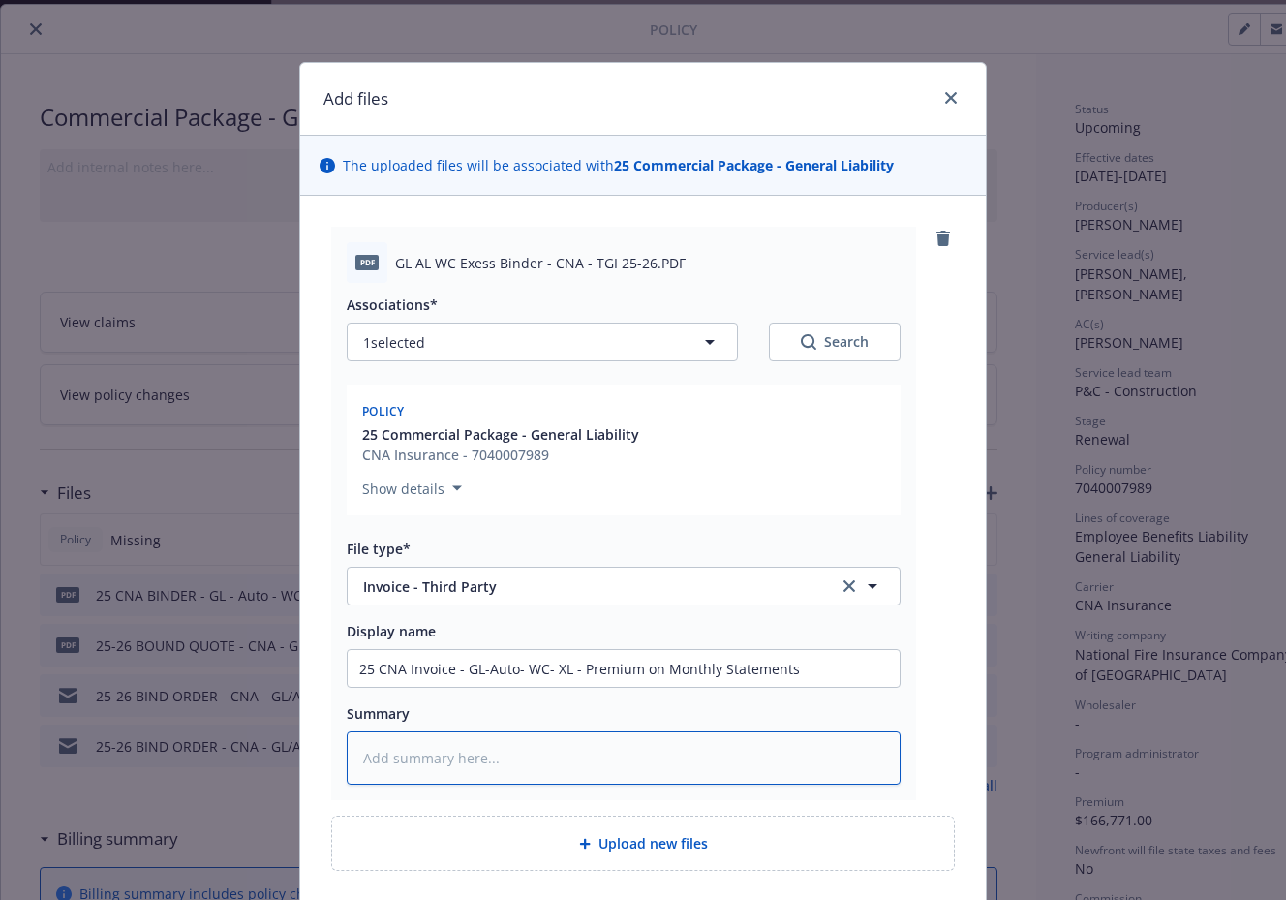
click at [472, 753] on textarea at bounding box center [624, 757] width 554 height 53
paste textarea "25 CNA Invoice - GL-Auto- WC- XL - Premium on Monthly Statements"
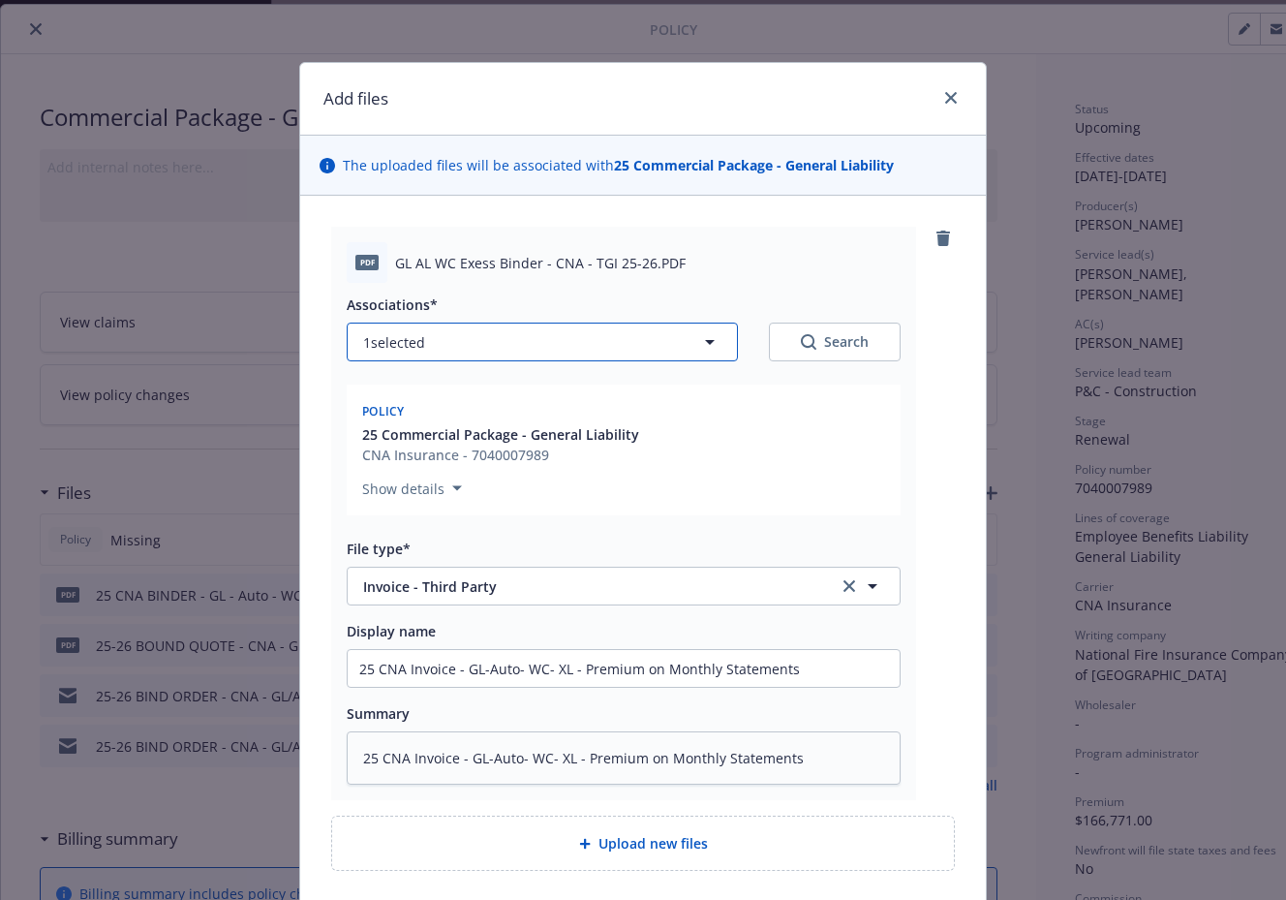
click at [510, 339] on button "1 selected" at bounding box center [542, 341] width 391 height 39
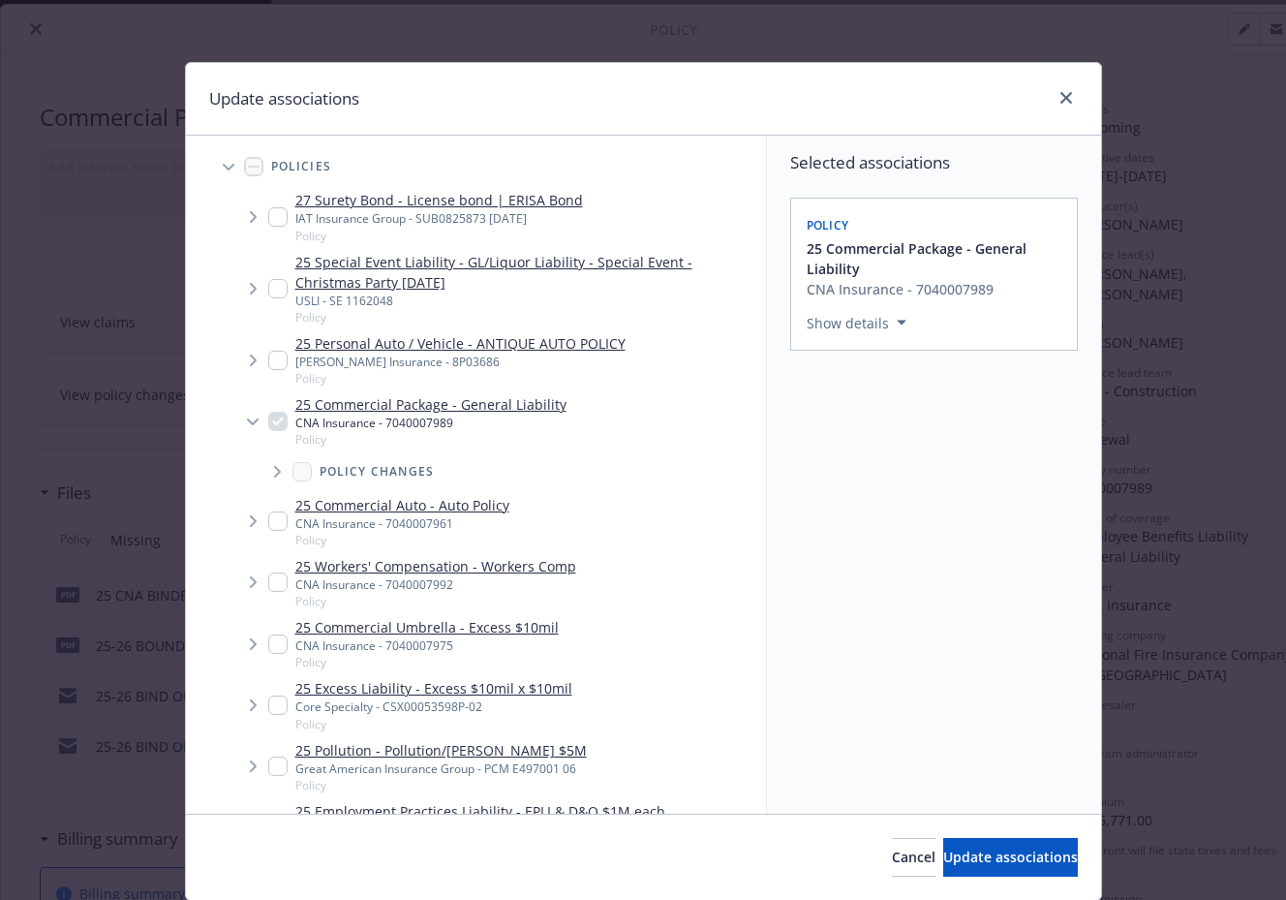
click at [268, 522] on input "Tree Example" at bounding box center [277, 520] width 19 height 19
click at [268, 584] on input "Tree Example" at bounding box center [277, 581] width 19 height 19
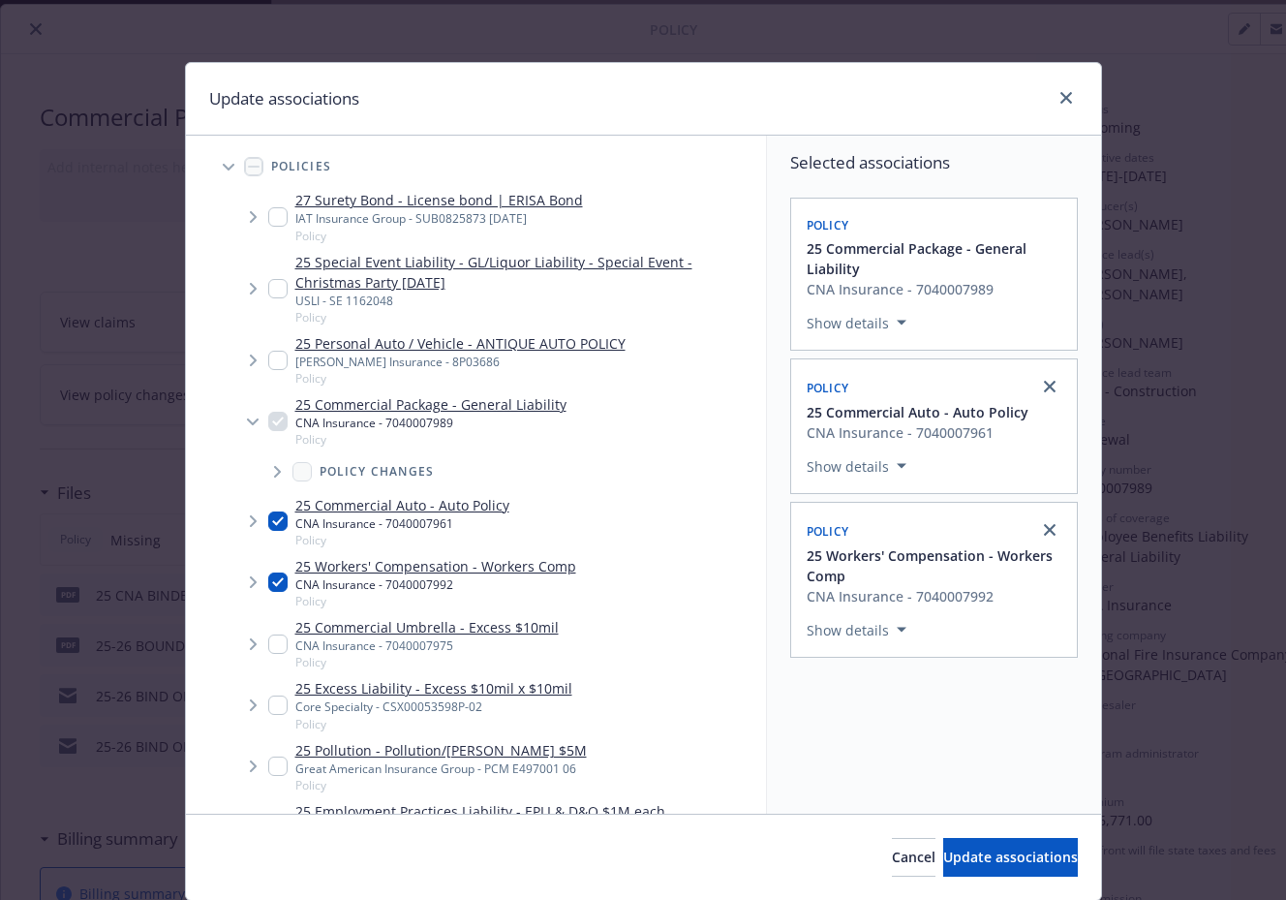
click at [268, 644] on input "Tree Example" at bounding box center [277, 643] width 19 height 19
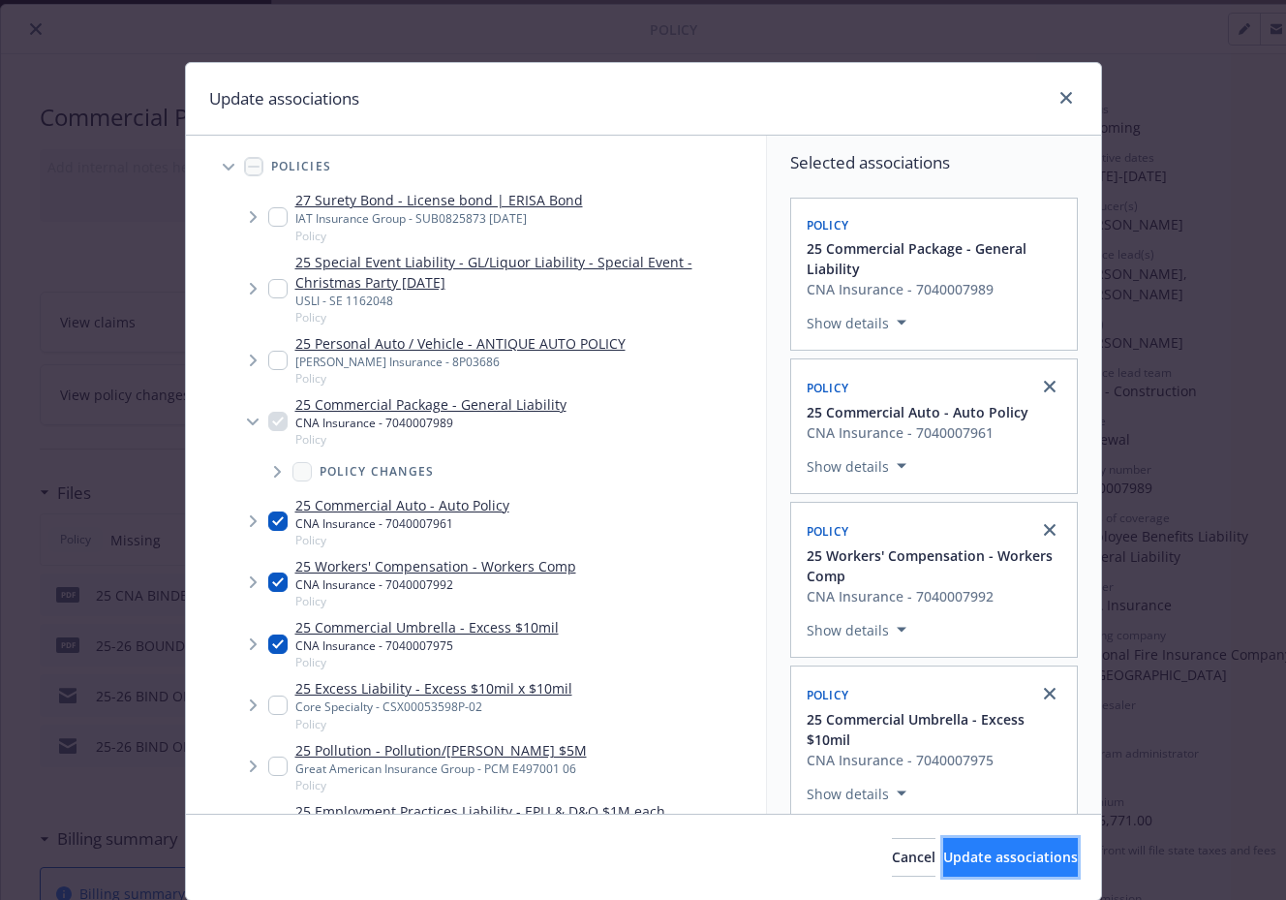
click at [984, 847] on span "Update associations" at bounding box center [1010, 856] width 135 height 18
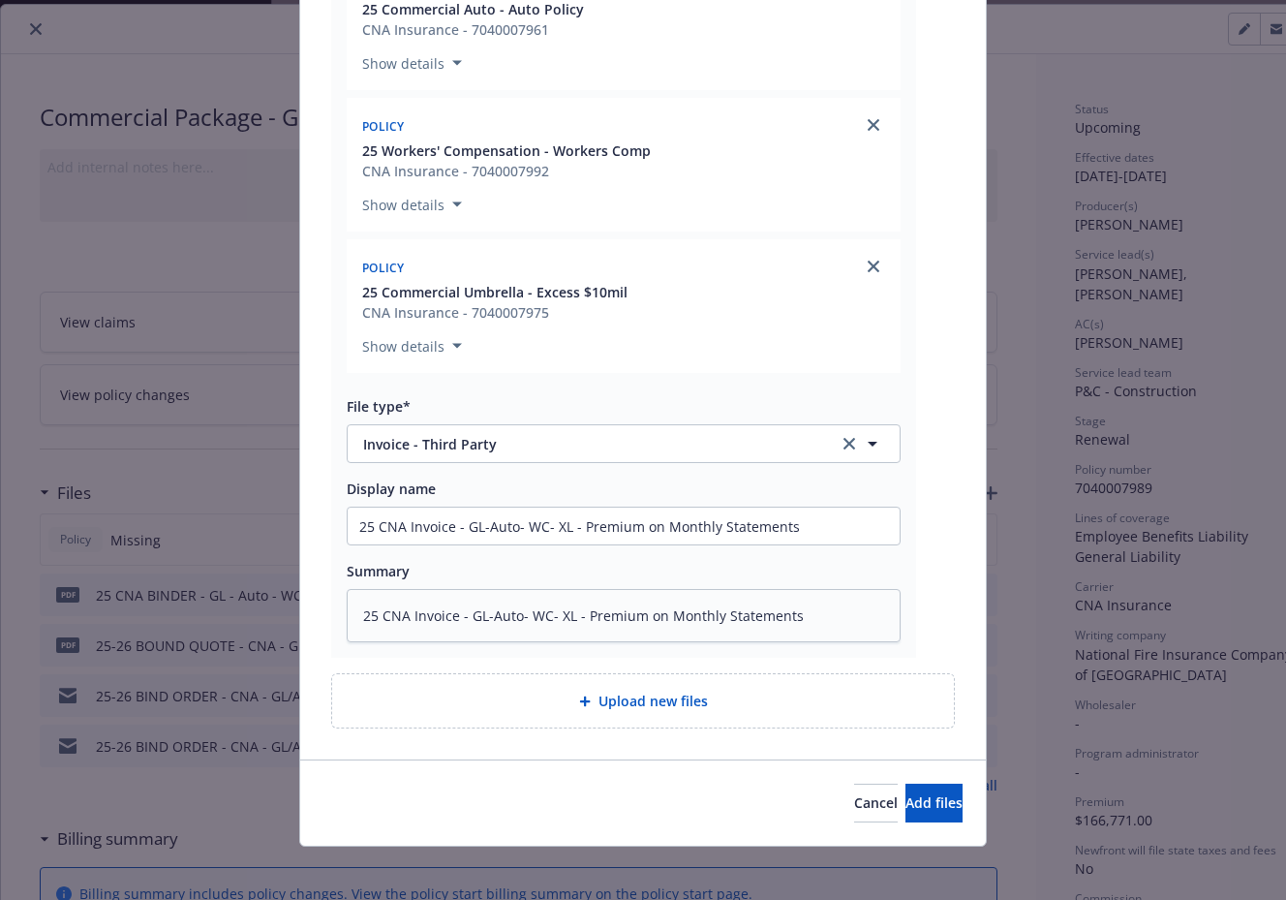
scroll to position [575, 0]
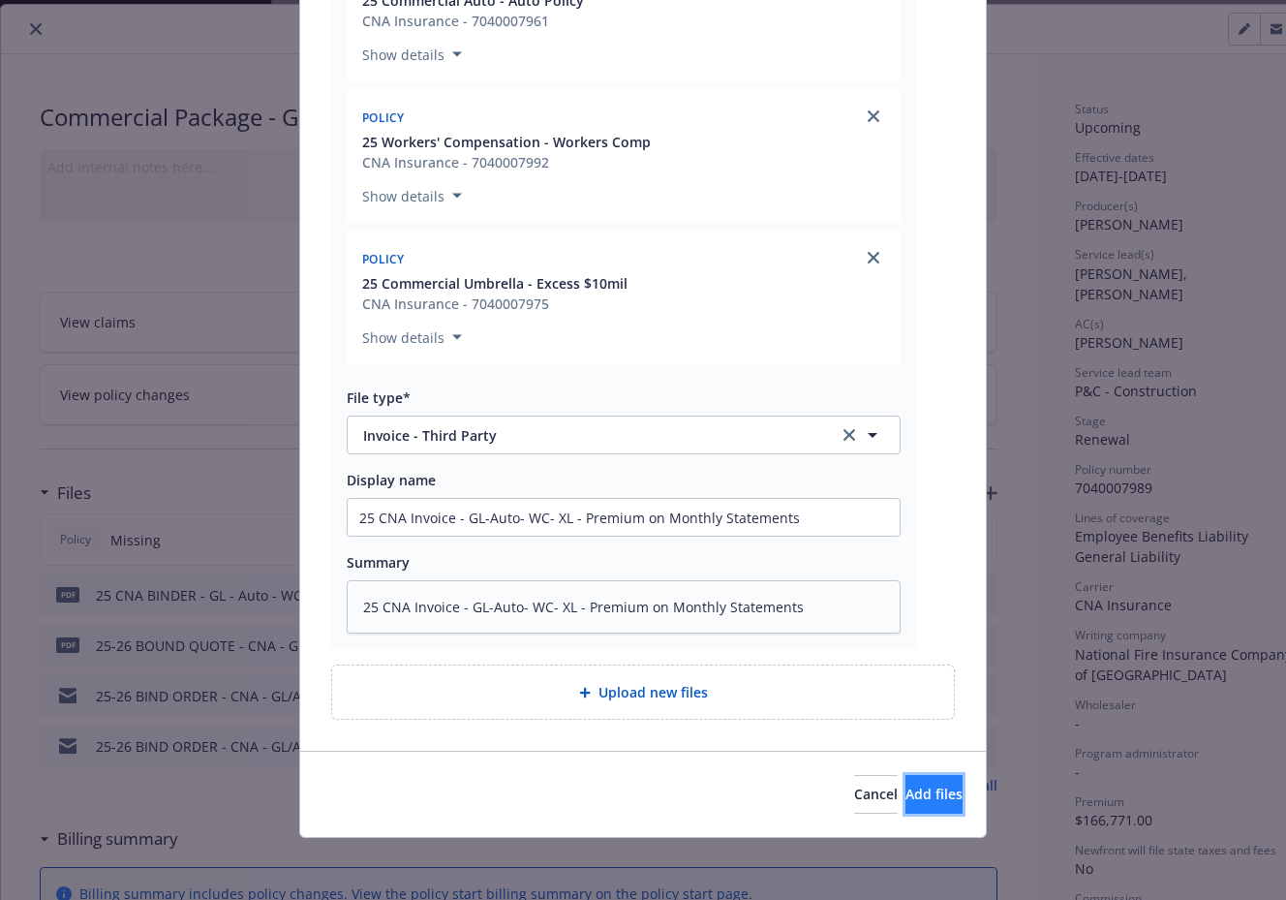
click at [926, 780] on button "Add files" at bounding box center [933, 794] width 57 height 39
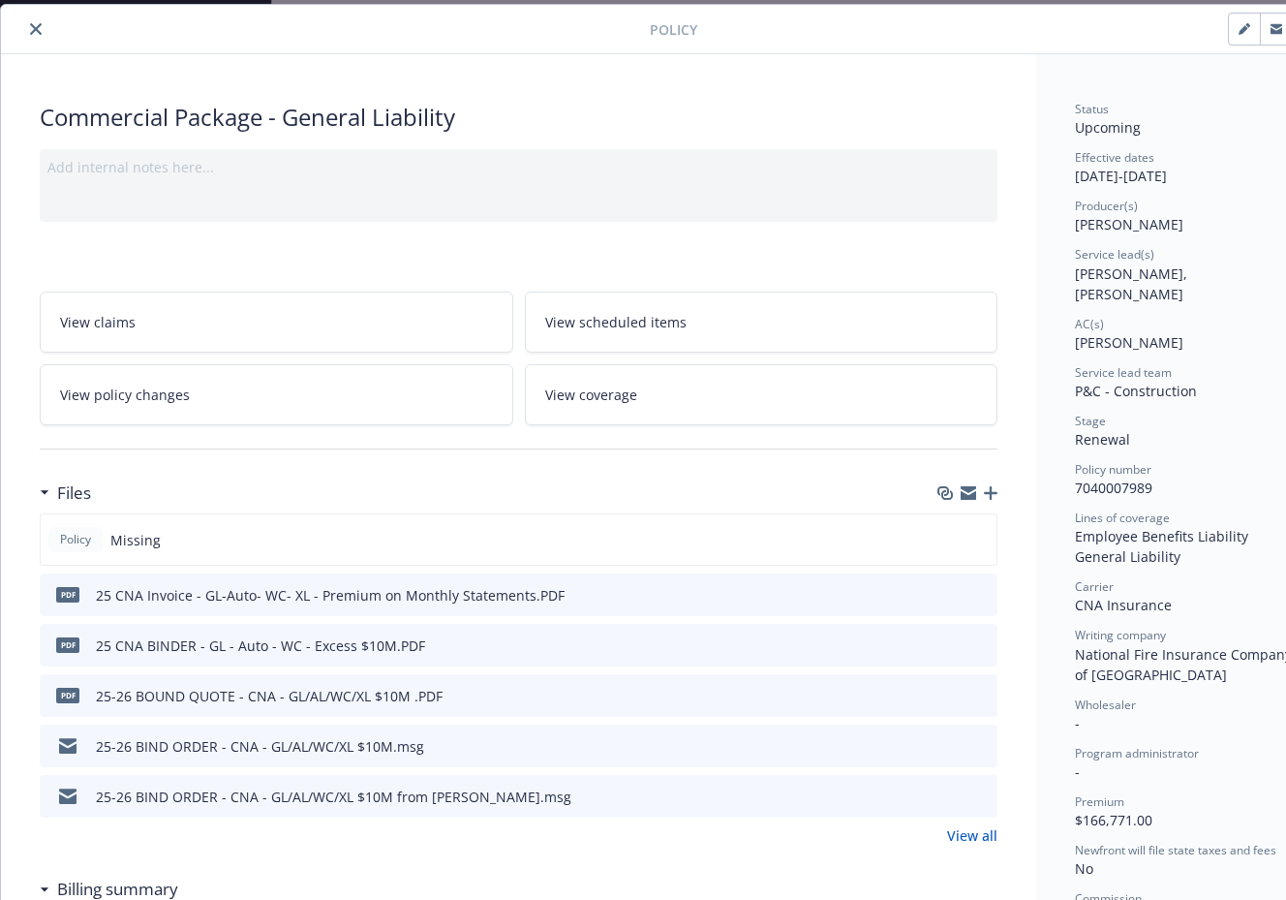
click at [38, 33] on icon "close" at bounding box center [36, 29] width 12 height 12
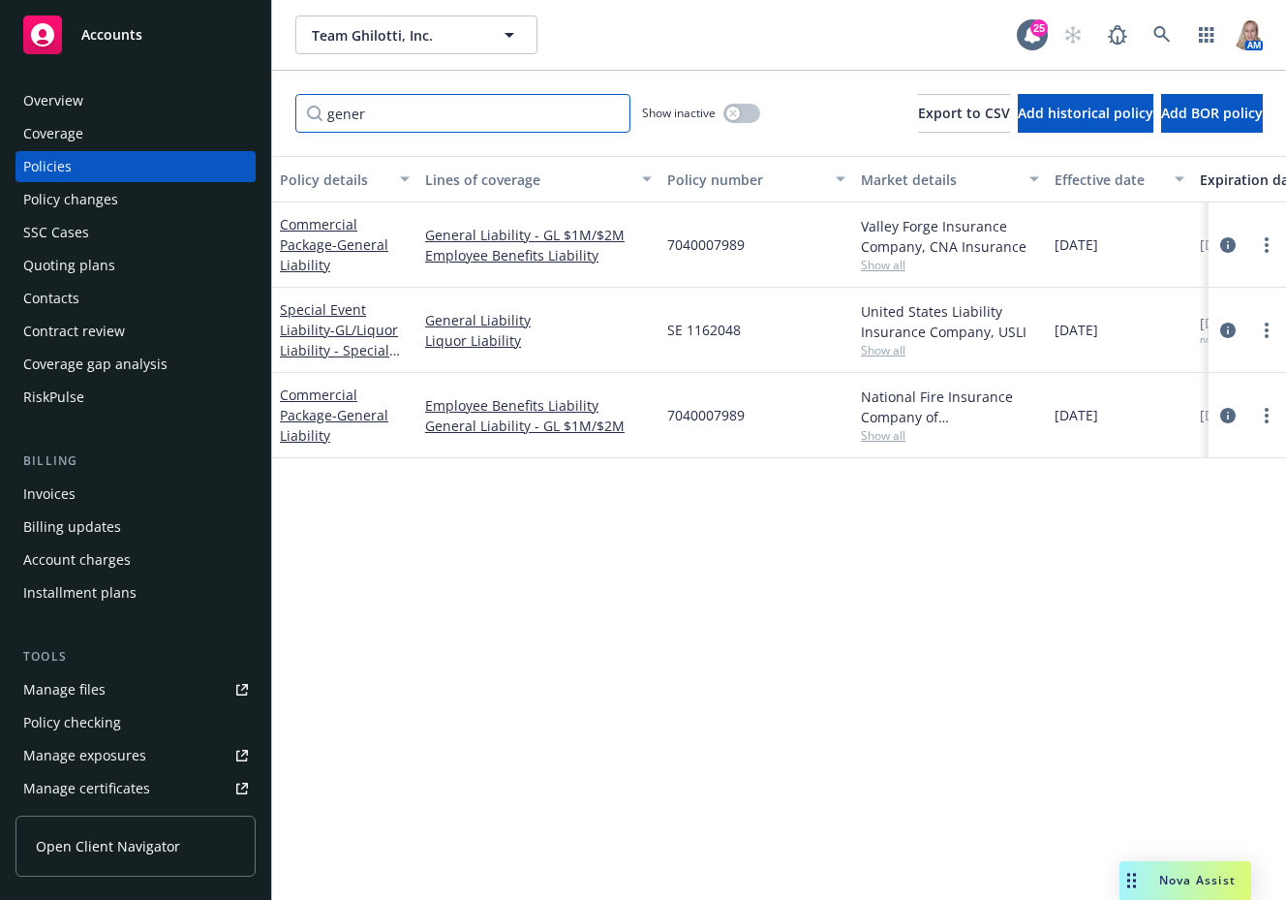
drag, startPoint x: 419, startPoint y: 126, endPoint x: 242, endPoint y: 100, distance: 179.1
click at [242, 100] on div "Accounts Overview Coverage Policies Policy changes SSC Cases Quoting plans Cont…" at bounding box center [643, 450] width 1286 height 900
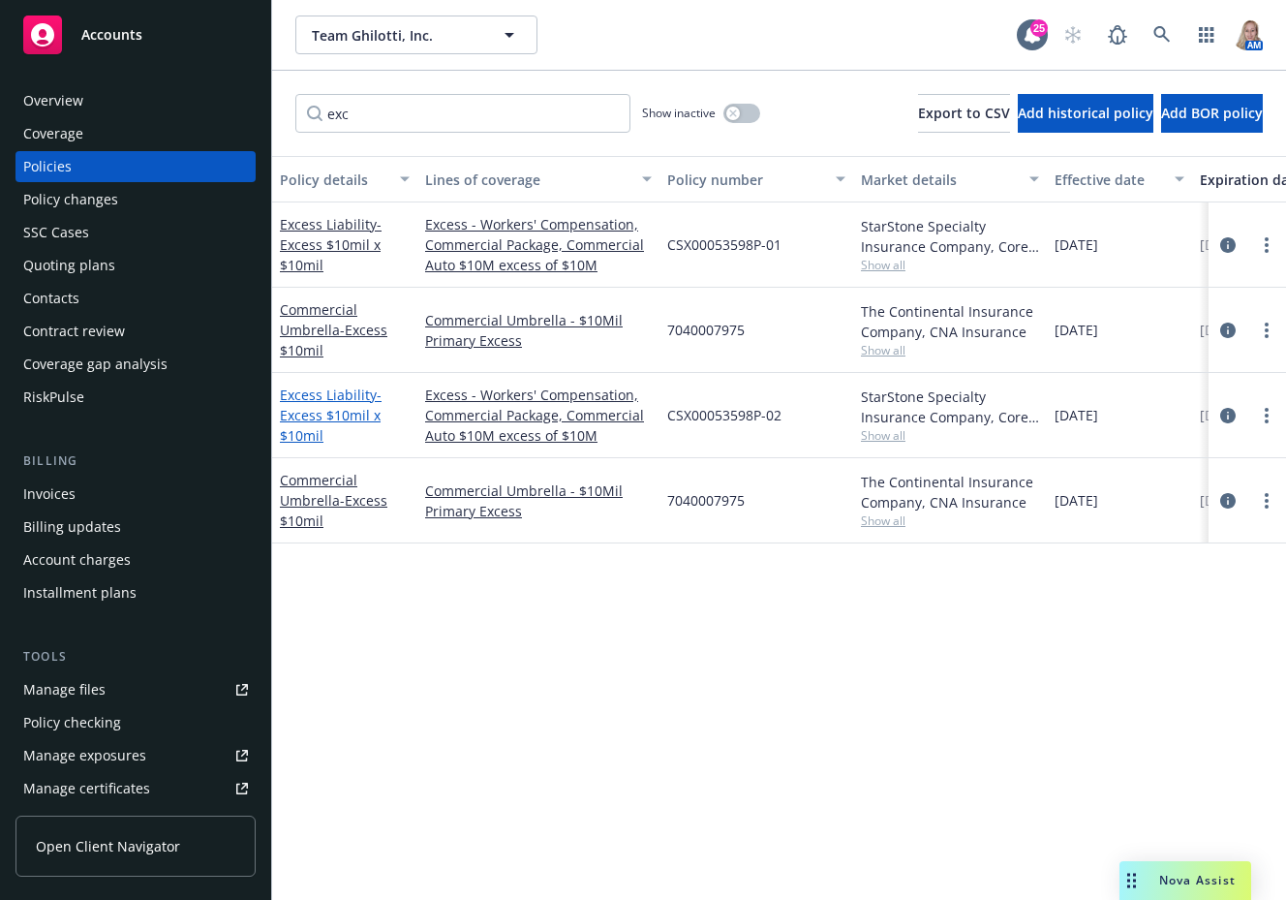
click at [333, 407] on span "- Excess $10mil x $10mil" at bounding box center [331, 414] width 102 height 59
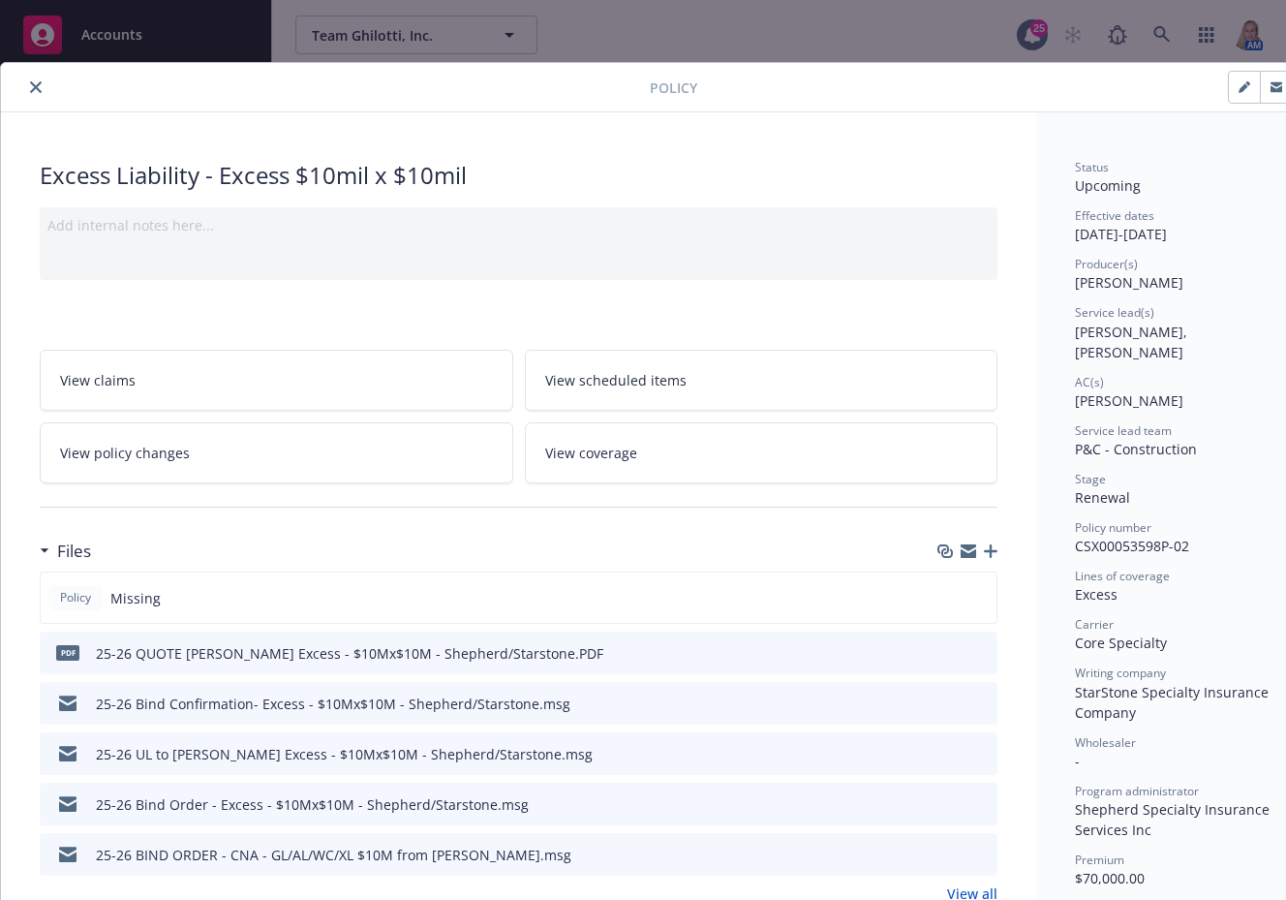
click at [994, 552] on icon "button" at bounding box center [991, 551] width 14 height 14
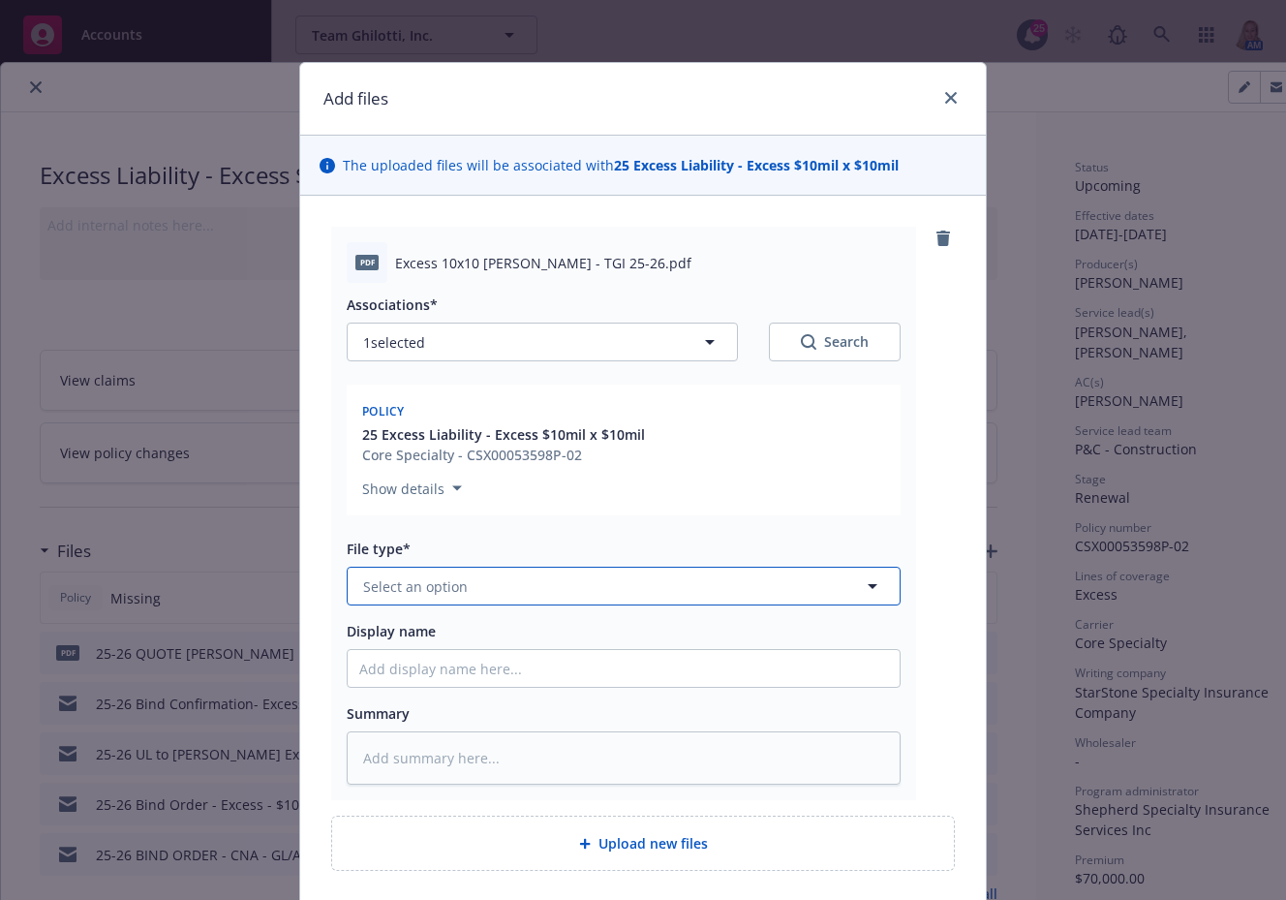
click at [525, 584] on button "Select an option" at bounding box center [624, 586] width 554 height 39
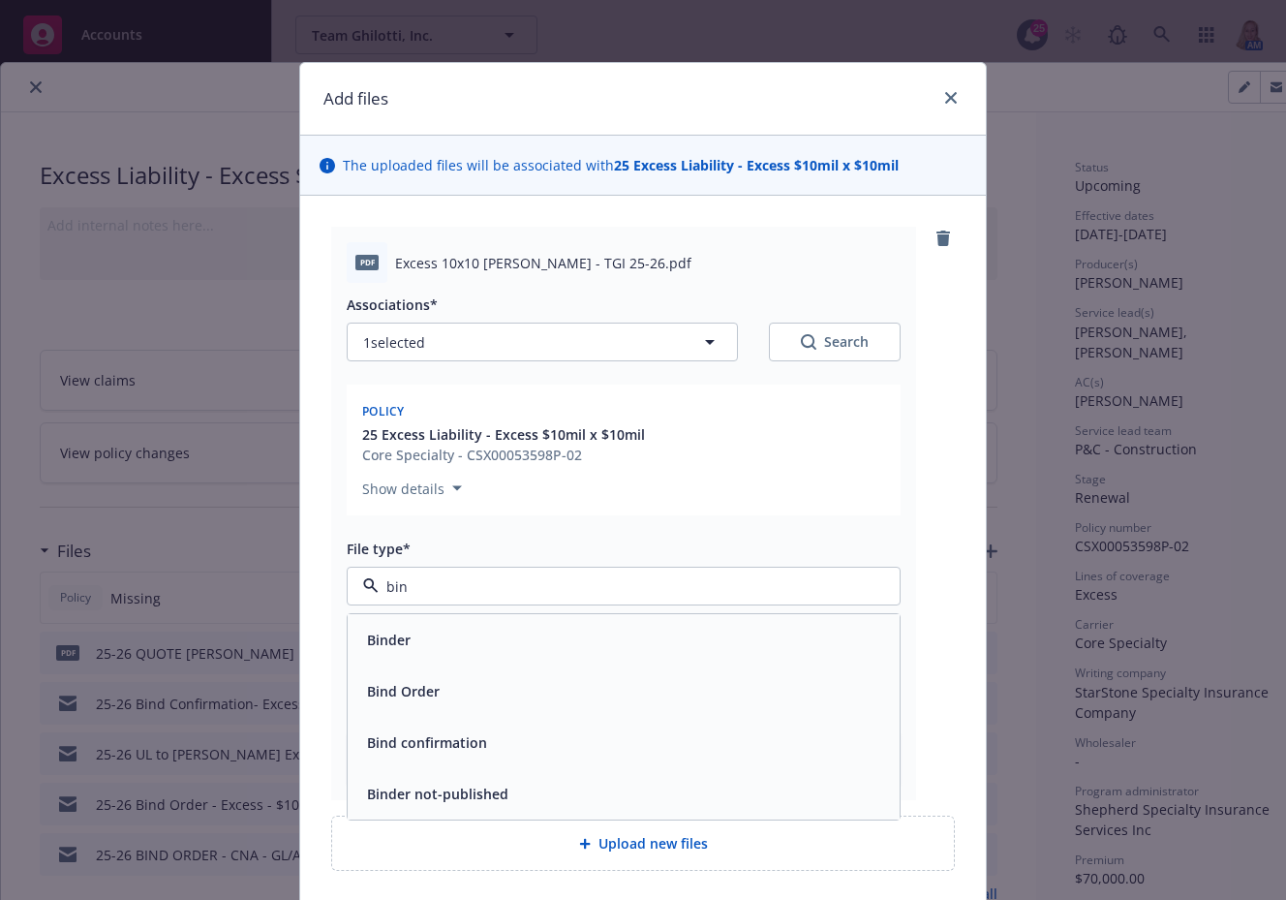
click at [516, 633] on div "Binder" at bounding box center [623, 640] width 529 height 28
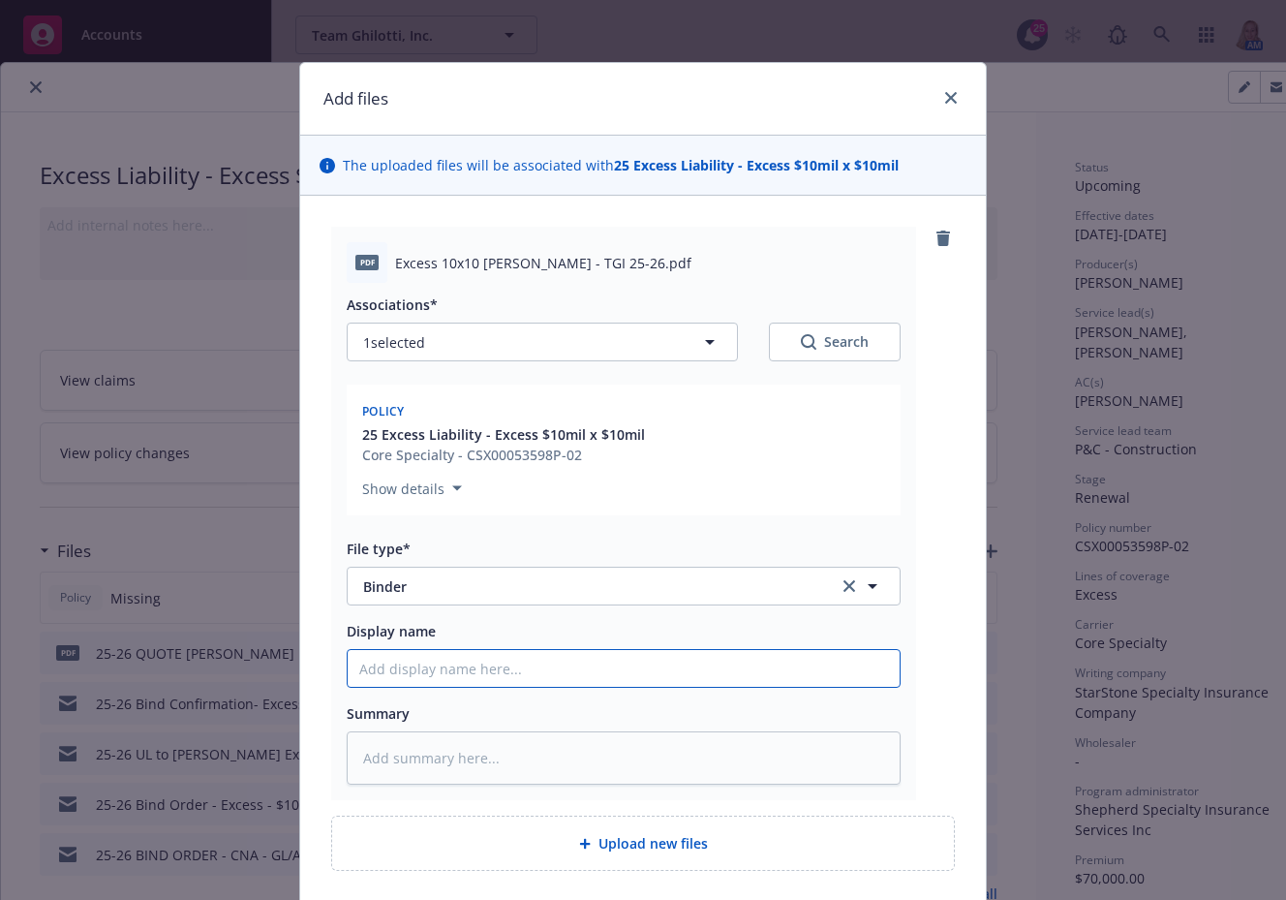
click at [498, 680] on input "Display name" at bounding box center [624, 668] width 552 height 37
drag, startPoint x: 441, startPoint y: 668, endPoint x: 261, endPoint y: 668, distance: 180.1
click at [261, 668] on div "Add files The uploaded files will be associated with 25 Excess Liability - Exce…" at bounding box center [643, 450] width 1286 height 900
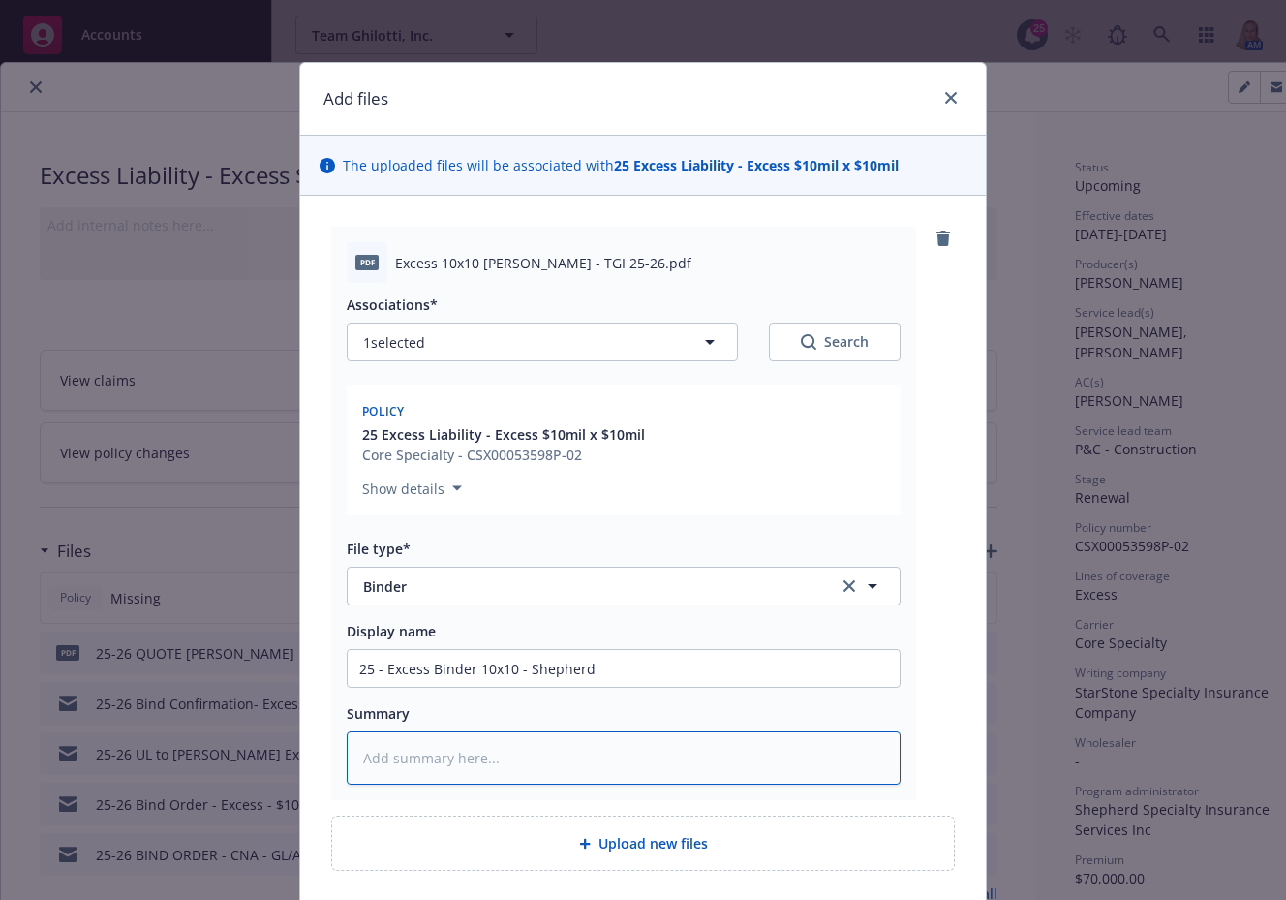
click at [450, 747] on textarea at bounding box center [624, 757] width 554 height 53
paste textarea "25 - Excess Binder 10x10 - Shepherd"
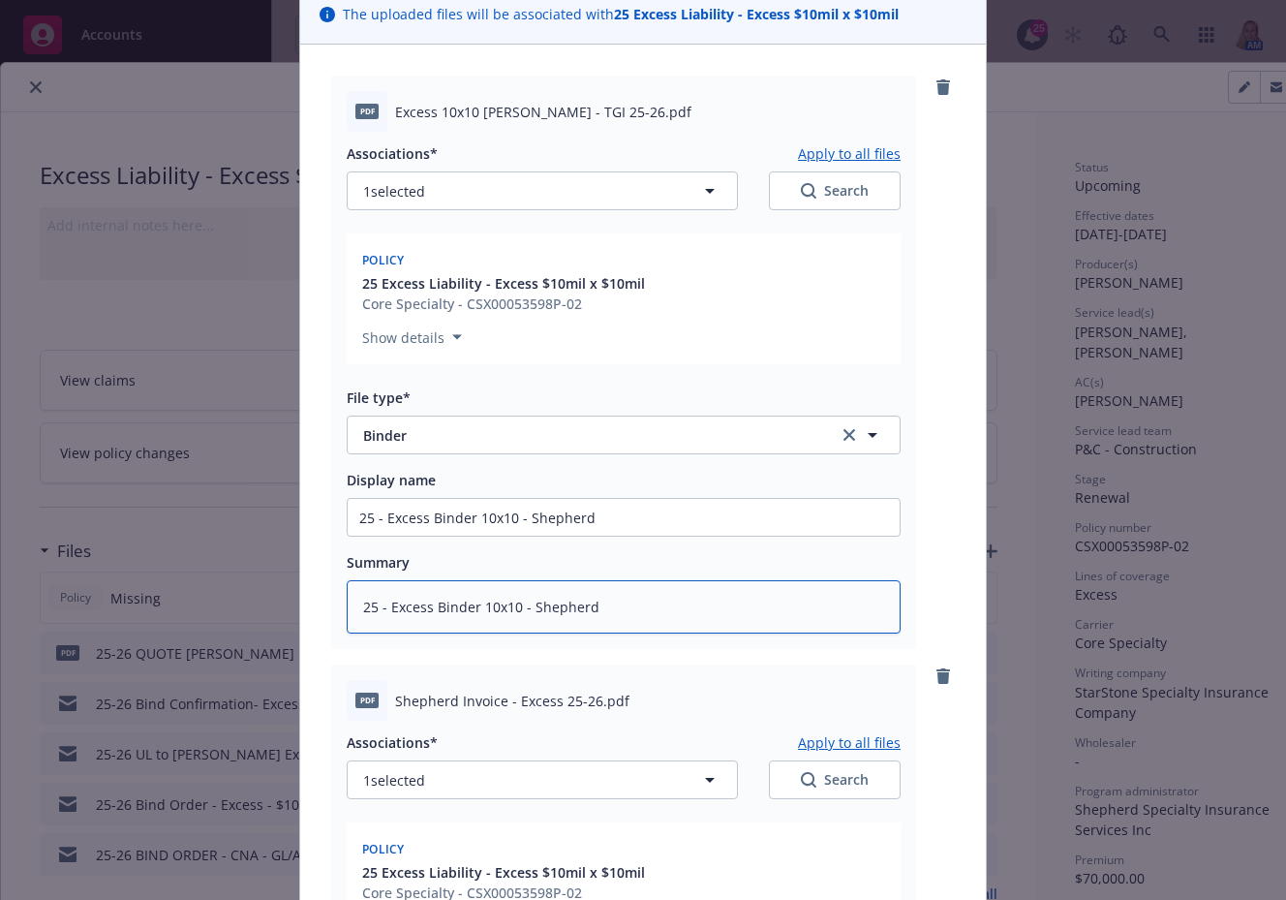
scroll to position [603, 0]
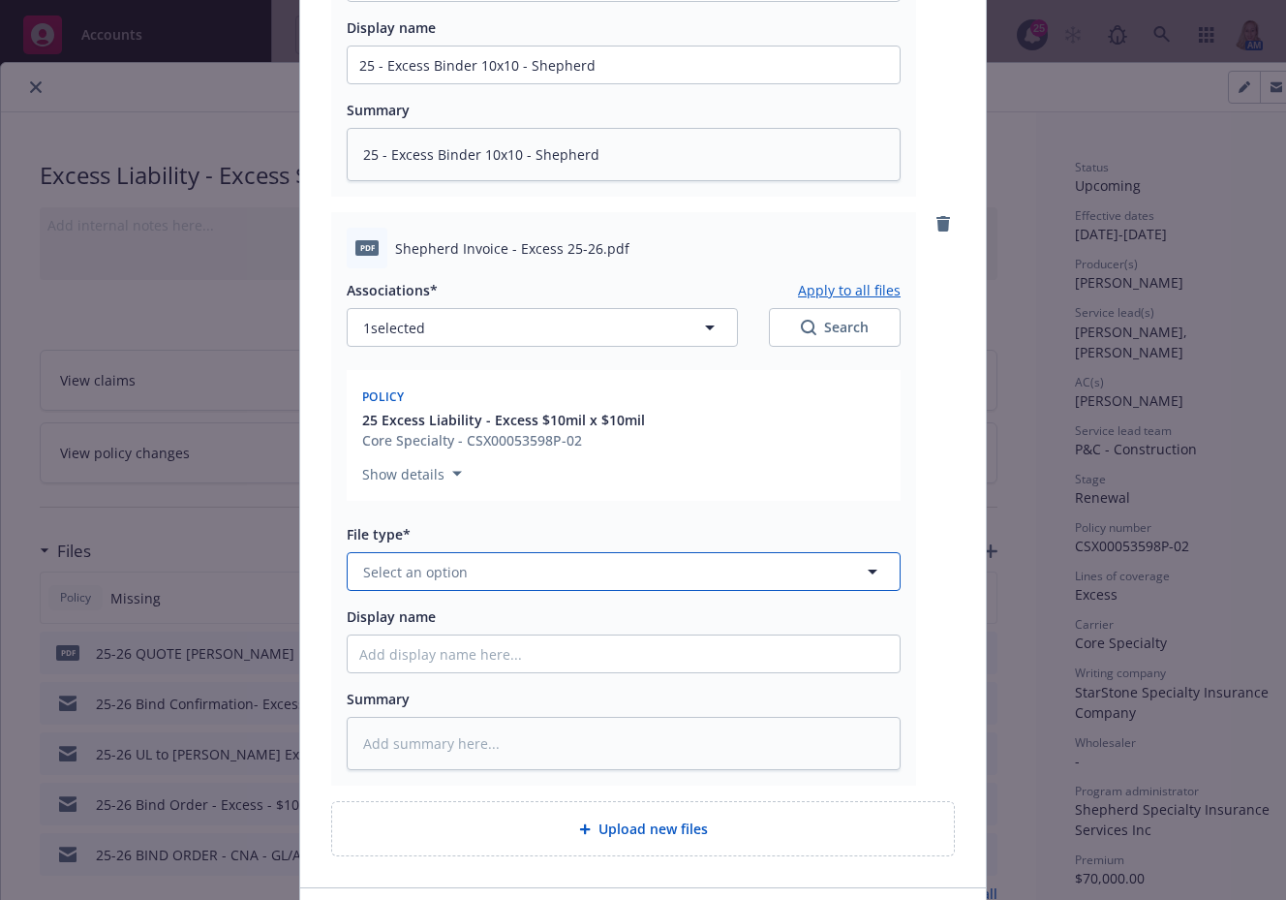
click at [421, 581] on span "Select an option" at bounding box center [415, 572] width 105 height 20
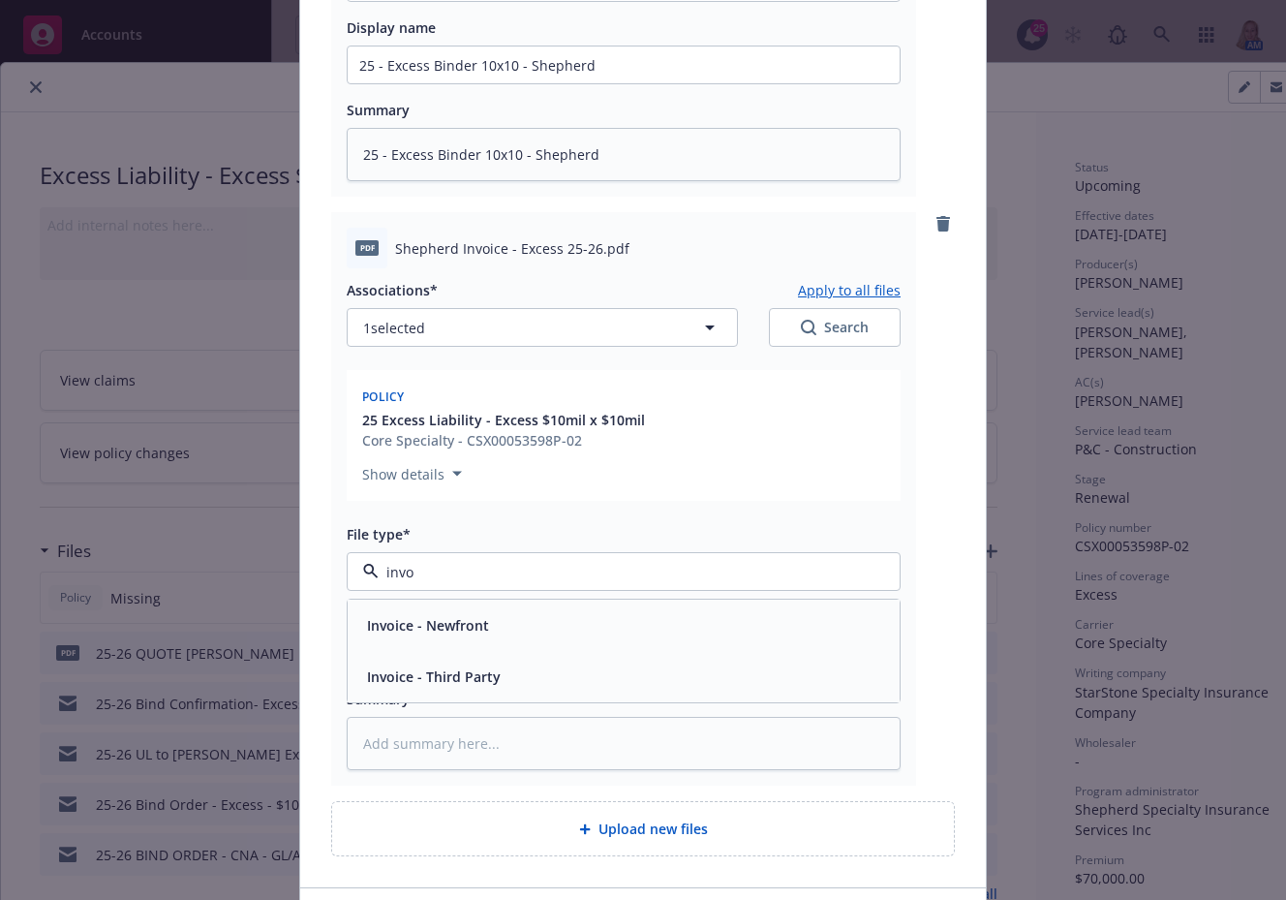
click at [466, 684] on span "Invoice - Third Party" at bounding box center [434, 676] width 134 height 20
click at [473, 656] on input "Display name" at bounding box center [624, 653] width 552 height 37
paste input "25 - Excess Binder 10x10 - Shepherd"
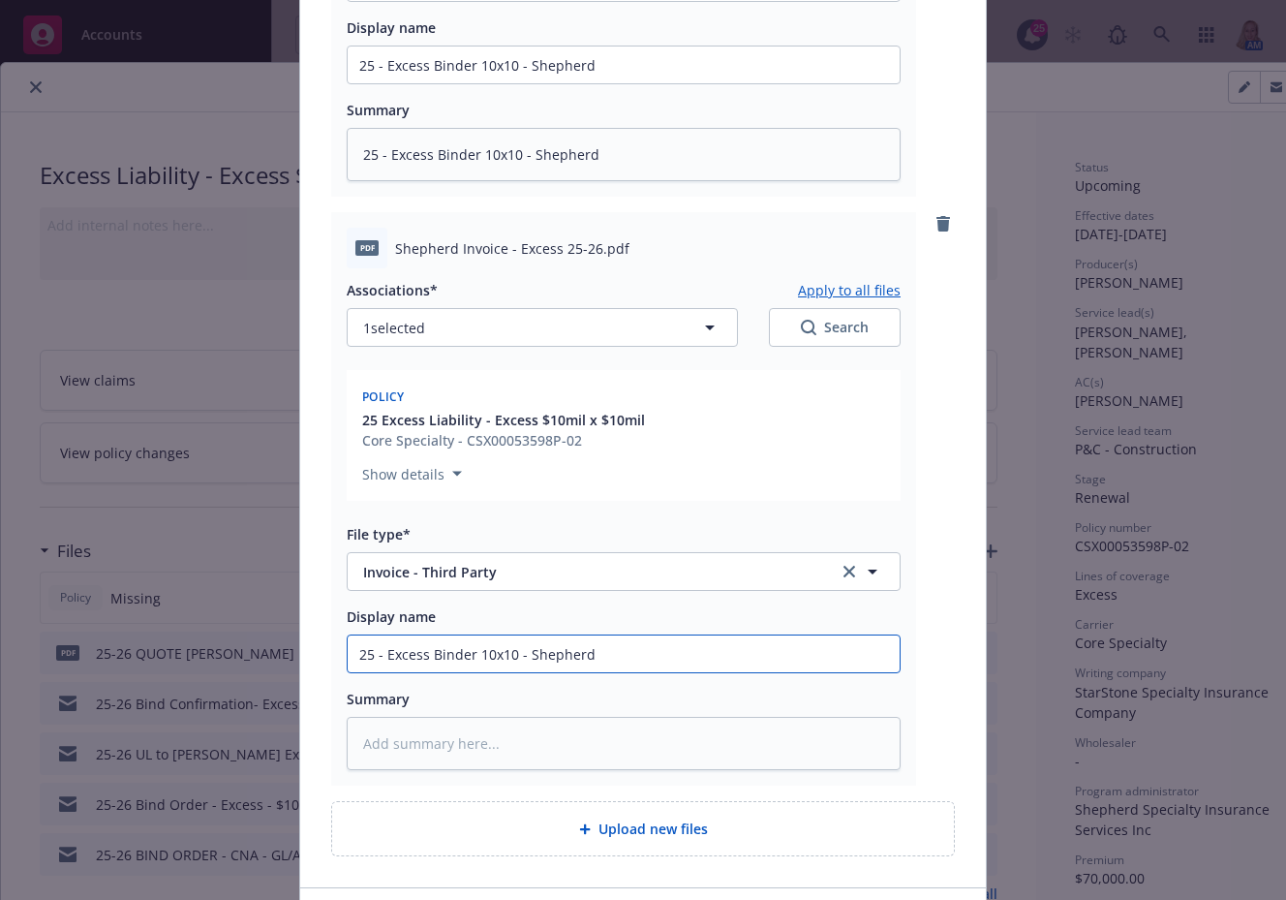
click at [446, 652] on input "25 - Excess Binder 10x10 - Shepherd" at bounding box center [624, 653] width 552 height 37
drag, startPoint x: 620, startPoint y: 655, endPoint x: 294, endPoint y: 645, distance: 325.5
click at [300, 645] on div "pdf Excess 10x10 [PERSON_NAME] - TGI 25-26.pdf Associations* Apply to all files…" at bounding box center [643, 239] width 686 height 1295
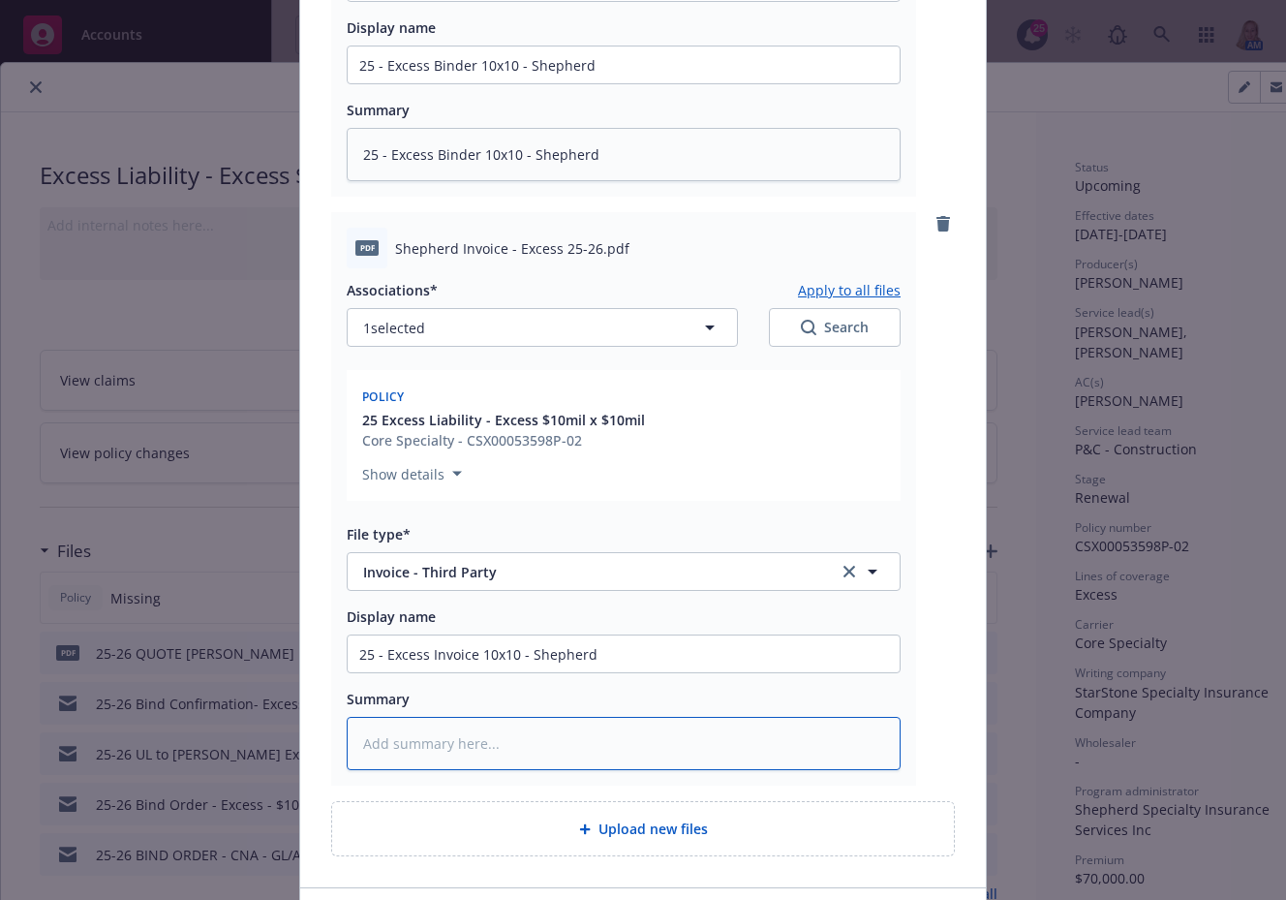
click at [522, 735] on textarea at bounding box center [624, 743] width 554 height 53
paste textarea "25 - Excess Invoice 10x10 - Shepherd"
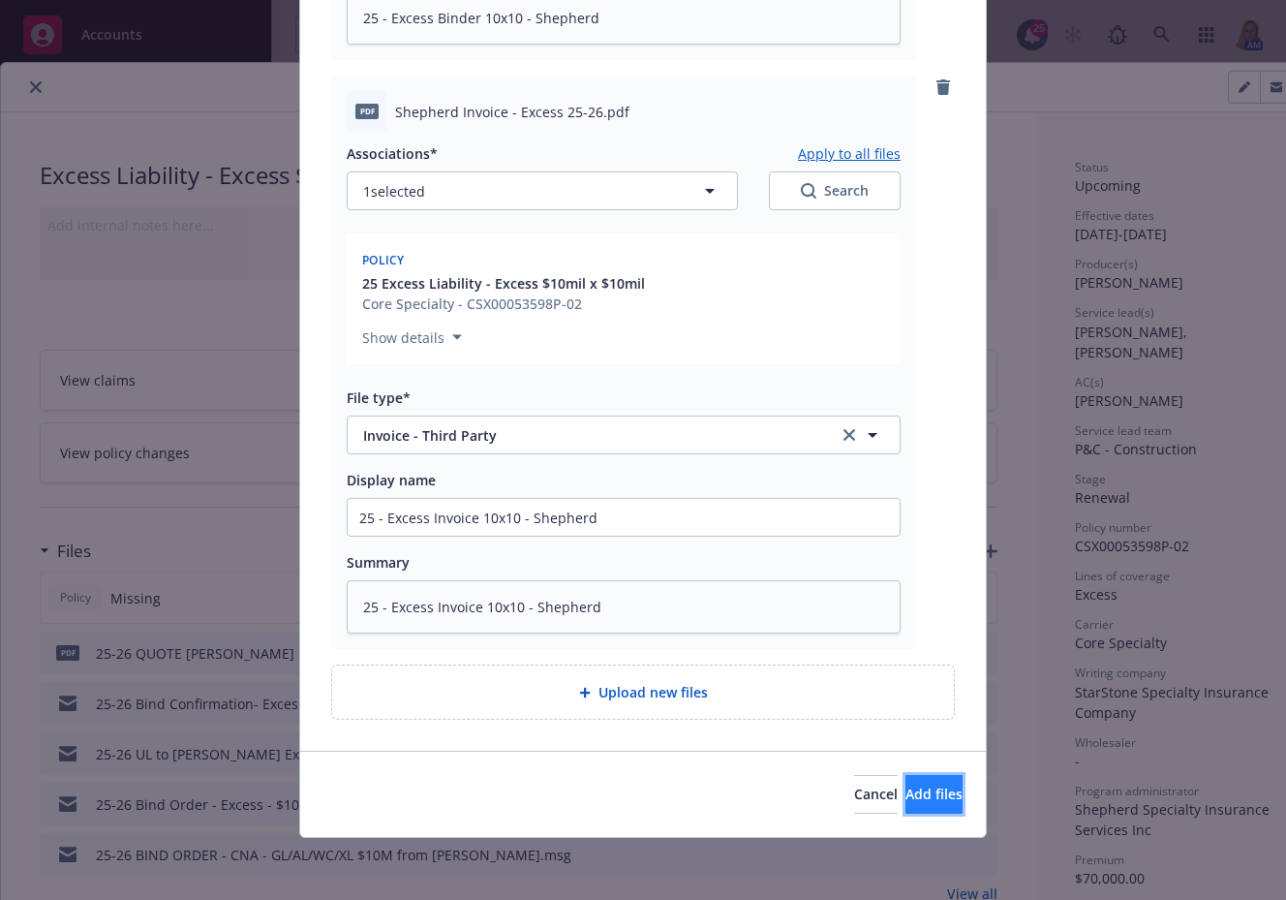
click at [905, 779] on button "Add files" at bounding box center [933, 794] width 57 height 39
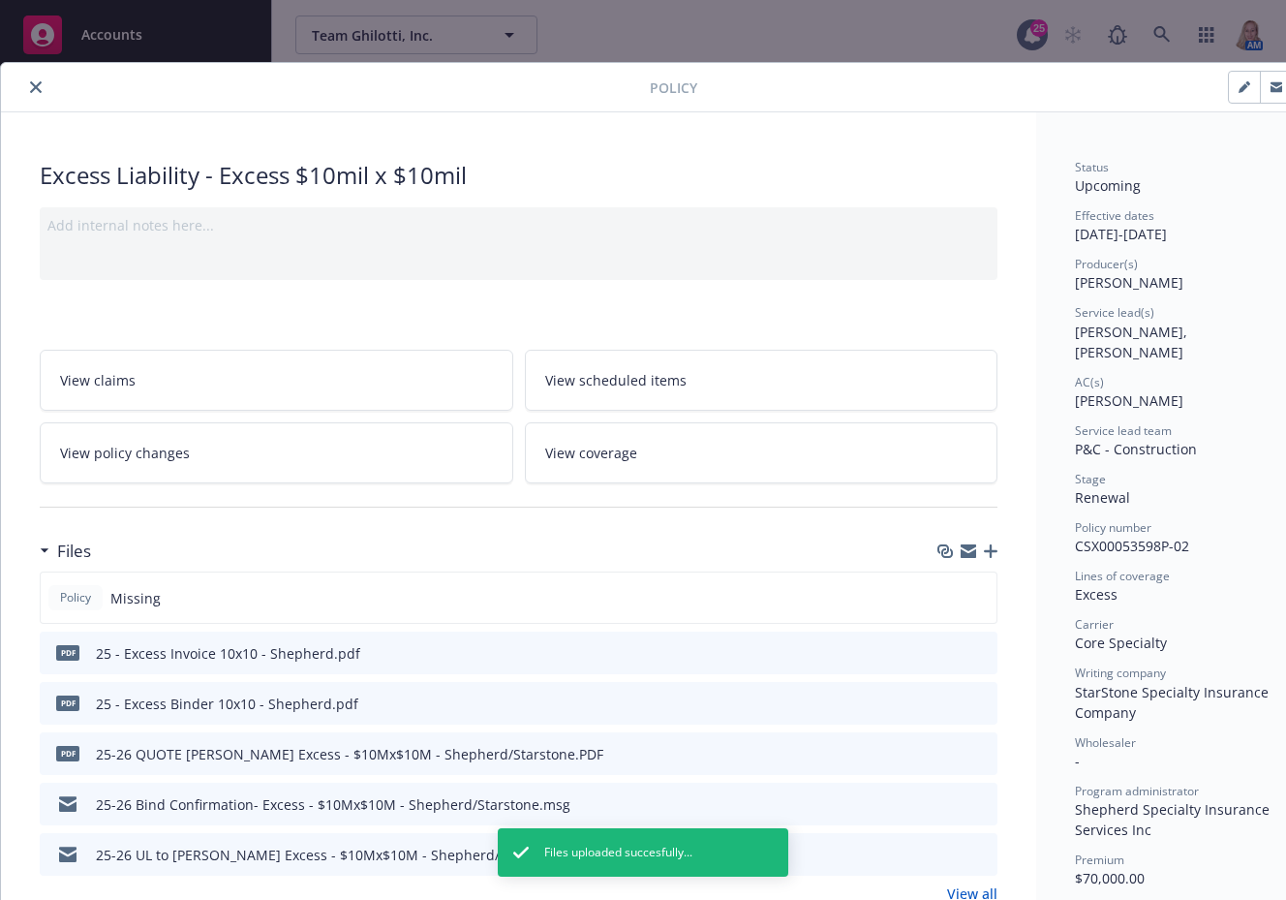
click at [32, 87] on icon "close" at bounding box center [36, 87] width 12 height 12
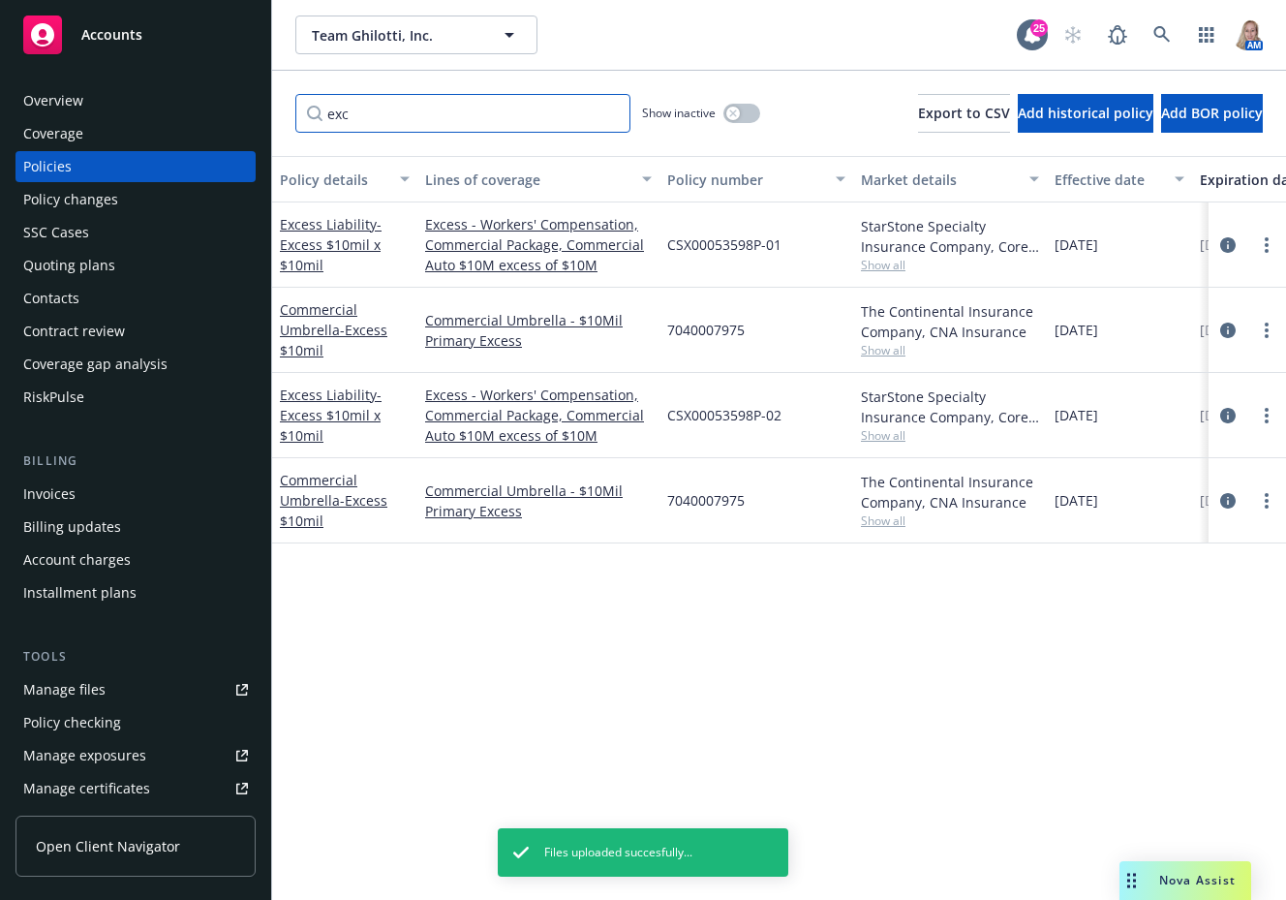
drag, startPoint x: 330, startPoint y: 129, endPoint x: 256, endPoint y: 115, distance: 75.8
click at [256, 115] on div "Accounts Overview Coverage Policies Policy changes SSC Cases Quoting plans Cont…" at bounding box center [643, 450] width 1286 height 900
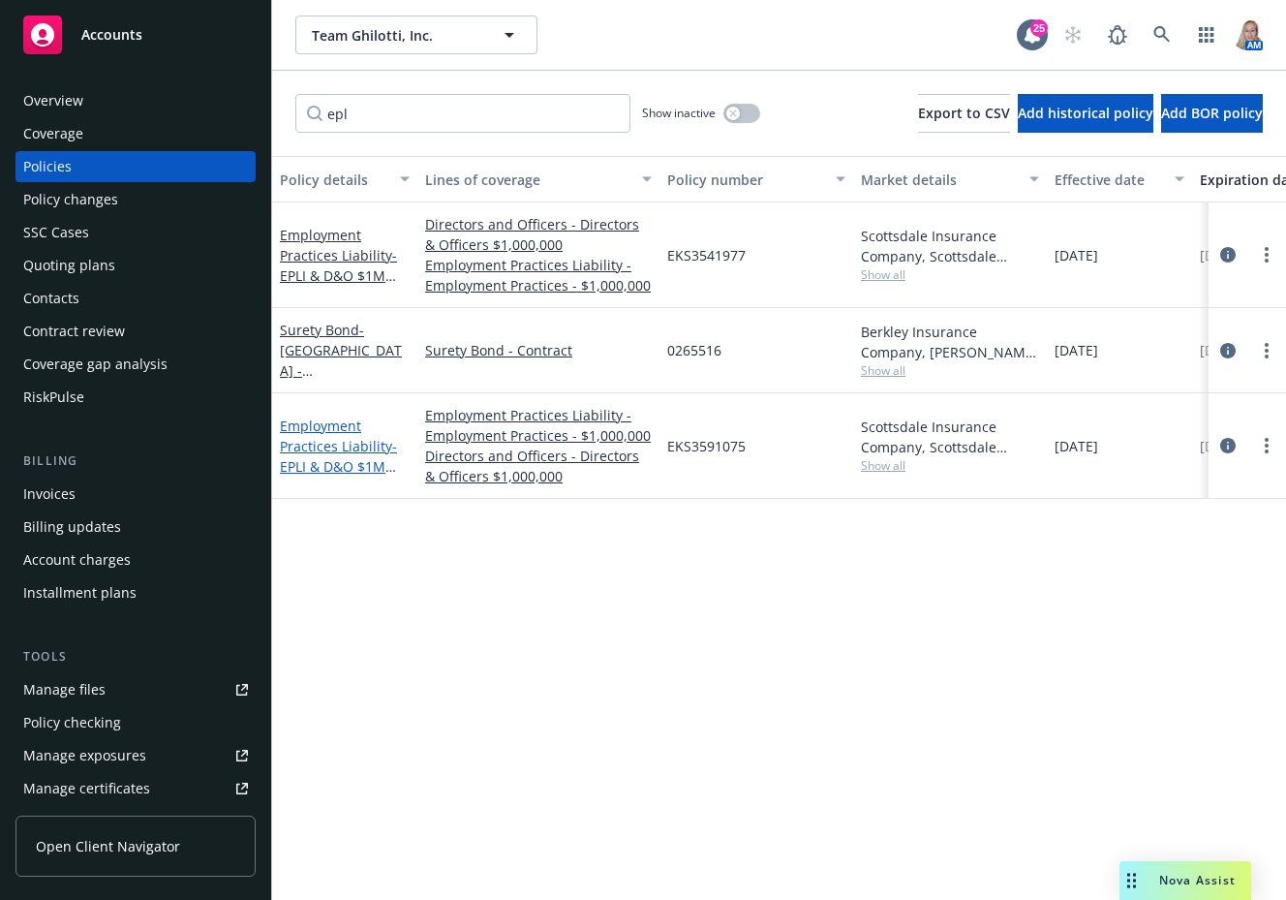
click at [335, 428] on link "Employment Practices Liability - EPLI & D&O $1M each" at bounding box center [338, 455] width 117 height 79
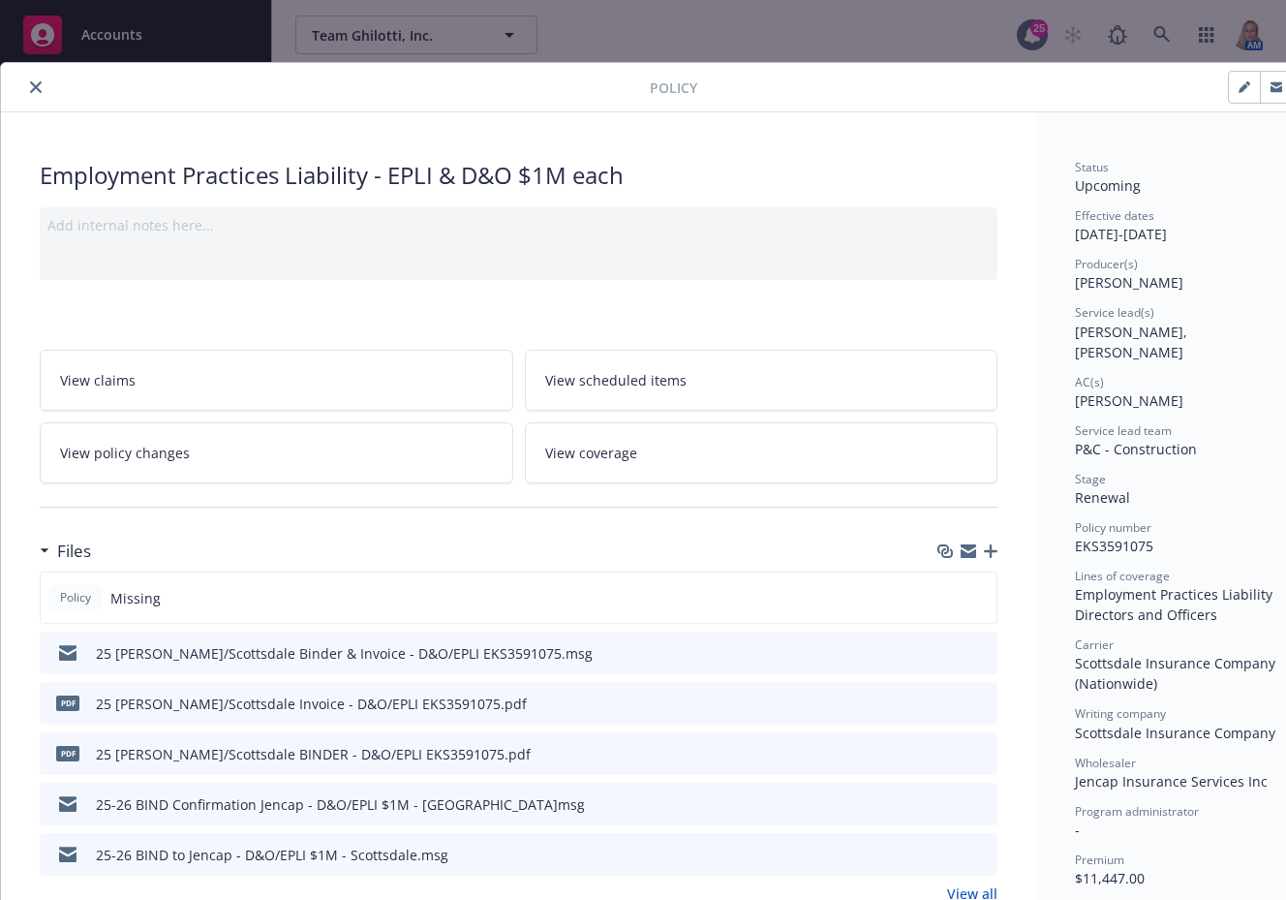
drag, startPoint x: 445, startPoint y: 82, endPoint x: 418, endPoint y: 82, distance: 27.1
click at [437, 82] on div at bounding box center [329, 87] width 641 height 23
click at [38, 89] on icon "close" at bounding box center [36, 87] width 12 height 12
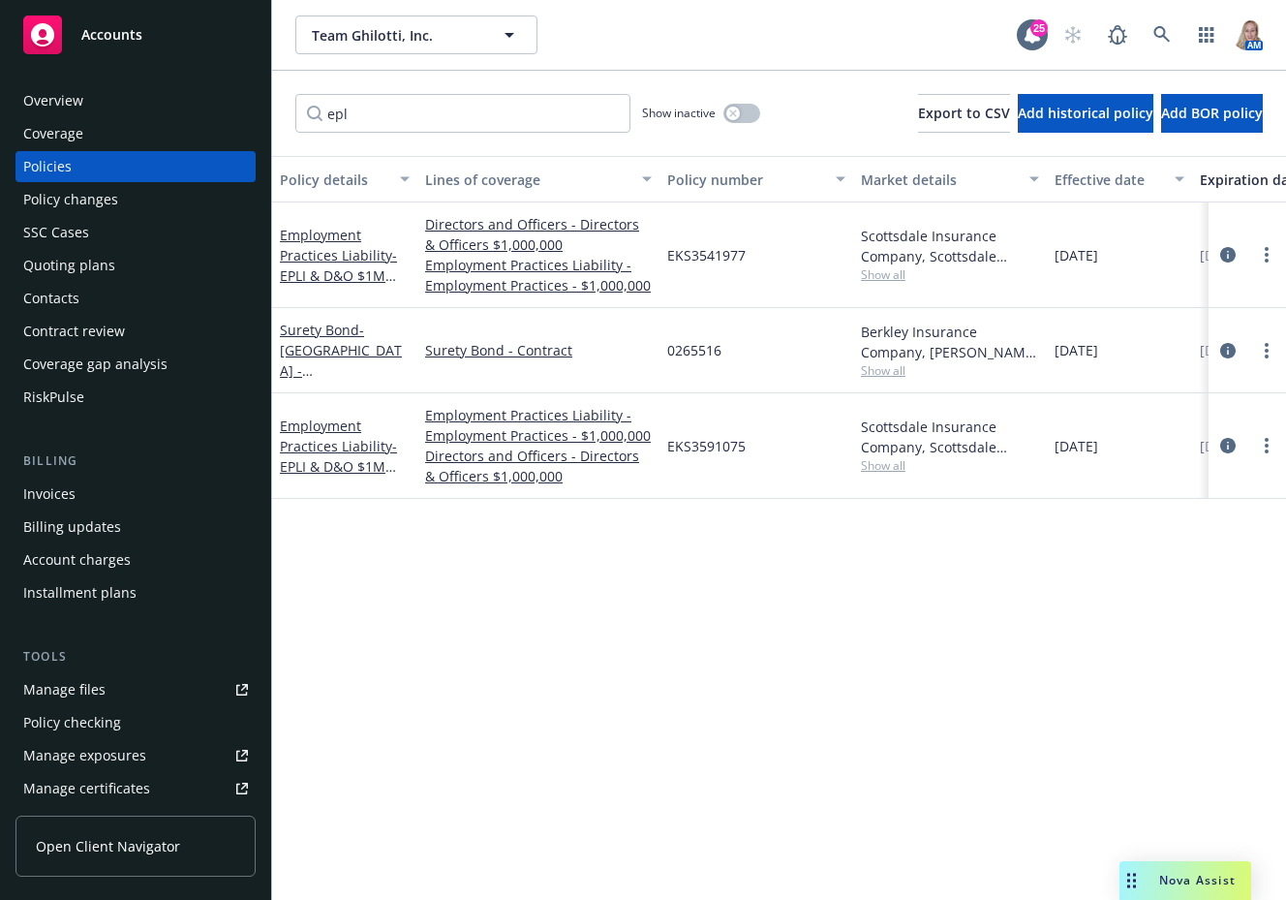
drag, startPoint x: 572, startPoint y: 701, endPoint x: 602, endPoint y: 610, distance: 95.9
click at [572, 701] on div "Policy details Lines of coverage Policy number Market details Effective date Ex…" at bounding box center [779, 528] width 1014 height 744
